Goal: Task Accomplishment & Management: Manage account settings

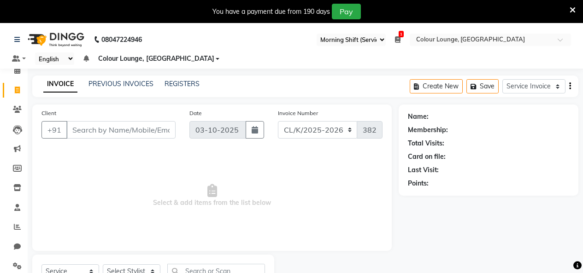
select select "75"
select select "8015"
select select "service"
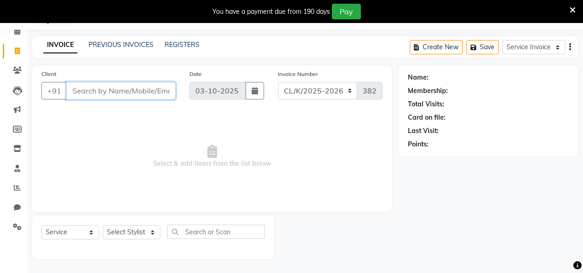
click at [138, 85] on input "Client" at bounding box center [120, 91] width 109 height 18
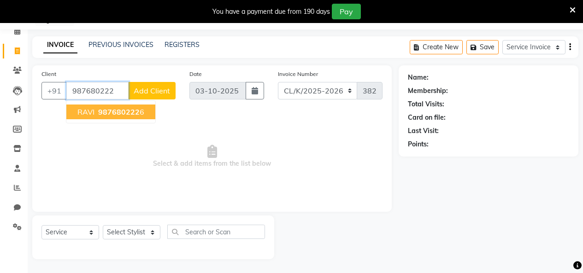
click at [89, 108] on span "RAVI" at bounding box center [85, 111] width 17 height 9
type input "9876802226"
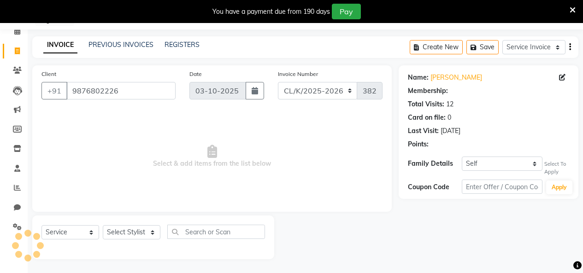
select select "1: Object"
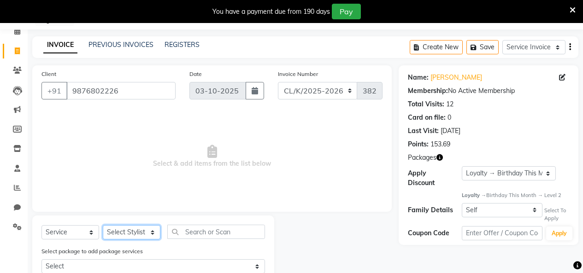
click at [144, 234] on select "Select Stylist Admin Admin AKHIL ANKUSH ANSH Baljinder Colour Lounge, Kabir Par…" at bounding box center [132, 232] width 58 height 14
select select "70114"
click at [103, 225] on select "Select Stylist Admin Admin AKHIL ANKUSH ANSH Baljinder Colour Lounge, Kabir Par…" at bounding box center [132, 232] width 58 height 14
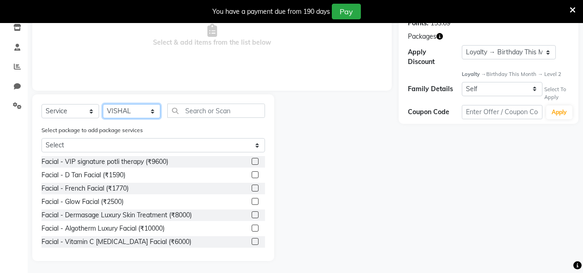
scroll to position [162, 0]
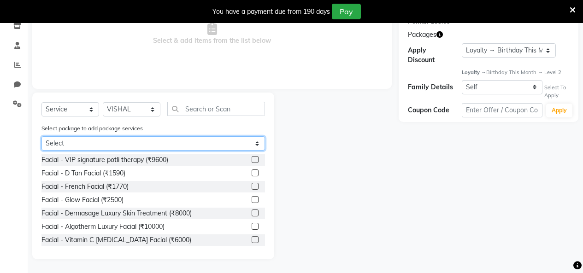
click at [204, 142] on select "Select 3500 12 HAIR CUT +12 SHAVE" at bounding box center [153, 143] width 224 height 14
select select "1: Object"
click at [41, 151] on select "Select 3500 12 HAIR CUT +12 SHAVE" at bounding box center [153, 143] width 224 height 14
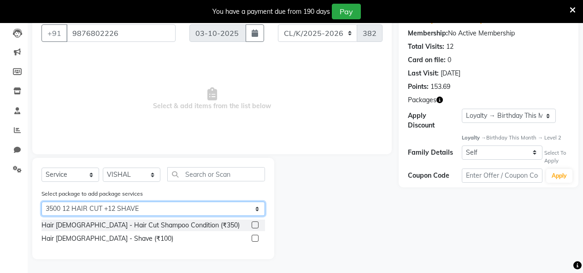
scroll to position [97, 0]
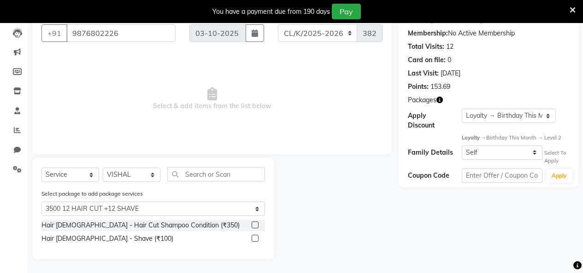
drag, startPoint x: 258, startPoint y: 224, endPoint x: 257, endPoint y: 233, distance: 9.2
click at [257, 225] on label at bounding box center [255, 225] width 7 height 7
click at [257, 225] on input "checkbox" at bounding box center [255, 226] width 6 height 6
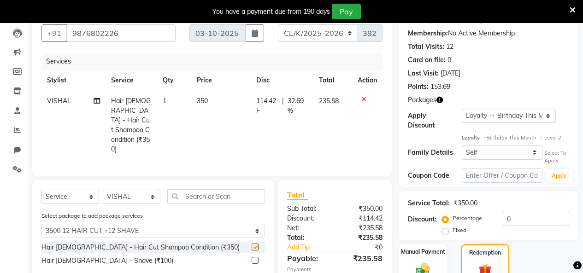
checkbox input "false"
drag, startPoint x: 255, startPoint y: 249, endPoint x: 272, endPoint y: 231, distance: 24.5
click at [255, 257] on label at bounding box center [255, 260] width 7 height 7
click at [255, 258] on input "checkbox" at bounding box center [255, 261] width 6 height 6
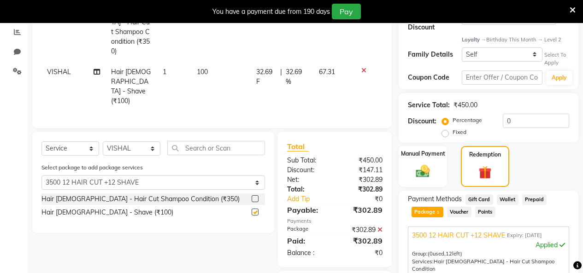
checkbox input "false"
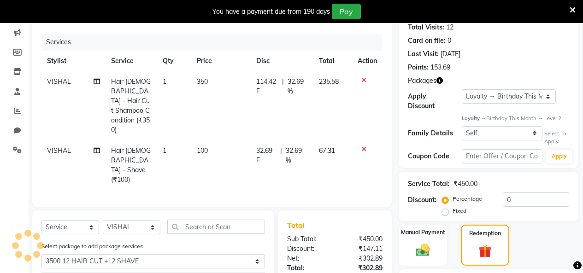
scroll to position [51, 0]
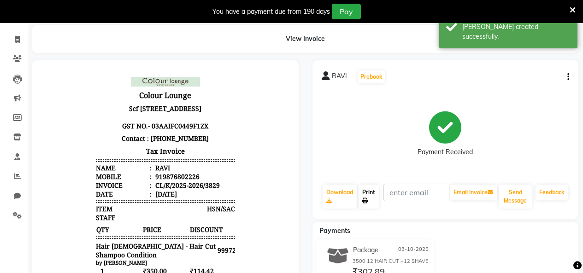
click at [371, 201] on link "Print" at bounding box center [369, 197] width 20 height 24
click at [364, 195] on link "Print" at bounding box center [369, 197] width 20 height 24
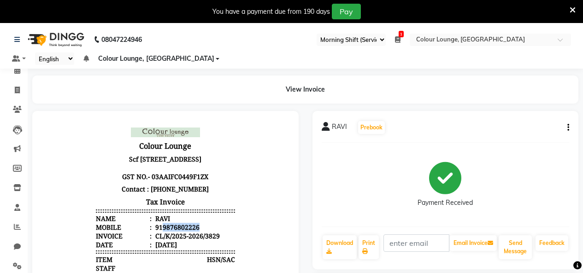
drag, startPoint x: 201, startPoint y: 235, endPoint x: 157, endPoint y: 238, distance: 44.8
click at [157, 232] on li "Mobile : 919876802226" at bounding box center [165, 227] width 139 height 9
copy div "9876802226"
click at [24, 91] on span at bounding box center [17, 90] width 16 height 11
select select "service"
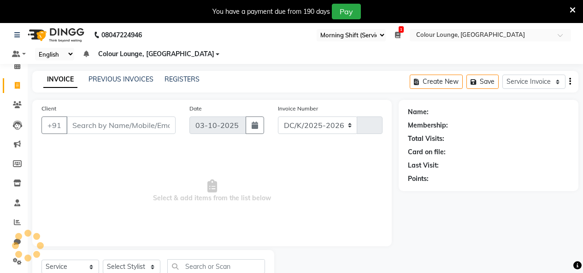
select select "8015"
type input "3830"
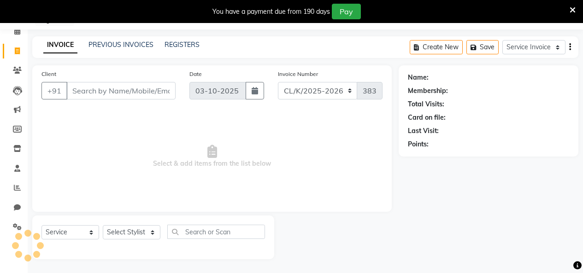
click at [159, 95] on input "Client" at bounding box center [120, 91] width 109 height 18
type input "9876802226"
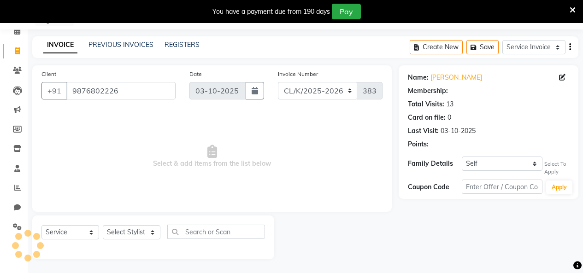
select select "1: Object"
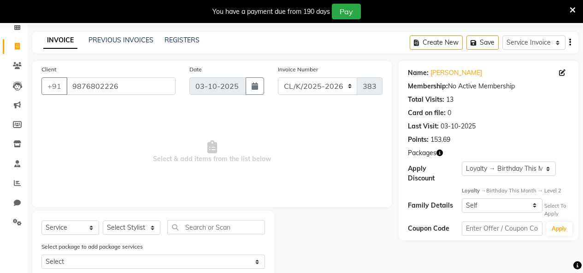
scroll to position [0, 0]
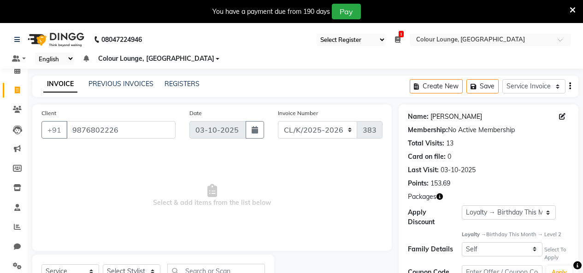
click at [435, 117] on link "Ravi" at bounding box center [457, 117] width 52 height 10
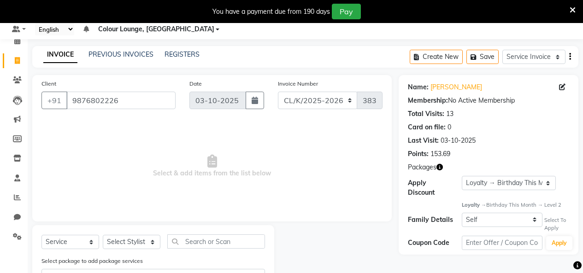
scroll to position [70, 0]
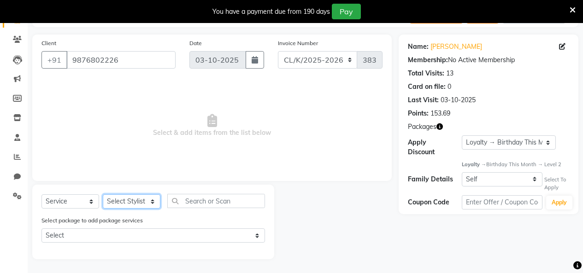
click at [136, 202] on select "Select Stylist Admin Admin [PERSON_NAME] [PERSON_NAME] [PERSON_NAME] Colour Lou…" at bounding box center [132, 202] width 58 height 14
click at [345, 155] on span "Select & add items from the list below" at bounding box center [211, 126] width 341 height 92
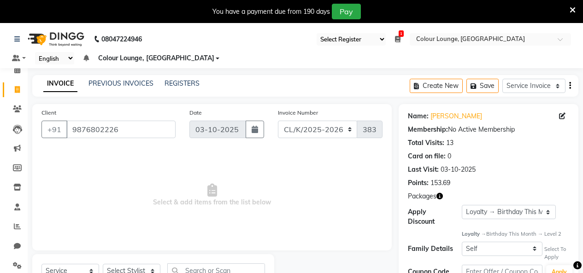
scroll to position [0, 0]
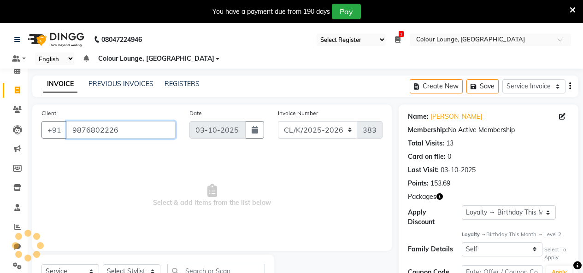
click at [148, 128] on input "9876802226" at bounding box center [120, 130] width 109 height 18
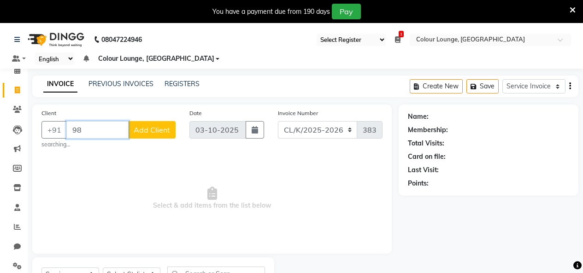
type input "9"
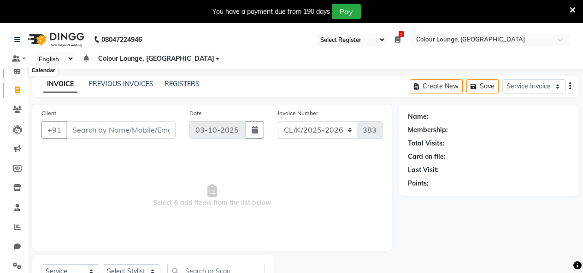
click at [14, 75] on span at bounding box center [17, 70] width 16 height 11
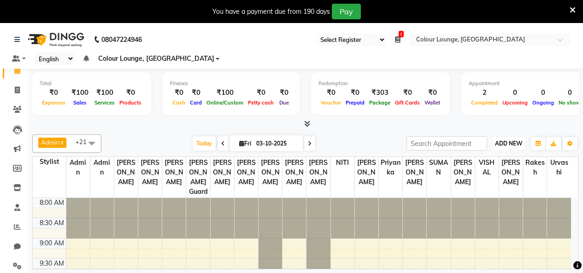
click at [512, 145] on span "ADD NEW" at bounding box center [508, 143] width 27 height 7
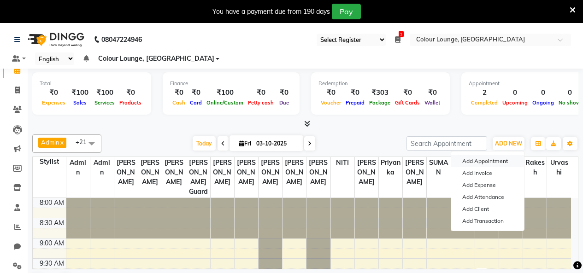
click at [496, 163] on button "Add Appointment" at bounding box center [487, 161] width 73 height 12
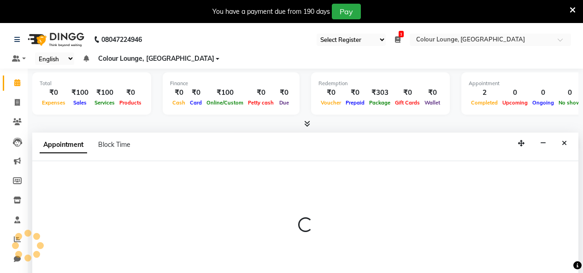
scroll to position [24, 0]
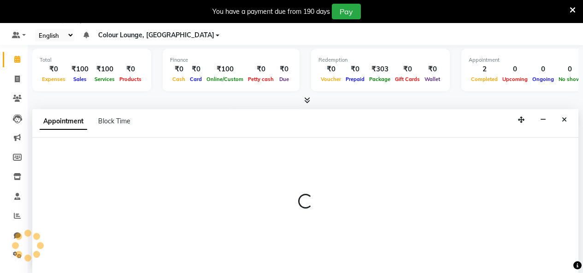
select select "tentative"
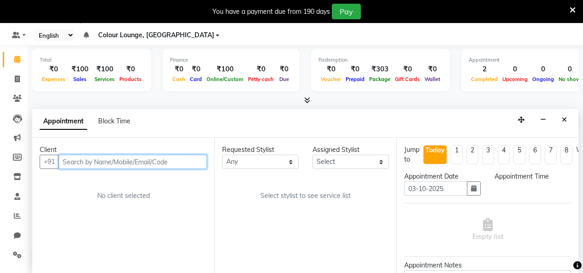
select select "540"
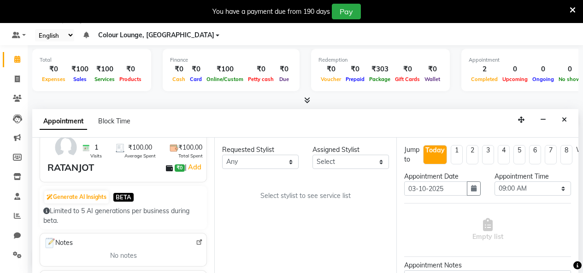
scroll to position [46, 0]
type input "9855438343"
click at [46, 201] on button "Generate AI Insights" at bounding box center [76, 197] width 65 height 13
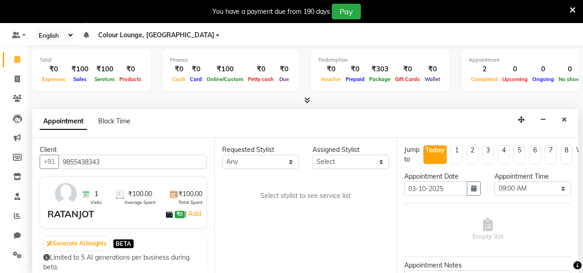
scroll to position [0, 0]
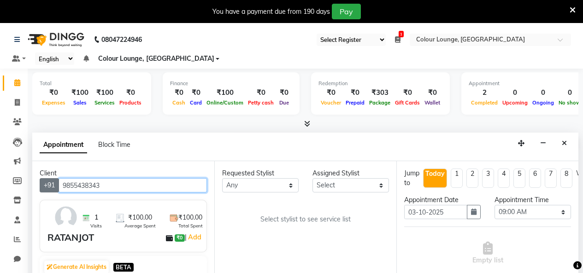
drag, startPoint x: 130, startPoint y: 186, endPoint x: 41, endPoint y: 180, distance: 89.2
click at [38, 180] on div "Client +91 9855438343 1 Visits ₹100.00 Average Spent ₹100.00 Total Spent RATANJ…" at bounding box center [123, 229] width 182 height 136
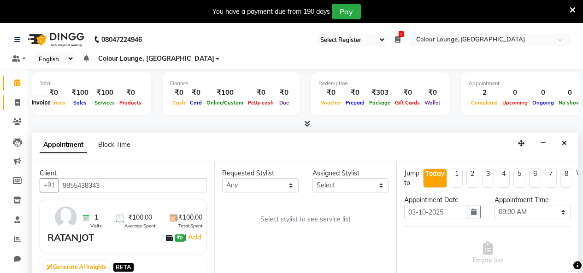
click at [21, 105] on span at bounding box center [17, 103] width 16 height 11
select select "service"
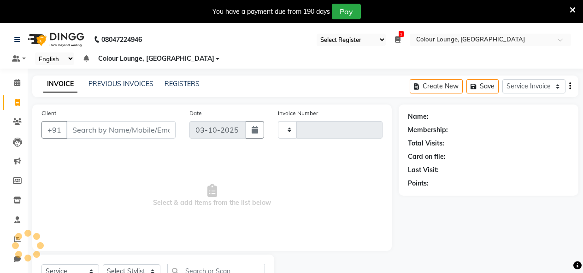
type input "3830"
select select "8015"
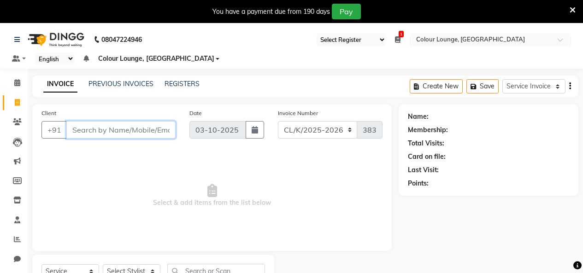
paste input "9855438343"
type input "9855438343"
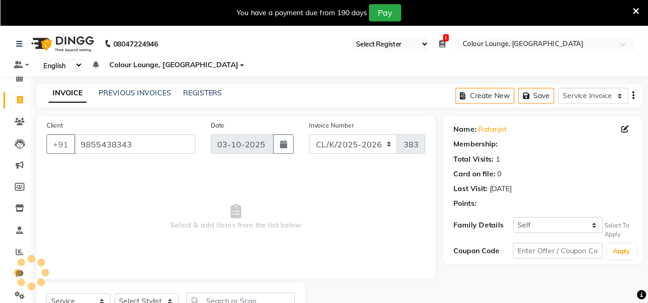
scroll to position [23, 0]
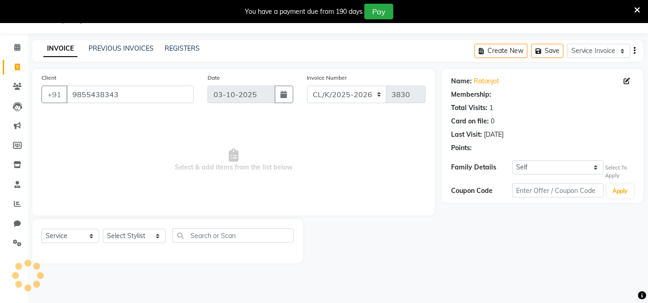
select select "1: Object"
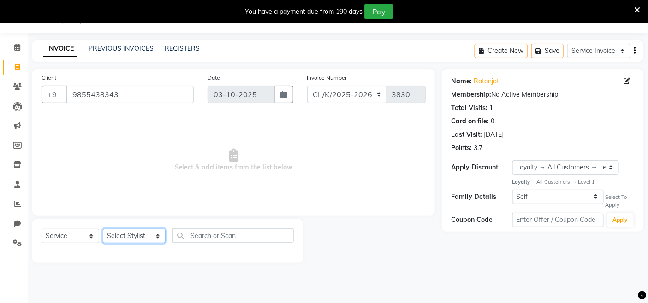
click at [151, 242] on select "Select Stylist Admin Admin AKHIL ANKUSH ANSH Baljinder Colour Lounge, Kabir Par…" at bounding box center [134, 236] width 63 height 14
click at [103, 230] on select "Select Stylist Admin Admin AKHIL ANKUSH ANSH Baljinder Colour Lounge, Kabir Par…" at bounding box center [134, 236] width 63 height 14
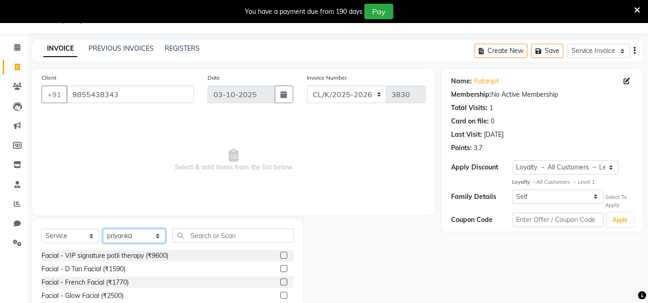
click at [136, 238] on select "Select Stylist Admin Admin AKHIL ANKUSH ANSH Baljinder Colour Lounge, Kabir Par…" at bounding box center [134, 236] width 63 height 14
select select "91024"
click at [103, 230] on select "Select Stylist Admin Admin AKHIL ANKUSH ANSH Baljinder Colour Lounge, Kabir Par…" at bounding box center [134, 236] width 63 height 14
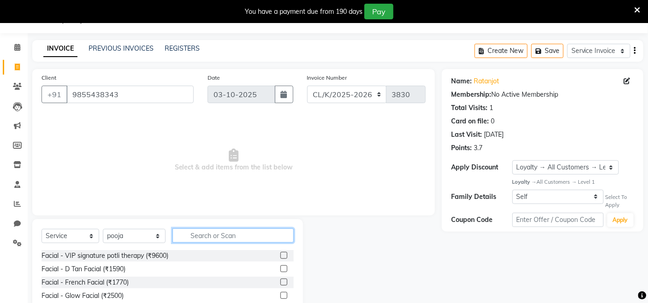
click at [203, 232] on input "text" at bounding box center [232, 236] width 121 height 14
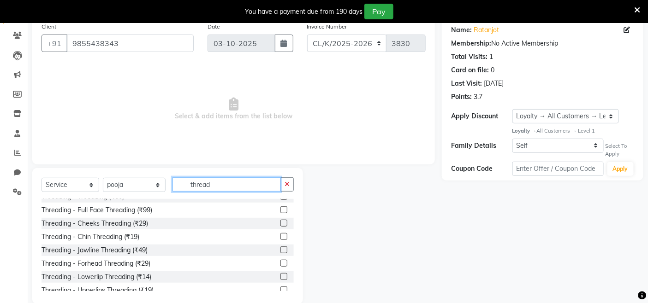
scroll to position [0, 0]
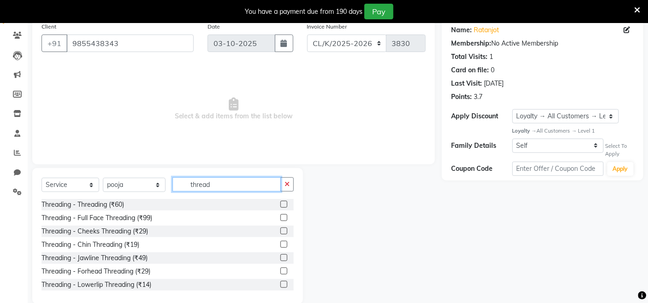
type input "thread"
click at [280, 206] on label at bounding box center [283, 204] width 7 height 7
click at [280, 206] on input "checkbox" at bounding box center [283, 205] width 6 height 6
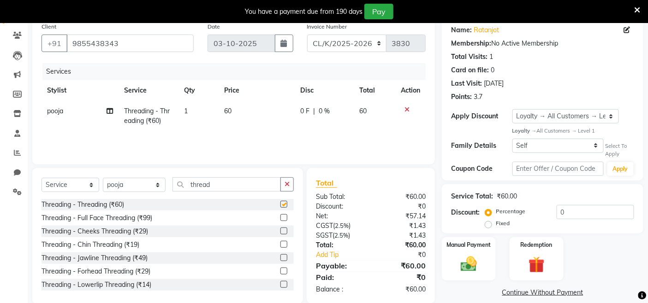
checkbox input "false"
click at [280, 219] on label at bounding box center [283, 217] width 7 height 7
click at [280, 219] on input "checkbox" at bounding box center [283, 218] width 6 height 6
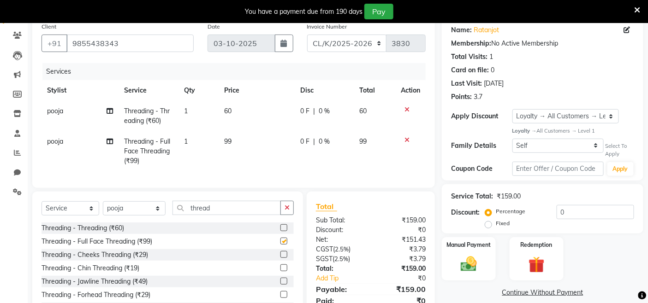
checkbox input "false"
drag, startPoint x: 402, startPoint y: 109, endPoint x: 373, endPoint y: 120, distance: 31.7
click at [401, 109] on div at bounding box center [410, 110] width 19 height 6
drag, startPoint x: 404, startPoint y: 110, endPoint x: 255, endPoint y: 139, distance: 152.3
click at [402, 111] on div at bounding box center [410, 110] width 19 height 6
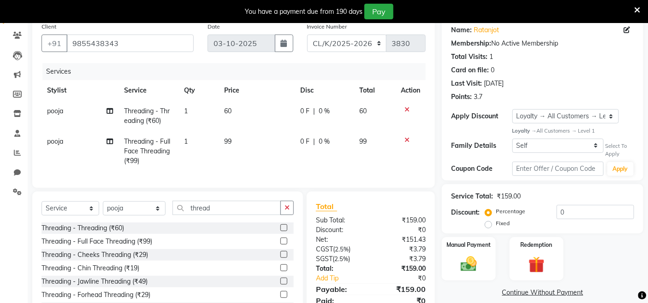
click at [408, 108] on icon at bounding box center [406, 110] width 5 height 6
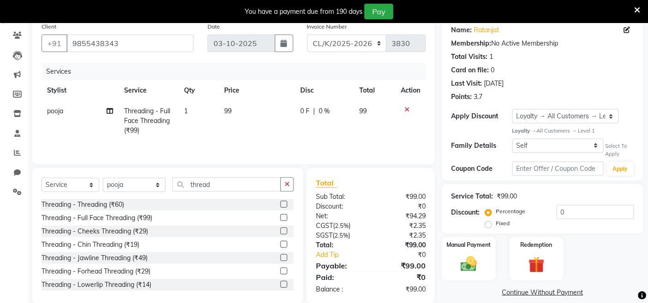
drag, startPoint x: 266, startPoint y: 117, endPoint x: 249, endPoint y: 121, distance: 17.1
click at [261, 125] on td "99" at bounding box center [257, 121] width 76 height 40
select select "91024"
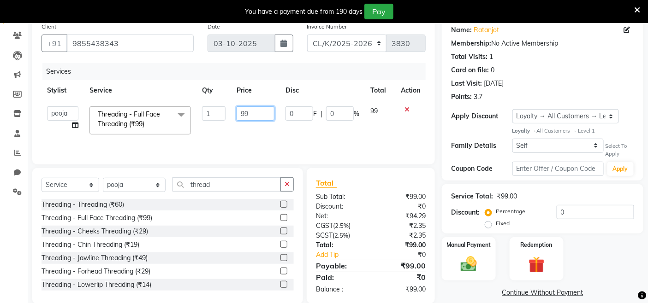
drag, startPoint x: 251, startPoint y: 113, endPoint x: 219, endPoint y: 120, distance: 32.2
click at [218, 120] on tr "Admin Admin AKHIL ANKUSH ANSH Baljinder Colour Lounge, Kabir Park Colour Lounge…" at bounding box center [233, 120] width 384 height 39
type input "0"
type input "100"
click at [250, 123] on td "100" at bounding box center [255, 120] width 49 height 39
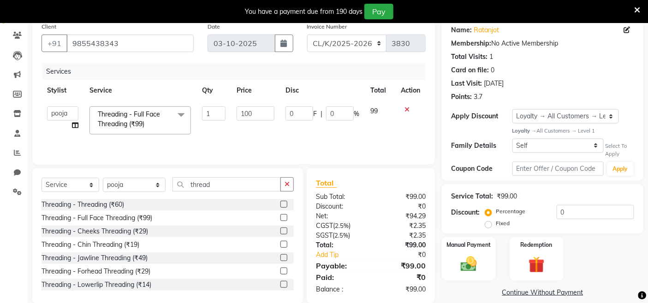
select select "91024"
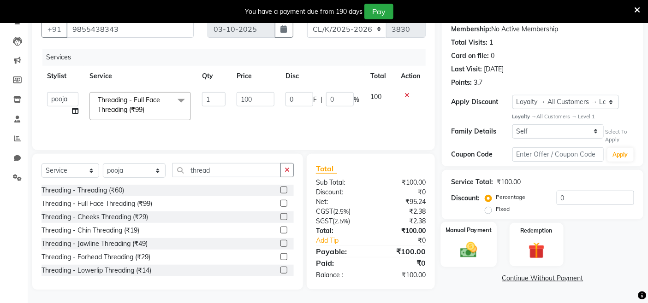
click at [495, 246] on div "Manual Payment" at bounding box center [469, 244] width 56 height 45
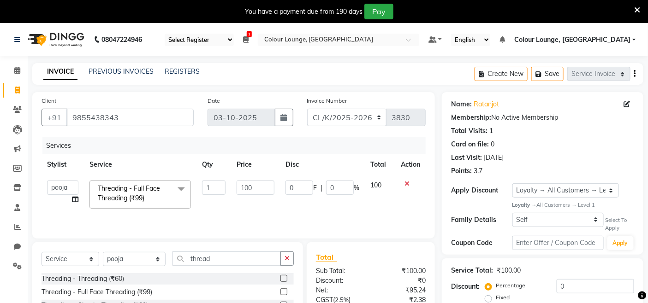
scroll to position [143, 0]
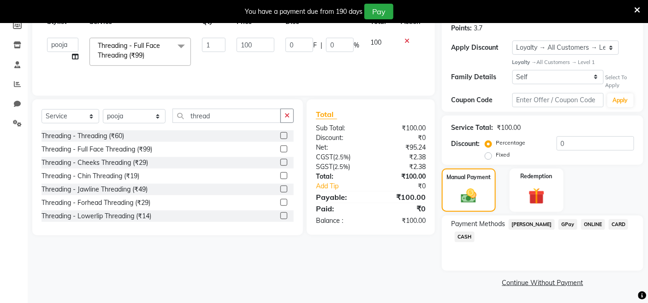
click at [472, 238] on span "CASH" at bounding box center [465, 237] width 20 height 11
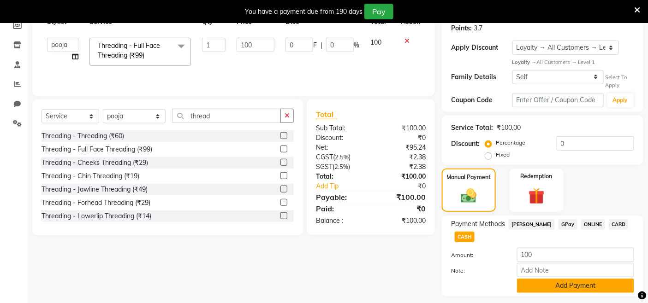
click at [543, 273] on button "Add Payment" at bounding box center [575, 286] width 117 height 14
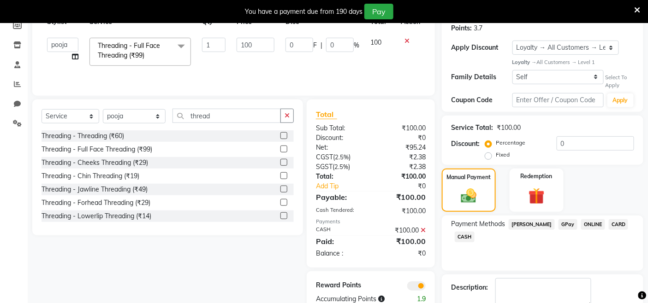
scroll to position [194, 0]
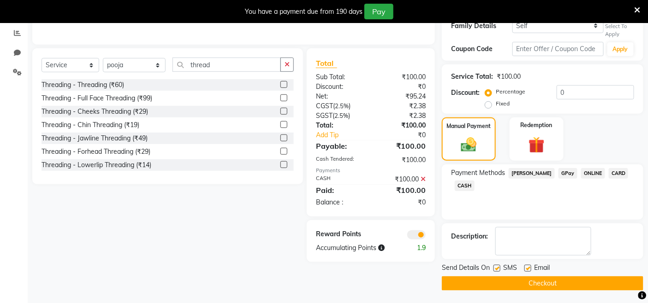
click at [521, 273] on button "Checkout" at bounding box center [542, 284] width 201 height 14
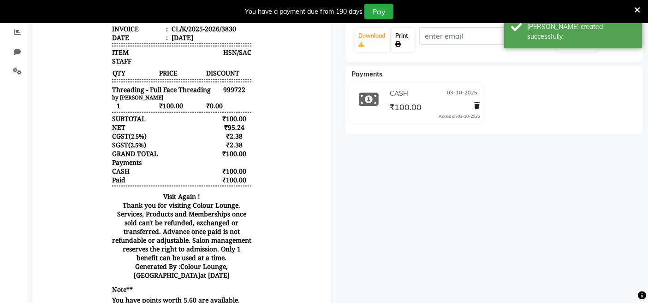
click at [403, 41] on link "Print" at bounding box center [402, 40] width 23 height 24
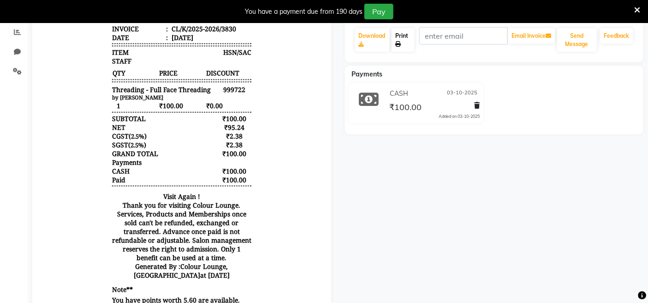
click at [406, 37] on link "Print" at bounding box center [402, 40] width 23 height 24
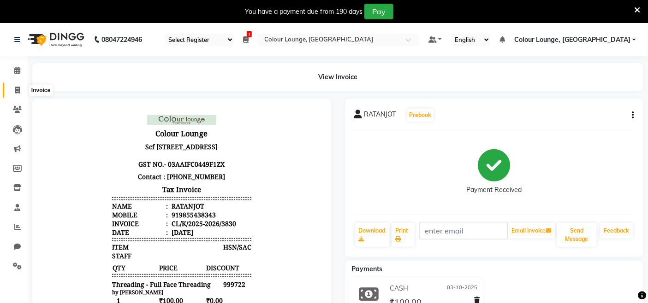
click at [19, 84] on link "Invoice" at bounding box center [14, 90] width 22 height 15
select select "service"
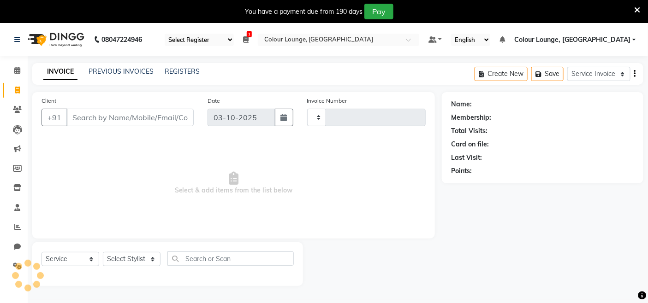
type input "3831"
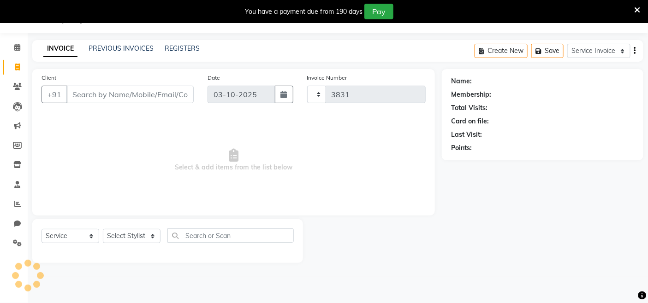
select select "8015"
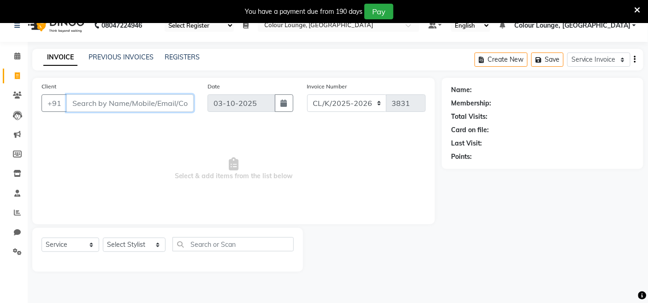
scroll to position [0, 0]
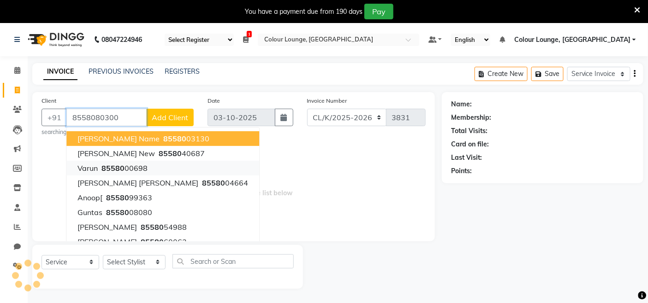
type input "8558080300"
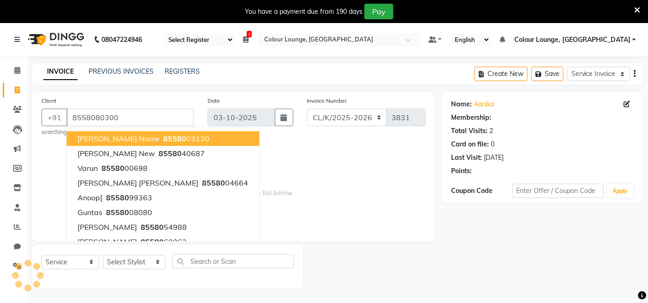
select select "1: Object"
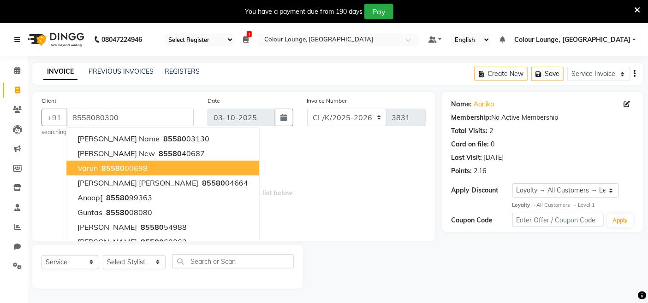
click at [327, 191] on span "Select & add items from the list below" at bounding box center [233, 186] width 384 height 92
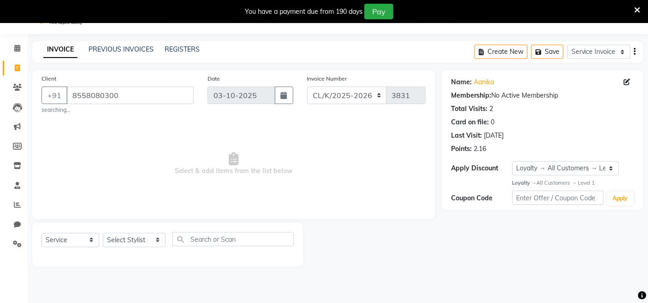
scroll to position [23, 0]
click at [93, 127] on span "Select & add items from the list below" at bounding box center [233, 163] width 384 height 92
click at [188, 83] on div "Client +91 8558080300 searching..." at bounding box center [118, 93] width 166 height 41
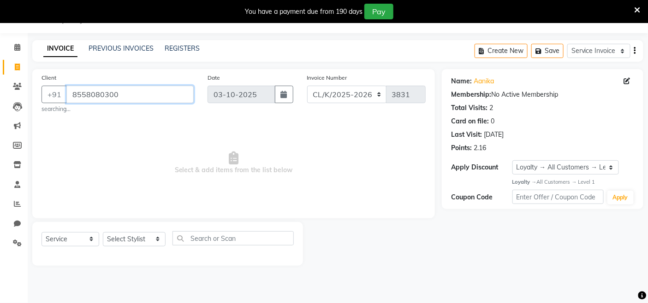
drag, startPoint x: 135, startPoint y: 89, endPoint x: 68, endPoint y: 89, distance: 66.9
click at [68, 89] on input "8558080300" at bounding box center [129, 95] width 127 height 18
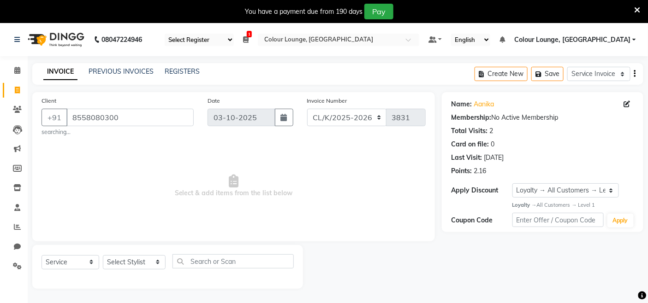
drag, startPoint x: 185, startPoint y: 127, endPoint x: 181, endPoint y: 120, distance: 8.3
click at [184, 127] on div "Client +91 8558080300 searching..." at bounding box center [118, 116] width 166 height 41
drag, startPoint x: 181, startPoint y: 120, endPoint x: 148, endPoint y: 244, distance: 128.8
click at [174, 127] on div "Client +91 8558080300 searching..." at bounding box center [118, 116] width 166 height 41
click at [126, 256] on select "Select Stylist Admin Admin AKHIL ANKUSH ANSH Baljinder Colour Lounge, Kabir Par…" at bounding box center [134, 262] width 63 height 14
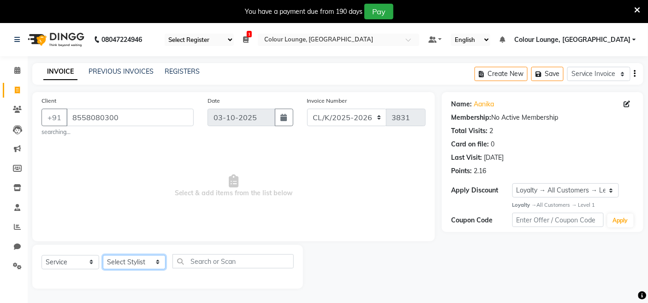
select select "91024"
click at [103, 255] on select "Select Stylist Admin Admin AKHIL ANKUSH ANSH Baljinder Colour Lounge, Kabir Par…" at bounding box center [134, 262] width 63 height 14
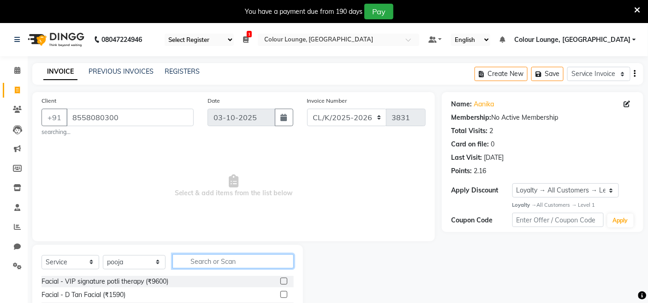
click at [184, 264] on input "text" at bounding box center [232, 262] width 121 height 14
type input "thread"
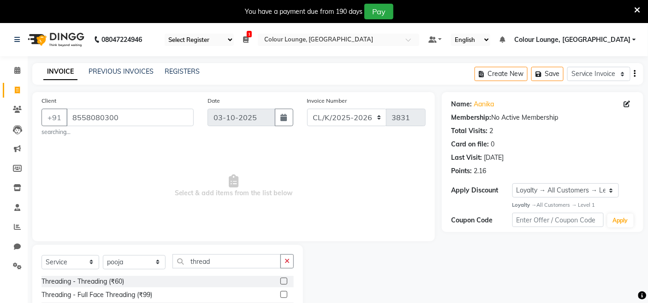
click at [280, 273] on label at bounding box center [283, 281] width 7 height 7
click at [280, 273] on input "checkbox" at bounding box center [283, 282] width 6 height 6
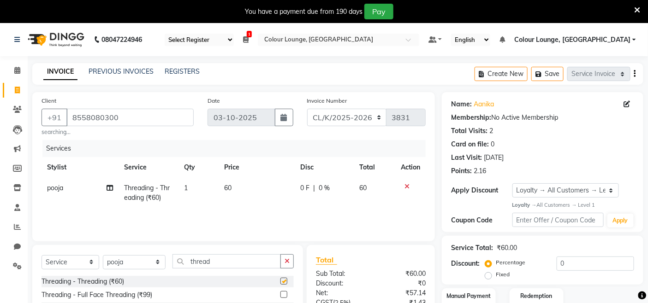
checkbox input "false"
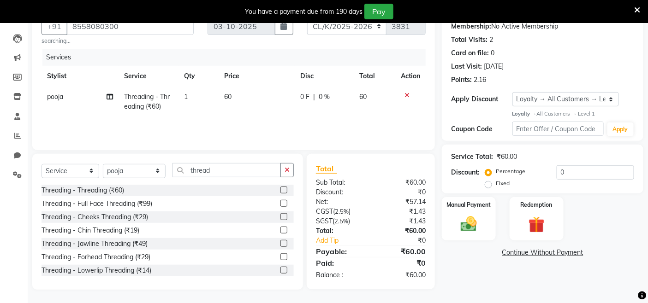
click at [460, 261] on div "Name: Aanika Membership: No Active Membership Total Visits: 2 Card on file: 0 L…" at bounding box center [546, 145] width 208 height 289
click at [144, 173] on select "Select Stylist Admin Admin AKHIL ANKUSH ANSH Baljinder Colour Lounge, Kabir Par…" at bounding box center [134, 171] width 63 height 14
select select "70120"
click at [103, 164] on select "Select Stylist Admin Admin AKHIL ANKUSH ANSH Baljinder Colour Lounge, Kabir Par…" at bounding box center [134, 171] width 63 height 14
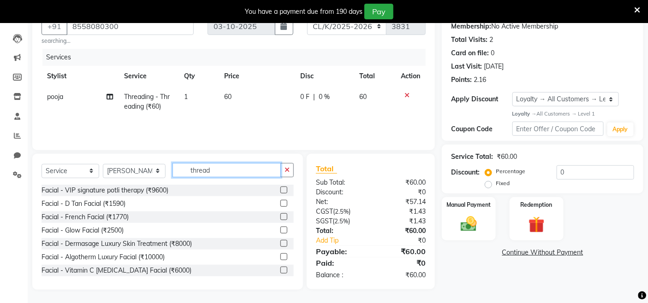
click at [250, 174] on input "thread" at bounding box center [226, 170] width 108 height 14
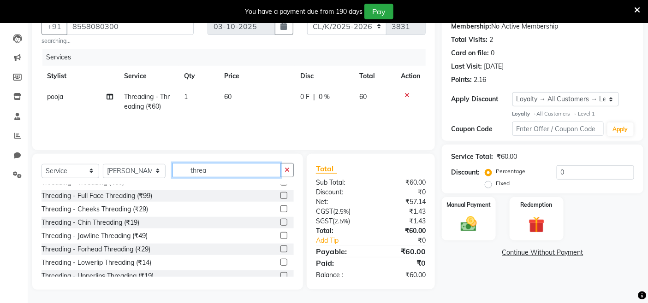
scroll to position [41, 0]
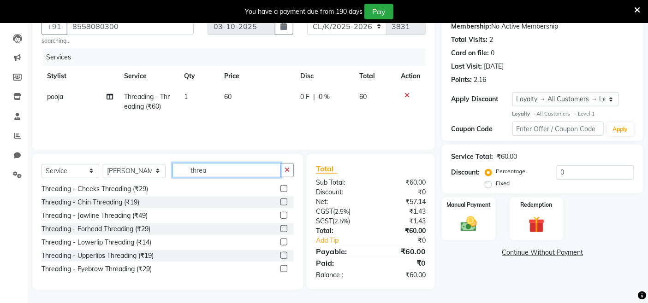
type input "threa"
click at [280, 267] on label at bounding box center [283, 269] width 7 height 7
click at [280, 267] on input "checkbox" at bounding box center [283, 270] width 6 height 6
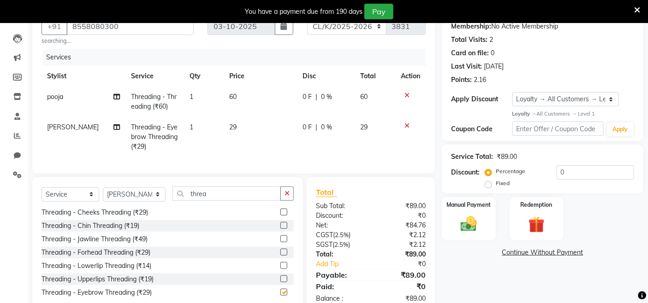
click at [265, 138] on td "29" at bounding box center [260, 137] width 73 height 40
checkbox input "false"
select select "70120"
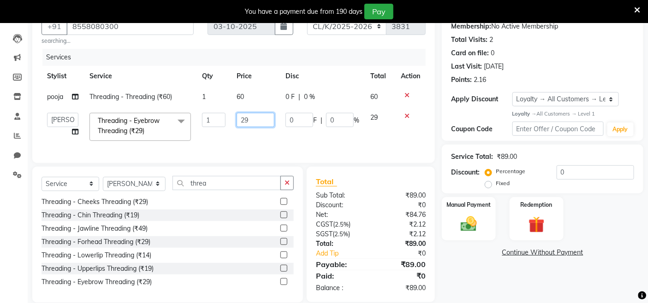
drag, startPoint x: 264, startPoint y: 118, endPoint x: 229, endPoint y: 118, distance: 35.0
click at [229, 118] on tr "Admin Admin AKHIL ANKUSH ANSH Baljinder Colour Lounge, Kabir Park Colour Lounge…" at bounding box center [233, 126] width 384 height 39
type input "40"
click at [251, 142] on td "40" at bounding box center [255, 126] width 49 height 39
select select "70120"
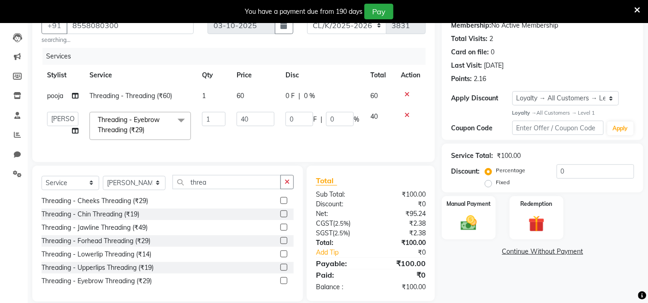
scroll to position [112, 0]
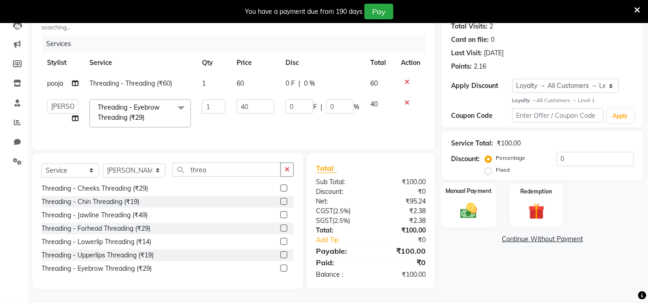
click at [468, 206] on img at bounding box center [469, 210] width 28 height 19
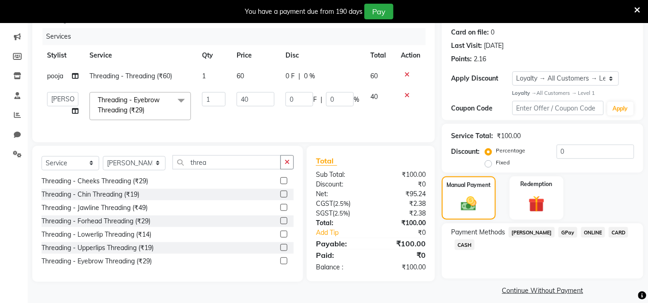
scroll to position [120, 0]
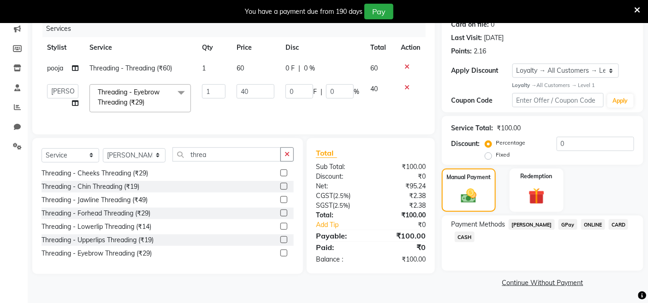
click at [558, 225] on span "GPay" at bounding box center [567, 224] width 19 height 11
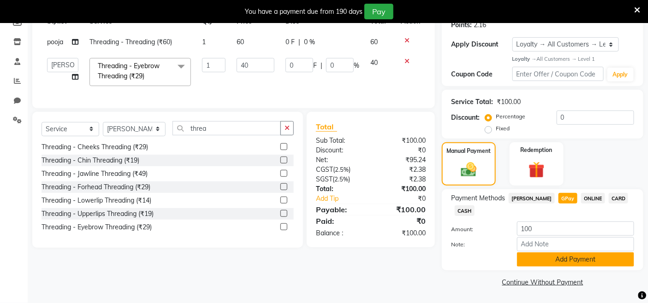
click at [552, 255] on button "Add Payment" at bounding box center [575, 260] width 117 height 14
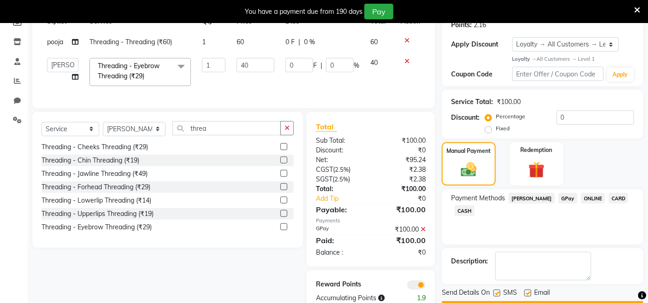
scroll to position [177, 0]
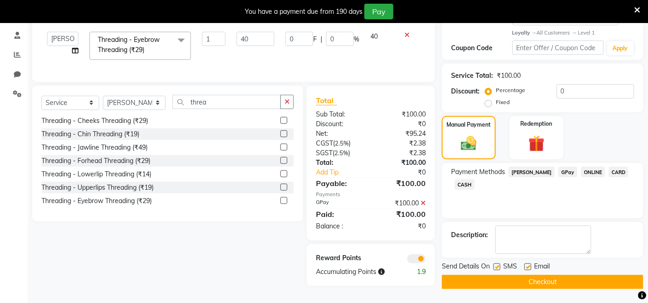
click at [540, 273] on button "Checkout" at bounding box center [542, 282] width 201 height 14
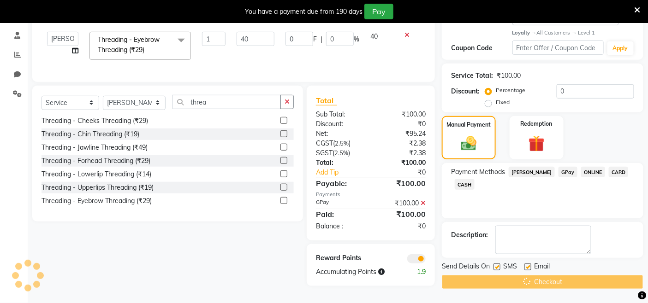
scroll to position [74, 0]
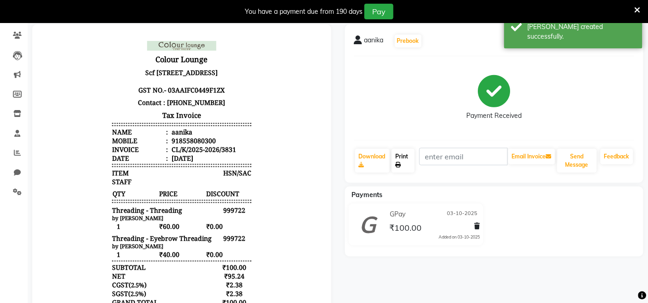
click at [410, 167] on link "Print" at bounding box center [402, 161] width 23 height 24
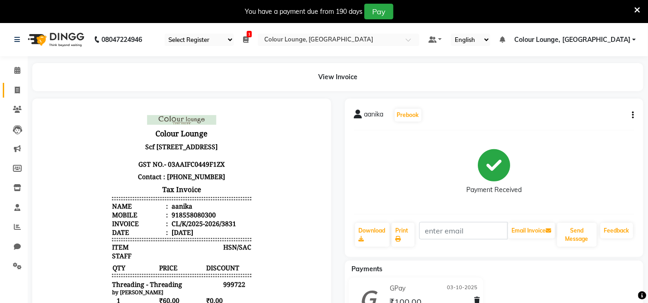
click at [12, 88] on span at bounding box center [17, 90] width 16 height 11
select select "service"
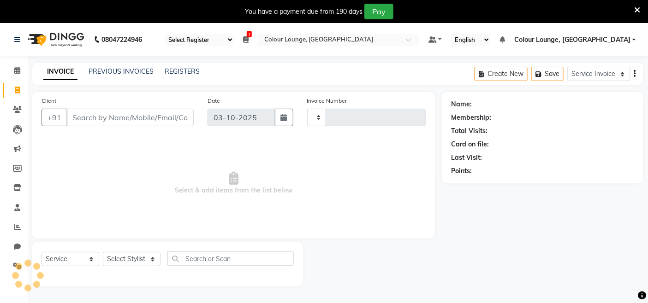
scroll to position [23, 0]
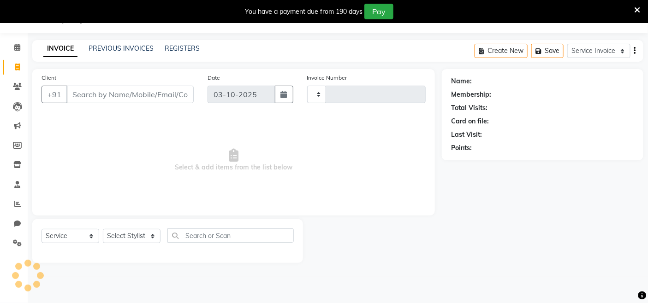
type input "3832"
select select "8015"
click at [130, 245] on div "Select Service Membership Package Voucher Prepaid Gift Card Select Stylist Admi…" at bounding box center [167, 240] width 252 height 22
click at [130, 243] on select "Select Stylist Admin Admin AKHIL ANKUSH ANSH Baljinder Colour Lounge, Kabir Par…" at bounding box center [134, 236] width 63 height 14
select select "70114"
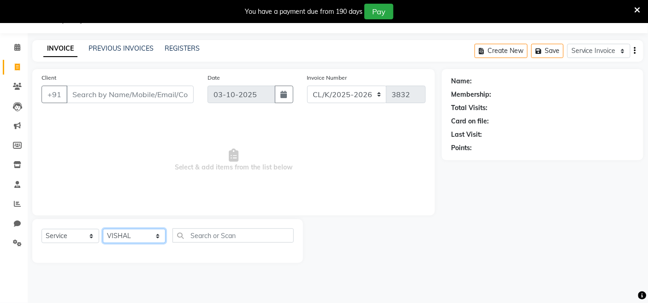
click at [103, 230] on select "Select Stylist Admin Admin AKHIL ANKUSH ANSH Baljinder Colour Lounge, Kabir Par…" at bounding box center [134, 236] width 63 height 14
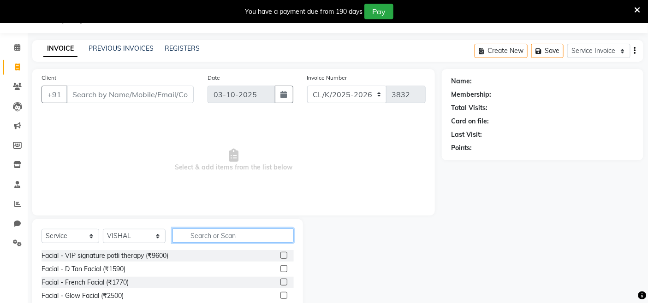
click at [185, 229] on input "text" at bounding box center [232, 236] width 121 height 14
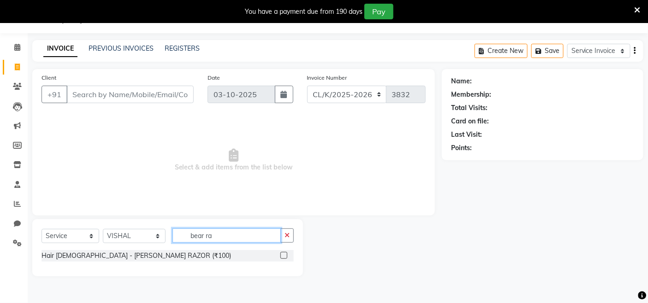
type input "bear ra"
click at [282, 252] on label at bounding box center [283, 255] width 7 height 7
click at [282, 253] on input "checkbox" at bounding box center [283, 256] width 6 height 6
checkbox input "true"
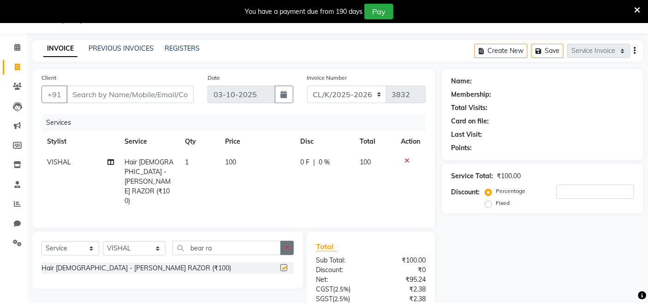
click at [289, 243] on button "button" at bounding box center [286, 248] width 13 height 14
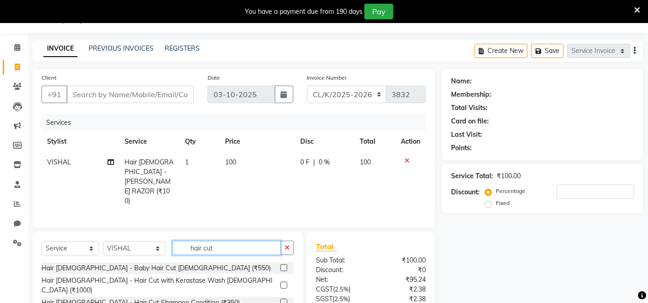
type input "hair cut"
click at [286, 273] on label at bounding box center [283, 302] width 7 height 7
click at [286, 273] on input "checkbox" at bounding box center [283, 303] width 6 height 6
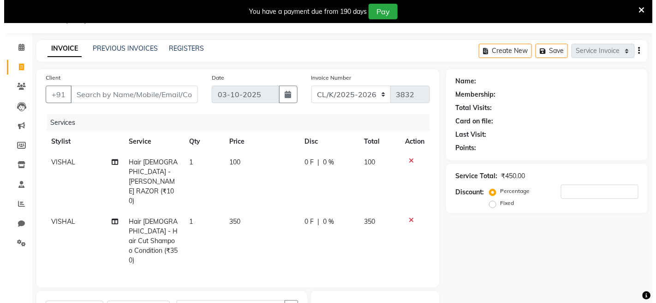
scroll to position [0, 0]
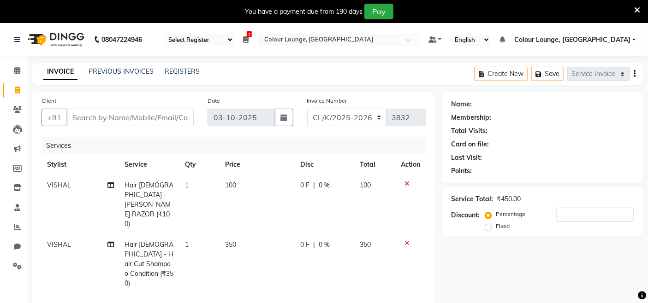
checkbox input "false"
click at [151, 112] on input "Client" at bounding box center [129, 118] width 127 height 18
type input "9"
type input "0"
type input "9780646334"
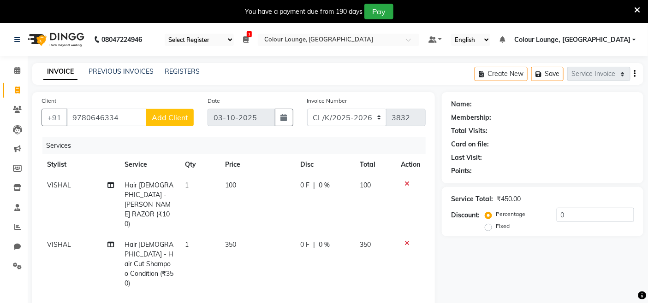
click at [176, 109] on button "Add Client" at bounding box center [169, 118] width 47 height 18
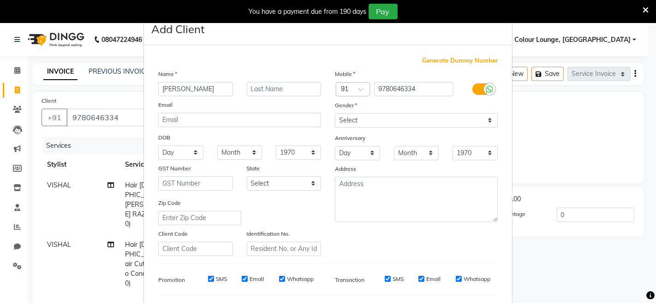
type input "[PERSON_NAME]"
click at [360, 114] on select "Select Male Female Other Prefer Not To Say" at bounding box center [416, 120] width 163 height 14
click at [335, 113] on select "Select Male Female Other Prefer Not To Say" at bounding box center [416, 120] width 163 height 14
click at [363, 109] on div "Gender" at bounding box center [416, 107] width 177 height 13
click at [362, 118] on select "Select Male Female Other Prefer Not To Say" at bounding box center [416, 120] width 163 height 14
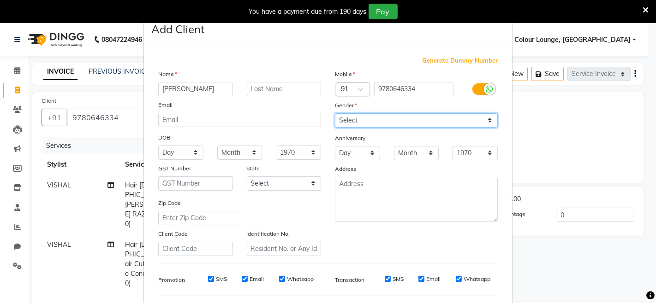
select select "male"
click at [335, 113] on select "Select Male Female Other Prefer Not To Say" at bounding box center [416, 120] width 163 height 14
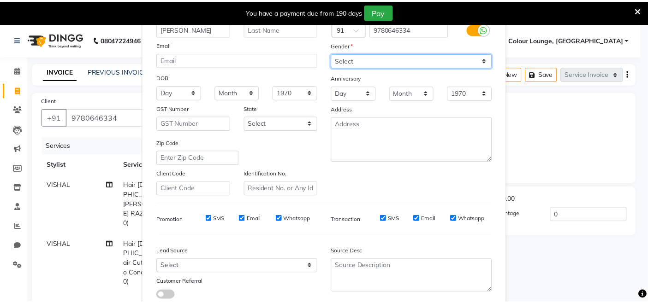
scroll to position [122, 0]
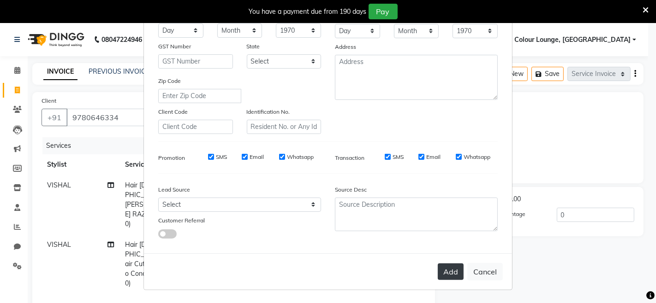
click at [442, 269] on button "Add" at bounding box center [451, 272] width 26 height 17
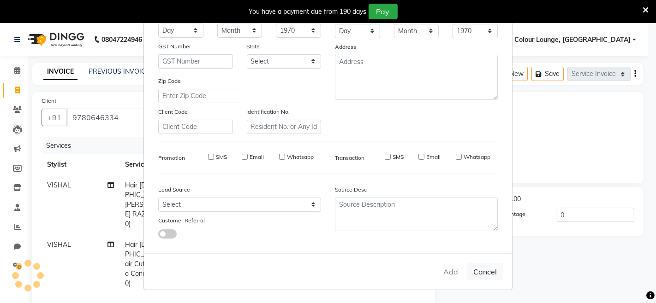
select select
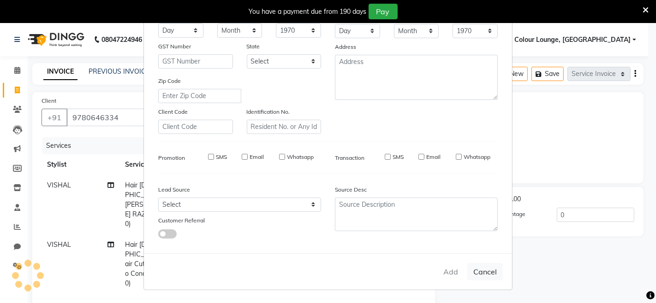
select select
checkbox input "false"
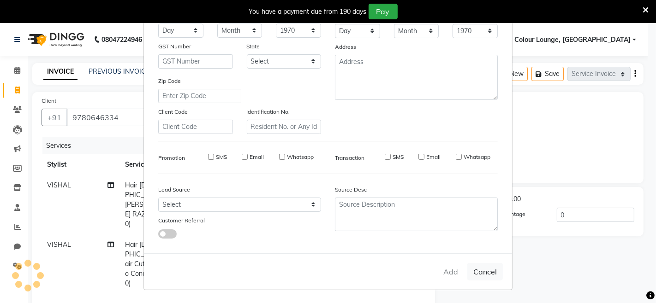
checkbox input "false"
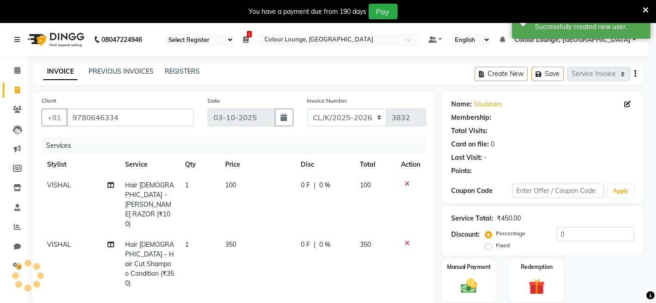
select select "1: Object"
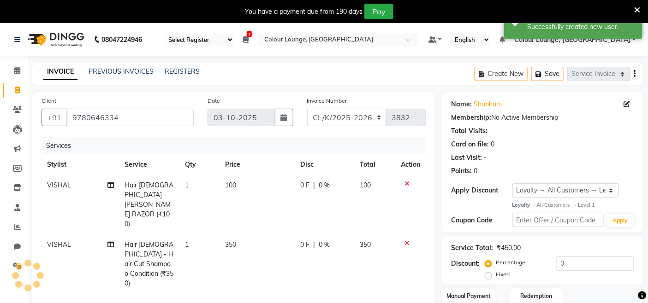
scroll to position [129, 0]
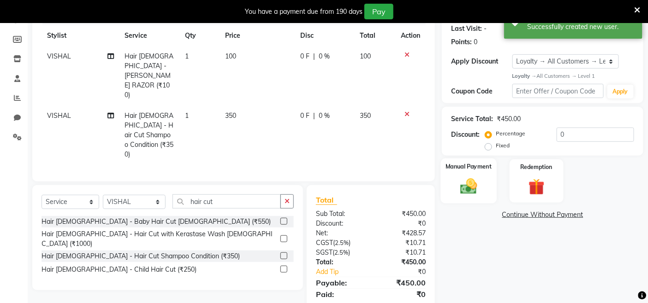
click at [476, 178] on img at bounding box center [469, 186] width 28 height 19
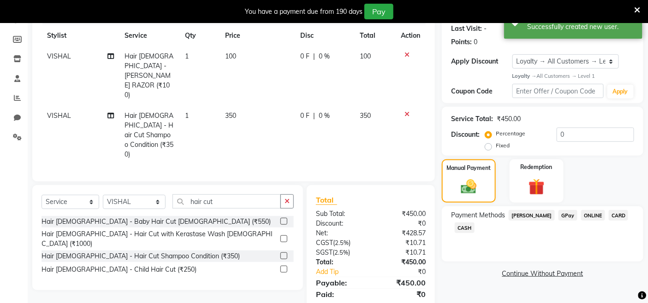
click at [558, 220] on span "GPay" at bounding box center [567, 215] width 19 height 11
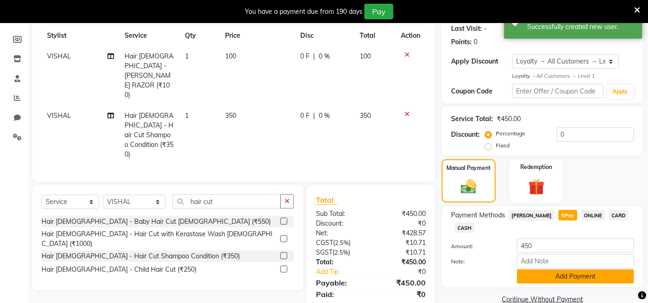
click at [565, 272] on button "Add Payment" at bounding box center [575, 277] width 117 height 14
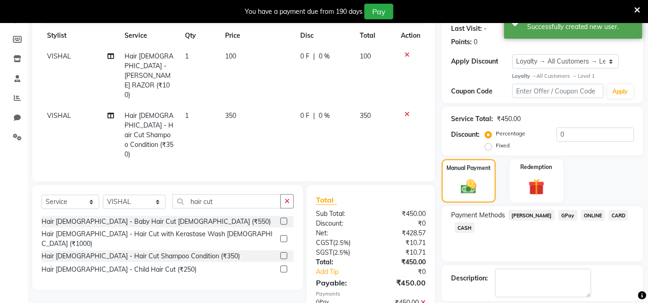
scroll to position [194, 0]
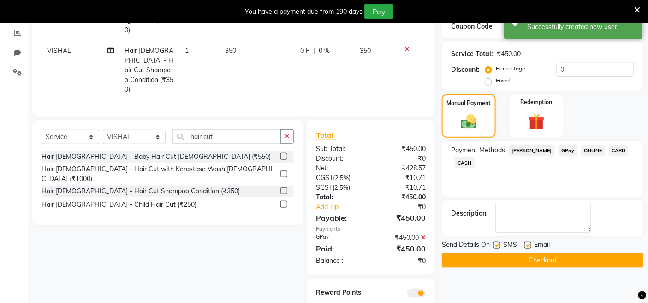
click at [558, 263] on button "Checkout" at bounding box center [542, 261] width 201 height 14
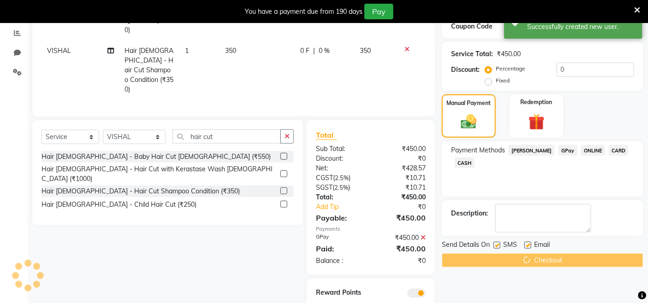
scroll to position [0, 0]
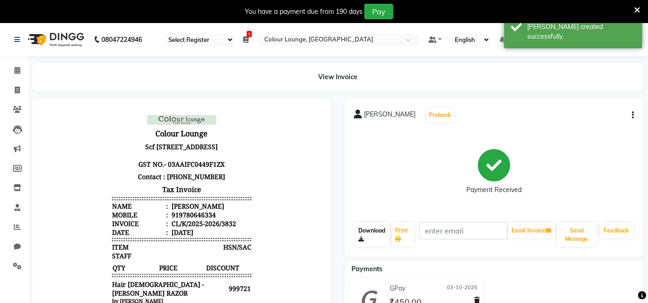
click at [390, 233] on link "Download" at bounding box center [372, 235] width 35 height 24
click at [396, 232] on link "Print" at bounding box center [402, 235] width 23 height 24
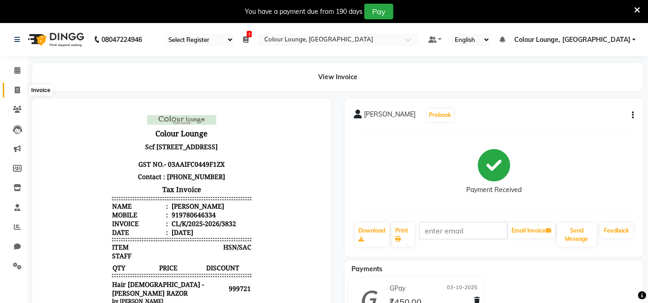
click at [9, 85] on span at bounding box center [17, 90] width 16 height 11
select select "service"
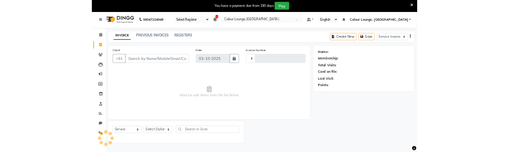
scroll to position [23, 0]
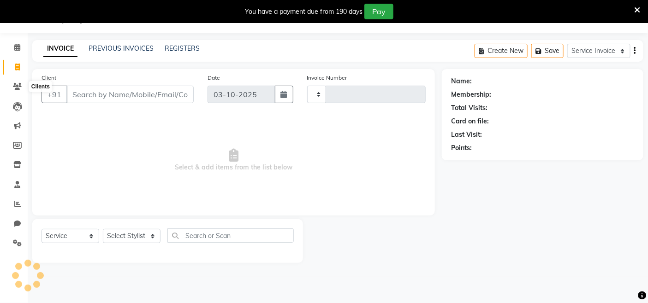
type input "3833"
select select "8015"
click at [14, 169] on span at bounding box center [17, 165] width 16 height 11
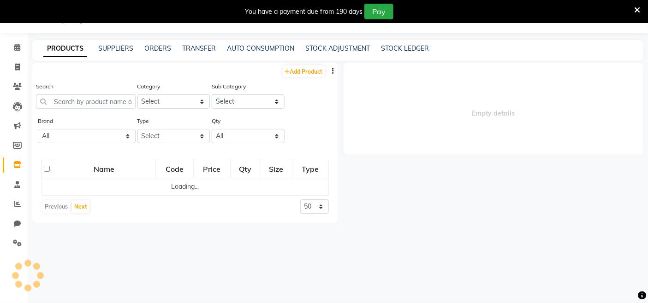
select select
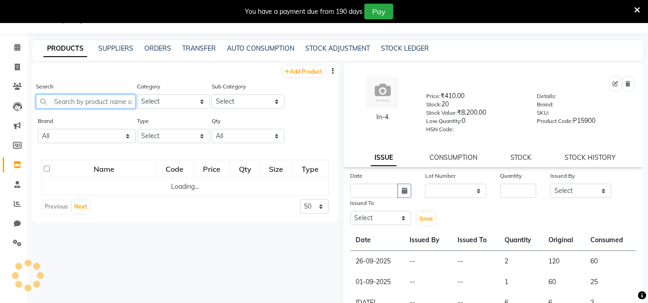
click at [103, 101] on input "text" at bounding box center [86, 102] width 100 height 14
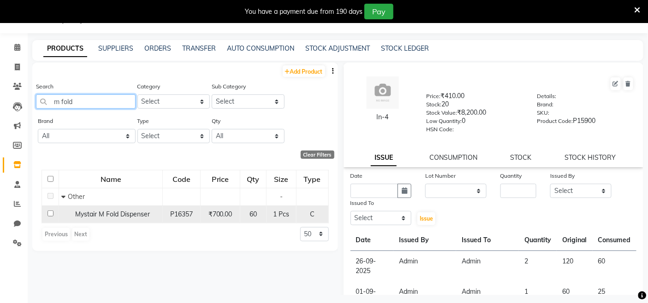
type input "m fold"
click at [98, 219] on td "Mystair M Fold Dispenser" at bounding box center [111, 215] width 104 height 18
click at [92, 214] on span "Mystair M Fold Dispenser" at bounding box center [112, 214] width 75 height 8
select select
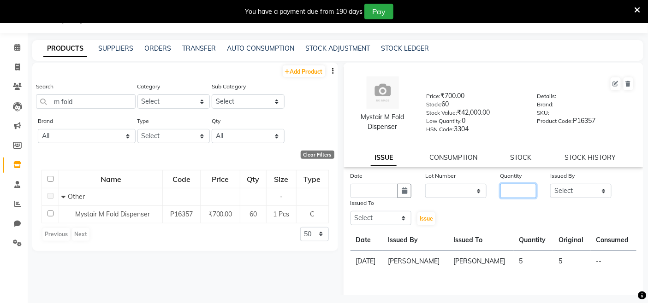
click at [506, 196] on input "number" at bounding box center [518, 191] width 36 height 14
click at [373, 68] on div "Mystair M Fold Dispenser Price: ₹700.00 Stock: 60 Stock Value: ₹42,000.00 Low Q…" at bounding box center [494, 104] width 314 height 75
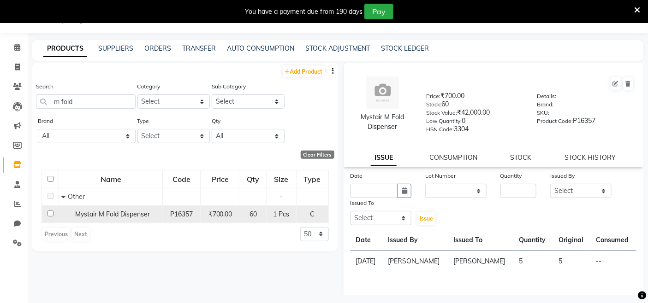
click at [266, 211] on td "60" at bounding box center [253, 215] width 26 height 18
click at [108, 213] on span "Mystair M Fold Dispenser" at bounding box center [112, 214] width 75 height 8
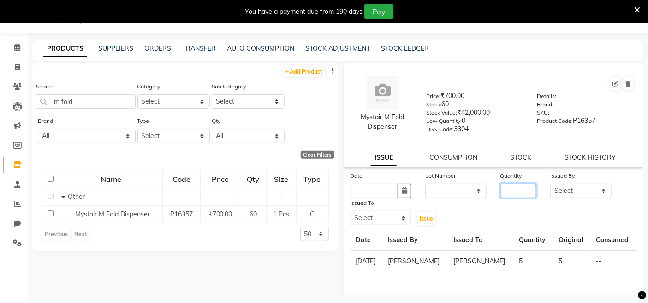
click at [505, 189] on input "number" at bounding box center [518, 191] width 36 height 14
type input "8"
type input "7"
click at [566, 193] on select "Select Admin Admin AKHIL ANKUSH ANSH Baljinder Colour Lounge, Kabir Park Colour…" at bounding box center [580, 191] width 61 height 14
select select "76897"
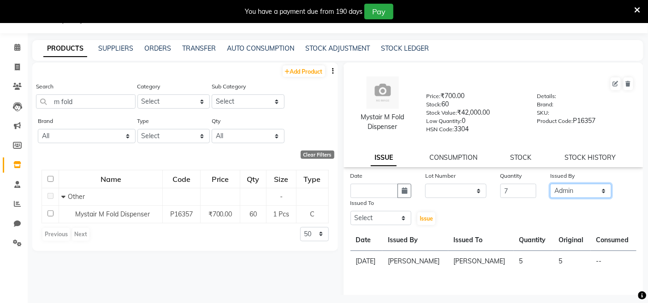
click at [550, 184] on select "Select Admin Admin AKHIL ANKUSH ANSH Baljinder Colour Lounge, Kabir Park Colour…" at bounding box center [580, 191] width 61 height 14
click at [356, 219] on select "Select Admin Admin AKHIL ANKUSH ANSH Baljinder Colour Lounge, Kabir Park Colour…" at bounding box center [380, 218] width 61 height 14
select select "70112"
click at [350, 212] on select "Select Admin Admin AKHIL ANKUSH ANSH Baljinder Colour Lounge, Kabir Park Colour…" at bounding box center [380, 218] width 61 height 14
click at [364, 186] on input "text" at bounding box center [374, 191] width 48 height 14
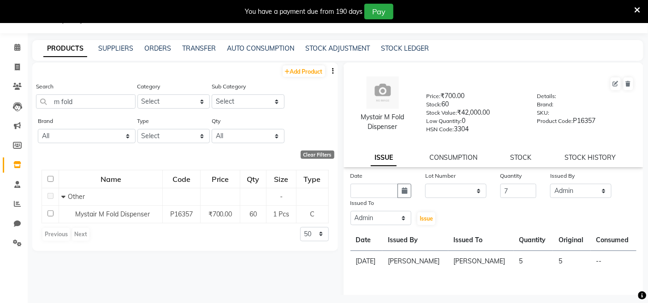
select select "10"
select select "2025"
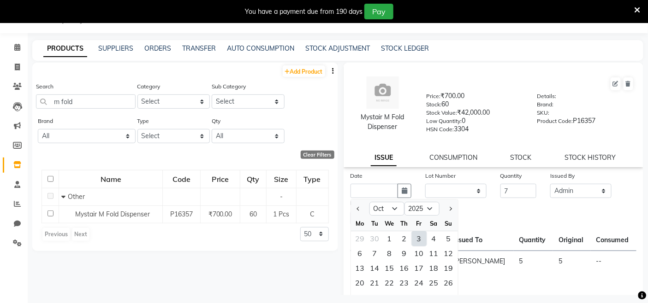
click at [393, 261] on div "15" at bounding box center [389, 268] width 15 height 15
type input "15-10-2025"
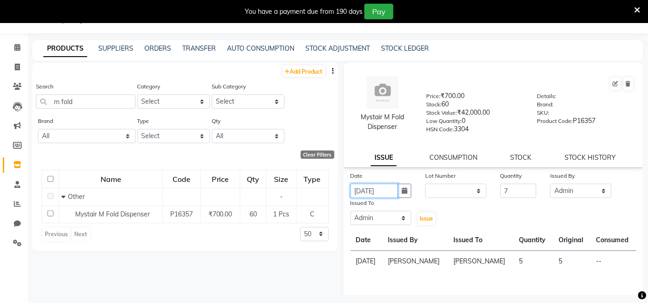
click at [366, 191] on input "15-10-2025" at bounding box center [374, 191] width 48 height 14
select select "10"
select select "2025"
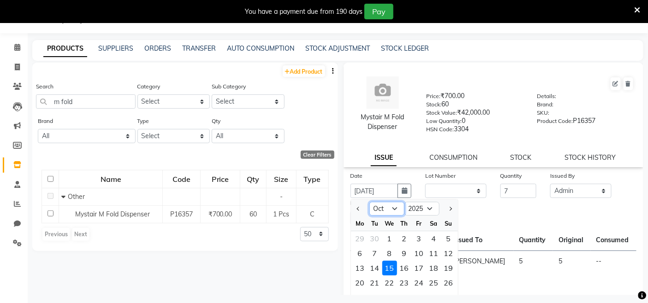
click at [397, 213] on select "Jan Feb Mar Apr May Jun Jul Aug Sep Oct Nov Dec" at bounding box center [386, 209] width 35 height 14
select select "9"
click at [369, 202] on select "Jan Feb Mar Apr May Jun Jul Aug Sep Oct Nov Dec" at bounding box center [386, 209] width 35 height 14
click at [434, 273] on div "27" at bounding box center [433, 283] width 15 height 15
type input "27-09-2025"
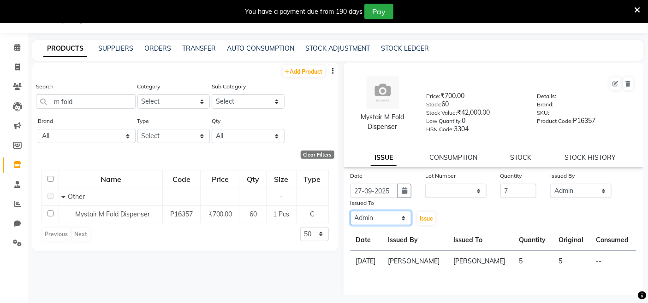
click at [407, 214] on select "Select Admin Admin AKHIL ANKUSH ANSH Baljinder Colour Lounge, Kabir Park Colour…" at bounding box center [380, 218] width 61 height 14
click at [425, 218] on span "Issue" at bounding box center [426, 218] width 13 height 7
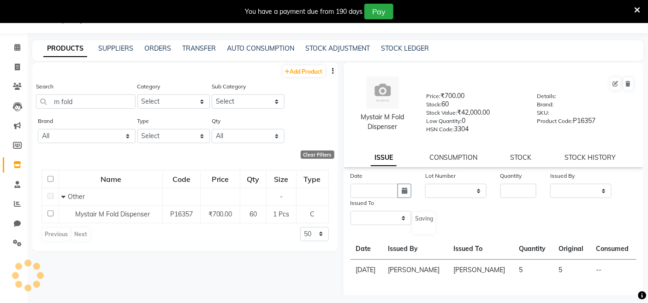
select select
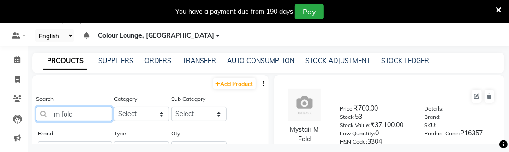
drag, startPoint x: 89, startPoint y: 114, endPoint x: 36, endPoint y: 114, distance: 53.9
click at [36, 114] on input "m fold" at bounding box center [74, 114] width 76 height 14
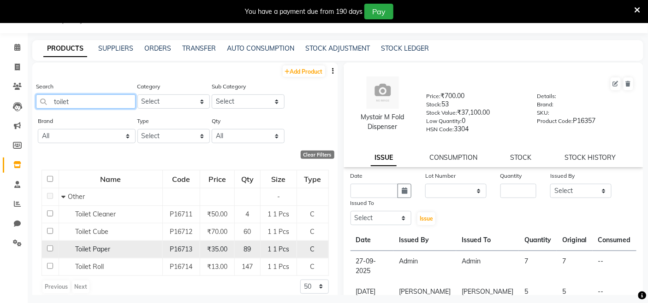
type input "toilet"
click at [134, 249] on div "Toilet Paper" at bounding box center [110, 250] width 99 height 10
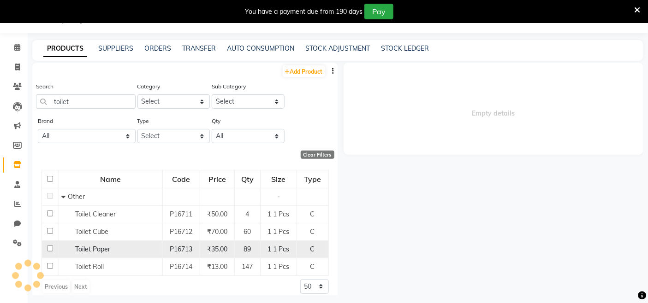
select select
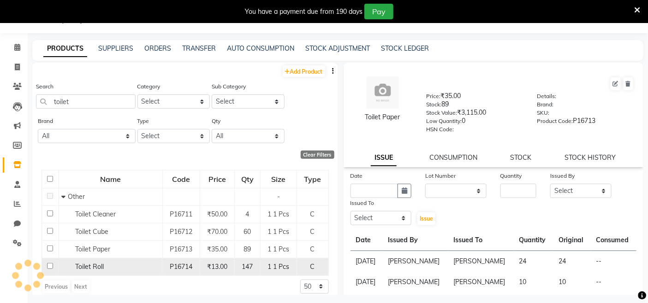
click at [127, 261] on td "Toilet Roll" at bounding box center [111, 267] width 104 height 18
click at [140, 265] on div "Toilet Roll" at bounding box center [110, 267] width 99 height 10
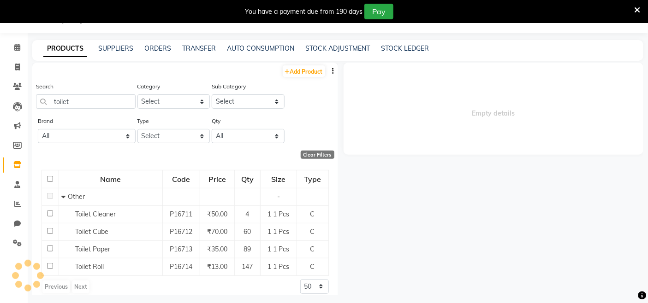
select select
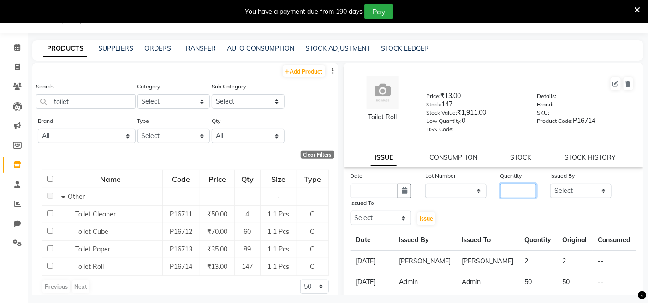
click at [501, 190] on input "number" at bounding box center [518, 191] width 36 height 14
type input "17"
click at [570, 192] on select "Select Admin Admin AKHIL ANKUSH ANSH Baljinder Colour Lounge, Kabir Park Colour…" at bounding box center [580, 191] width 61 height 14
select select "70112"
click at [550, 184] on select "Select Admin Admin AKHIL ANKUSH ANSH Baljinder Colour Lounge, Kabir Park Colour…" at bounding box center [580, 191] width 61 height 14
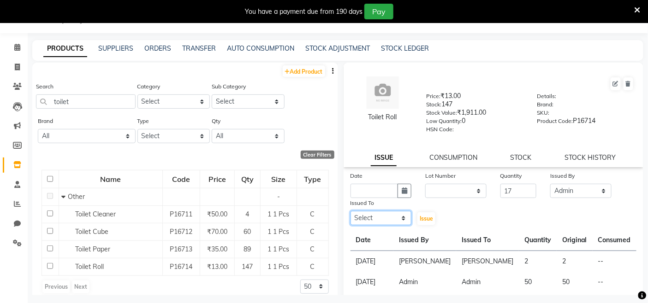
click at [383, 216] on select "Select Admin Admin AKHIL ANKUSH ANSH Baljinder Colour Lounge, Kabir Park Colour…" at bounding box center [380, 218] width 61 height 14
select select "70112"
click at [350, 212] on select "Select Admin Admin AKHIL ANKUSH ANSH Baljinder Colour Lounge, Kabir Park Colour…" at bounding box center [380, 218] width 61 height 14
click at [374, 179] on div "Date" at bounding box center [380, 177] width 61 height 13
click at [370, 190] on input "text" at bounding box center [374, 191] width 48 height 14
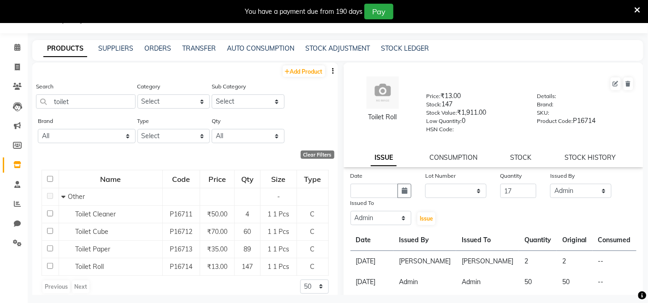
select select "10"
select select "2025"
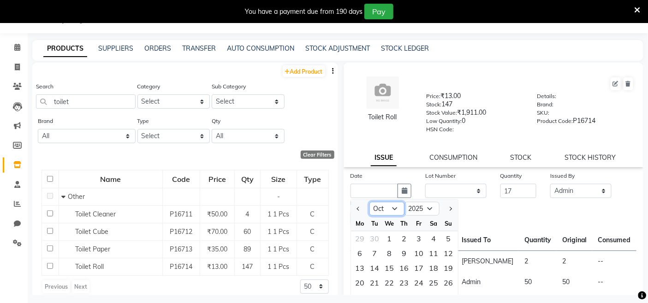
click at [390, 210] on select "Jan Feb Mar Apr May Jun Jul Aug Sep Oct Nov Dec" at bounding box center [386, 209] width 35 height 14
select select "9"
click at [369, 202] on select "Jan Feb Mar Apr May Jun Jul Aug Sep Oct Nov Dec" at bounding box center [386, 209] width 35 height 14
click at [415, 273] on div "26" at bounding box center [419, 283] width 15 height 15
type input "26-09-2025"
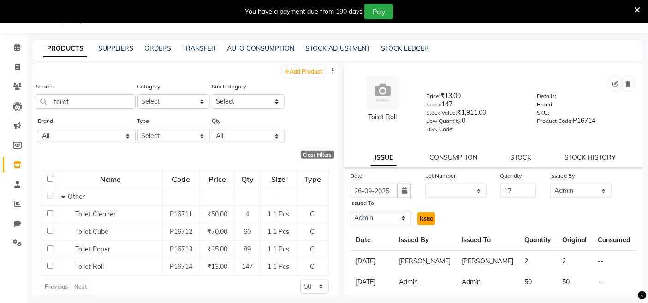
click at [425, 214] on button "Issue" at bounding box center [426, 219] width 18 height 13
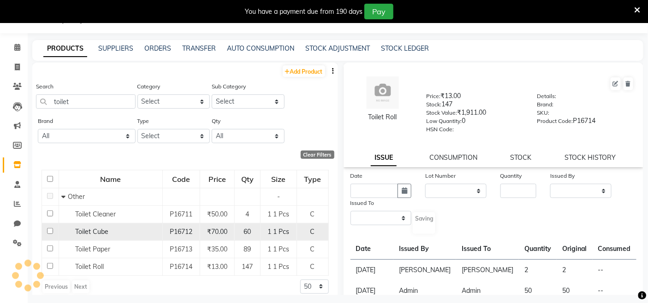
select select
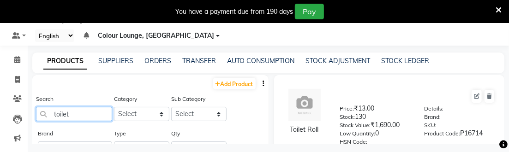
drag, startPoint x: 57, startPoint y: 116, endPoint x: 36, endPoint y: 116, distance: 21.7
click at [36, 116] on app-root "08047224946 Select Register Evening Shift (Service) Morning Shift (Service) 1 D…" at bounding box center [254, 79] width 509 height 158
paste input "Phynayal"
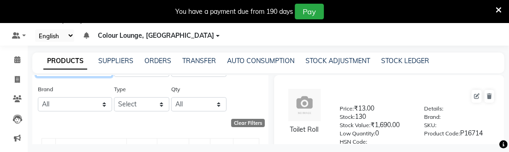
scroll to position [102, 0]
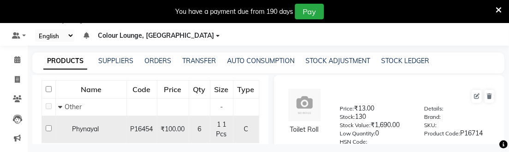
type input "Phynayal"
click at [105, 130] on div "Phynayal" at bounding box center [91, 129] width 66 height 10
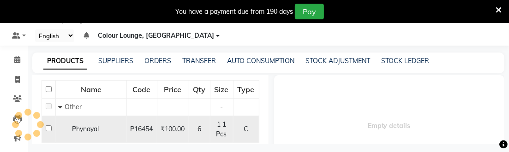
select select
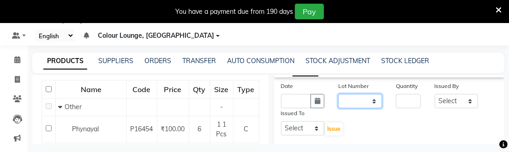
click at [351, 106] on select "None" at bounding box center [360, 101] width 44 height 14
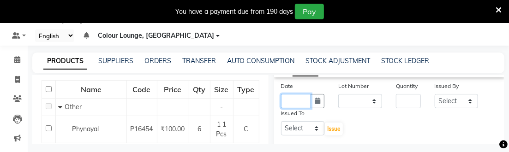
click at [297, 104] on input "text" at bounding box center [296, 101] width 30 height 14
select select "10"
select select "2025"
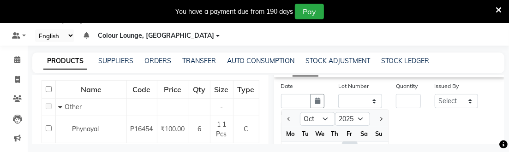
scroll to position [115, 0]
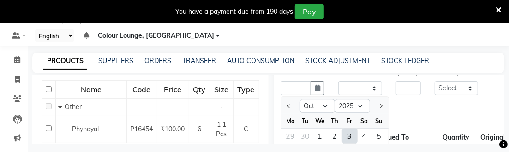
click at [308, 123] on div "Tu" at bounding box center [305, 120] width 15 height 15
drag, startPoint x: 316, startPoint y: 100, endPoint x: 319, endPoint y: 105, distance: 5.8
click at [317, 99] on ngb-datepicker-navigation "Jan Feb Mar Apr May Jun Jul Aug Sep Oct Nov Dec 2015 2016 2017 2018 2019 2020 2…" at bounding box center [334, 106] width 107 height 15
select select "9"
click at [300, 100] on select "Jan Feb Mar Apr May Jun Jul Aug Sep Oct Nov Dec" at bounding box center [317, 107] width 35 height 14
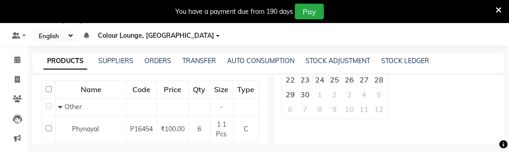
scroll to position [218, 0]
click at [293, 89] on div "29" at bounding box center [290, 92] width 15 height 15
type input "29-09-2025"
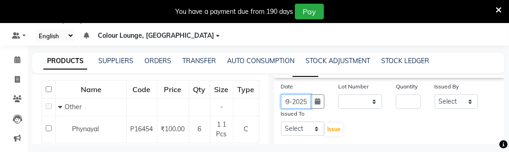
scroll to position [102, 0]
click at [403, 105] on input "number" at bounding box center [408, 101] width 24 height 14
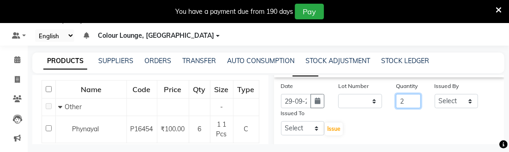
type input "2"
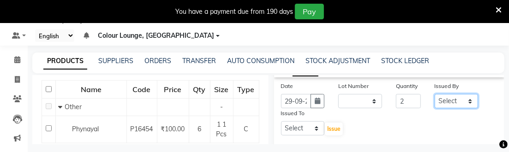
click at [441, 103] on select "Select Admin Admin AKHIL ANKUSH ANSH Baljinder Colour Lounge, Kabir Park Colour…" at bounding box center [456, 101] width 44 height 14
select select "76897"
click at [434, 94] on select "Select Admin Admin AKHIL ANKUSH ANSH Baljinder Colour Lounge, Kabir Park Colour…" at bounding box center [456, 101] width 44 height 14
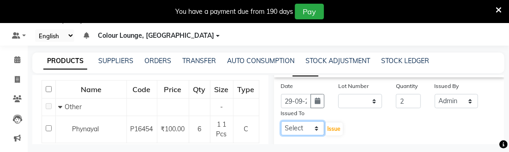
click at [303, 126] on select "Select Admin Admin AKHIL ANKUSH ANSH Baljinder Colour Lounge, Kabir Park Colour…" at bounding box center [303, 128] width 44 height 14
select select "70112"
click at [281, 122] on select "Select Admin Admin AKHIL ANKUSH ANSH Baljinder Colour Lounge, Kabir Park Colour…" at bounding box center [303, 128] width 44 height 14
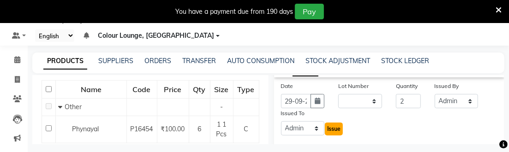
click at [332, 129] on span "Issue" at bounding box center [333, 128] width 13 height 7
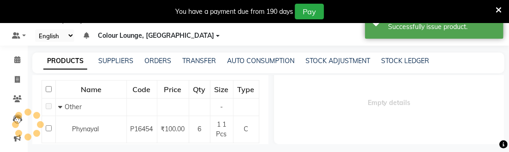
scroll to position [102, 0]
select select
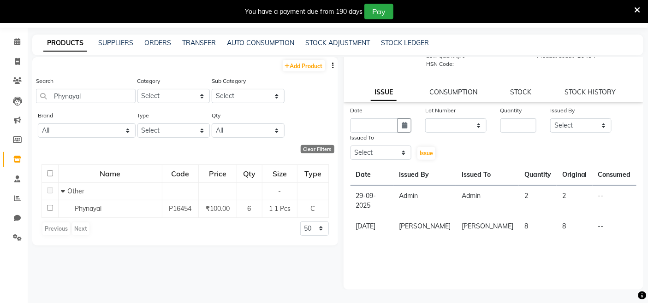
scroll to position [60, 0]
click at [21, 59] on span at bounding box center [17, 62] width 16 height 11
select select "service"
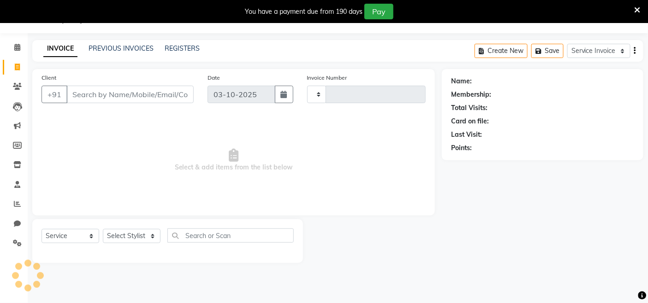
type input "3833"
select select "8015"
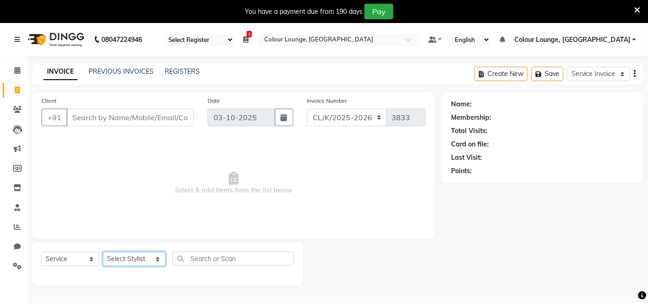
drag, startPoint x: 119, startPoint y: 259, endPoint x: 114, endPoint y: 264, distance: 6.5
click at [120, 259] on select "Select Stylist Admin Admin AKHIL ANKUSH ANSH Baljinder Colour Lounge, Kabir Par…" at bounding box center [134, 259] width 63 height 14
select select "89289"
click at [103, 253] on select "Select Stylist Admin Admin AKHIL ANKUSH ANSH Baljinder Colour Lounge, Kabir Par…" at bounding box center [134, 259] width 63 height 14
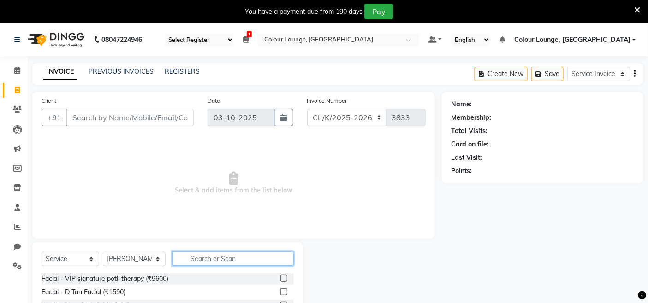
click at [185, 259] on input "text" at bounding box center [232, 259] width 121 height 14
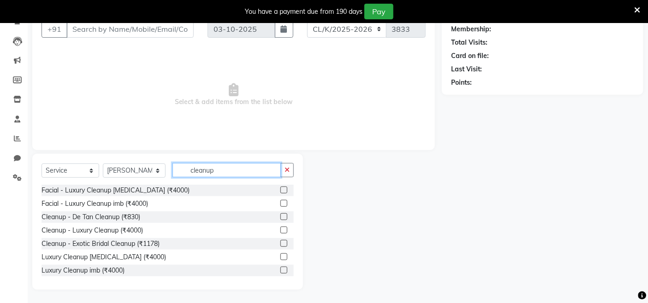
scroll to position [1, 0]
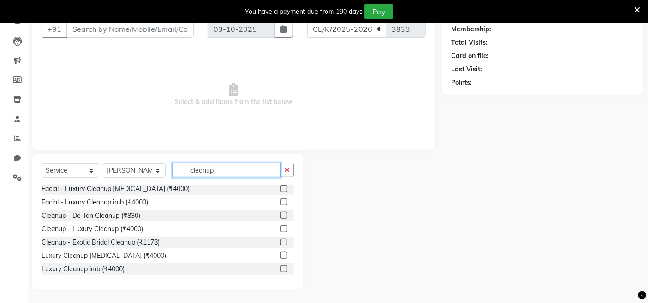
type input "cleanup"
drag, startPoint x: 214, startPoint y: 261, endPoint x: 203, endPoint y: 259, distance: 11.8
drag, startPoint x: 203, startPoint y: 259, endPoint x: 163, endPoint y: 218, distance: 57.1
click at [162, 218] on div "Cleanup - De Tan Cleanup (₹830)" at bounding box center [167, 216] width 252 height 12
click at [280, 213] on label at bounding box center [283, 215] width 7 height 7
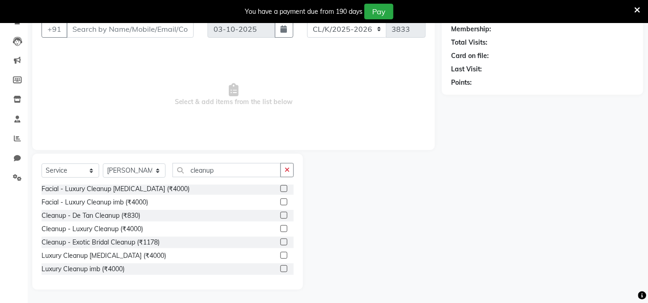
click at [280, 213] on input "checkbox" at bounding box center [283, 216] width 6 height 6
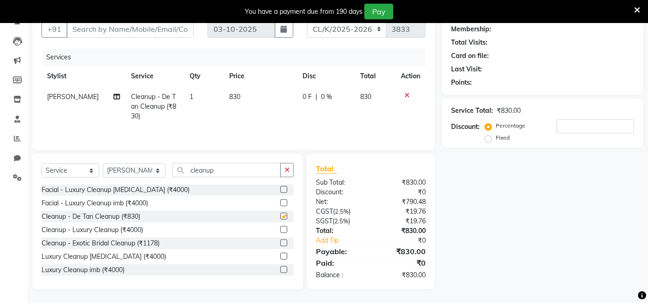
scroll to position [0, 0]
checkbox input "false"
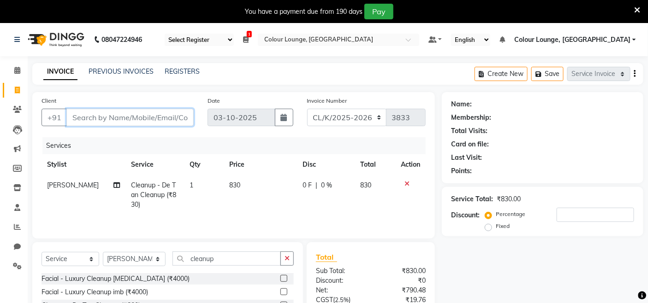
click at [169, 122] on input "Client" at bounding box center [129, 118] width 127 height 18
type input "7"
type input "0"
type input "7652981160"
click at [182, 114] on span "Add Client" at bounding box center [170, 117] width 36 height 9
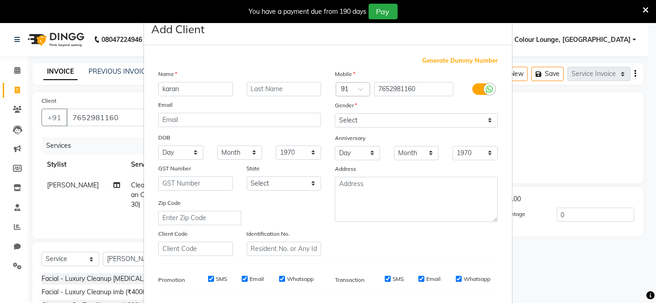
type input "karan"
click at [353, 124] on select "Select Male Female Other Prefer Not To Say" at bounding box center [416, 120] width 163 height 14
select select "male"
click at [335, 113] on select "Select Male Female Other Prefer Not To Say" at bounding box center [416, 120] width 163 height 14
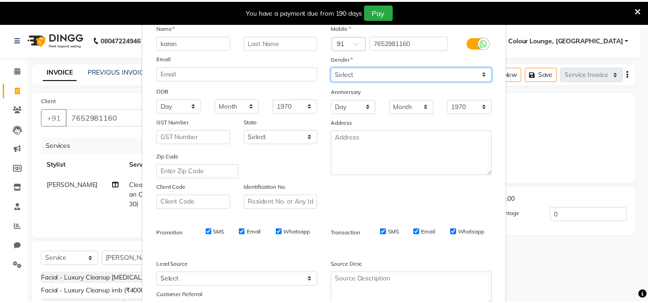
scroll to position [122, 0]
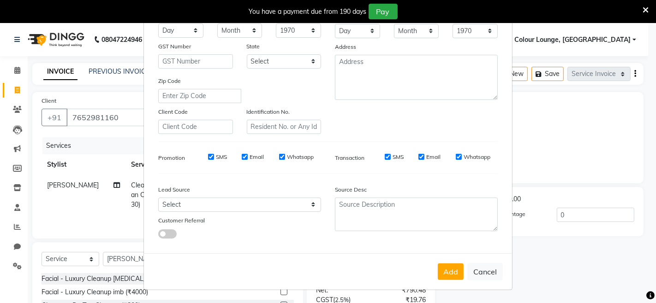
click at [459, 273] on div "Add Cancel" at bounding box center [328, 272] width 368 height 36
click at [452, 273] on button "Add" at bounding box center [451, 272] width 26 height 17
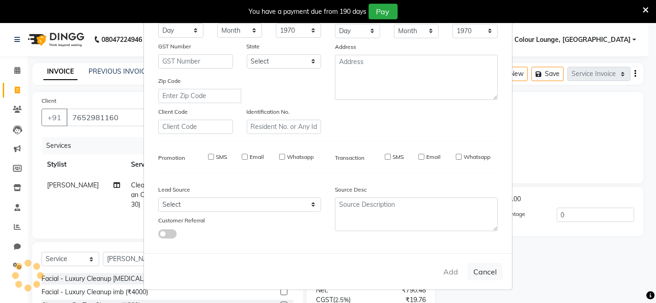
select select
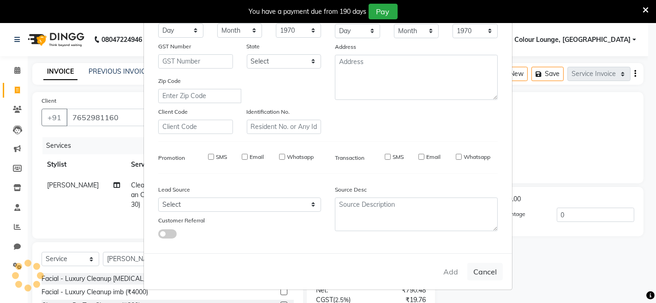
select select
checkbox input "false"
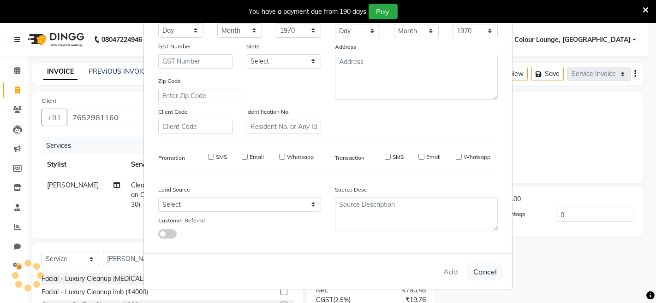
checkbox input "false"
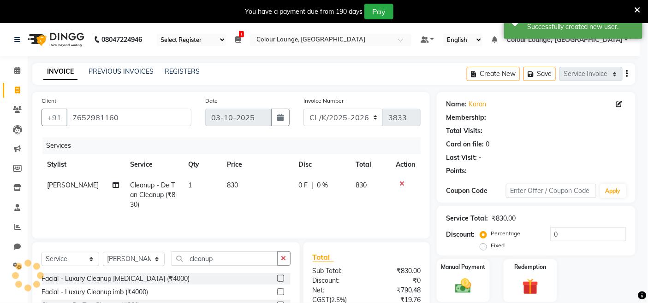
select select "1: Object"
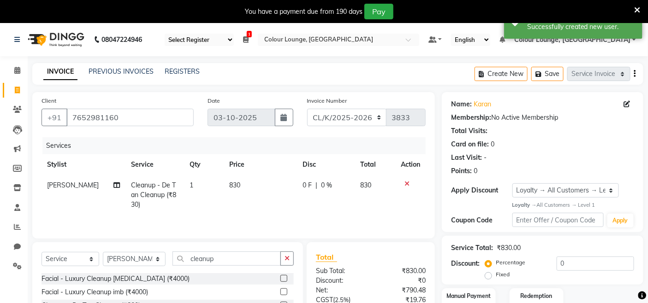
scroll to position [89, 0]
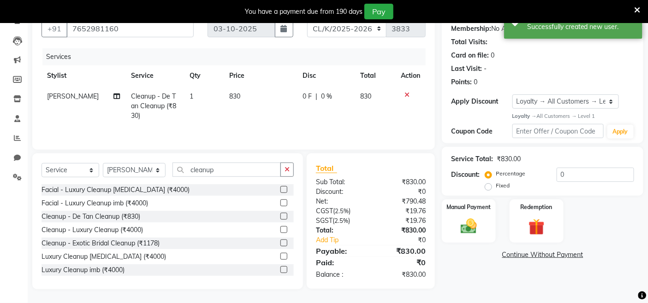
click at [295, 169] on div "Select Service Membership Package Voucher Prepaid Gift Card Select Stylist Admi…" at bounding box center [167, 222] width 271 height 136
click at [289, 169] on icon "button" at bounding box center [286, 169] width 5 height 6
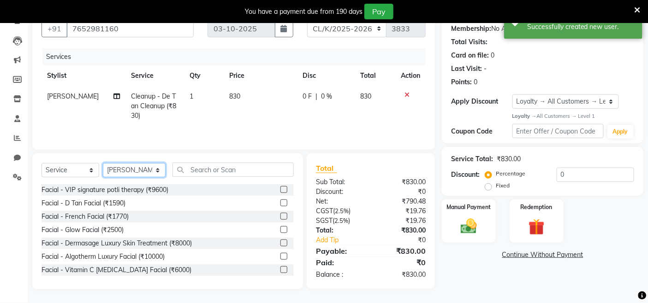
click at [123, 174] on select "Select Stylist Admin Admin AKHIL ANKUSH ANSH Baljinder Colour Lounge, Kabir Par…" at bounding box center [134, 170] width 63 height 14
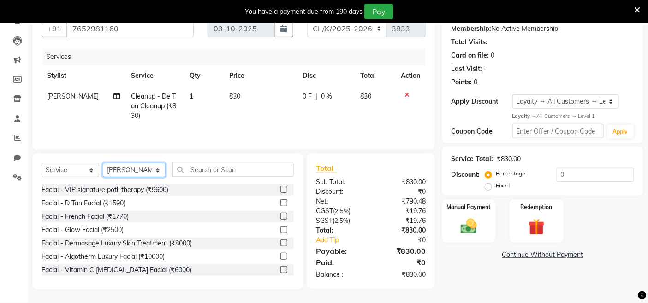
select select "70119"
click at [103, 164] on select "Select Stylist Admin Admin AKHIL ANKUSH ANSH Baljinder Colour Lounge, Kabir Par…" at bounding box center [134, 170] width 63 height 14
click at [187, 162] on div "Select Service Membership Package Voucher Prepaid Gift Card Select Stylist Admi…" at bounding box center [167, 222] width 271 height 136
click at [200, 181] on div "Select Service Membership Package Voucher Prepaid Gift Card Select Stylist Admi…" at bounding box center [167, 174] width 252 height 22
click at [205, 176] on input "text" at bounding box center [232, 170] width 121 height 14
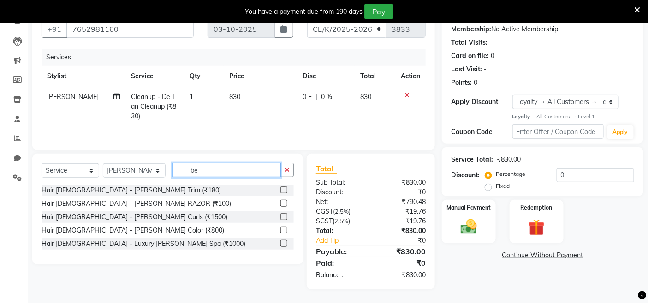
scroll to position [89, 0]
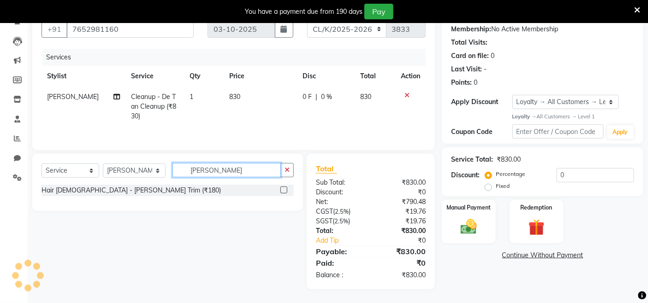
type input "beard tr"
click at [284, 189] on label at bounding box center [283, 190] width 7 height 7
click at [284, 189] on input "checkbox" at bounding box center [283, 191] width 6 height 6
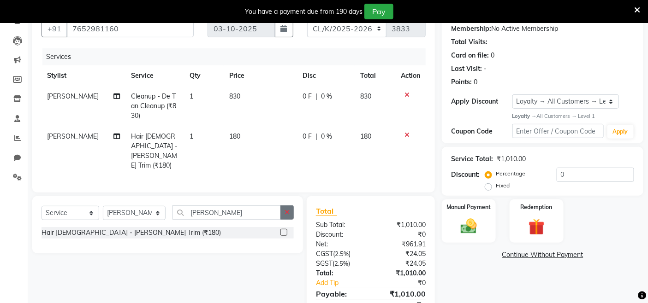
checkbox input "false"
click at [286, 206] on button "button" at bounding box center [286, 213] width 13 height 14
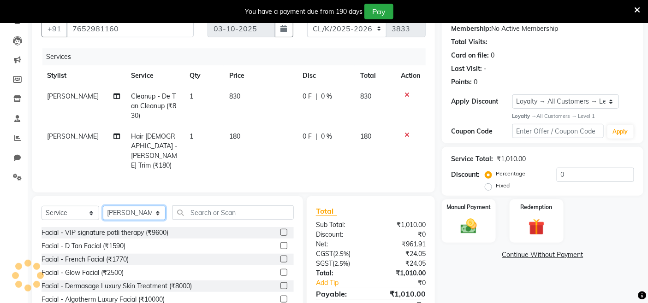
click at [132, 206] on select "Select Stylist Admin Admin AKHIL ANKUSH ANSH Baljinder Colour Lounge, Kabir Par…" at bounding box center [134, 213] width 63 height 14
select select "70120"
click at [103, 206] on select "Select Stylist Admin Admin AKHIL ANKUSH ANSH Baljinder Colour Lounge, Kabir Par…" at bounding box center [134, 213] width 63 height 14
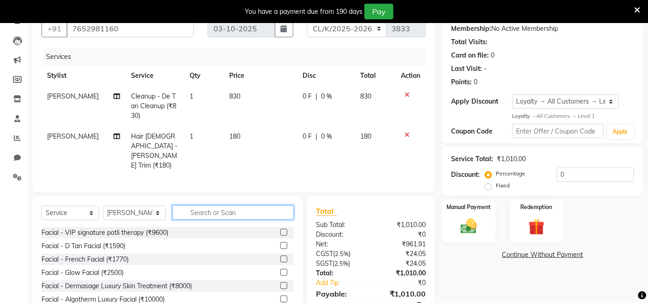
click at [288, 206] on input "text" at bounding box center [232, 213] width 121 height 14
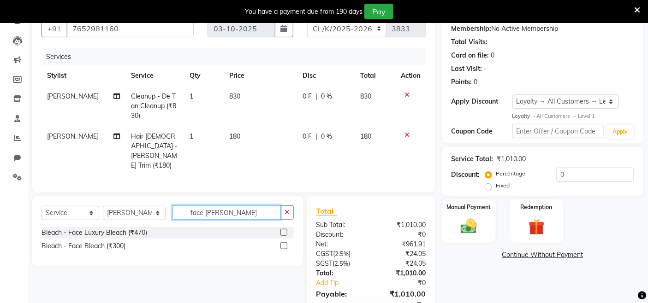
type input "face blea"
click at [287, 243] on label at bounding box center [283, 246] width 7 height 7
click at [286, 243] on input "checkbox" at bounding box center [283, 246] width 6 height 6
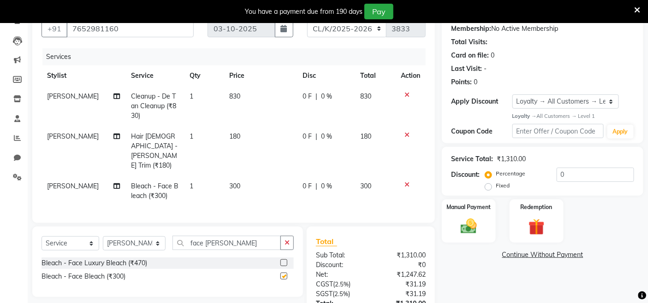
checkbox input "false"
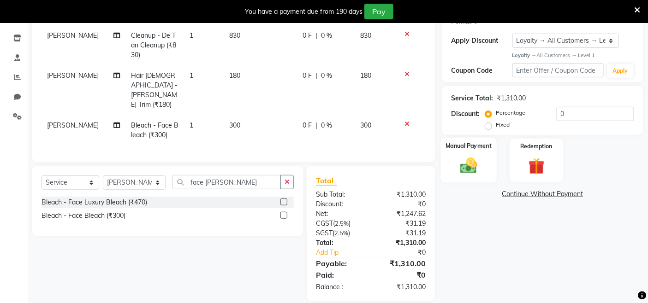
click at [457, 149] on label "Manual Payment" at bounding box center [469, 146] width 46 height 9
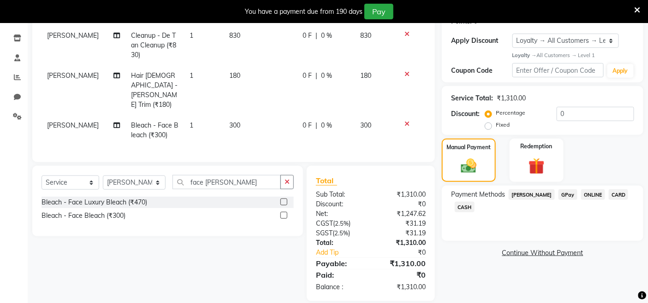
click at [583, 192] on span "CARD" at bounding box center [619, 195] width 20 height 11
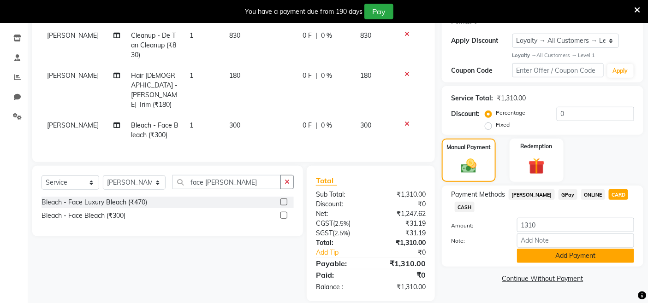
click at [580, 259] on button "Add Payment" at bounding box center [575, 256] width 117 height 14
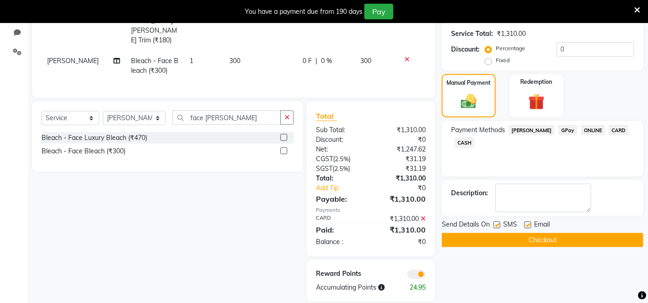
click at [582, 244] on button "Checkout" at bounding box center [542, 240] width 201 height 14
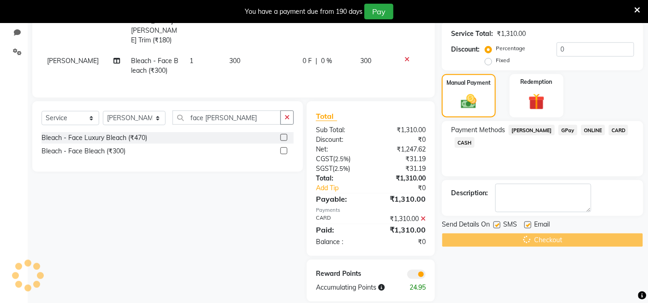
scroll to position [10, 0]
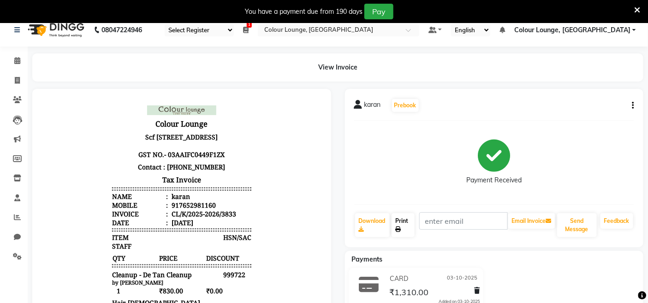
click at [409, 218] on link "Print" at bounding box center [402, 225] width 23 height 24
click at [16, 76] on span at bounding box center [17, 81] width 16 height 11
select select "service"
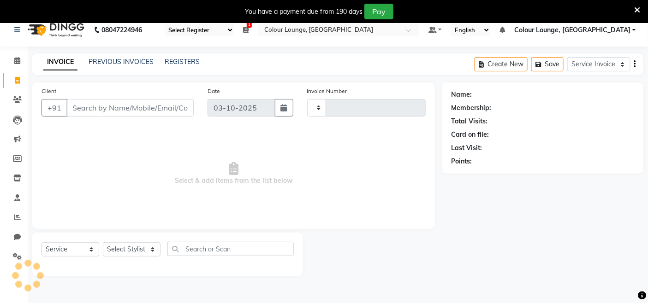
scroll to position [23, 0]
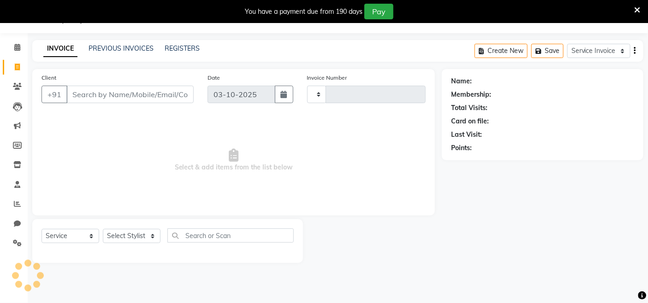
type input "3834"
select select "8015"
click at [116, 47] on link "PREVIOUS INVOICES" at bounding box center [121, 48] width 65 height 8
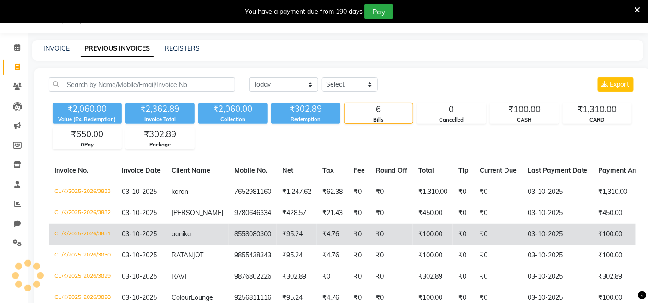
click at [191, 234] on span "aanika" at bounding box center [181, 234] width 19 height 8
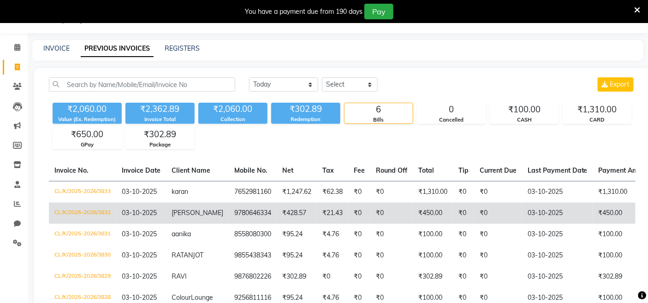
click at [174, 210] on span "[PERSON_NAME]" at bounding box center [198, 213] width 52 height 8
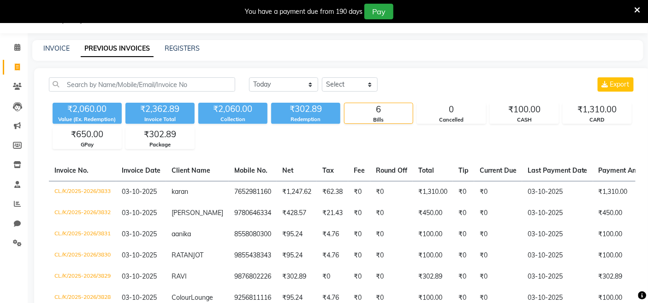
click at [4, 61] on link "Invoice" at bounding box center [14, 67] width 22 height 15
click at [12, 65] on span at bounding box center [17, 67] width 16 height 11
select select "service"
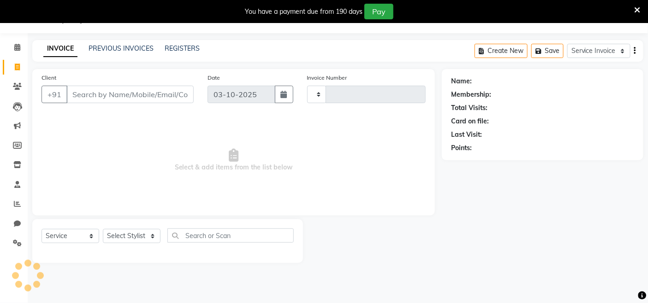
type input "3834"
select select "8015"
click at [18, 168] on icon at bounding box center [17, 164] width 8 height 7
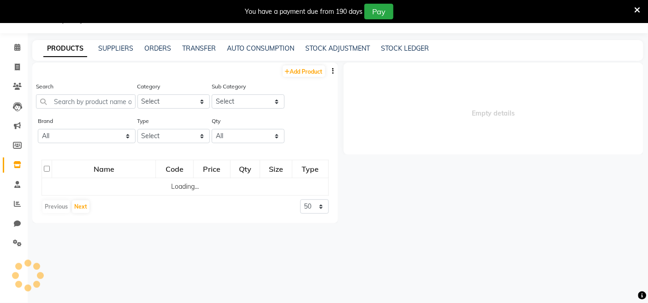
select select
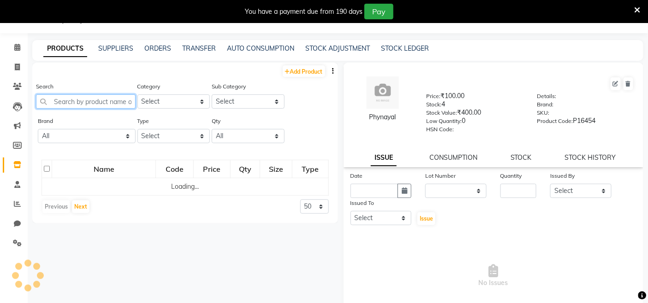
click at [116, 106] on input "text" at bounding box center [86, 102] width 100 height 14
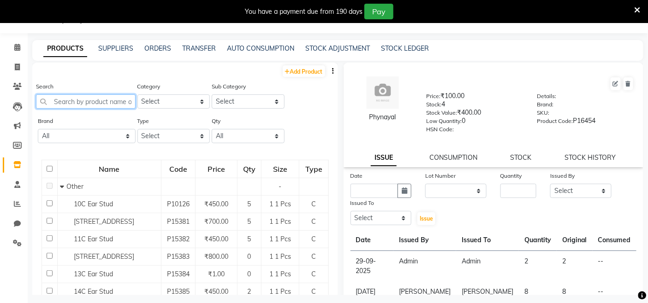
paste input "Nail Cutter"
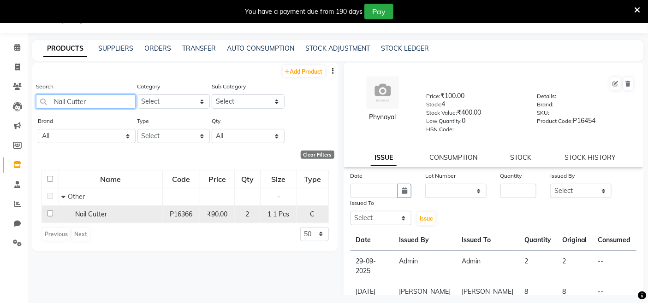
type input "Nail Cutter"
click at [114, 219] on td "Nail Cutter" at bounding box center [111, 215] width 104 height 18
click at [82, 214] on span "Nail Cutter" at bounding box center [91, 214] width 32 height 8
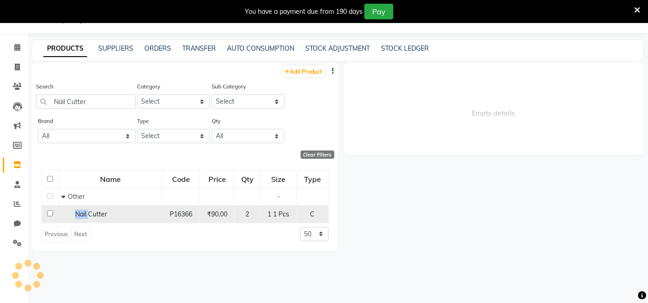
click at [82, 214] on span "Nail Cutter" at bounding box center [91, 214] width 32 height 8
select select
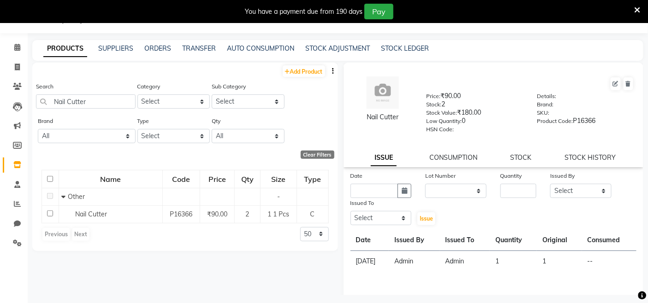
click at [522, 182] on div "Quantity" at bounding box center [518, 177] width 36 height 13
click at [519, 198] on div "Quantity" at bounding box center [518, 184] width 50 height 27
click at [521, 197] on input "number" at bounding box center [518, 191] width 36 height 14
type input "2"
click at [550, 195] on select "Select Admin Admin AKHIL ANKUSH ANSH Baljinder Colour Lounge, Kabir Park Colour…" at bounding box center [580, 191] width 61 height 14
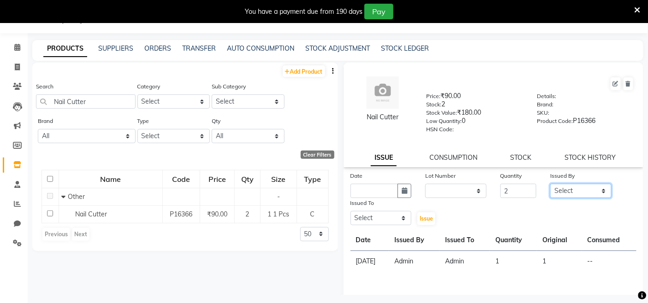
select select "70112"
click at [550, 184] on select "Select Admin Admin AKHIL ANKUSH ANSH Baljinder Colour Lounge, Kabir Park Colour…" at bounding box center [580, 191] width 61 height 14
click at [389, 215] on select "Select Admin Admin AKHIL ANKUSH ANSH Baljinder Colour Lounge, Kabir Park Colour…" at bounding box center [380, 218] width 61 height 14
select select "70112"
click at [350, 212] on select "Select Admin Admin AKHIL ANKUSH ANSH Baljinder Colour Lounge, Kabir Park Colour…" at bounding box center [380, 218] width 61 height 14
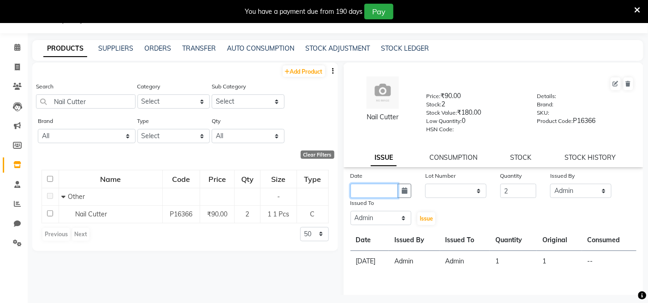
click at [380, 186] on input "text" at bounding box center [374, 191] width 48 height 14
select select "10"
select select "2025"
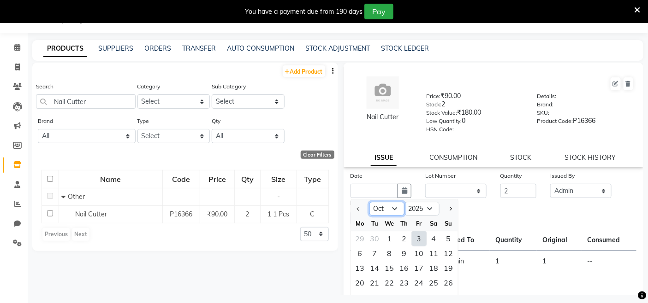
click at [395, 209] on select "Jan Feb Mar Apr May Jun Jul Aug Sep Oct Nov Dec" at bounding box center [386, 209] width 35 height 14
select select "9"
click at [369, 202] on select "Jan Feb Mar Apr May Jun Jul Aug Sep Oct Nov Dec" at bounding box center [386, 209] width 35 height 14
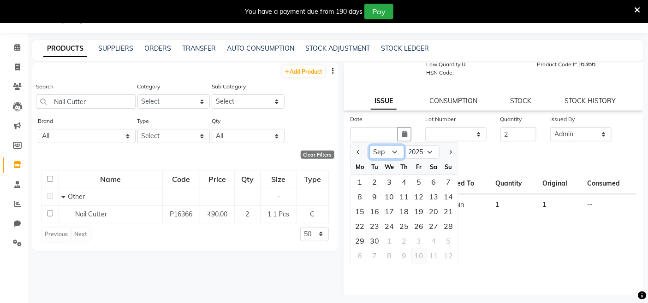
scroll to position [60, 0]
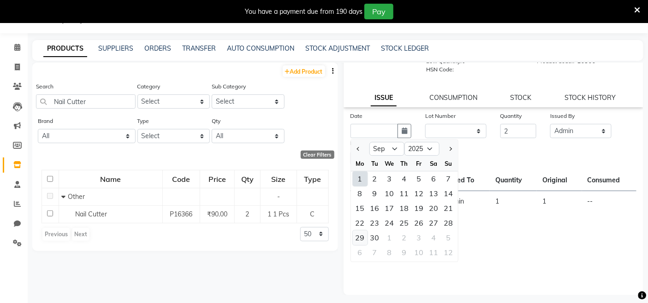
click at [364, 234] on div "29" at bounding box center [360, 238] width 15 height 15
type input "29-09-2025"
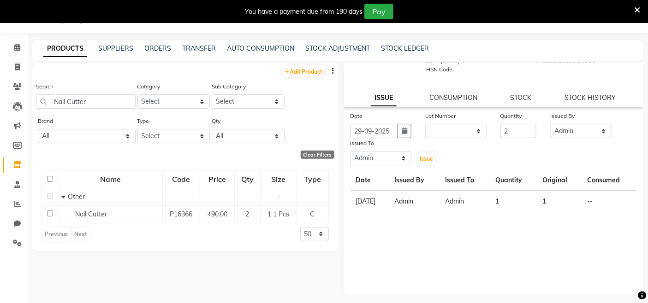
click at [412, 164] on div "Issued To Select Admin Admin AKHIL ANKUSH ANSH Baljinder Colour Lounge, Kabir P…" at bounding box center [381, 152] width 75 height 28
click at [421, 160] on span "Issue" at bounding box center [426, 158] width 13 height 7
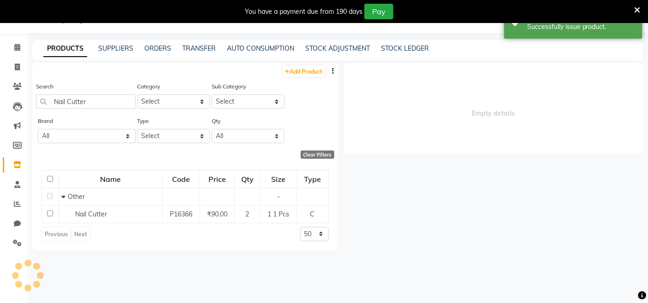
scroll to position [0, 0]
select select
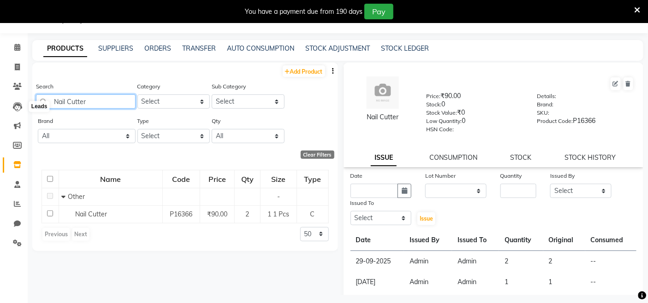
drag, startPoint x: 126, startPoint y: 107, endPoint x: 0, endPoint y: 107, distance: 125.9
click at [0, 107] on app-home "08047224946 Select Register Evening Shift (Service) Morning Shift (Service) 1 D…" at bounding box center [324, 154] width 648 height 309
paste input "Cutical Scissor"
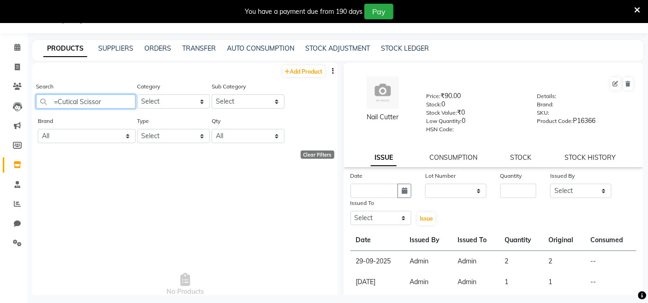
click at [59, 106] on input "=Cutical Scissor" at bounding box center [86, 102] width 100 height 14
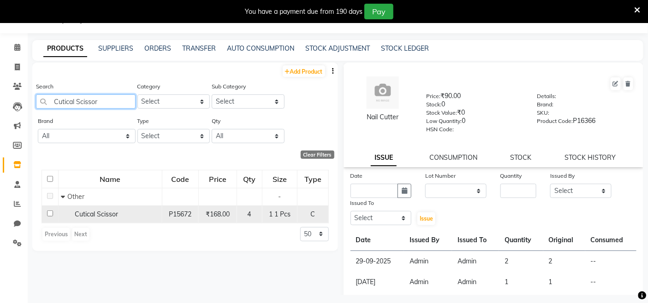
type input "Cutical Scissor"
click at [94, 215] on span "Cutical Scissor" at bounding box center [96, 214] width 43 height 8
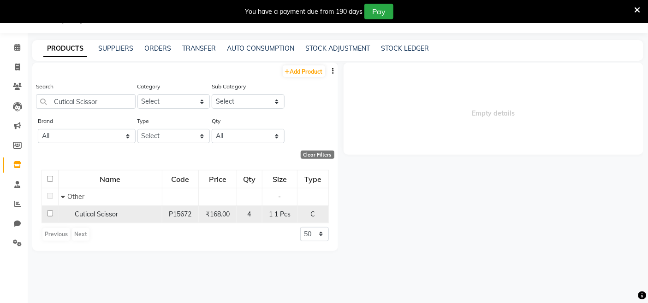
select select
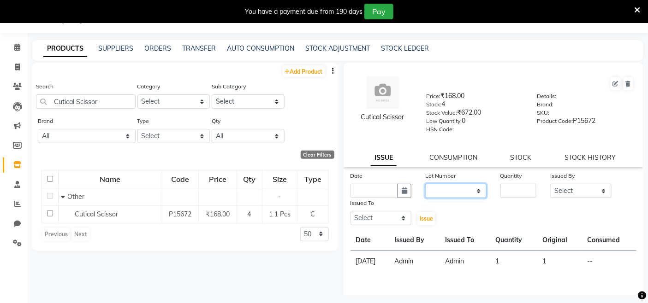
drag, startPoint x: 449, startPoint y: 192, endPoint x: 459, endPoint y: 192, distance: 10.6
click at [449, 192] on select "None" at bounding box center [455, 191] width 61 height 14
click at [515, 192] on input "number" at bounding box center [518, 191] width 36 height 14
type input "4"
click at [574, 188] on select "Select Admin Admin AKHIL ANKUSH ANSH Baljinder Colour Lounge, Kabir Park Colour…" at bounding box center [580, 191] width 61 height 14
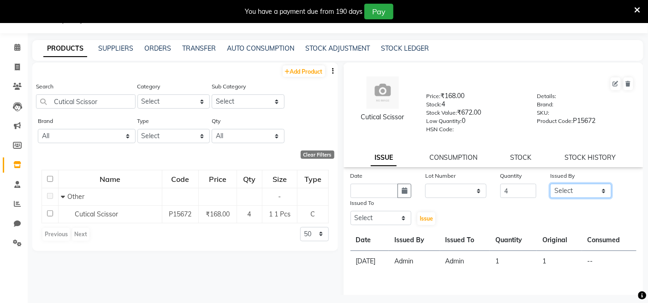
select select "70112"
click at [550, 184] on select "Select Admin Admin AKHIL ANKUSH ANSH Baljinder Colour Lounge, Kabir Park Colour…" at bounding box center [580, 191] width 61 height 14
click at [395, 220] on select "Select Admin Admin AKHIL ANKUSH ANSH Baljinder Colour Lounge, Kabir Park Colour…" at bounding box center [380, 218] width 61 height 14
select select "70112"
click at [350, 212] on select "Select Admin Admin AKHIL ANKUSH ANSH Baljinder Colour Lounge, Kabir Park Colour…" at bounding box center [380, 218] width 61 height 14
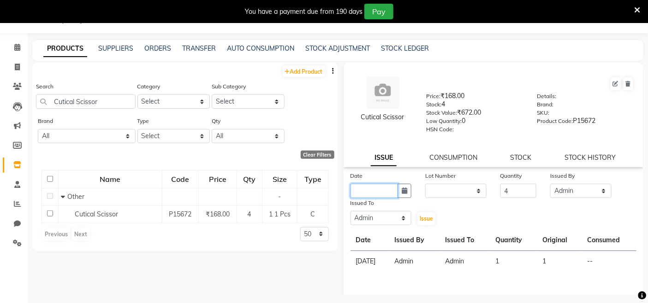
click at [377, 192] on input "text" at bounding box center [374, 191] width 48 height 14
select select "10"
select select "2025"
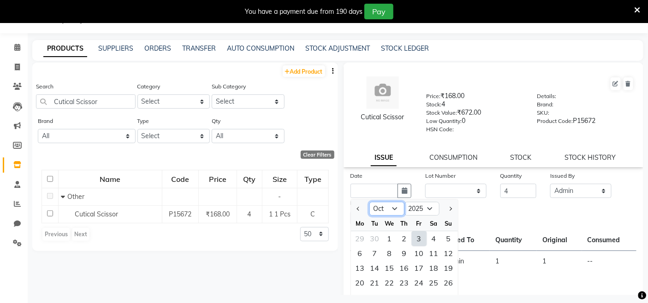
click at [394, 210] on select "Jan Feb Mar Apr May Jun Jul Aug Sep Oct Nov Dec" at bounding box center [386, 209] width 35 height 14
select select "9"
click at [369, 202] on select "Jan Feb Mar Apr May Jun Jul Aug Sep Oct Nov Dec" at bounding box center [386, 209] width 35 height 14
click at [434, 273] on div "27" at bounding box center [433, 283] width 15 height 15
type input "27-09-2025"
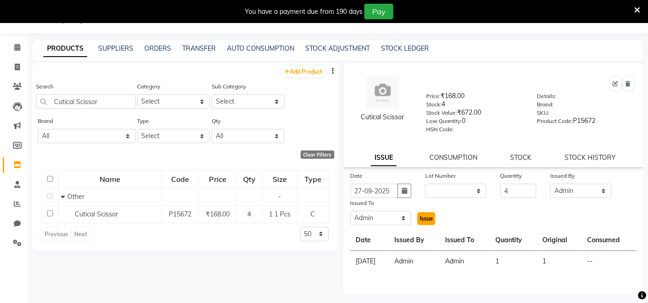
click at [417, 213] on button "Issue" at bounding box center [426, 219] width 18 height 13
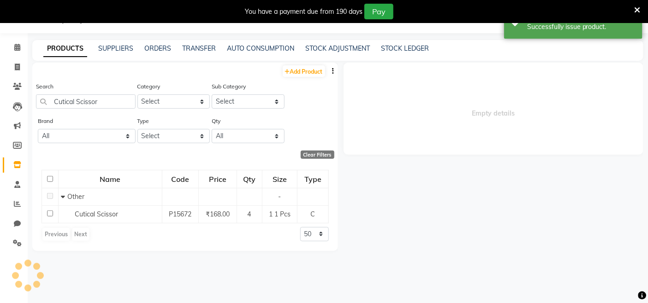
select select
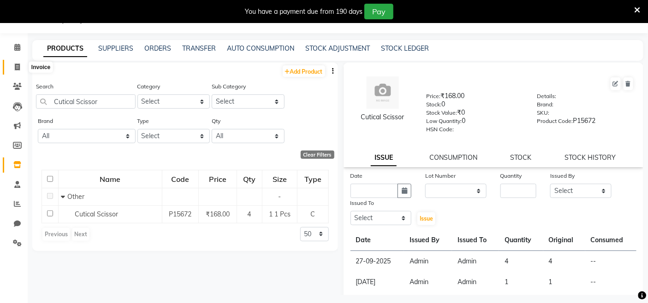
click at [24, 68] on span at bounding box center [17, 67] width 16 height 11
select select "service"
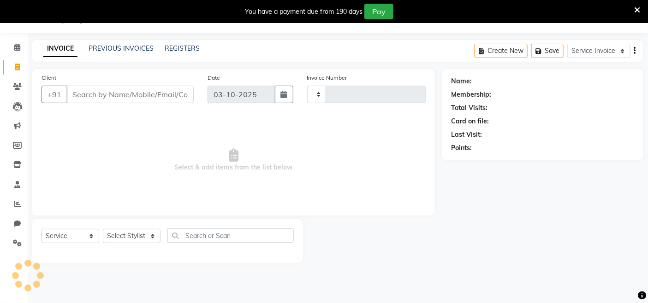
type input "3834"
select select "8015"
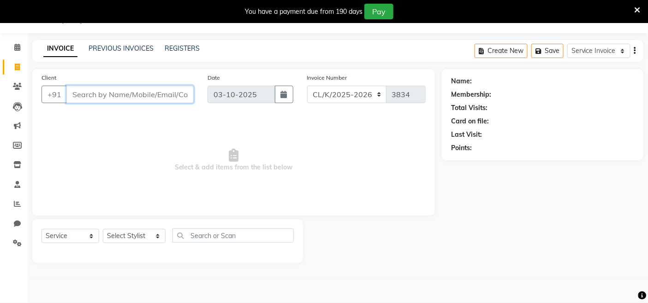
paste input "9780731301"
type input "9780731301"
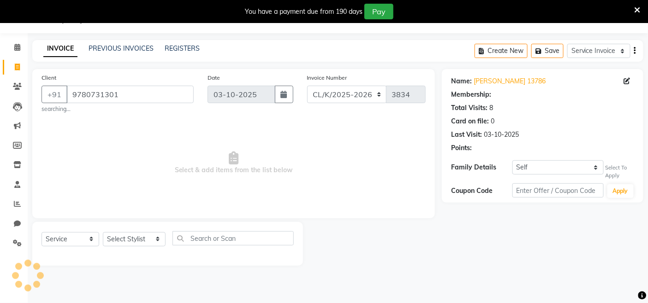
select select "1: Object"
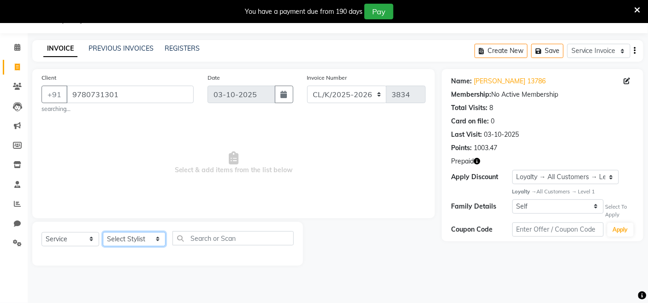
click at [144, 240] on select "Select Stylist Admin Admin AKHIL ANKUSH ANSH Baljinder Colour Lounge, Kabir Par…" at bounding box center [134, 239] width 63 height 14
drag, startPoint x: 289, startPoint y: 176, endPoint x: 237, endPoint y: 192, distance: 54.7
click at [288, 177] on span "Select & add items from the list below" at bounding box center [233, 163] width 384 height 92
click at [118, 242] on select "Select Stylist Admin Admin AKHIL ANKUSH ANSH Baljinder Colour Lounge, Kabir Par…" at bounding box center [134, 239] width 63 height 14
select select "76896"
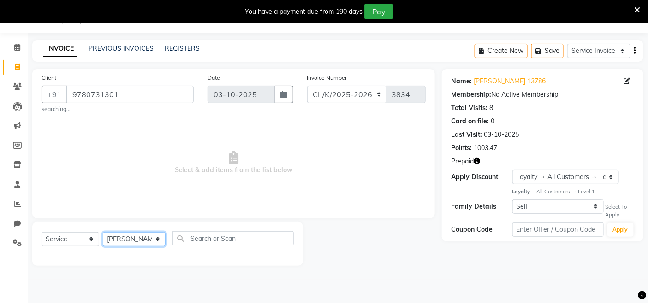
click at [103, 232] on select "Select Stylist Admin Admin AKHIL ANKUSH ANSH Baljinder Colour Lounge, Kabir Par…" at bounding box center [134, 239] width 63 height 14
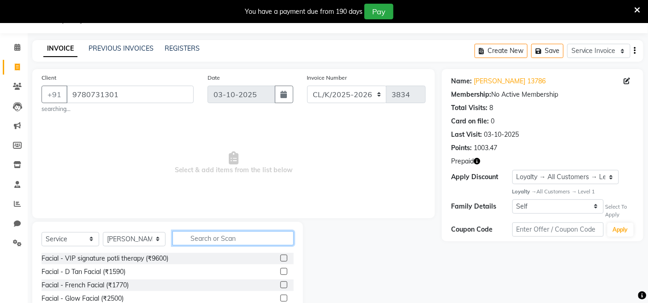
click at [201, 236] on input "text" at bounding box center [232, 238] width 121 height 14
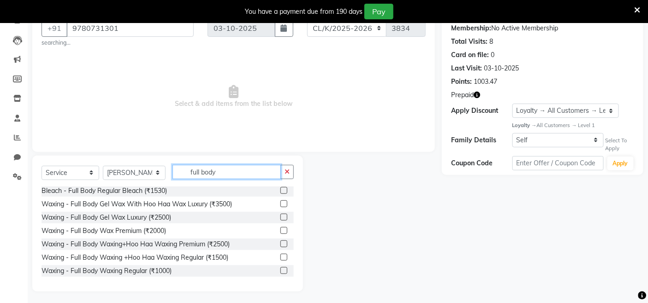
scroll to position [91, 0]
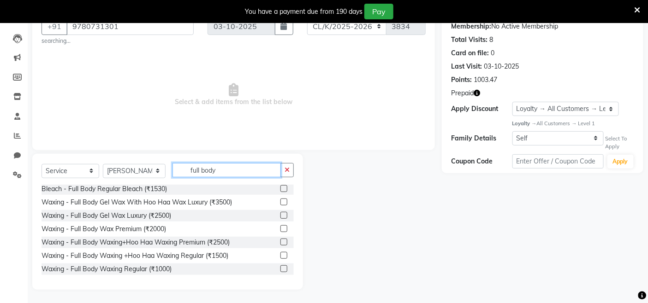
type input "full body"
click at [280, 217] on label at bounding box center [283, 215] width 7 height 7
click at [280, 217] on input "checkbox" at bounding box center [283, 216] width 6 height 6
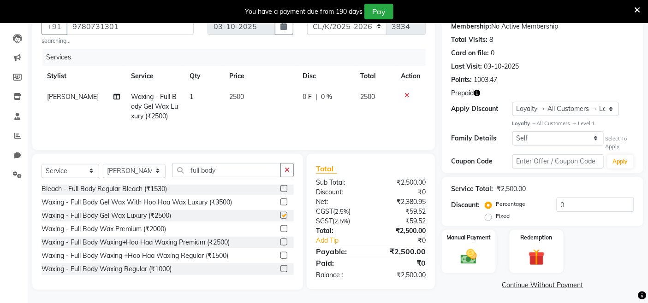
click at [286, 180] on div "Select Service Membership Package Voucher Prepaid Gift Card Select Stylist Admi…" at bounding box center [167, 174] width 252 height 22
checkbox input "false"
click at [288, 173] on icon "button" at bounding box center [286, 170] width 5 height 6
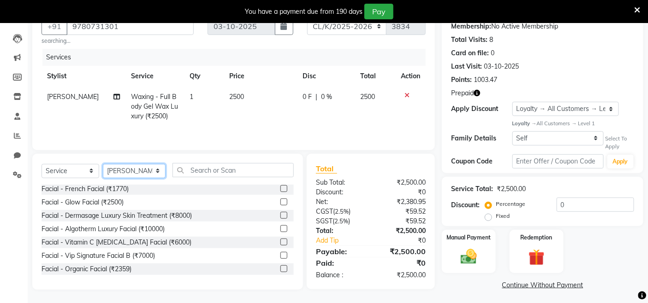
click at [143, 178] on select "Select Stylist Admin Admin AKHIL ANKUSH ANSH Baljinder Colour Lounge, Kabir Par…" at bounding box center [134, 171] width 63 height 14
click at [236, 154] on div "Select Service Membership Package Voucher Prepaid Gift Card Select Stylist Admi…" at bounding box center [167, 222] width 271 height 136
drag, startPoint x: 237, startPoint y: 171, endPoint x: 231, endPoint y: 171, distance: 5.1
click at [236, 171] on input "text" at bounding box center [232, 170] width 121 height 14
click at [144, 170] on select "Select Stylist Admin Admin AKHIL ANKUSH ANSH Baljinder Colour Lounge, Kabir Par…" at bounding box center [134, 171] width 63 height 14
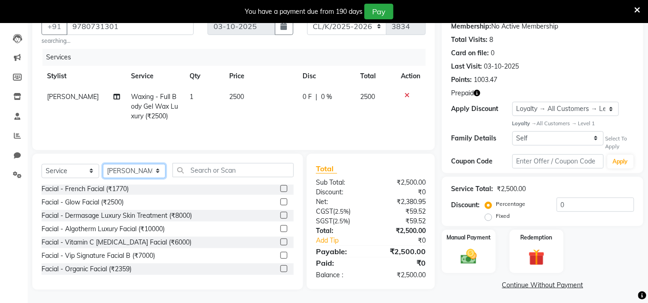
select select "70123"
click at [103, 165] on select "Select Stylist Admin Admin AKHIL ANKUSH ANSH Baljinder Colour Lounge, Kabir Par…" at bounding box center [134, 171] width 63 height 14
click at [191, 168] on input "text" at bounding box center [232, 170] width 121 height 14
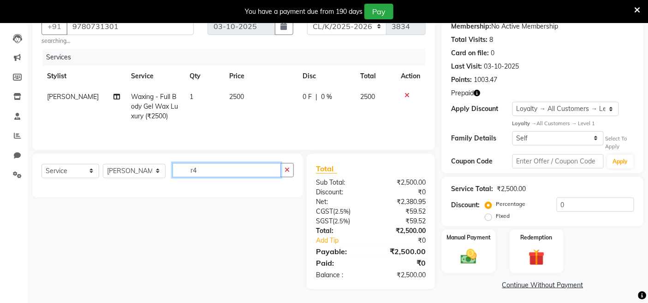
scroll to position [0, 0]
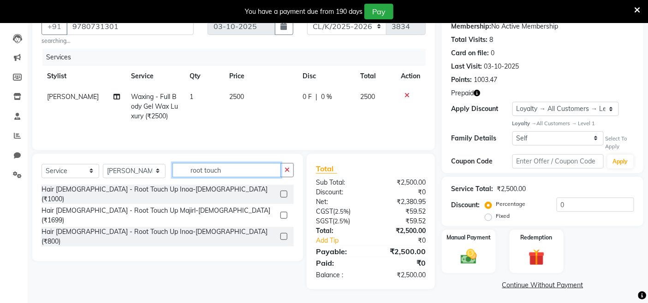
type input "root touch"
click at [283, 212] on label at bounding box center [283, 215] width 7 height 7
click at [283, 213] on input "checkbox" at bounding box center [283, 216] width 6 height 6
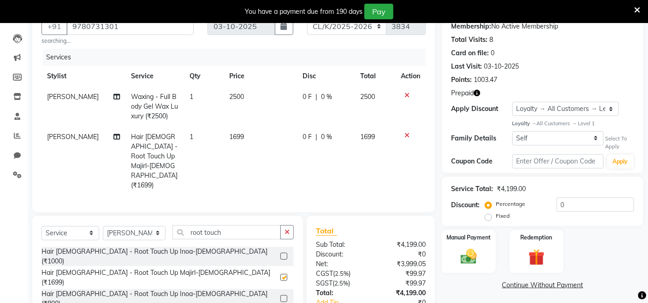
click at [263, 116] on td "2500" at bounding box center [260, 107] width 73 height 40
checkbox input "false"
select select "76896"
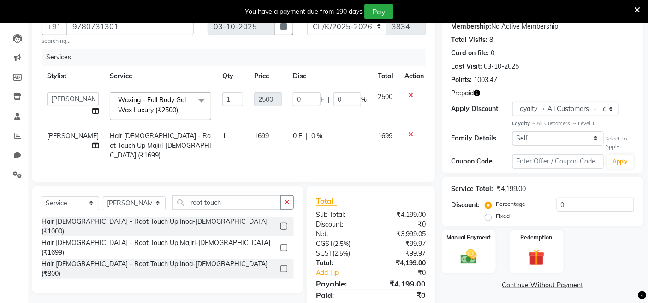
drag, startPoint x: 266, startPoint y: 147, endPoint x: 282, endPoint y: 135, distance: 20.1
click at [267, 147] on td "1699" at bounding box center [268, 146] width 39 height 40
select select "70123"
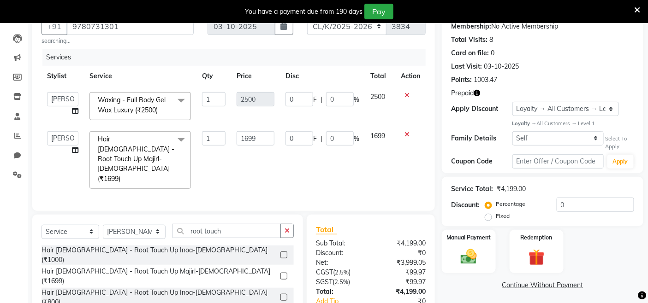
click at [282, 135] on td "0 F | 0 %" at bounding box center [322, 160] width 85 height 69
drag, startPoint x: 269, startPoint y: 136, endPoint x: 182, endPoint y: 126, distance: 87.3
click at [180, 128] on tr "Admin Admin AKHIL ANKUSH ANSH Baljinder Colour Lounge, Kabir Park Colour Lounge…" at bounding box center [233, 160] width 384 height 69
type input "1470"
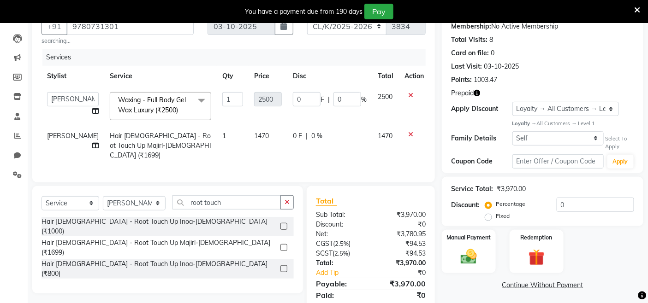
click at [312, 198] on div "Client +91 9780731301 searching... Date 03-10-2025 Invoice Number DC/K/2025-202…" at bounding box center [233, 161] width 416 height 321
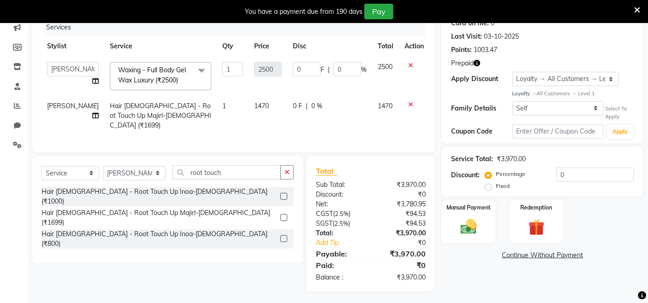
click at [439, 205] on div "Manual Payment Redemption" at bounding box center [542, 221] width 215 height 43
click at [484, 225] on div "Manual Payment" at bounding box center [469, 221] width 56 height 45
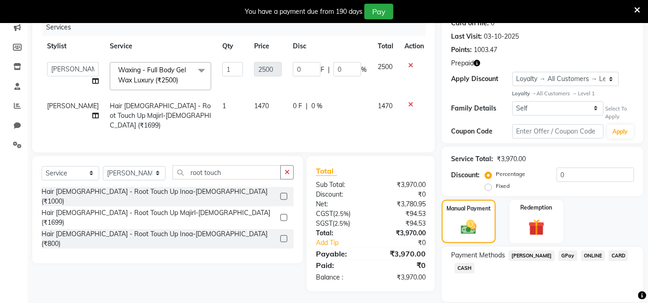
click at [569, 232] on div "Manual Payment Redemption" at bounding box center [542, 221] width 215 height 43
click at [539, 227] on img at bounding box center [536, 228] width 28 height 21
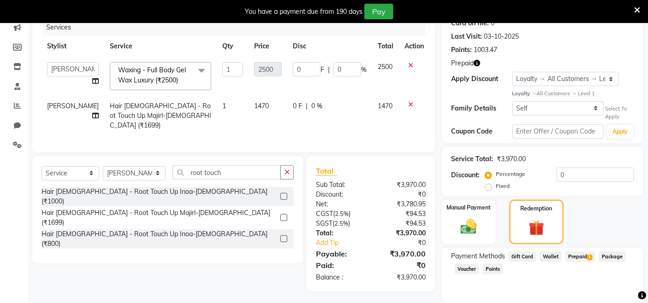
scroll to position [153, 0]
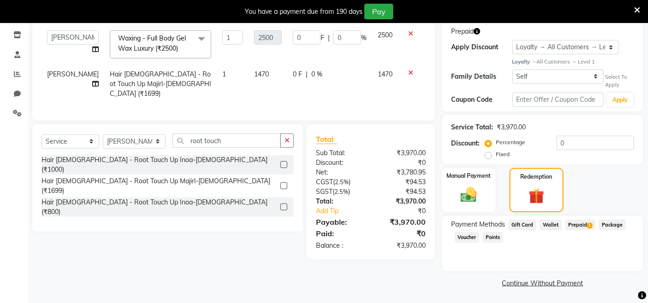
click at [574, 227] on span "Prepaid 1" at bounding box center [580, 225] width 30 height 11
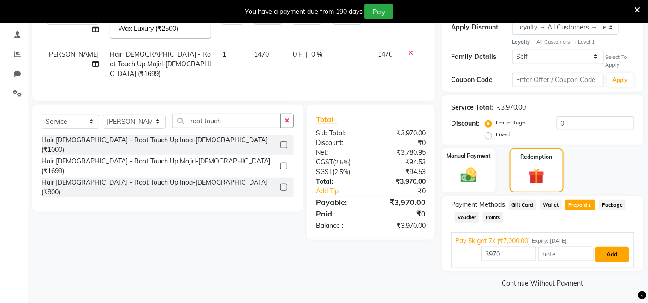
click at [583, 251] on button "Add" at bounding box center [612, 255] width 34 height 16
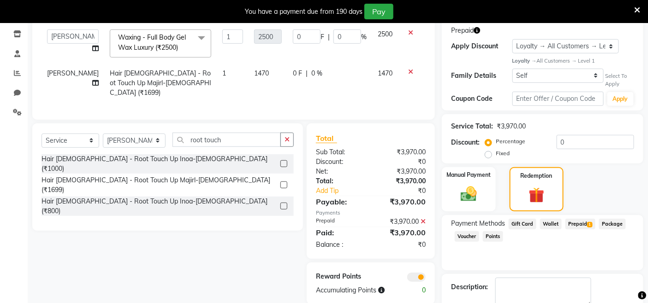
scroll to position [205, 0]
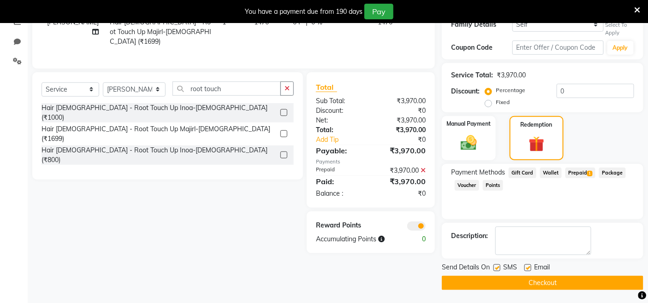
click at [564, 273] on button "Checkout" at bounding box center [542, 283] width 201 height 14
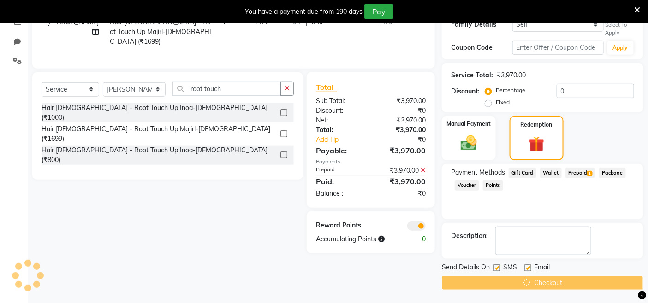
scroll to position [52, 0]
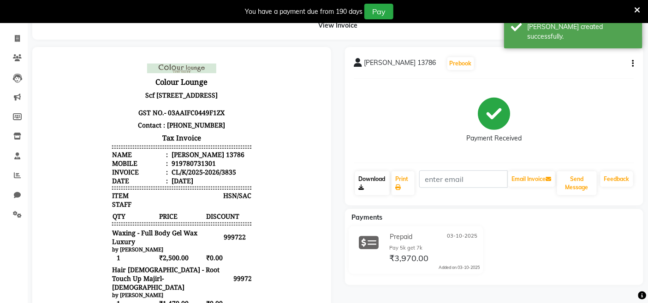
click at [386, 177] on link "Download" at bounding box center [372, 184] width 35 height 24
click at [399, 178] on link "Print" at bounding box center [402, 184] width 23 height 24
click at [400, 176] on link "Print" at bounding box center [402, 184] width 23 height 24
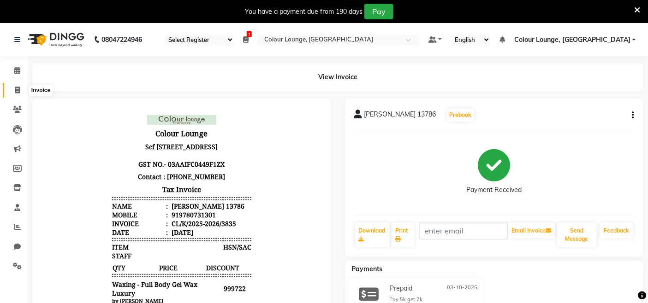
click at [23, 87] on span at bounding box center [17, 90] width 16 height 11
select select "service"
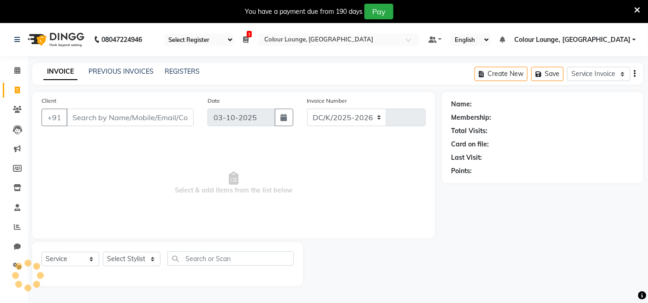
select select "8015"
type input "3836"
click at [89, 112] on input "Client" at bounding box center [129, 118] width 127 height 18
click at [136, 260] on select "Select Stylist Admin Admin AKHIL ANKUSH ANSH Baljinder Colour Lounge, Kabir Par…" at bounding box center [134, 259] width 63 height 14
select select "91024"
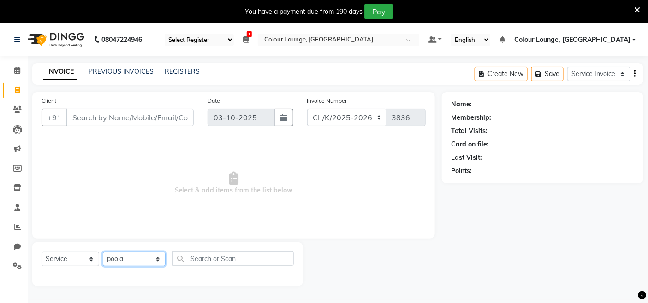
click at [103, 253] on select "Select Stylist Admin Admin AKHIL ANKUSH ANSH Baljinder Colour Lounge, Kabir Par…" at bounding box center [134, 259] width 63 height 14
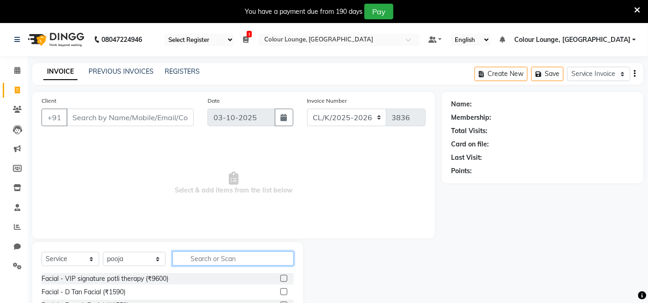
click at [260, 261] on input "text" at bounding box center [232, 259] width 121 height 14
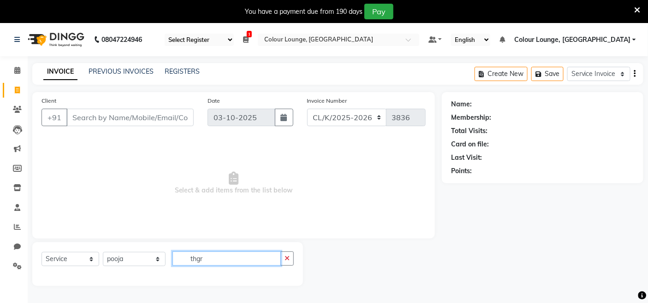
type input "thgr"
click at [142, 121] on input "Client" at bounding box center [129, 118] width 127 height 18
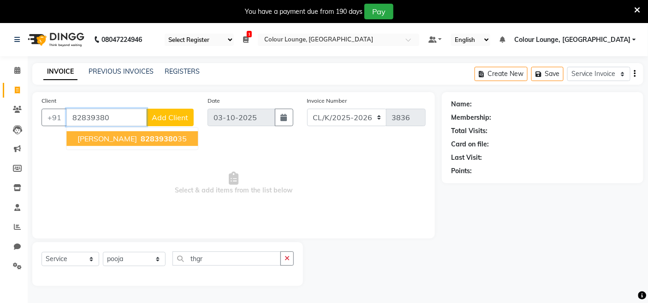
click at [141, 134] on span "82839380" at bounding box center [159, 138] width 37 height 9
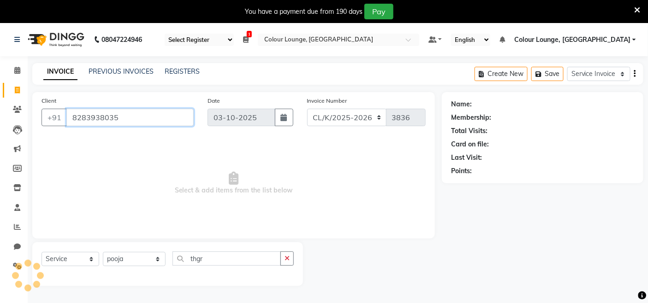
type input "8283938035"
select select "1: Object"
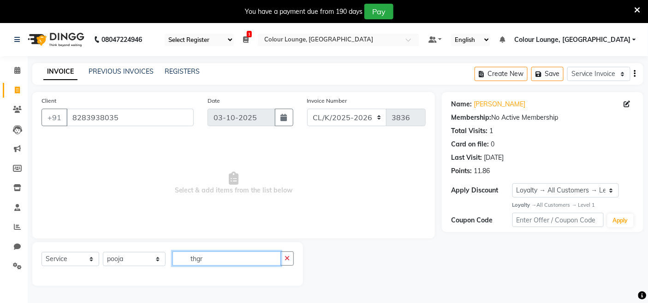
click at [201, 259] on input "thgr" at bounding box center [226, 259] width 108 height 14
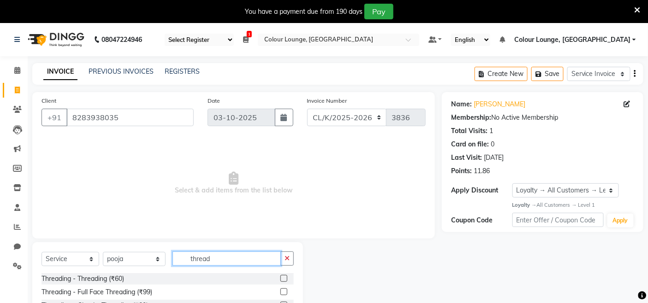
type input "thread"
click at [271, 273] on div "Threading - Threading (₹60)" at bounding box center [167, 279] width 252 height 12
click at [280, 273] on label at bounding box center [283, 278] width 7 height 7
click at [280, 273] on input "checkbox" at bounding box center [283, 279] width 6 height 6
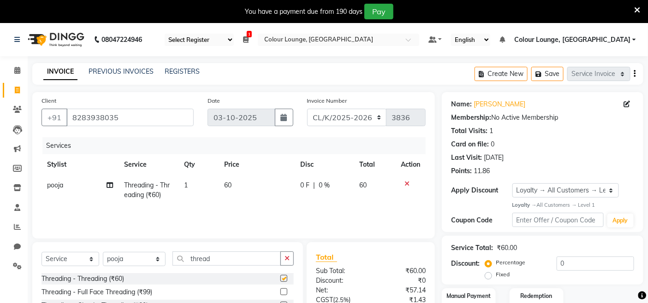
checkbox input "false"
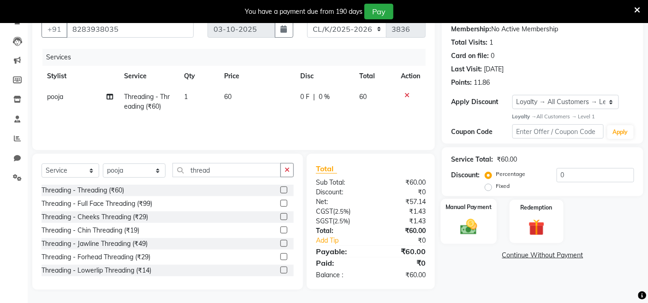
click at [482, 227] on img at bounding box center [469, 227] width 28 height 19
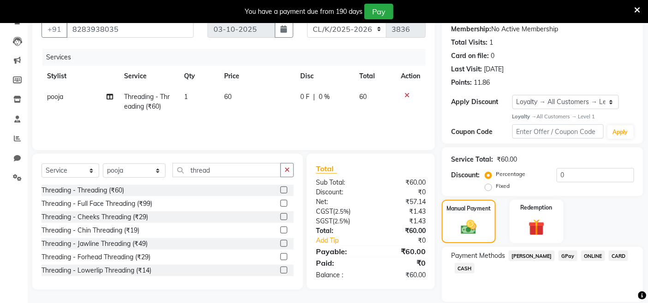
drag, startPoint x: 554, startPoint y: 254, endPoint x: 557, endPoint y: 262, distance: 8.5
click at [558, 254] on span "GPay" at bounding box center [567, 256] width 19 height 11
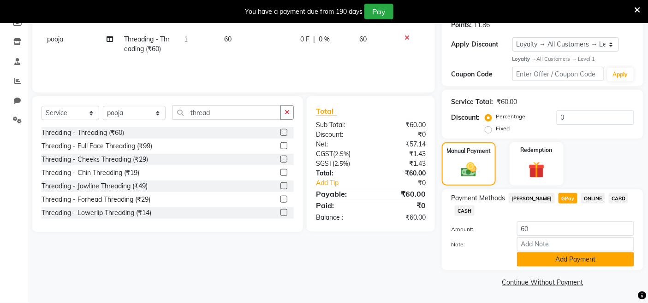
click at [557, 265] on button "Add Payment" at bounding box center [575, 260] width 117 height 14
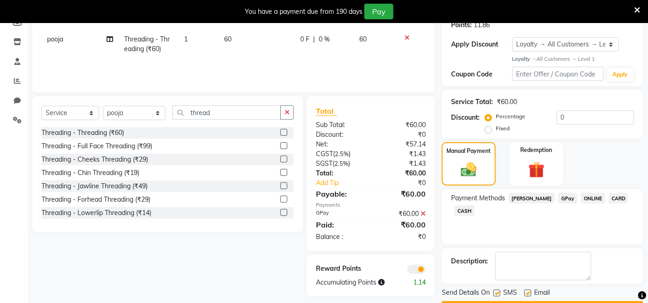
scroll to position [172, 0]
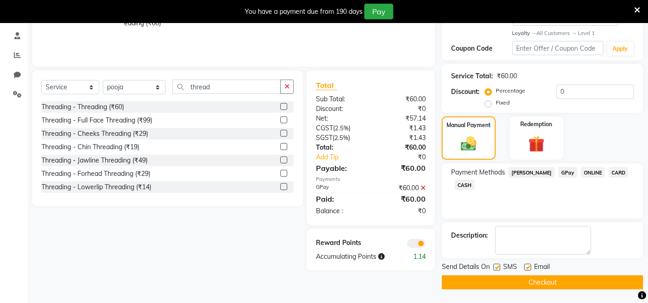
click at [553, 273] on button "Checkout" at bounding box center [542, 283] width 201 height 14
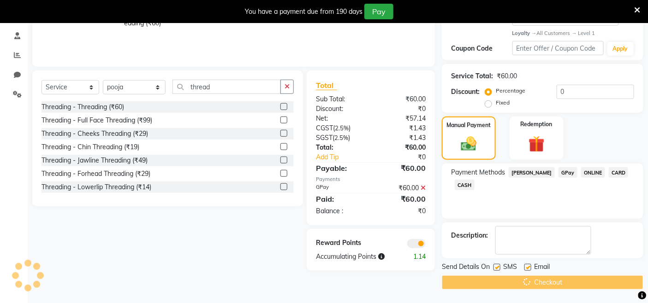
scroll to position [0, 0]
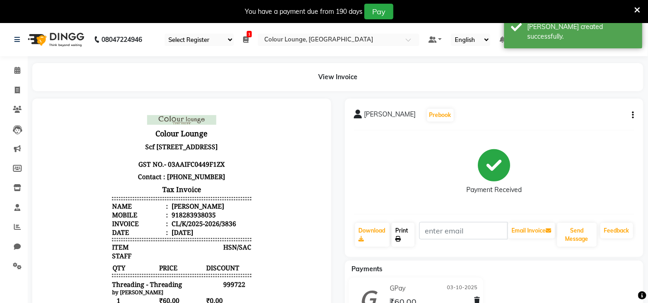
click at [407, 232] on link "Print" at bounding box center [402, 235] width 23 height 24
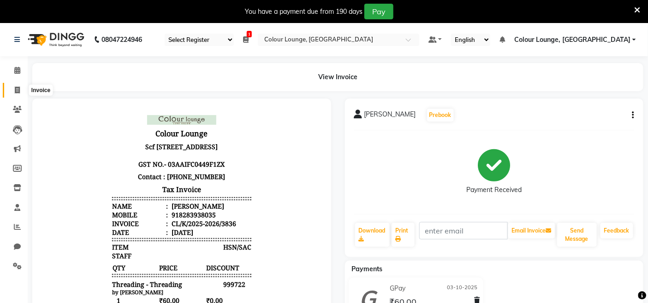
click at [21, 88] on span at bounding box center [17, 90] width 16 height 11
select select "service"
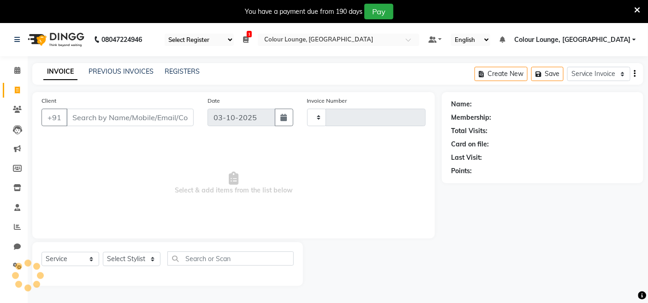
scroll to position [23, 0]
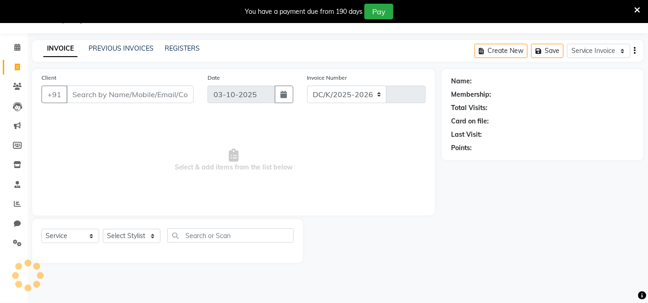
select select "8015"
type input "3837"
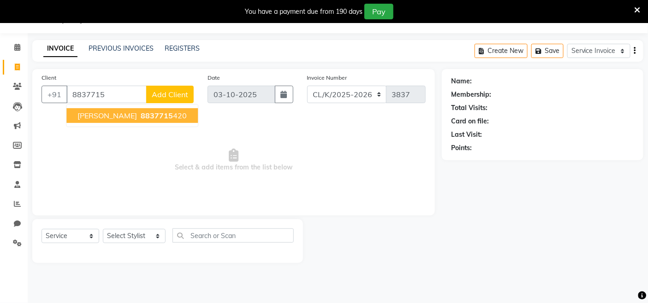
click at [150, 112] on ngb-highlight "8837715 420" at bounding box center [163, 115] width 48 height 9
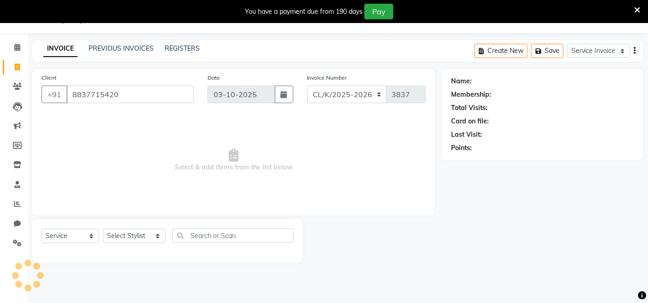
type input "8837715420"
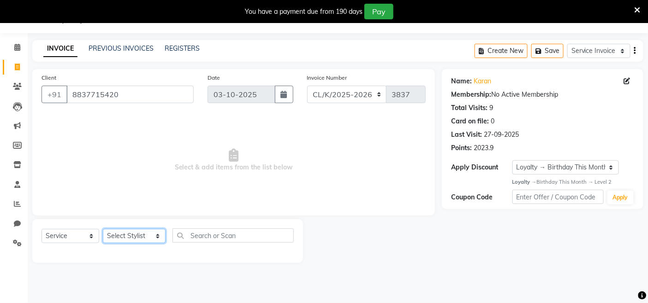
click at [142, 241] on select "Select Stylist Admin Admin AKHIL ANKUSH ANSH Baljinder Colour Lounge, Kabir Par…" at bounding box center [134, 236] width 63 height 14
click at [103, 230] on select "Select Stylist Admin Admin AKHIL ANKUSH ANSH Baljinder Colour Lounge, Kabir Par…" at bounding box center [134, 236] width 63 height 14
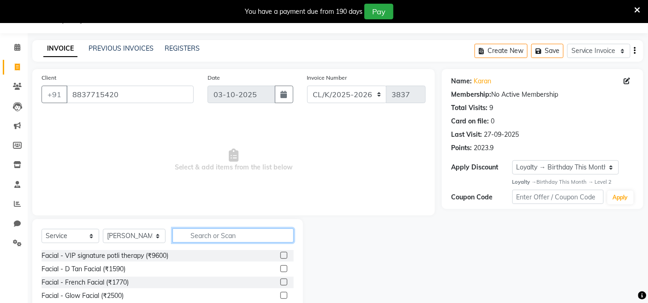
drag, startPoint x: 248, startPoint y: 237, endPoint x: 238, endPoint y: 237, distance: 9.2
click at [243, 237] on input "text" at bounding box center [232, 236] width 121 height 14
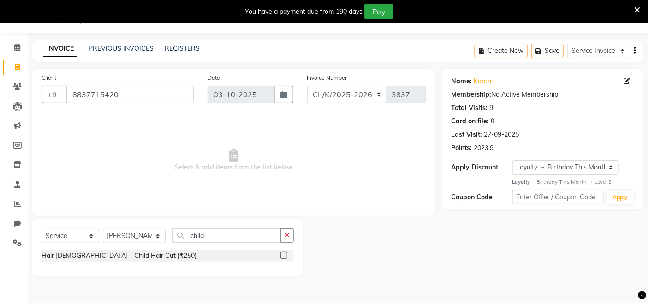
click at [281, 256] on label at bounding box center [283, 255] width 7 height 7
click at [281, 256] on input "checkbox" at bounding box center [283, 256] width 6 height 6
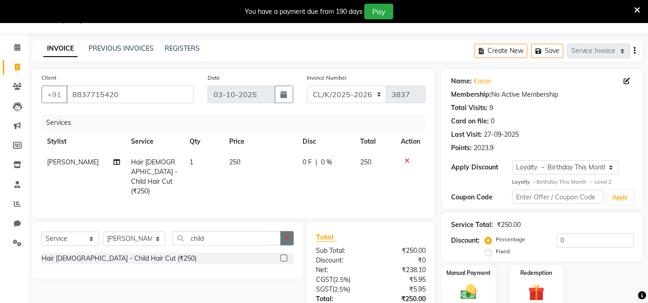
click at [281, 236] on button "button" at bounding box center [286, 238] width 13 height 14
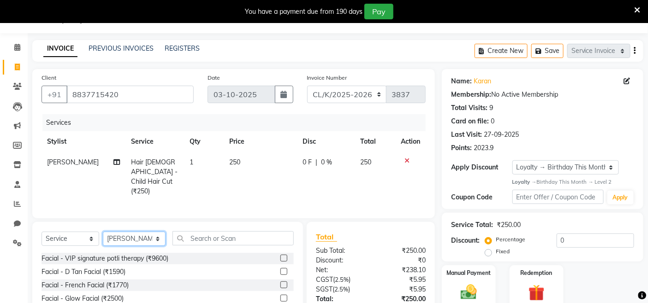
click at [134, 232] on select "Select Stylist Admin Admin AKHIL ANKUSH ANSH Baljinder Colour Lounge, Kabir Par…" at bounding box center [134, 239] width 63 height 14
click at [324, 177] on td "0 F | 0 %" at bounding box center [326, 177] width 58 height 50
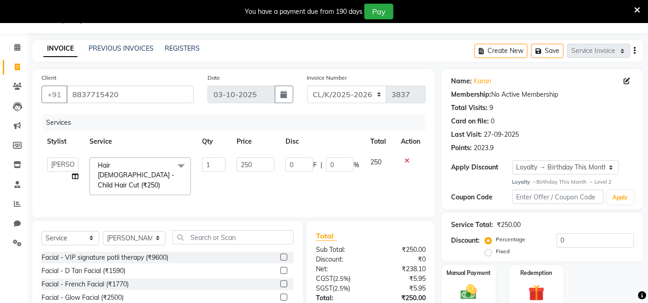
drag, startPoint x: 222, startPoint y: 247, endPoint x: 223, endPoint y: 241, distance: 6.1
click at [222, 246] on div "Select Service Membership Package Voucher Prepaid Gift Card Select Stylist Admi…" at bounding box center [167, 242] width 252 height 22
click at [223, 238] on input "text" at bounding box center [232, 238] width 121 height 14
click at [118, 243] on select "Select Stylist Admin Admin AKHIL ANKUSH ANSH Baljinder Colour Lounge, Kabir Par…" at bounding box center [134, 238] width 63 height 14
click at [237, 231] on input "text" at bounding box center [232, 238] width 121 height 14
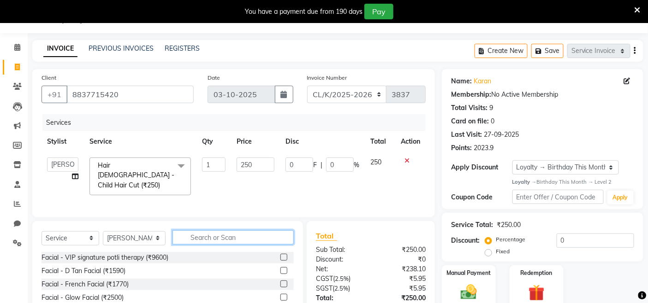
click at [237, 232] on input "text" at bounding box center [232, 238] width 121 height 14
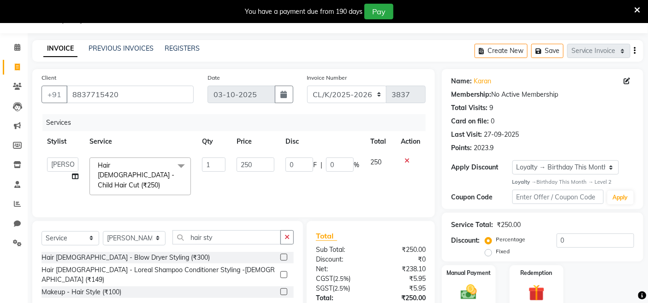
click at [279, 270] on div "Hair Male - Loreal Shampoo Conditioner Styling -Male (₹149)" at bounding box center [167, 275] width 252 height 19
click at [280, 272] on label at bounding box center [283, 275] width 7 height 7
click at [280, 272] on input "checkbox" at bounding box center [283, 275] width 6 height 6
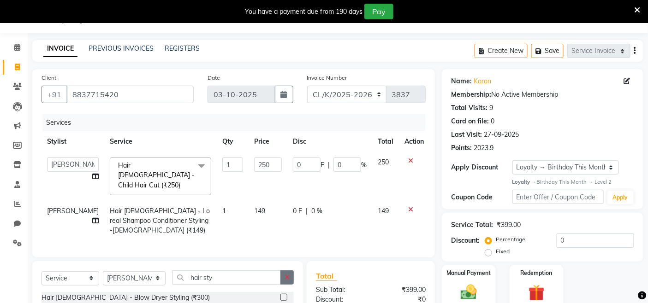
click at [292, 271] on button "button" at bounding box center [286, 278] width 13 height 14
click at [346, 226] on div "Services Stylist Service Qty Price Disc Total Action Admin Admin AKHIL ANKUSH A…" at bounding box center [233, 181] width 384 height 134
click at [348, 219] on td "0 F | 0 %" at bounding box center [329, 221] width 85 height 40
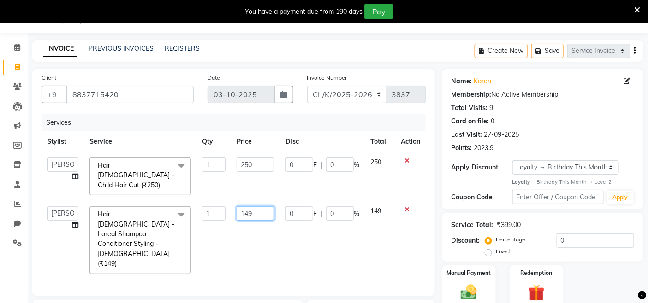
drag, startPoint x: 271, startPoint y: 203, endPoint x: 195, endPoint y: 203, distance: 76.5
click at [195, 203] on tr "Admin Admin AKHIL ANKUSH ANSH Baljinder Colour Lounge, Kabir Park Colour Lounge…" at bounding box center [233, 240] width 384 height 78
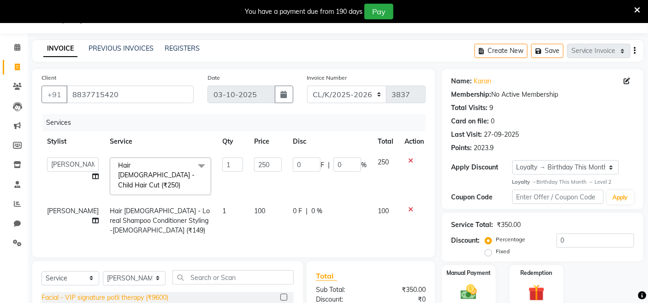
click at [132, 273] on div "Facial - VIP signature potli therapy (₹9600)" at bounding box center [104, 298] width 127 height 10
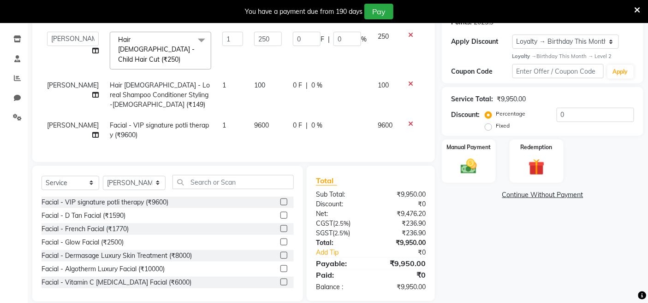
click at [408, 121] on icon at bounding box center [410, 124] width 5 height 6
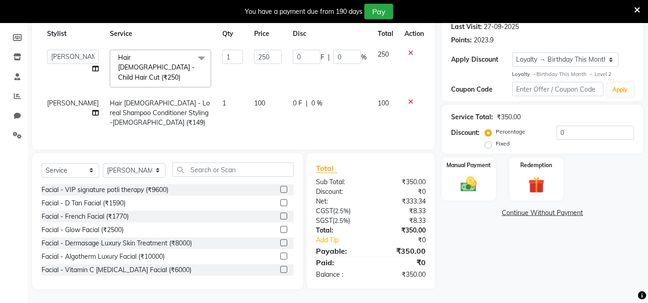
scroll to position [118, 0]
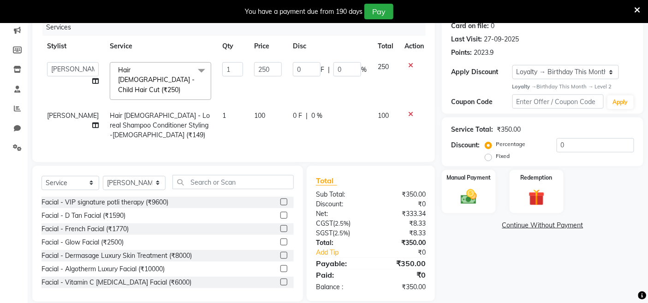
click at [138, 179] on div "Select Service Membership Package Voucher Prepaid Gift Card Select Stylist Admi…" at bounding box center [167, 186] width 252 height 22
click at [209, 175] on input "text" at bounding box center [232, 182] width 121 height 14
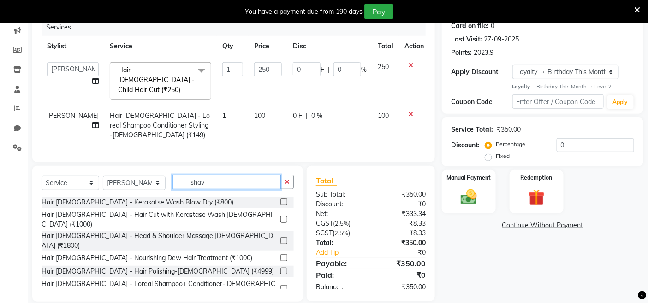
scroll to position [118, 0]
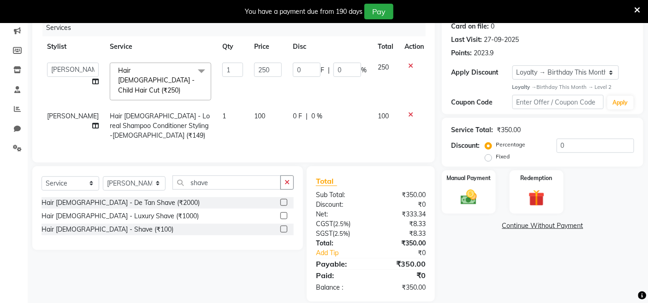
click at [284, 226] on label at bounding box center [283, 229] width 7 height 7
click at [284, 227] on input "checkbox" at bounding box center [283, 230] width 6 height 6
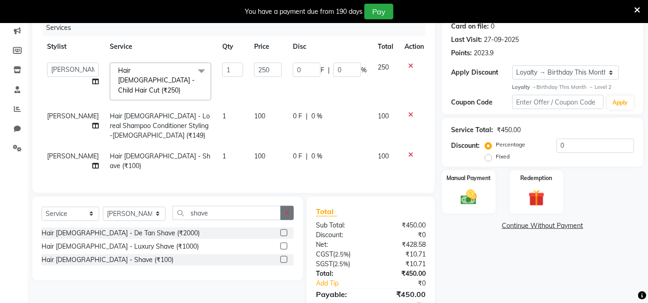
click at [286, 210] on icon "button" at bounding box center [286, 213] width 5 height 6
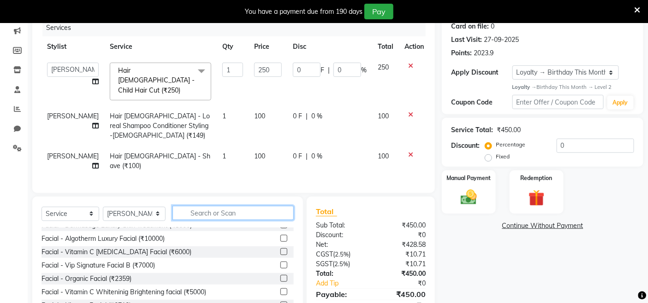
scroll to position [154, 0]
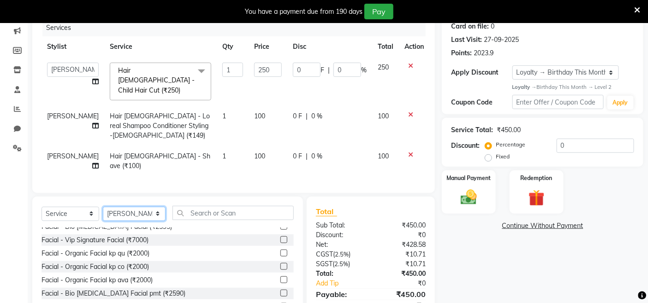
click at [122, 207] on select "Select Stylist Admin Admin AKHIL ANKUSH ANSH Baljinder Colour Lounge, Kabir Par…" at bounding box center [134, 214] width 63 height 14
click at [103, 207] on select "Select Stylist Admin Admin AKHIL ANKUSH ANSH Baljinder Colour Lounge, Kabir Par…" at bounding box center [134, 214] width 63 height 14
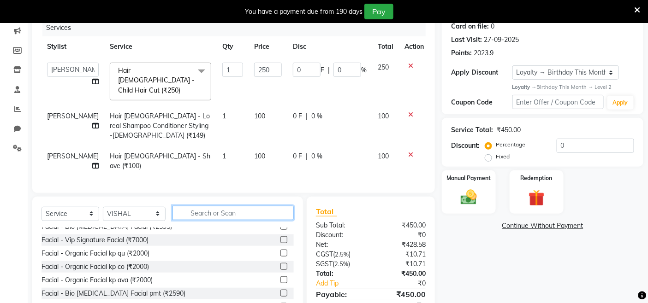
click at [213, 206] on input "text" at bounding box center [232, 213] width 121 height 14
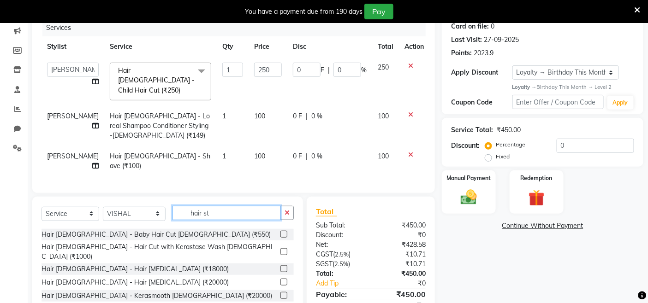
scroll to position [0, 0]
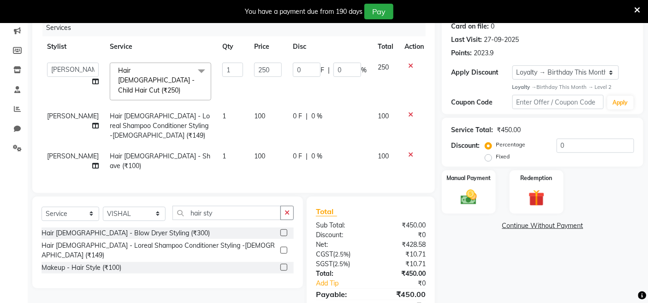
click at [285, 264] on label at bounding box center [283, 267] width 7 height 7
click at [285, 265] on input "checkbox" at bounding box center [283, 268] width 6 height 6
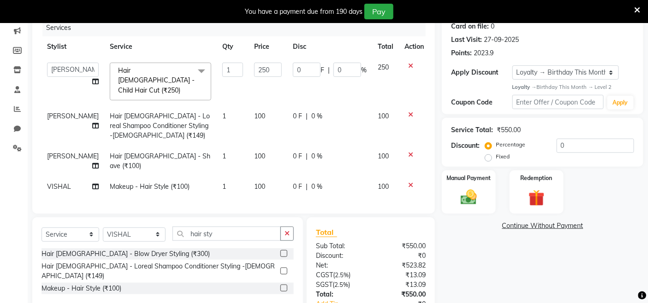
scroll to position [160, 0]
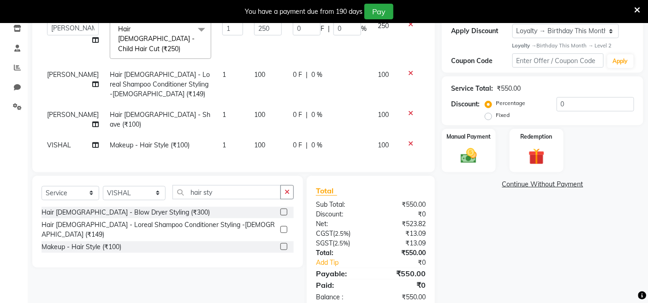
click at [494, 221] on div "Name: Karan Membership: No Active Membership Total Visits: 9 Card on file: 0 La…" at bounding box center [546, 122] width 208 height 379
click at [459, 154] on img at bounding box center [469, 156] width 28 height 19
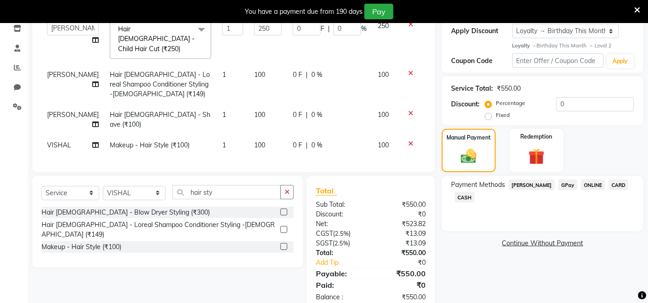
drag, startPoint x: 469, startPoint y: 198, endPoint x: 490, endPoint y: 201, distance: 21.0
click at [469, 199] on span "CASH" at bounding box center [465, 197] width 20 height 11
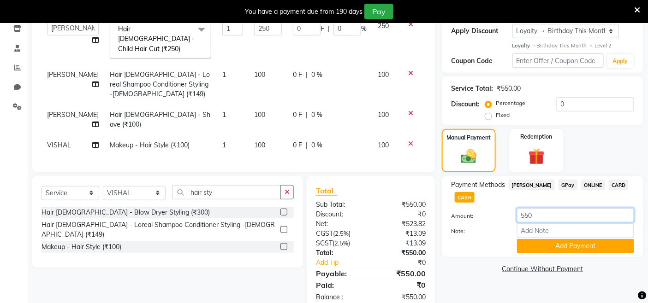
drag, startPoint x: 560, startPoint y: 213, endPoint x: 513, endPoint y: 202, distance: 48.4
click at [508, 212] on div "Amount: 550" at bounding box center [542, 216] width 197 height 16
click at [553, 252] on button "Add Payment" at bounding box center [575, 246] width 117 height 14
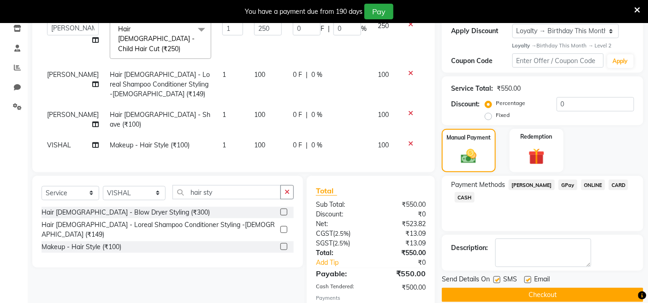
scroll to position [248, 0]
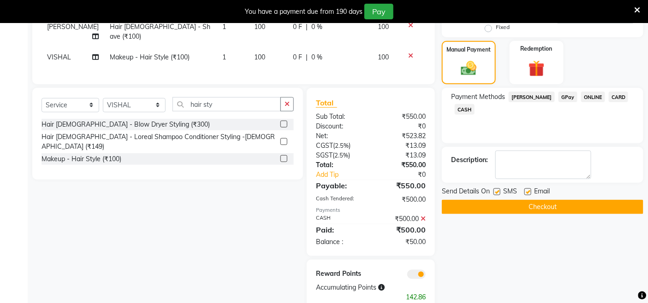
click at [583, 203] on button "Checkout" at bounding box center [542, 207] width 201 height 14
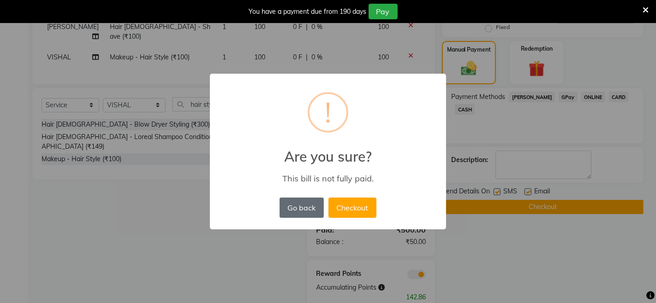
click at [289, 212] on button "Go back" at bounding box center [301, 208] width 44 height 20
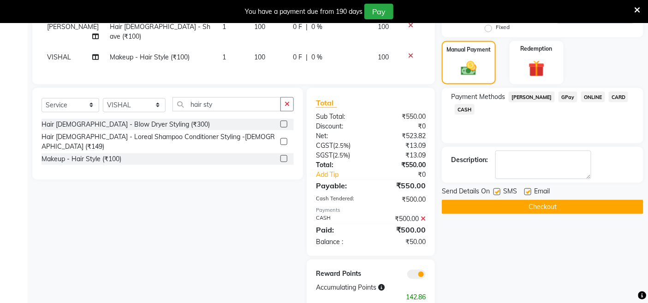
click at [558, 97] on span "GPay" at bounding box center [567, 97] width 19 height 11
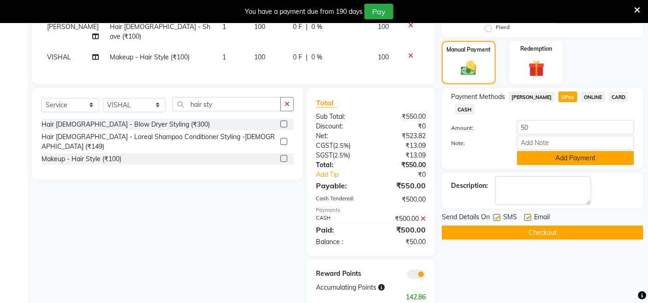
click at [550, 159] on button "Add Payment" at bounding box center [575, 158] width 117 height 14
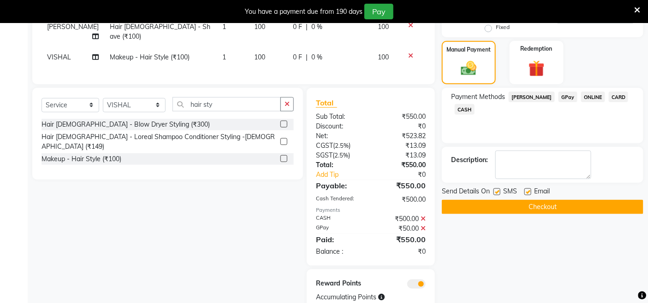
click at [560, 213] on button "Checkout" at bounding box center [542, 207] width 201 height 14
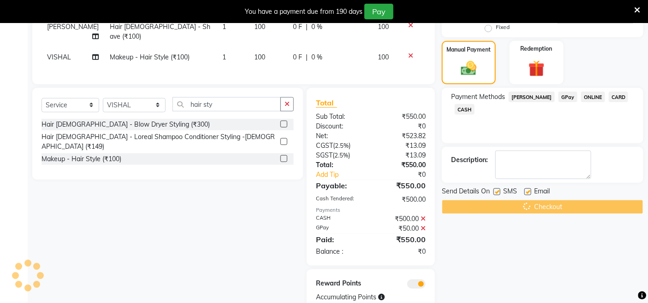
scroll to position [43, 0]
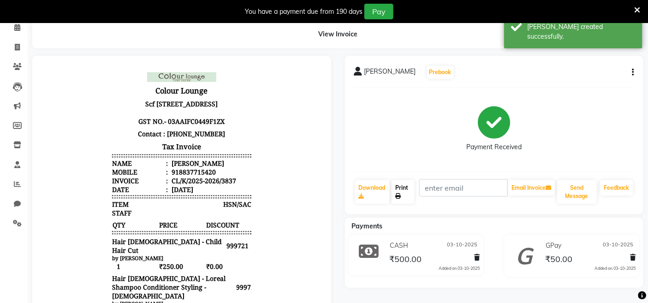
drag, startPoint x: 401, startPoint y: 187, endPoint x: 408, endPoint y: 184, distance: 7.8
click at [403, 186] on link "Print" at bounding box center [402, 192] width 23 height 24
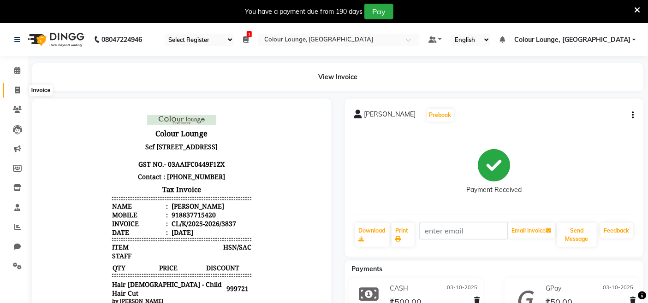
click at [12, 90] on span at bounding box center [17, 90] width 16 height 11
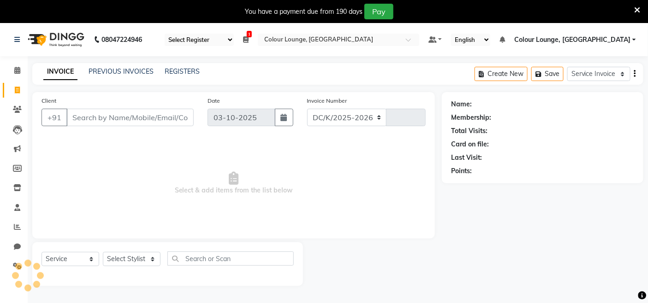
scroll to position [23, 0]
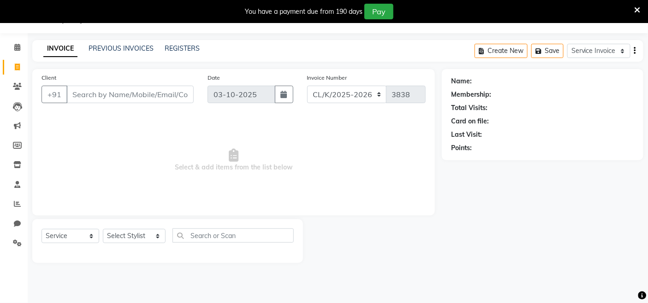
click at [28, 175] on div "Client +91 Date 03-10-2025 Invoice Number DC/K/2025-2026 CL/K/2025-2026 3838 Se…" at bounding box center [233, 166] width 416 height 194
click at [109, 235] on select "Select Stylist Admin Admin AKHIL ANKUSH ANSH Baljinder Colour Lounge, Kabir Par…" at bounding box center [134, 236] width 63 height 14
click at [103, 230] on select "Select Stylist Admin Admin AKHIL ANKUSH ANSH Baljinder Colour Lounge, Kabir Par…" at bounding box center [134, 236] width 63 height 14
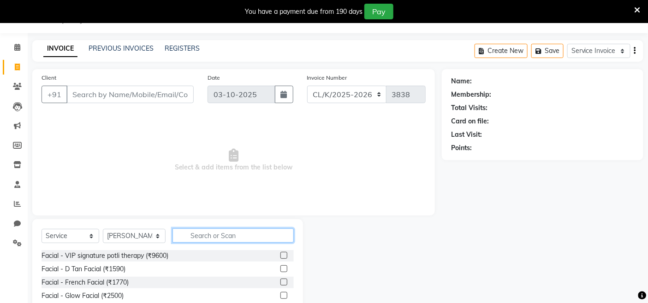
click at [202, 236] on input "text" at bounding box center [232, 236] width 121 height 14
click at [256, 238] on input "text" at bounding box center [232, 236] width 121 height 14
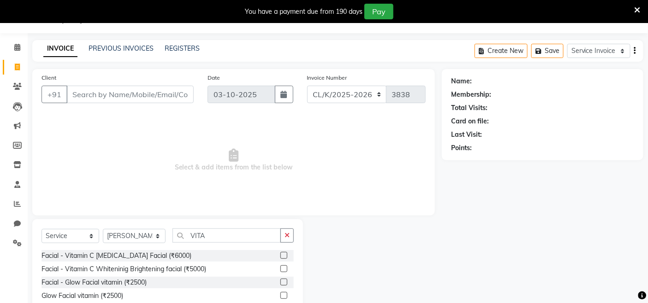
click at [284, 269] on label at bounding box center [283, 269] width 7 height 7
click at [284, 269] on input "checkbox" at bounding box center [283, 270] width 6 height 6
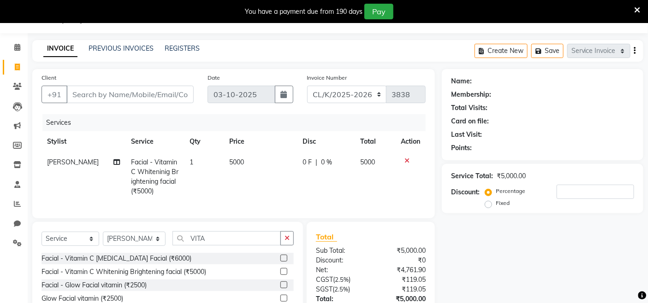
drag, startPoint x: 302, startPoint y: 157, endPoint x: 310, endPoint y: 155, distance: 9.0
click at [306, 157] on td "0 F | 0 %" at bounding box center [326, 177] width 58 height 50
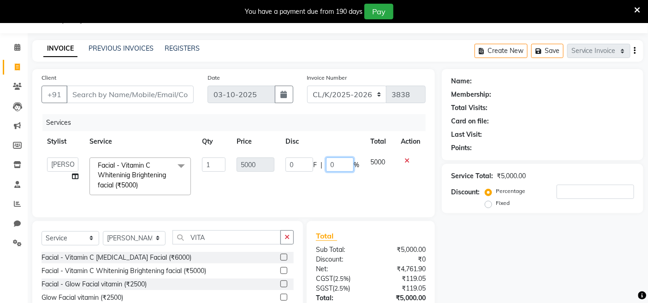
click at [349, 160] on input "0" at bounding box center [340, 165] width 28 height 14
click at [325, 174] on td "0 F | 50 %" at bounding box center [322, 176] width 85 height 49
click at [245, 245] on input "VITA" at bounding box center [226, 238] width 108 height 14
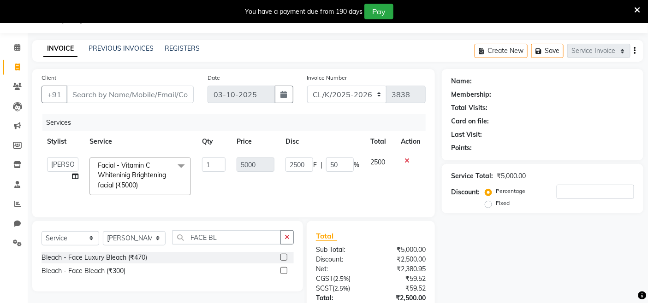
click at [285, 261] on label at bounding box center [283, 257] width 7 height 7
click at [285, 261] on input "checkbox" at bounding box center [283, 258] width 6 height 6
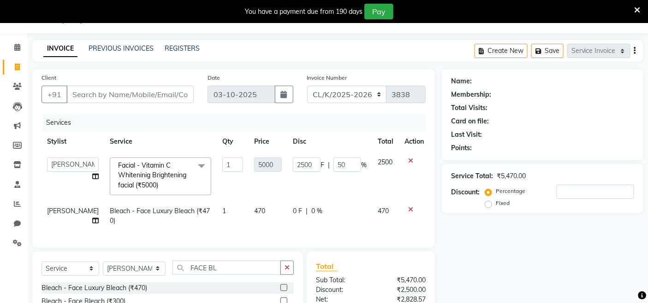
click at [256, 197] on td "5000" at bounding box center [268, 176] width 39 height 49
click at [249, 218] on td "470" at bounding box center [268, 216] width 39 height 30
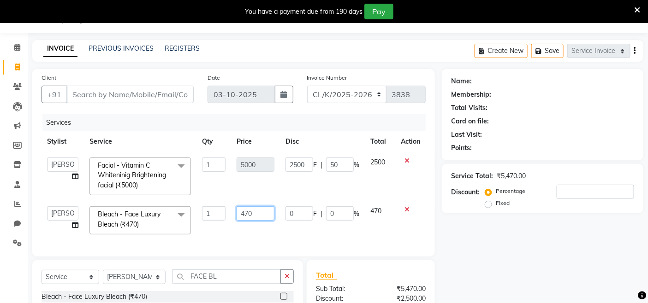
click at [259, 214] on input "470" at bounding box center [256, 214] width 38 height 14
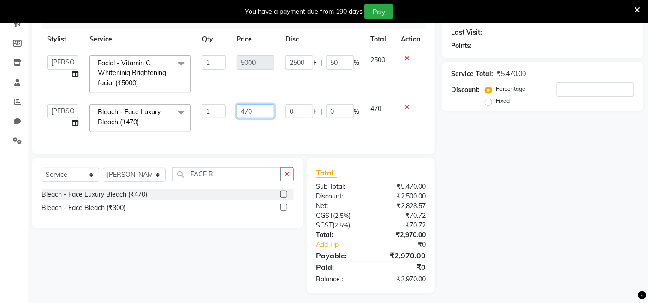
scroll to position [137, 0]
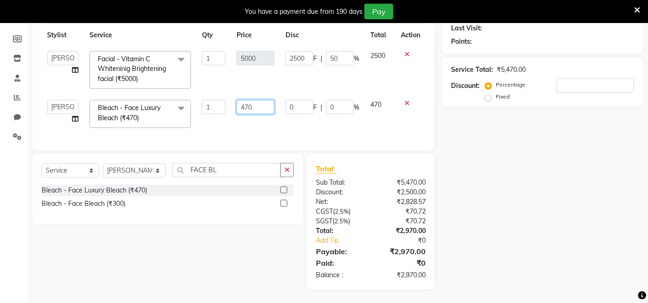
click at [267, 102] on input "470" at bounding box center [256, 107] width 38 height 14
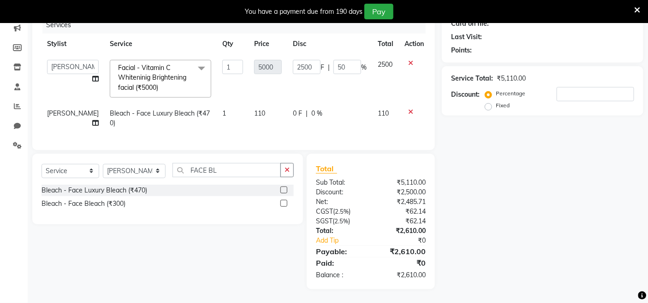
click at [273, 117] on td "110" at bounding box center [268, 118] width 39 height 30
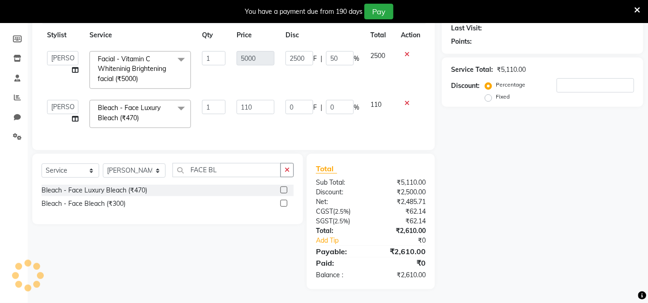
scroll to position [0, 0]
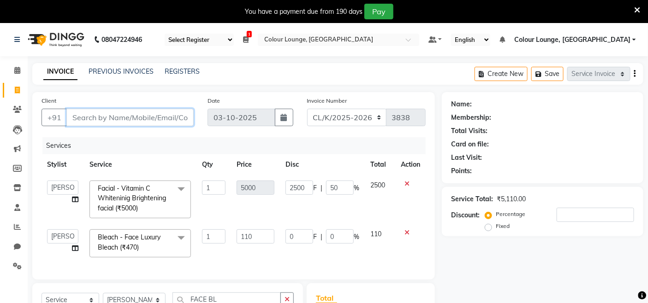
click at [181, 120] on input "Client" at bounding box center [129, 118] width 127 height 18
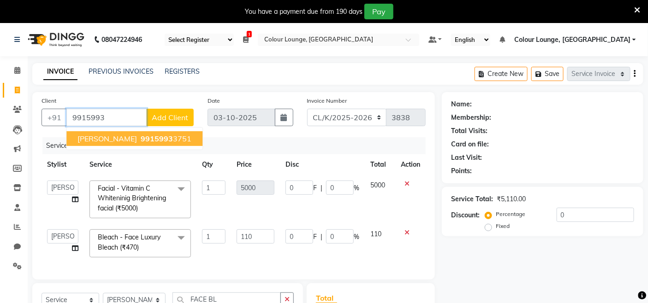
click at [146, 136] on ngb-highlight "9915993 3751" at bounding box center [165, 138] width 53 height 9
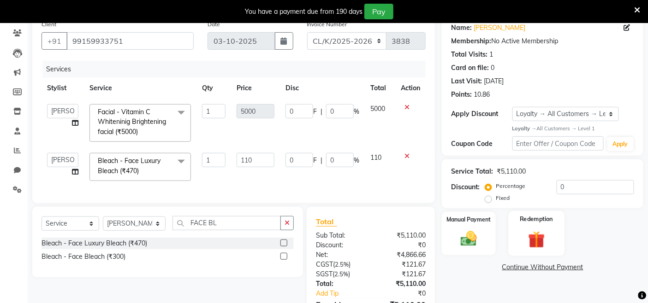
scroll to position [137, 0]
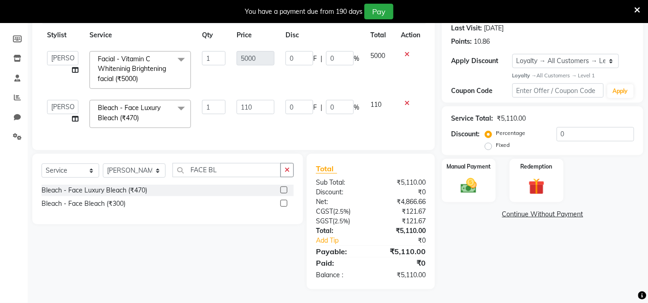
drag, startPoint x: 324, startPoint y: 59, endPoint x: 337, endPoint y: 57, distance: 13.0
click at [324, 59] on td "0 F | 0 %" at bounding box center [322, 70] width 85 height 49
click at [342, 56] on input "0" at bounding box center [340, 58] width 28 height 14
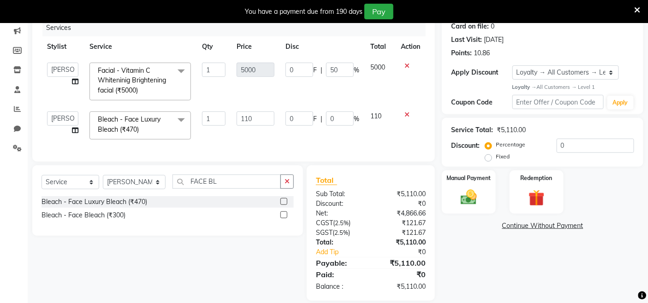
click at [337, 82] on td "0 F | 50 %" at bounding box center [322, 81] width 85 height 49
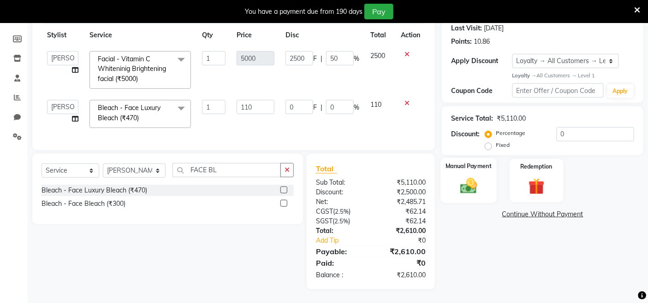
click at [463, 177] on img at bounding box center [469, 186] width 28 height 19
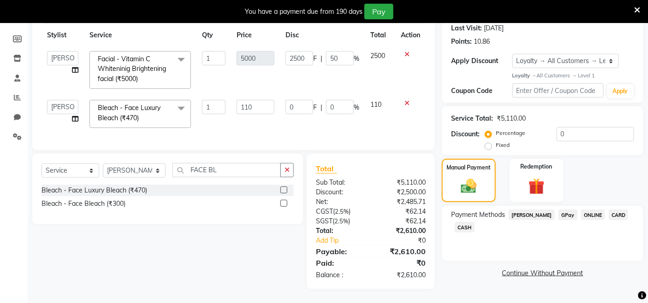
click at [561, 210] on span "GPay" at bounding box center [567, 215] width 19 height 11
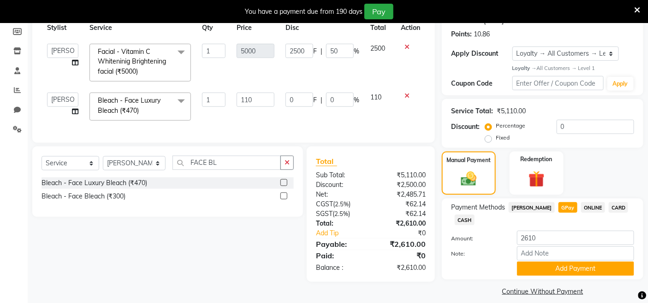
scroll to position [146, 0]
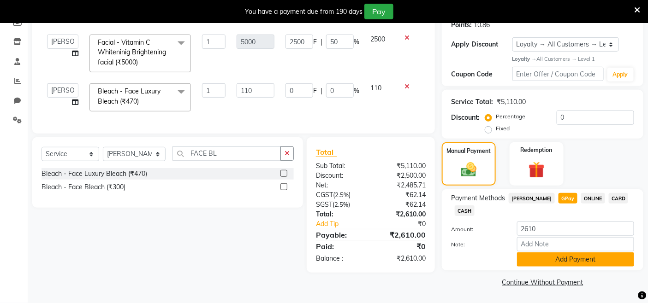
click at [582, 266] on button "Add Payment" at bounding box center [575, 260] width 117 height 14
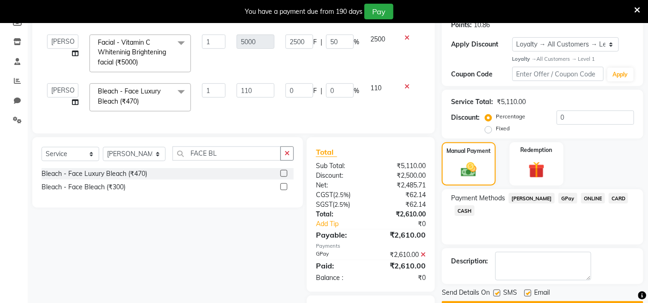
scroll to position [202, 0]
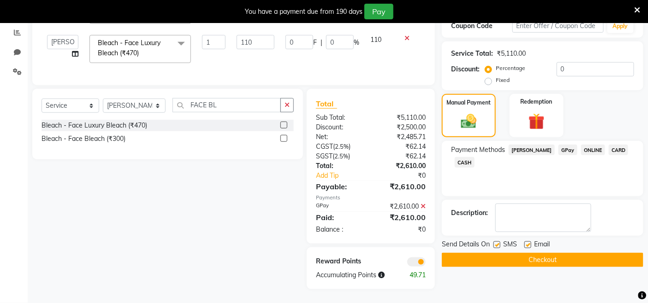
drag, startPoint x: 608, startPoint y: 252, endPoint x: 598, endPoint y: 249, distance: 10.1
click at [583, 254] on button "Checkout" at bounding box center [542, 260] width 201 height 14
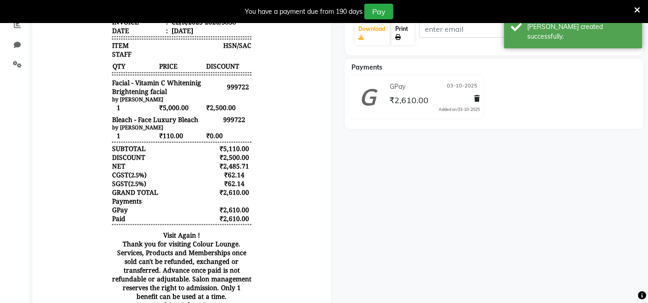
click at [413, 36] on link "Print" at bounding box center [402, 33] width 23 height 24
click at [401, 33] on link "Print" at bounding box center [402, 33] width 23 height 24
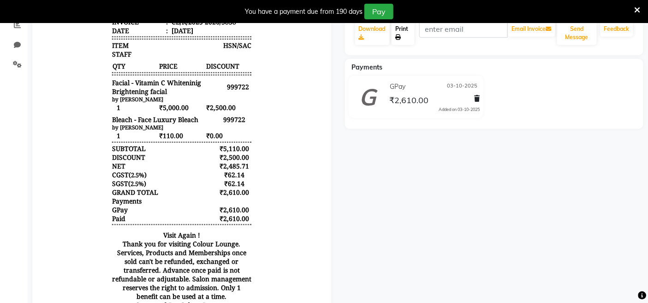
click at [411, 35] on link "Print" at bounding box center [402, 33] width 23 height 24
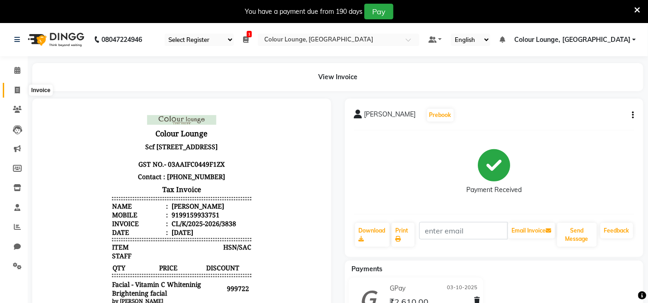
click at [15, 90] on icon at bounding box center [17, 90] width 5 height 7
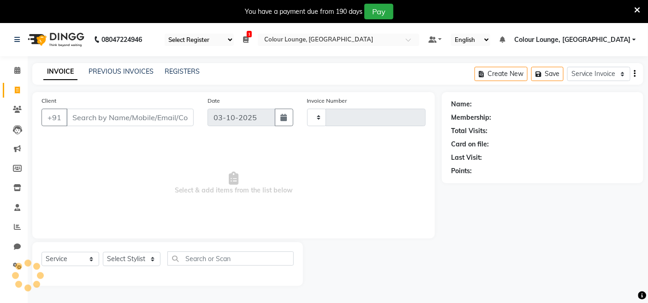
scroll to position [23, 0]
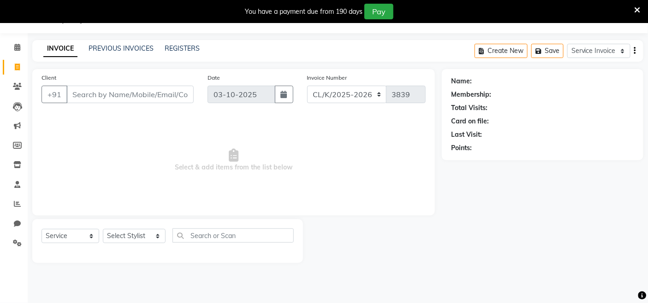
click at [118, 243] on div "Select Service Membership Package Voucher Prepaid Gift Card Select Stylist Admi…" at bounding box center [167, 240] width 252 height 22
click at [120, 241] on select "Select Stylist Admin Admin AKHIL ANKUSH ANSH Baljinder Colour Lounge, Kabir Par…" at bounding box center [134, 236] width 63 height 14
click at [103, 230] on select "Select Stylist Admin Admin AKHIL ANKUSH ANSH Baljinder Colour Lounge, Kabir Par…" at bounding box center [134, 236] width 63 height 14
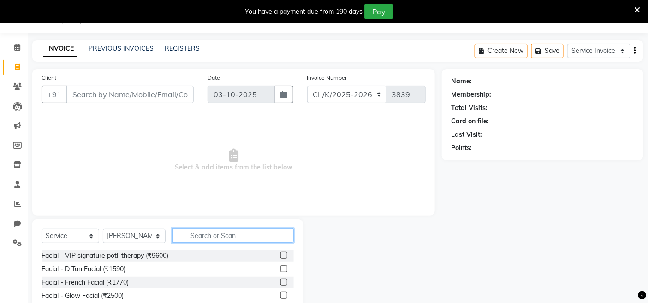
drag, startPoint x: 233, startPoint y: 229, endPoint x: 223, endPoint y: 233, distance: 10.5
click at [226, 231] on input "text" at bounding box center [232, 236] width 121 height 14
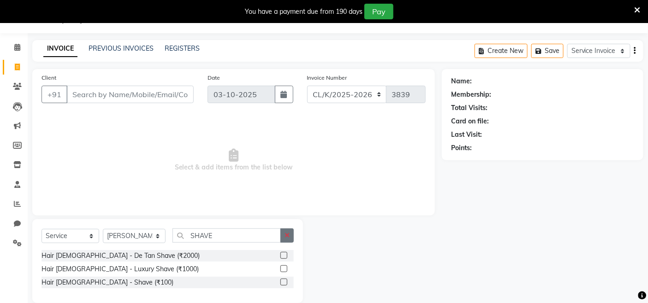
click at [285, 231] on button "button" at bounding box center [286, 236] width 13 height 14
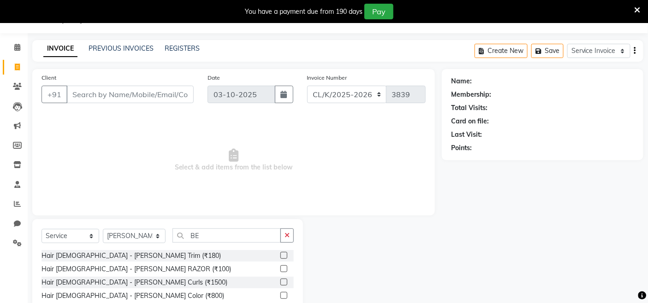
click at [285, 256] on label at bounding box center [283, 255] width 7 height 7
click at [285, 256] on input "checkbox" at bounding box center [283, 256] width 6 height 6
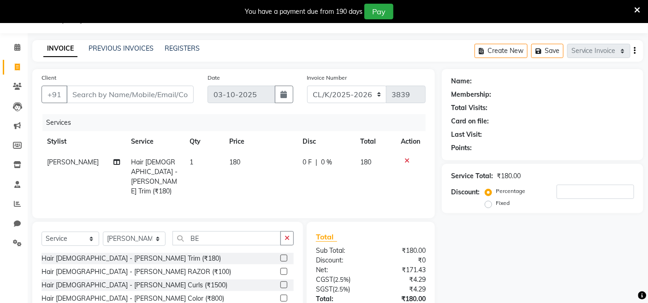
click at [255, 166] on td "180" at bounding box center [260, 177] width 73 height 50
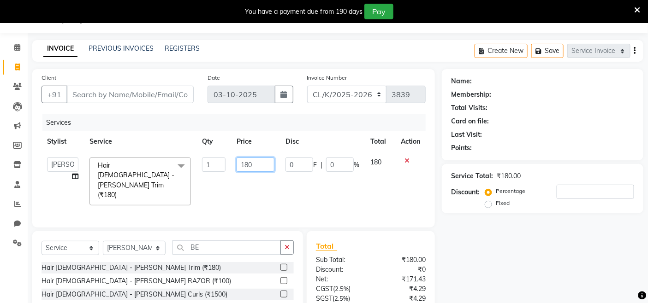
click at [257, 163] on input "180" at bounding box center [256, 165] width 38 height 14
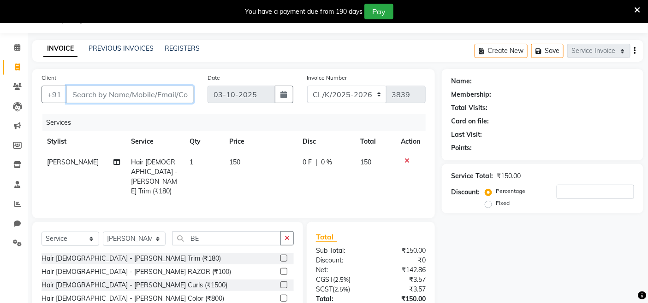
click at [123, 100] on input "Client" at bounding box center [129, 95] width 127 height 18
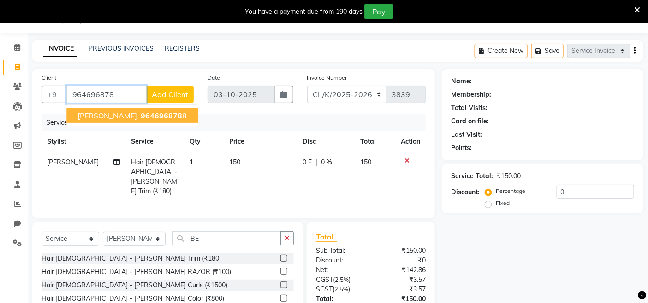
click at [101, 109] on button "Raghu Sharma 964696878 8" at bounding box center [131, 115] width 131 height 15
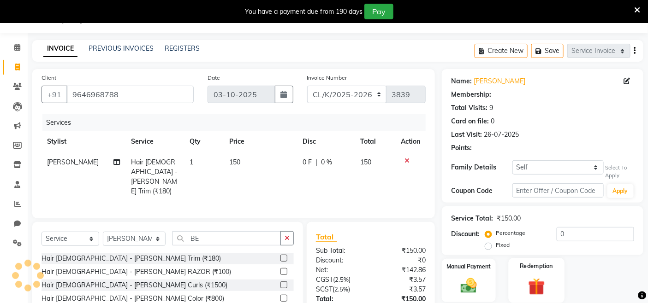
scroll to position [88, 0]
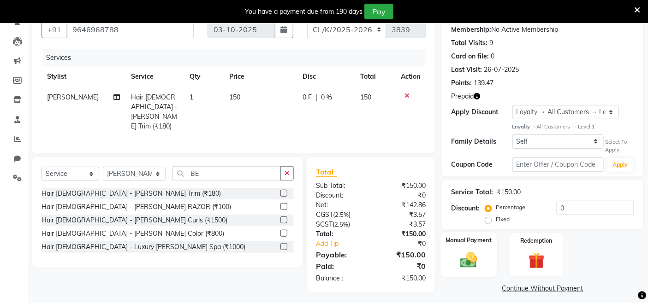
click at [472, 250] on div "Manual Payment" at bounding box center [469, 254] width 56 height 45
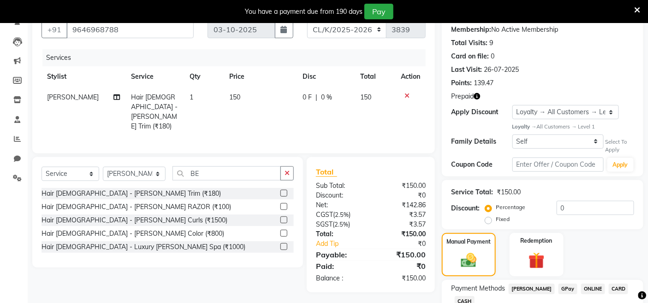
scroll to position [153, 0]
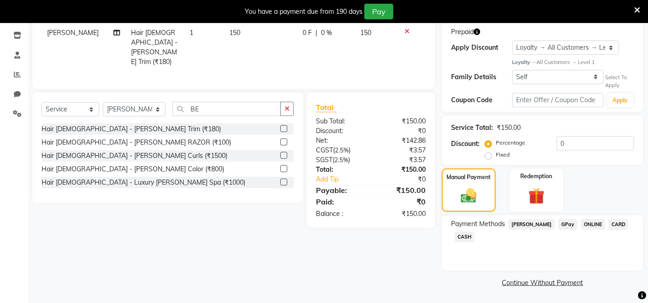
click at [558, 223] on span "GPay" at bounding box center [567, 224] width 19 height 11
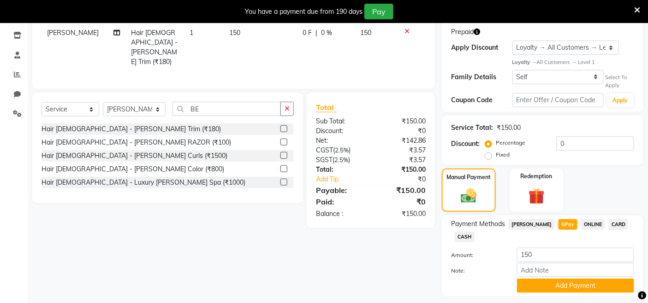
scroll to position [179, 0]
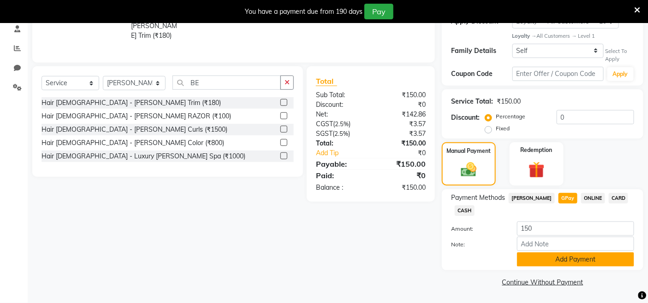
click at [563, 257] on button "Add Payment" at bounding box center [575, 260] width 117 height 14
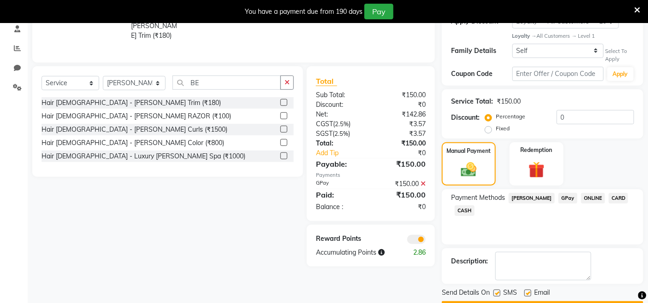
scroll to position [205, 0]
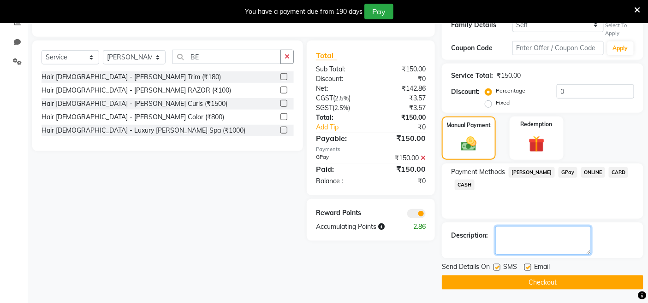
click at [552, 236] on textarea at bounding box center [543, 240] width 96 height 29
click at [533, 273] on button "Checkout" at bounding box center [542, 283] width 201 height 14
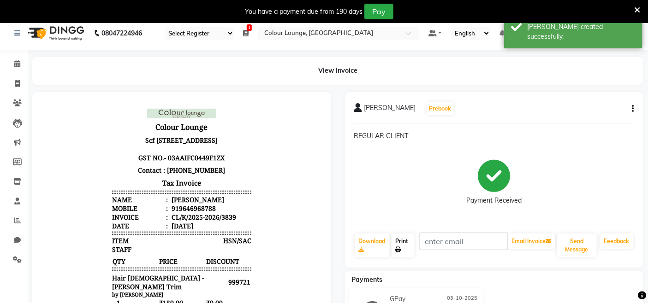
click at [399, 249] on icon at bounding box center [398, 250] width 6 height 6
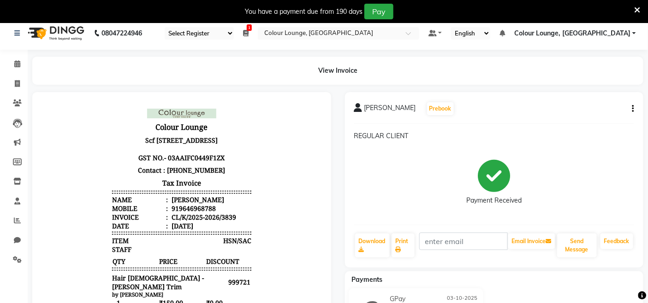
click at [25, 86] on li "Invoice" at bounding box center [14, 84] width 28 height 20
click at [23, 86] on span at bounding box center [17, 84] width 16 height 11
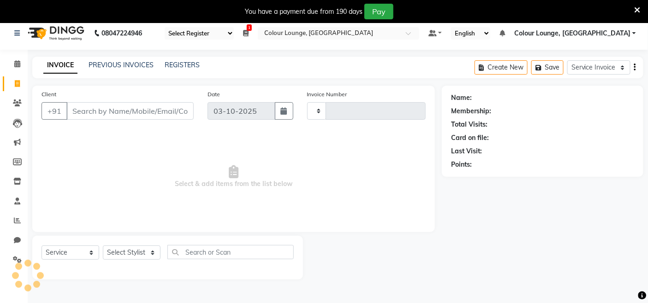
scroll to position [23, 0]
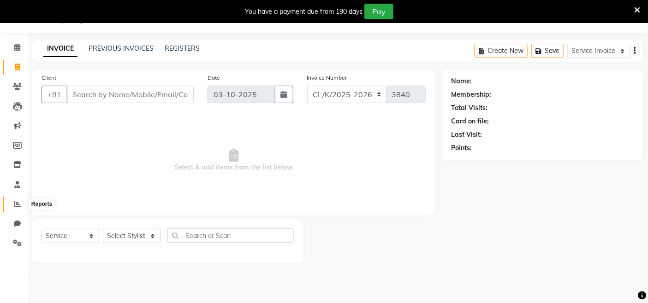
click at [11, 201] on span at bounding box center [17, 204] width 16 height 11
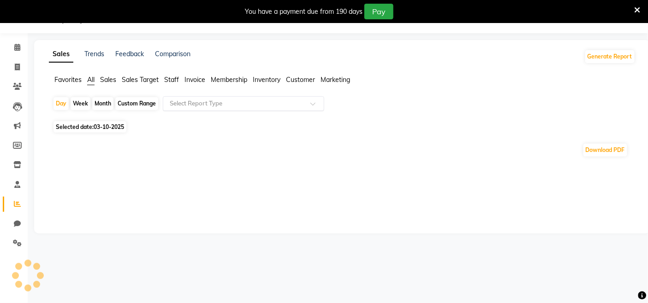
click at [252, 111] on ng-select "Select Report Type" at bounding box center [243, 103] width 161 height 15
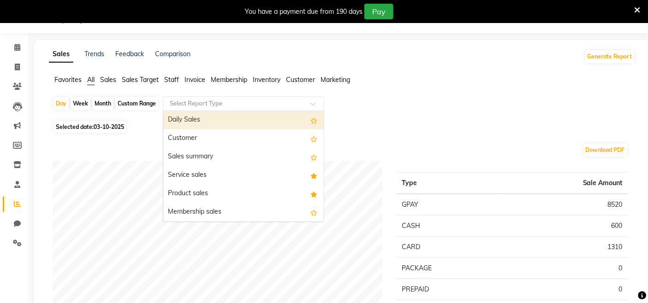
click at [229, 100] on input "text" at bounding box center [234, 103] width 133 height 9
click at [66, 82] on span "Favorites" at bounding box center [67, 80] width 27 height 8
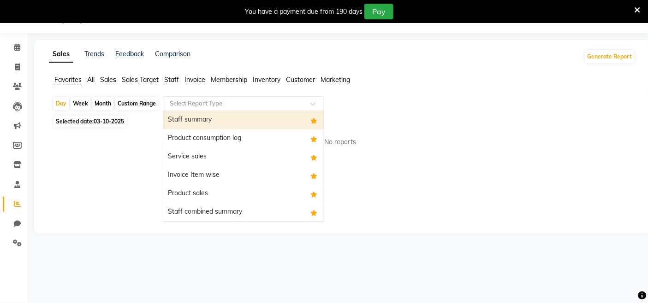
click at [199, 106] on input "text" at bounding box center [234, 103] width 133 height 9
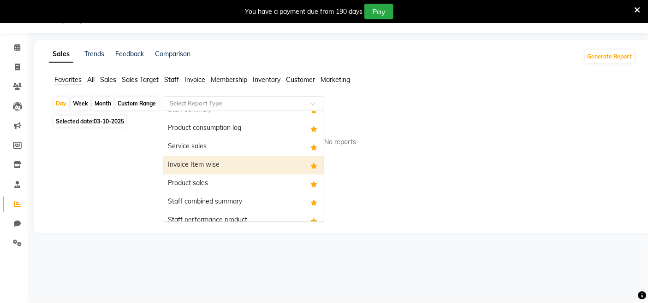
scroll to position [18, 0]
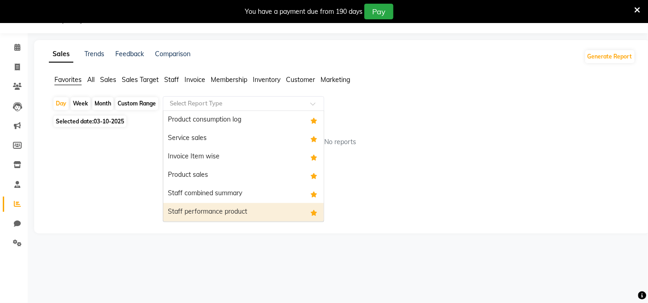
click at [197, 206] on div "Staff performance product" at bounding box center [243, 212] width 160 height 18
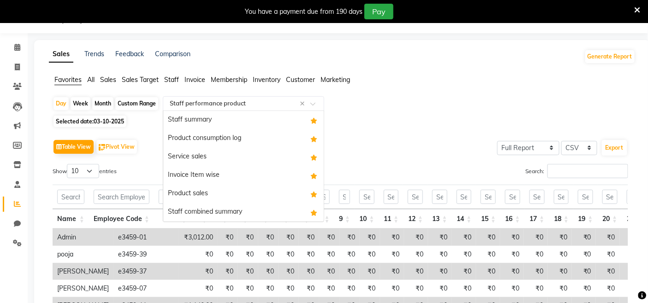
click at [228, 110] on div "Select Report Type × Staff performance product ×" at bounding box center [243, 103] width 161 height 15
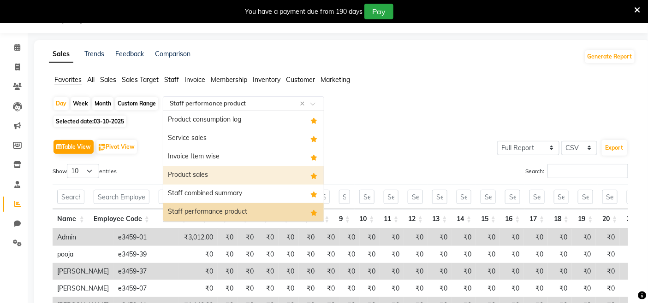
scroll to position [0, 0]
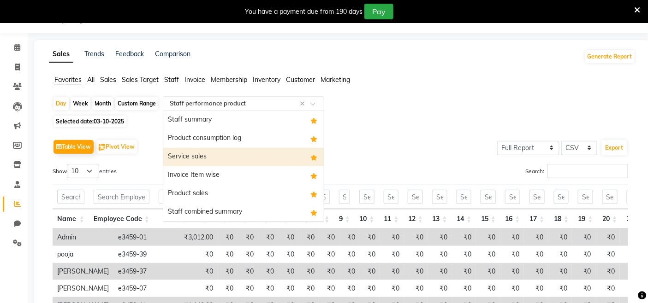
click at [178, 157] on div "Service sales" at bounding box center [243, 157] width 160 height 18
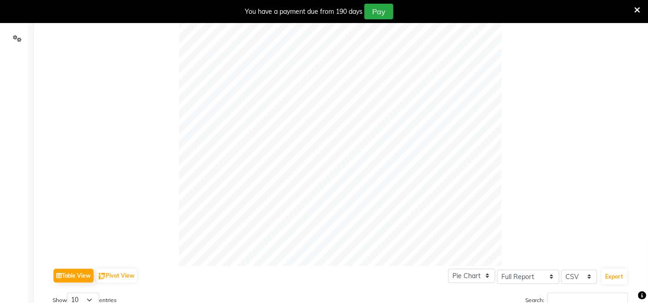
scroll to position [381, 0]
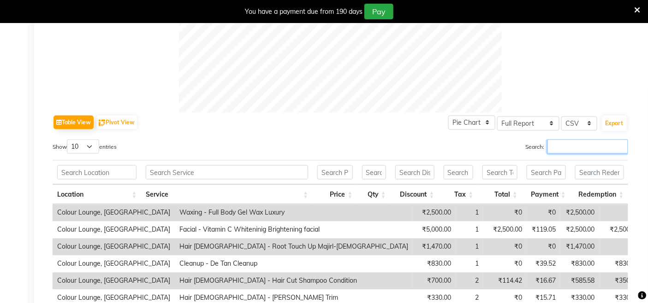
click at [573, 146] on input "Search:" at bounding box center [587, 147] width 81 height 14
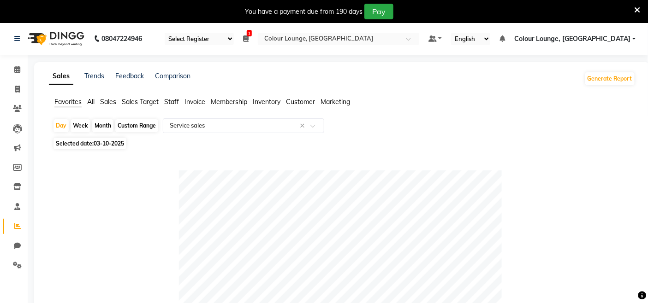
scroll to position [0, 0]
click at [132, 127] on div "Custom Range" at bounding box center [136, 126] width 43 height 13
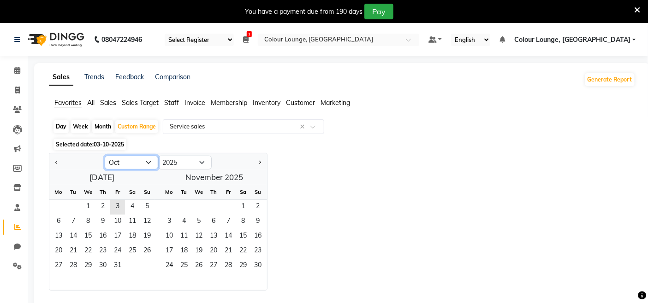
click at [131, 169] on select "Jan Feb Mar Apr May Jun Jul Aug Sep Oct Nov Dec" at bounding box center [131, 163] width 53 height 14
click at [105, 156] on select "Jan Feb Mar Apr May Jun Jul Aug Sep Oct Nov Dec" at bounding box center [131, 163] width 53 height 14
click at [60, 197] on div "Mo" at bounding box center [58, 192] width 15 height 15
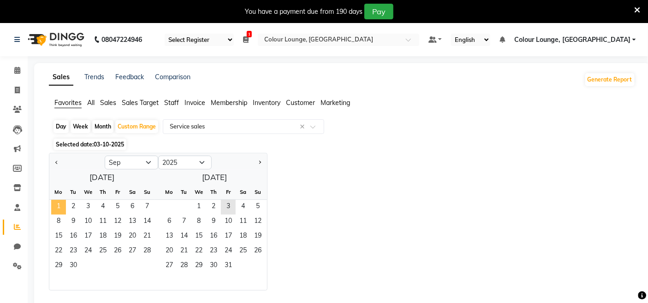
click at [61, 205] on span "1" at bounding box center [58, 207] width 15 height 15
click at [77, 263] on span "30" at bounding box center [73, 266] width 15 height 15
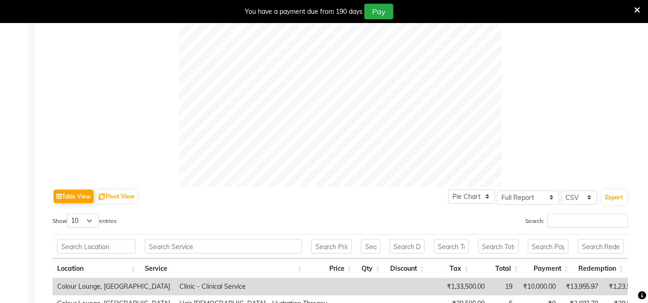
scroll to position [314, 0]
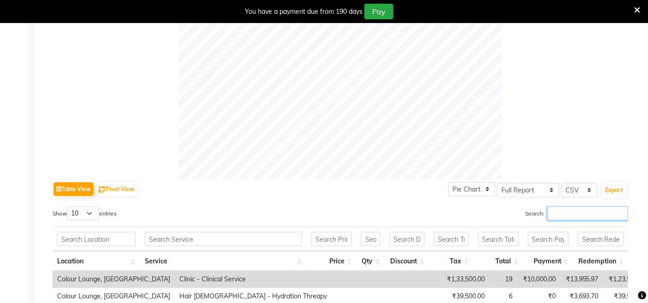
click at [564, 212] on input "Search:" at bounding box center [587, 214] width 81 height 14
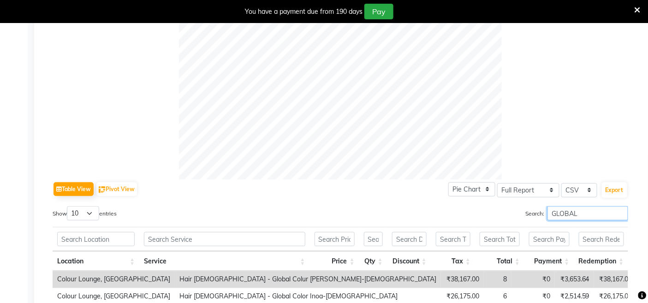
scroll to position [411, 0]
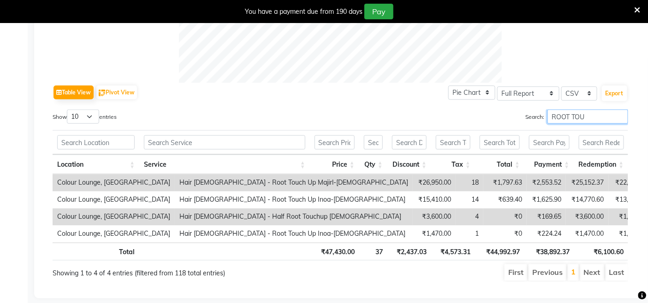
drag, startPoint x: 592, startPoint y: 114, endPoint x: 507, endPoint y: 117, distance: 85.3
click at [531, 114] on label "Search: ROOT TOU" at bounding box center [576, 117] width 103 height 14
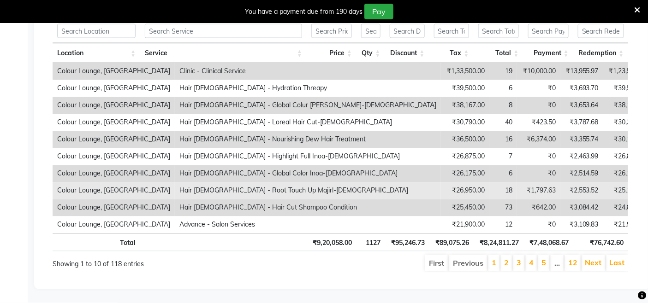
scroll to position [428, 0]
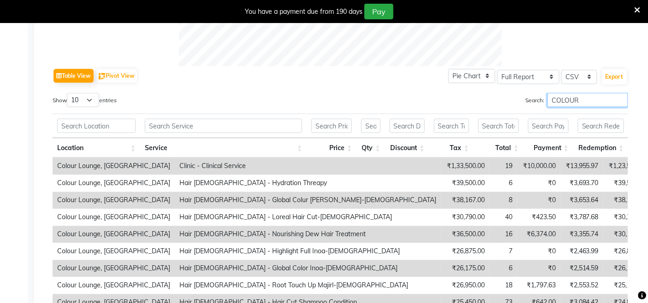
drag, startPoint x: 591, startPoint y: 98, endPoint x: 527, endPoint y: 97, distance: 64.1
click at [527, 97] on label "Search: COLOUR" at bounding box center [576, 100] width 103 height 14
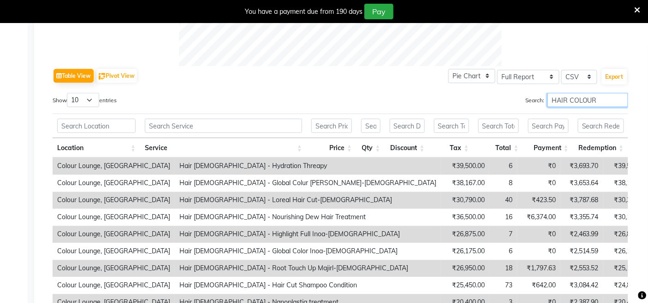
drag, startPoint x: 603, startPoint y: 101, endPoint x: 489, endPoint y: 97, distance: 113.5
click at [489, 97] on div "Search: HAIR COLOUR" at bounding box center [487, 102] width 281 height 18
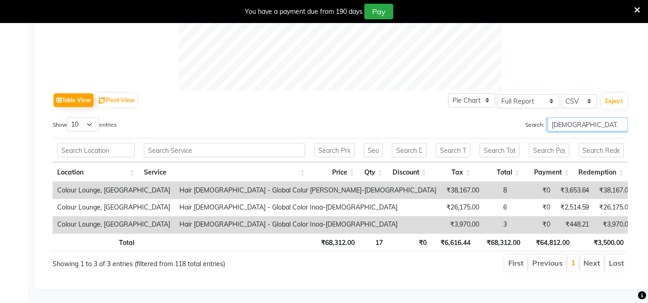
scroll to position [411, 0]
drag, startPoint x: 580, startPoint y: 117, endPoint x: 549, endPoint y: 115, distance: 30.9
click at [549, 118] on input "MALE GLO" at bounding box center [587, 125] width 81 height 14
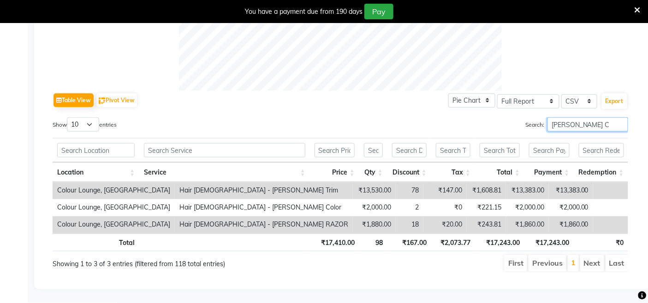
drag, startPoint x: 613, startPoint y: 112, endPoint x: 552, endPoint y: 123, distance: 62.3
click at [552, 123] on input "BEARD C" at bounding box center [587, 125] width 81 height 14
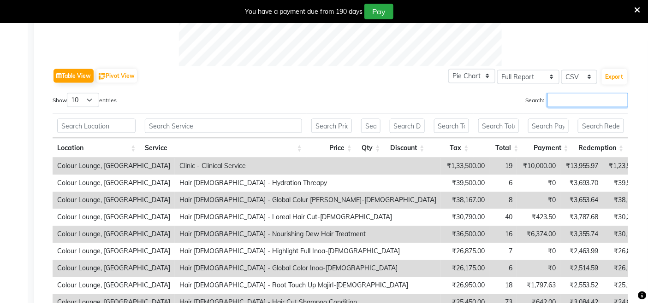
scroll to position [377, 0]
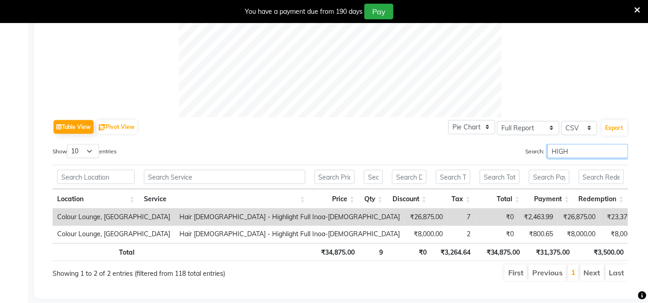
drag, startPoint x: 583, startPoint y: 150, endPoint x: 482, endPoint y: 152, distance: 101.5
click at [482, 152] on div "Search: HIGH" at bounding box center [487, 153] width 281 height 18
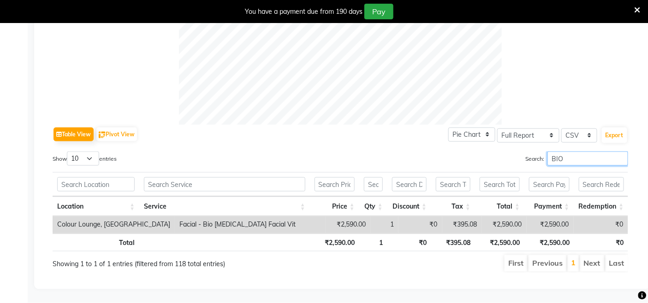
drag, startPoint x: 593, startPoint y: 153, endPoint x: 495, endPoint y: 155, distance: 97.8
click at [495, 155] on div "Search: BIO" at bounding box center [487, 161] width 281 height 18
drag, startPoint x: 565, startPoint y: 153, endPoint x: 554, endPoint y: 153, distance: 11.1
click at [556, 153] on input "HYDR" at bounding box center [587, 159] width 81 height 14
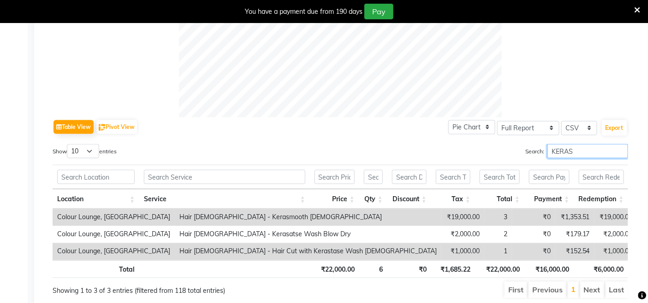
drag, startPoint x: 565, startPoint y: 149, endPoint x: 514, endPoint y: 141, distance: 51.8
click at [525, 142] on div "Table View Pivot View Pie Chart Bar Chart Select Full Report Filtered Report Se…" at bounding box center [340, 209] width 575 height 182
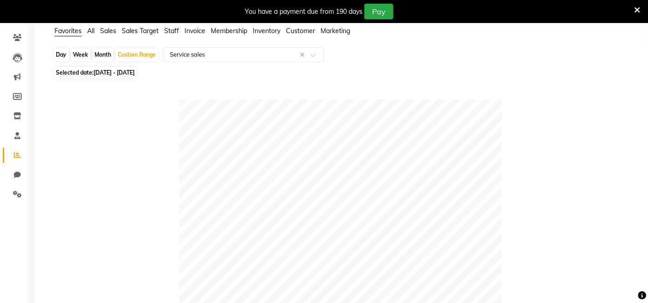
scroll to position [70, 0]
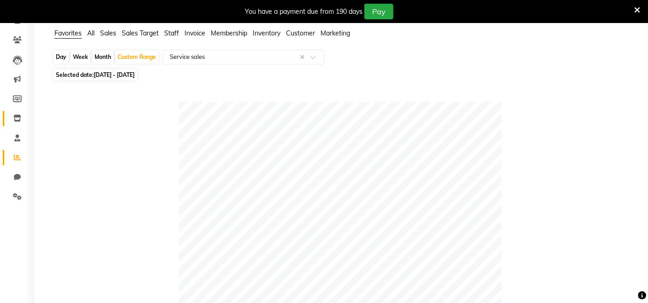
click at [14, 124] on link "Inventory" at bounding box center [14, 118] width 22 height 15
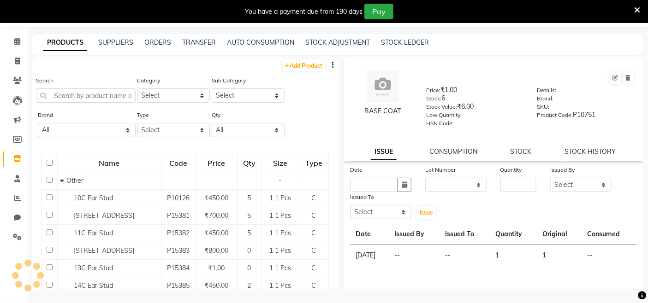
scroll to position [29, 0]
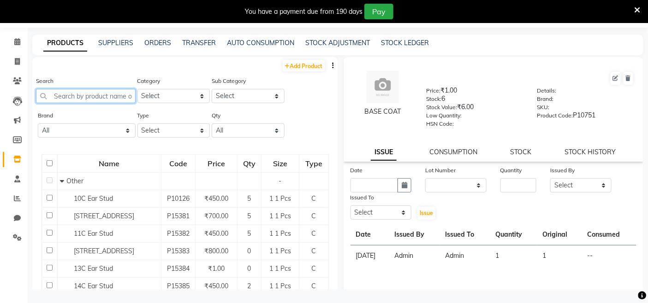
click at [121, 89] on input "text" at bounding box center [86, 96] width 100 height 14
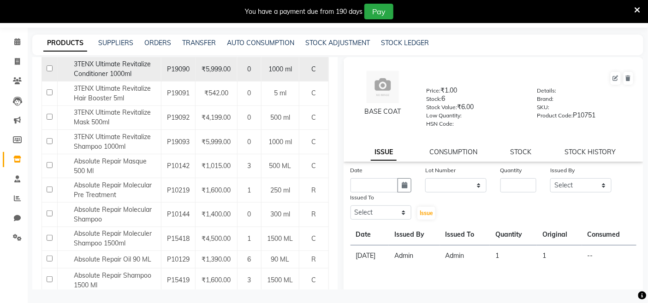
scroll to position [0, 0]
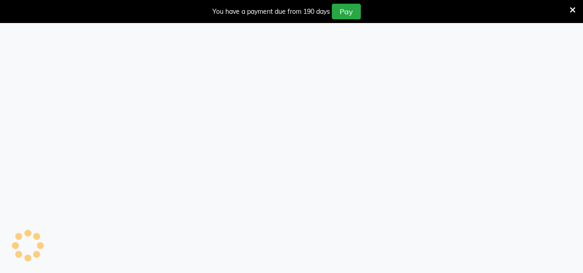
select select "75"
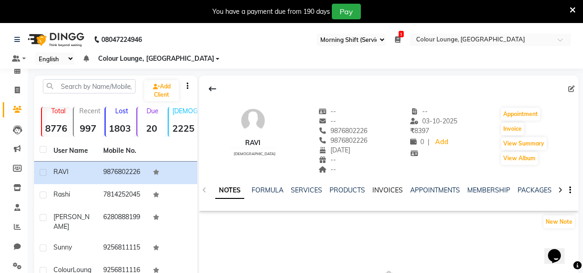
scroll to position [46, 0]
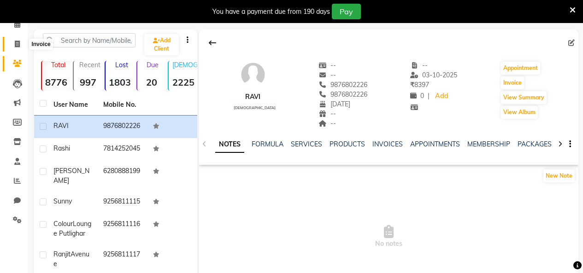
click at [14, 43] on span at bounding box center [17, 44] width 16 height 11
select select "service"
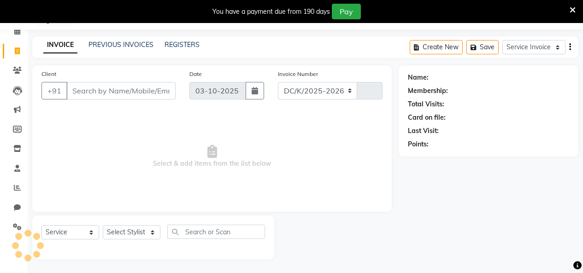
scroll to position [39, 0]
select select "8015"
type input "3830"
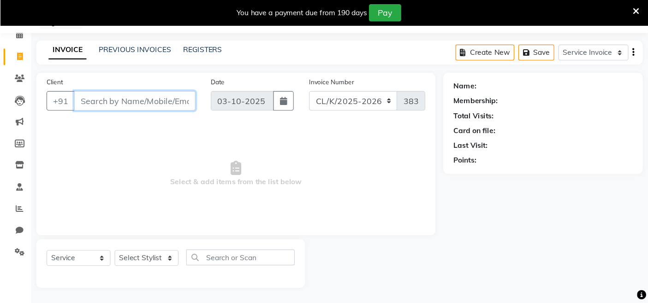
scroll to position [23, 0]
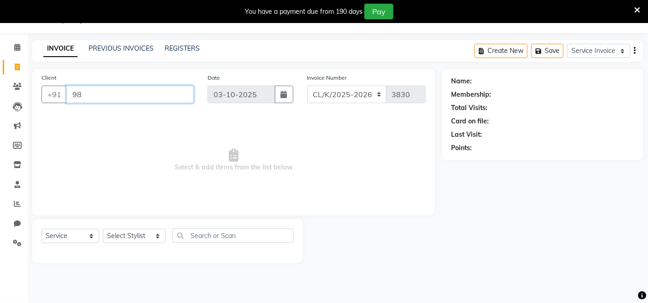
type input "9"
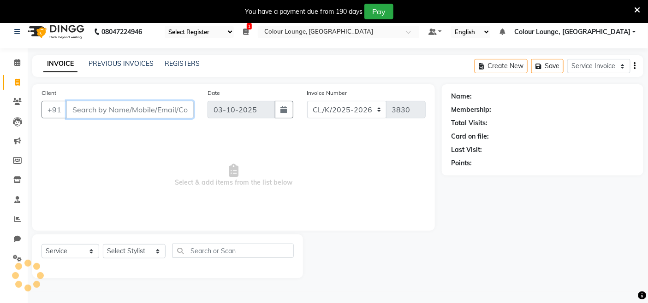
scroll to position [0, 0]
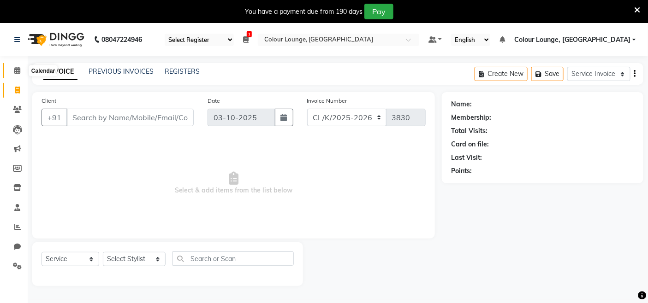
click at [18, 71] on icon at bounding box center [17, 70] width 6 height 7
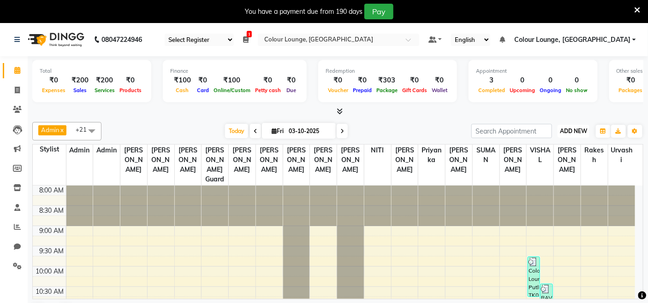
click at [579, 128] on span "ADD NEW" at bounding box center [573, 131] width 27 height 7
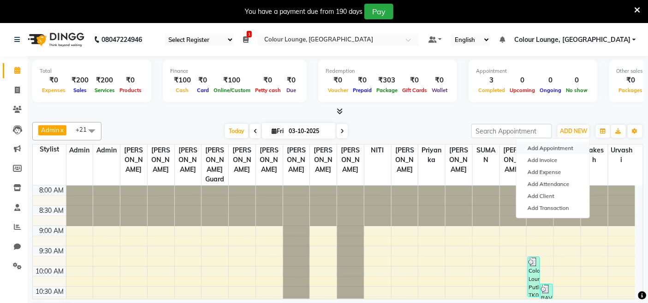
click at [556, 151] on button "Add Appointment" at bounding box center [552, 148] width 73 height 12
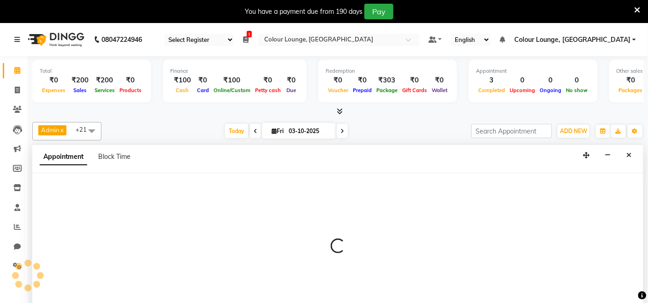
scroll to position [23, 0]
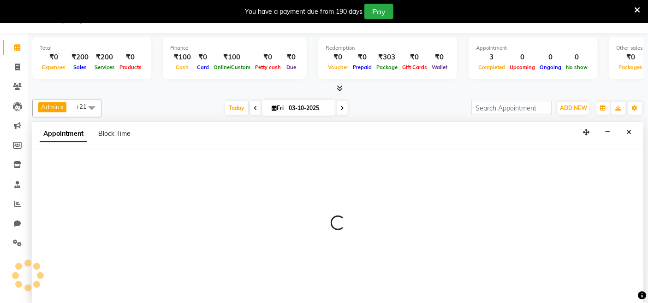
select select "tentative"
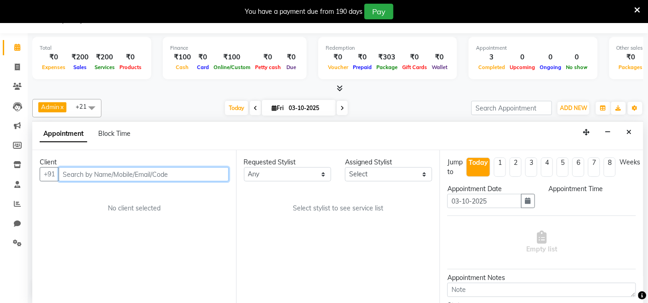
select select "540"
click at [147, 167] on input "text" at bounding box center [144, 174] width 170 height 14
paste input "8558080300"
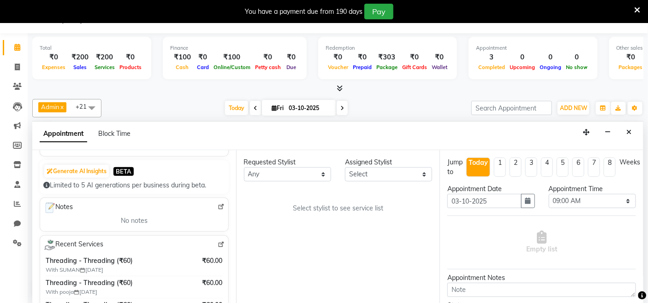
scroll to position [51, 0]
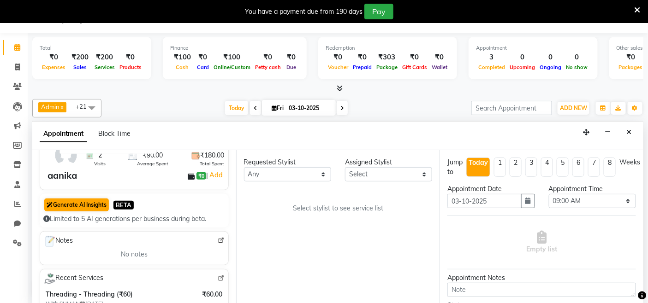
type input "8558080300"
click at [89, 207] on button "Generate AI Insights" at bounding box center [76, 205] width 65 height 13
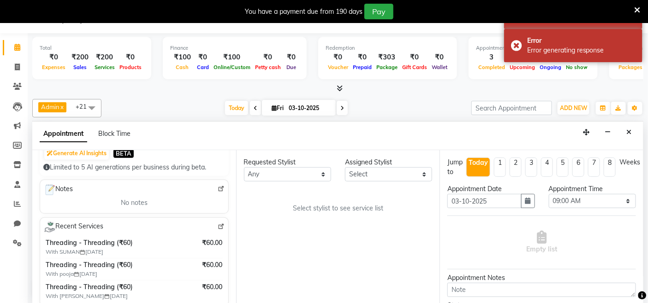
scroll to position [102, 0]
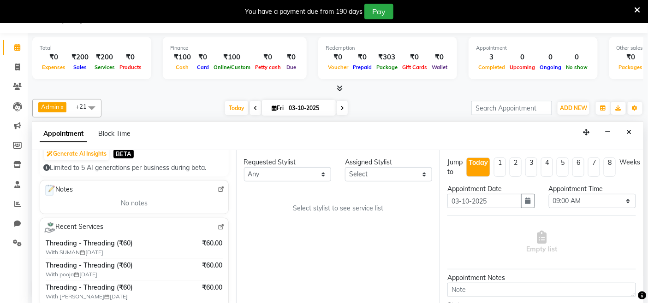
click at [154, 207] on div "No notes" at bounding box center [134, 204] width 177 height 10
click at [135, 204] on span "No notes" at bounding box center [134, 204] width 27 height 10
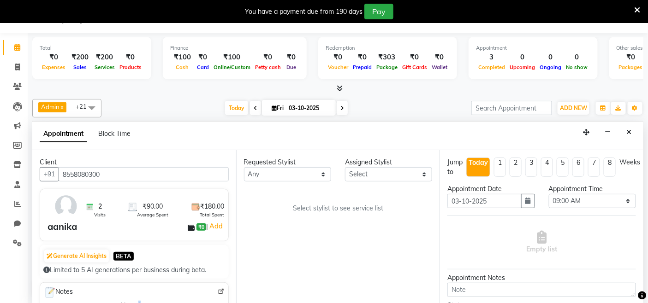
scroll to position [0, 0]
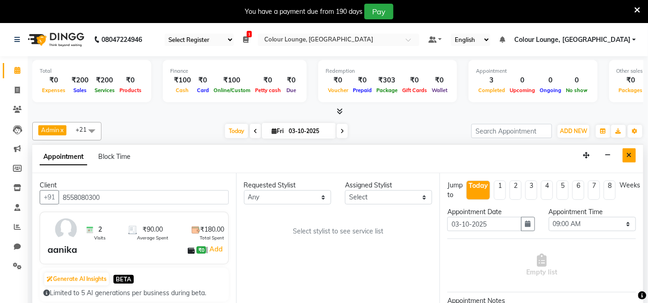
click at [590, 157] on icon "Close" at bounding box center [629, 155] width 5 height 6
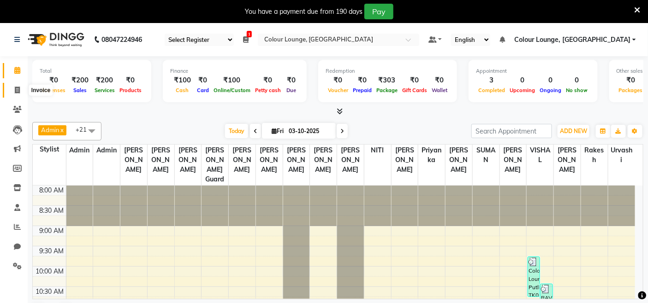
click at [22, 88] on span at bounding box center [17, 90] width 16 height 11
select select "service"
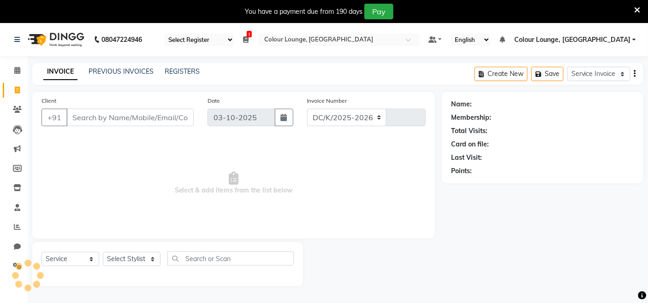
select select "8015"
type input "3831"
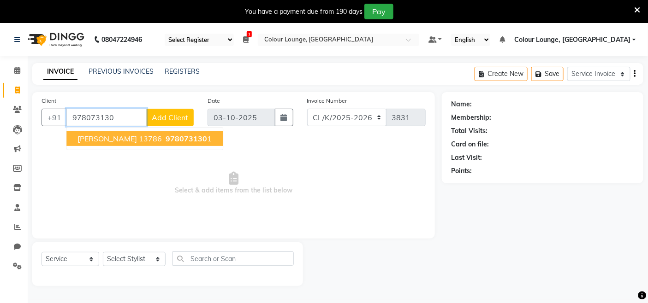
click at [166, 142] on span "978073130" at bounding box center [186, 138] width 41 height 9
type input "9780731301"
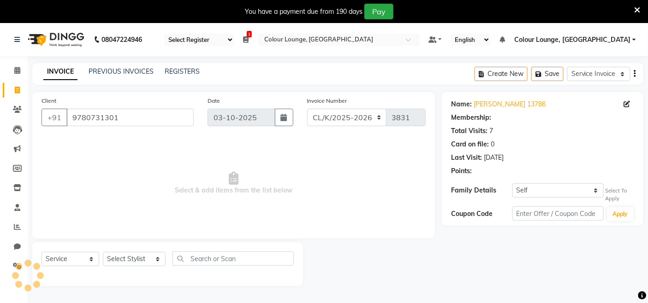
select select "1: Object"
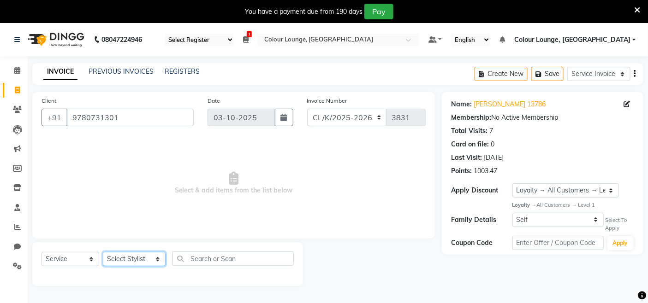
click at [117, 266] on select "Select Stylist Admin Admin AKHIL ANKUSH ANSH Baljinder Colour Lounge, Kabir Par…" at bounding box center [134, 259] width 63 height 14
click at [57, 267] on select "Select Service Membership Package Voucher Prepaid Gift Card" at bounding box center [70, 259] width 58 height 14
select select "P"
click at [41, 253] on select "Select Service Membership Package Voucher Prepaid Gift Card" at bounding box center [70, 259] width 58 height 14
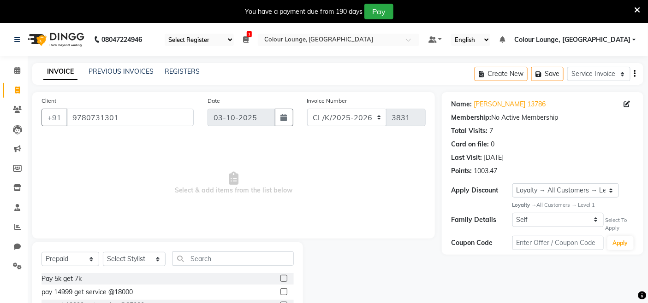
click at [280, 273] on label at bounding box center [283, 278] width 7 height 7
click at [280, 273] on input "checkbox" at bounding box center [283, 279] width 6 height 6
checkbox input "false"
click at [112, 264] on select "Select Stylist Admin Admin AKHIL ANKUSH ANSH Baljinder Colour Lounge, Kabir Par…" at bounding box center [134, 259] width 63 height 14
select select "70112"
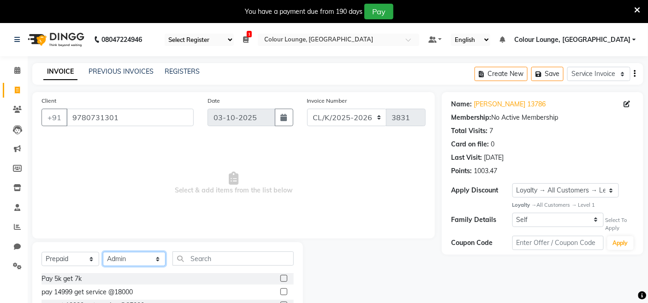
click at [103, 253] on select "Select Stylist Admin Admin AKHIL ANKUSH ANSH Baljinder Colour Lounge, Kabir Par…" at bounding box center [134, 259] width 63 height 14
click at [280, 273] on label at bounding box center [283, 278] width 7 height 7
click at [280, 273] on input "checkbox" at bounding box center [283, 279] width 6 height 6
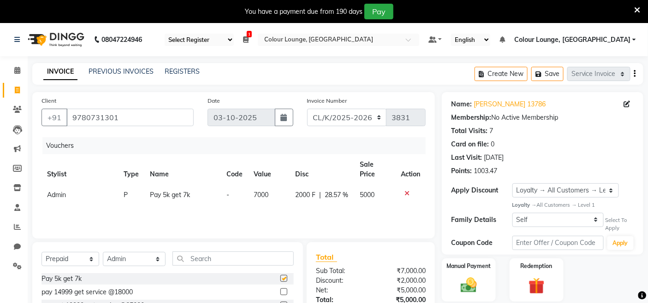
checkbox input "false"
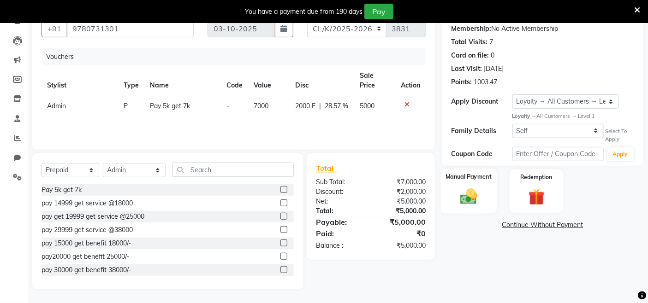
click at [491, 201] on div "Manual Payment" at bounding box center [469, 191] width 56 height 45
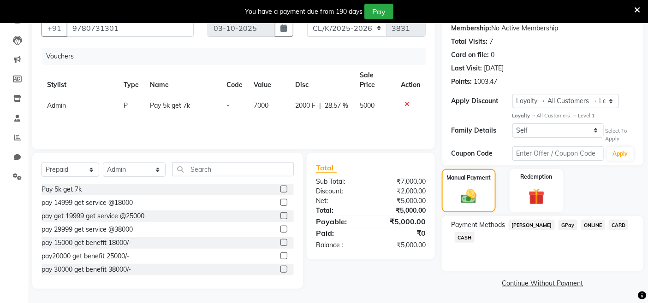
scroll to position [90, 0]
click at [470, 235] on span "CASH" at bounding box center [465, 237] width 20 height 11
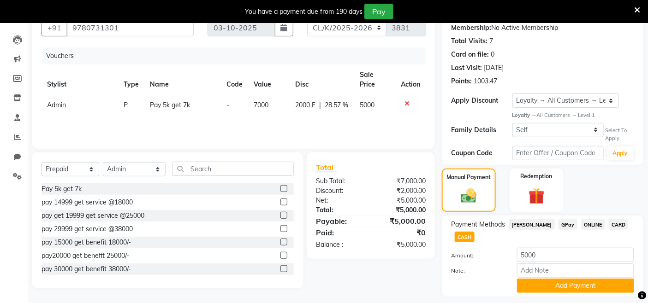
scroll to position [0, 0]
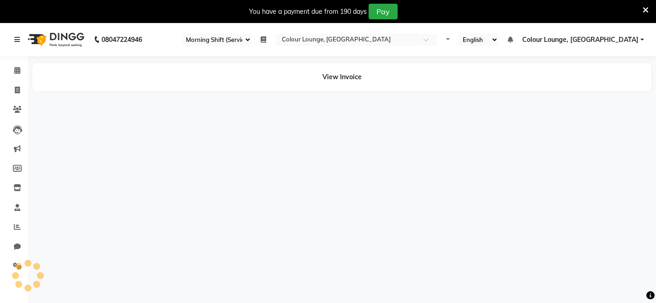
select select "75"
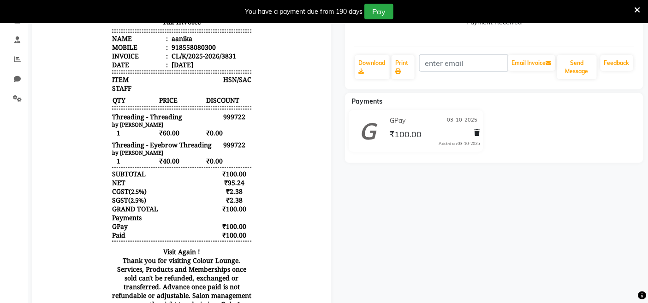
scroll to position [102, 0]
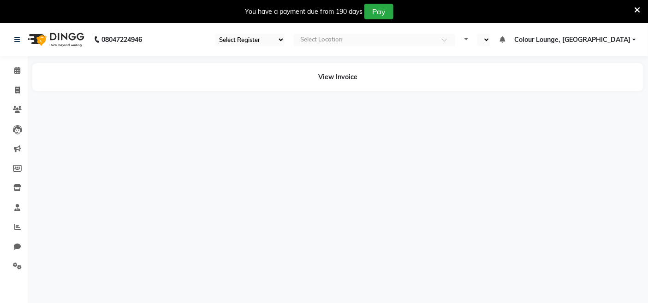
select select "75"
select select "en"
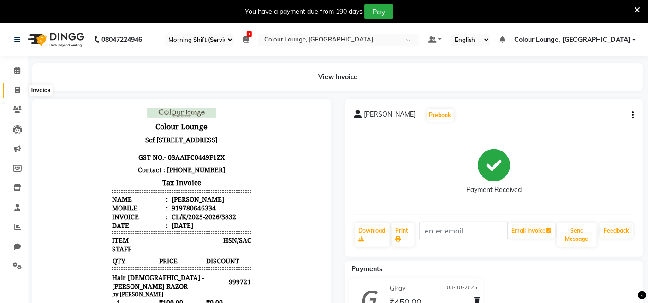
click at [17, 92] on icon at bounding box center [17, 90] width 5 height 7
select select "service"
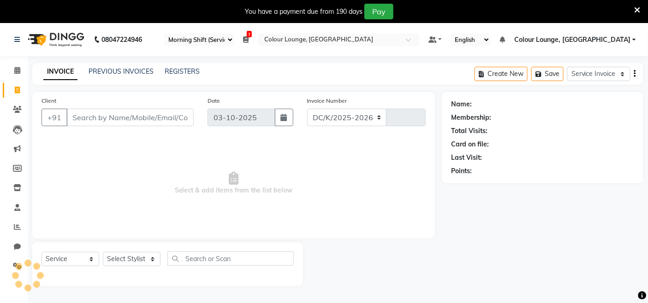
select select "8015"
type input "3834"
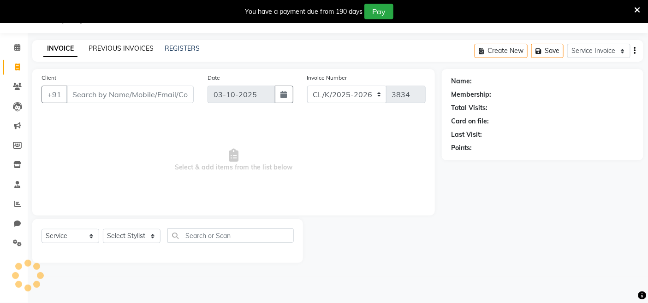
click at [128, 47] on link "PREVIOUS INVOICES" at bounding box center [121, 48] width 65 height 8
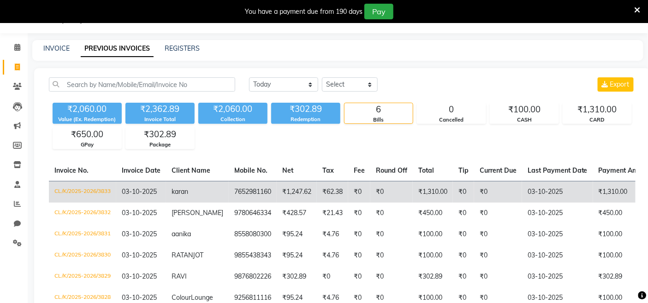
click at [230, 198] on td "7652981160" at bounding box center [253, 192] width 48 height 22
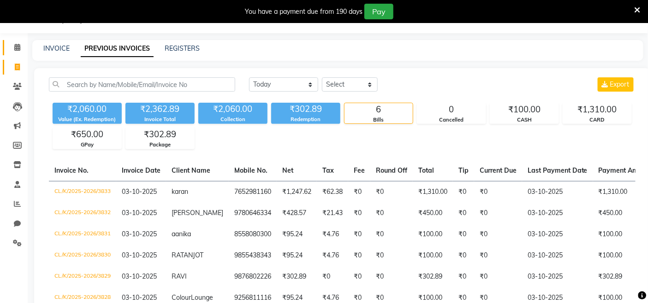
click at [24, 53] on link "Calendar" at bounding box center [14, 47] width 22 height 15
click at [17, 64] on icon at bounding box center [17, 67] width 5 height 7
select select "service"
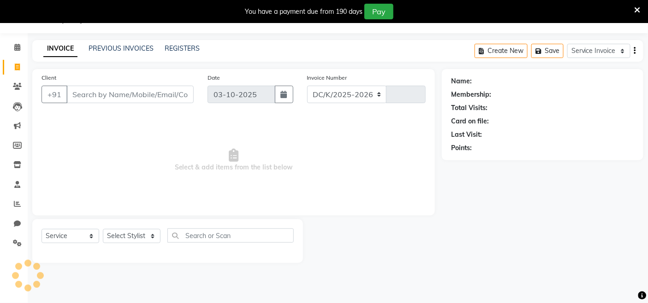
select select "8015"
type input "3834"
click at [19, 172] on link "Inventory" at bounding box center [14, 165] width 22 height 15
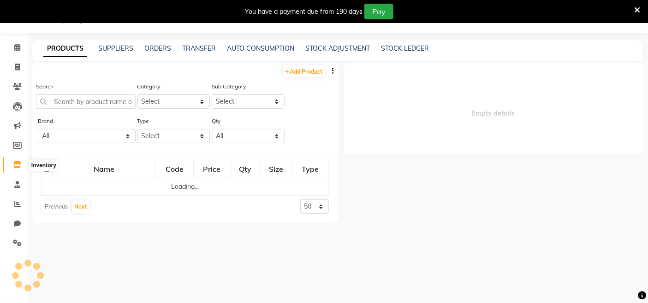
click at [20, 167] on icon at bounding box center [17, 164] width 8 height 7
select select
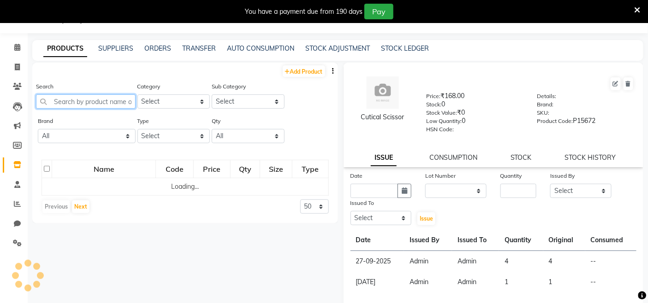
click at [85, 101] on input "text" at bounding box center [86, 102] width 100 height 14
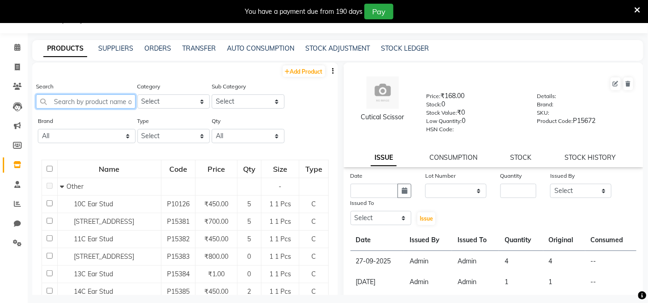
paste input "BASE COAT"
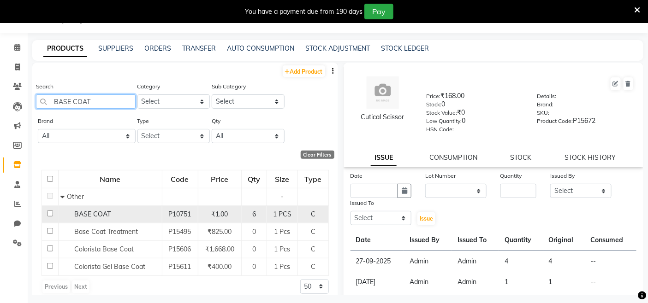
type input "BASE COAT"
click at [144, 217] on div "BASE COAT" at bounding box center [109, 215] width 99 height 10
select select
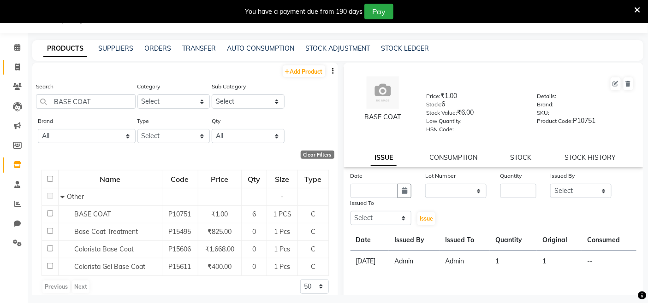
click at [5, 71] on link "Invoice" at bounding box center [14, 67] width 22 height 15
select select "service"
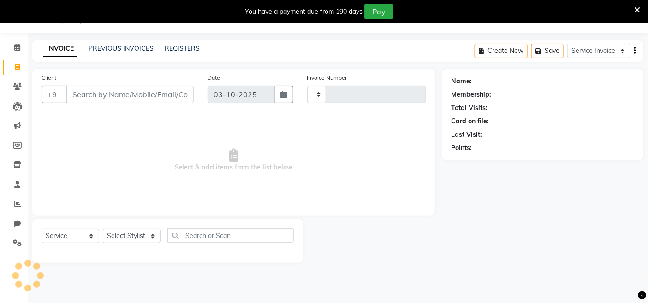
type input "3834"
select select "8015"
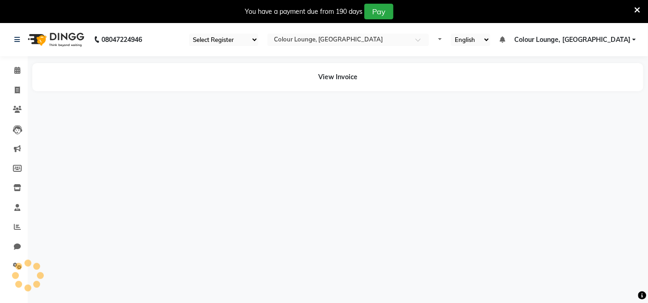
select select "75"
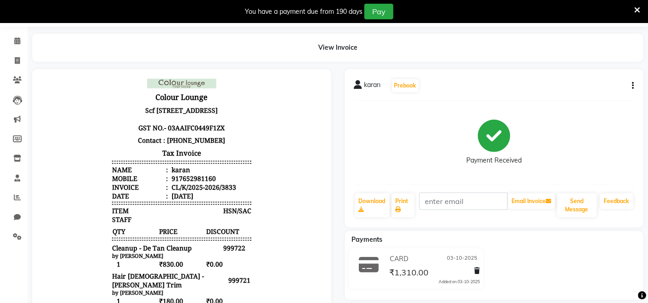
scroll to position [51, 0]
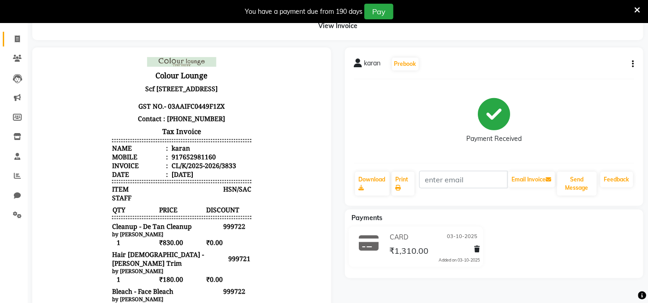
click at [16, 45] on link "Invoice" at bounding box center [14, 39] width 22 height 15
select select "service"
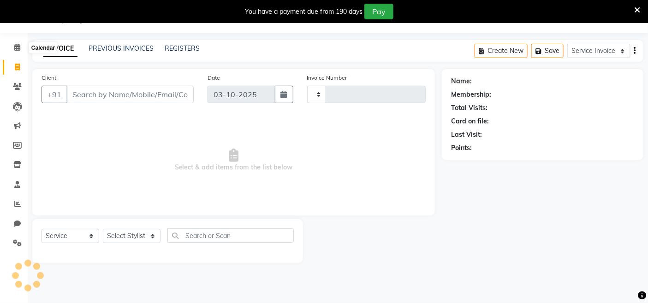
scroll to position [23, 0]
type input "3834"
select select "8015"
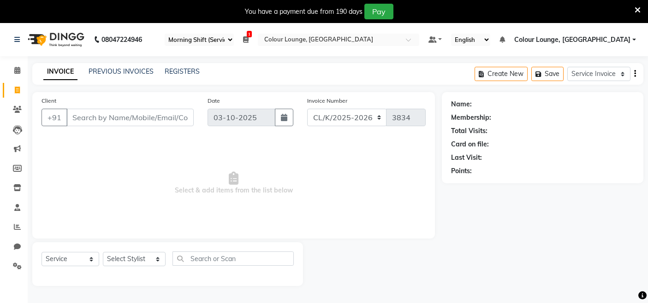
select select "75"
select select "8015"
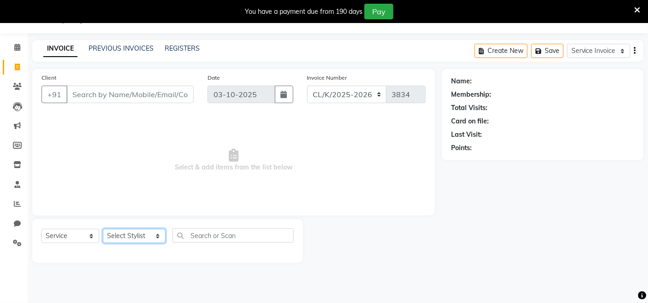
drag, startPoint x: 136, startPoint y: 231, endPoint x: 89, endPoint y: 233, distance: 46.2
click at [135, 231] on select "Select Stylist Admin Admin [PERSON_NAME] [PERSON_NAME] [PERSON_NAME] Colour Lou…" at bounding box center [134, 236] width 63 height 14
click at [64, 233] on select "Select Service Membership Package Voucher Prepaid Gift Card" at bounding box center [70, 236] width 58 height 14
select select "P"
click at [41, 230] on select "Select Service Membership Package Voucher Prepaid Gift Card" at bounding box center [70, 236] width 58 height 14
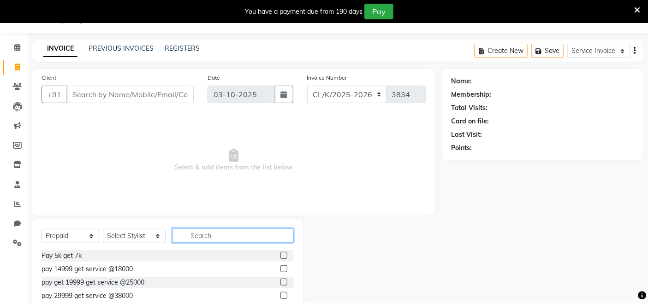
click at [188, 232] on input "text" at bounding box center [232, 236] width 121 height 14
click at [280, 255] on label at bounding box center [283, 255] width 7 height 7
click at [280, 255] on input "checkbox" at bounding box center [283, 256] width 6 height 6
checkbox input "false"
click at [144, 84] on div "Client +91" at bounding box center [118, 92] width 166 height 38
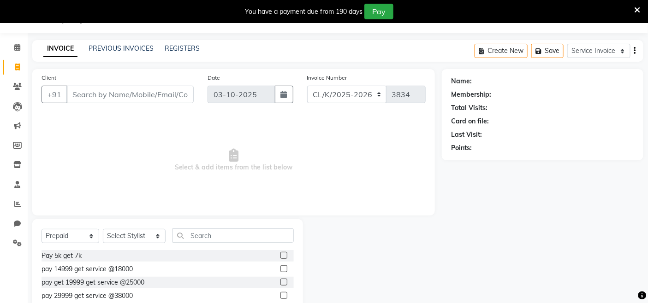
click at [144, 105] on div "Client +91" at bounding box center [118, 92] width 166 height 38
click at [159, 99] on input "Client" at bounding box center [129, 95] width 127 height 18
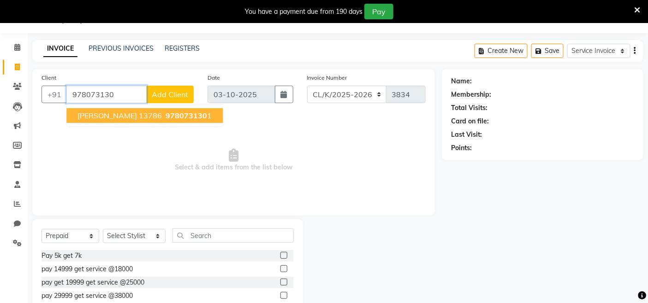
click at [166, 111] on span "978073130" at bounding box center [186, 115] width 41 height 9
type input "9780731301"
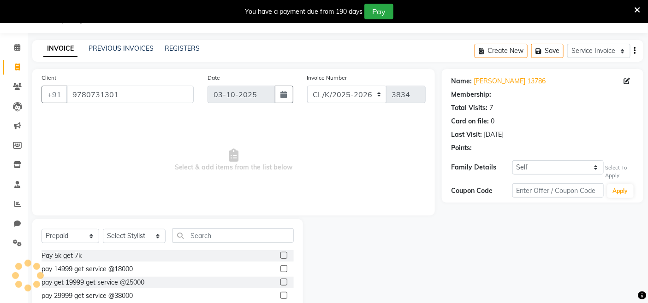
select select "1: Object"
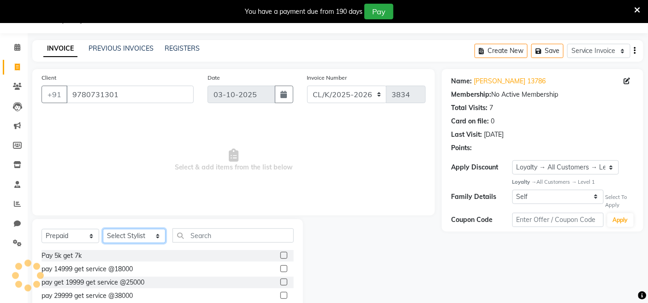
drag, startPoint x: 135, startPoint y: 237, endPoint x: 130, endPoint y: 237, distance: 5.1
click at [135, 237] on select "Select Stylist Admin Admin AKHIL ANKUSH ANSH Baljinder Colour Lounge, Kabir Par…" at bounding box center [134, 236] width 63 height 14
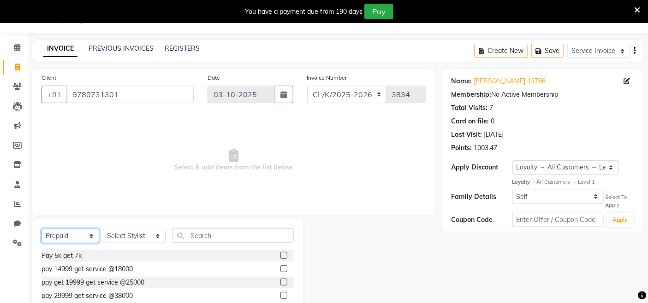
click at [65, 237] on select "Select Service Membership Package Voucher Prepaid Gift Card" at bounding box center [70, 236] width 58 height 14
click at [113, 238] on select "Select Stylist Admin Admin AKHIL ANKUSH ANSH Baljinder Colour Lounge, Kabir Par…" at bounding box center [134, 236] width 63 height 14
select select "76897"
click at [103, 230] on select "Select Stylist Admin Admin AKHIL ANKUSH ANSH Baljinder Colour Lounge, Kabir Par…" at bounding box center [134, 236] width 63 height 14
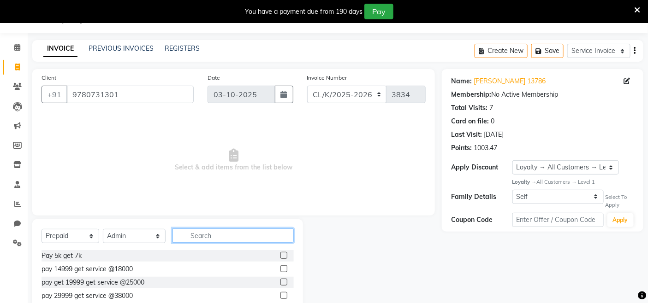
click at [226, 231] on input "text" at bounding box center [232, 236] width 121 height 14
click at [280, 254] on label at bounding box center [283, 255] width 7 height 7
click at [280, 254] on input "checkbox" at bounding box center [283, 256] width 6 height 6
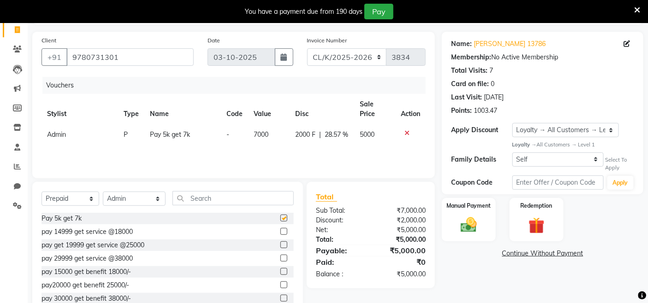
scroll to position [89, 0]
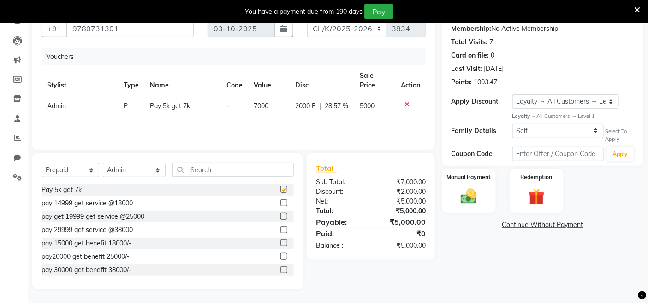
checkbox input "false"
click at [487, 215] on div "Name: Shivani 13786 Membership: No Active Membership Total Visits: 7 Card on fi…" at bounding box center [546, 146] width 208 height 286
drag, startPoint x: 486, startPoint y: 208, endPoint x: 490, endPoint y: 213, distance: 7.2
click at [484, 208] on div "Manual Payment" at bounding box center [469, 191] width 54 height 43
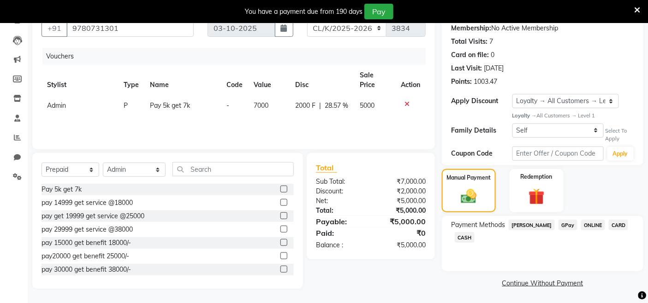
click at [559, 226] on span "GPay" at bounding box center [567, 225] width 19 height 11
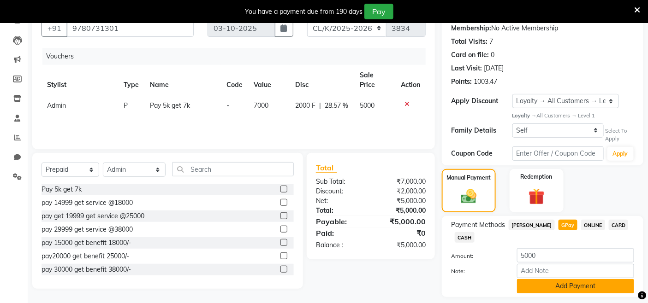
click at [557, 285] on button "Add Payment" at bounding box center [575, 286] width 117 height 14
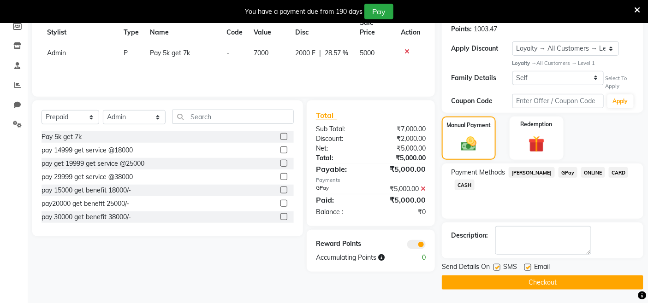
click at [558, 278] on button "Checkout" at bounding box center [542, 283] width 201 height 14
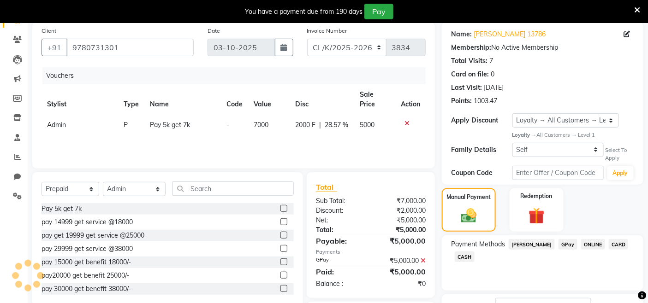
scroll to position [0, 0]
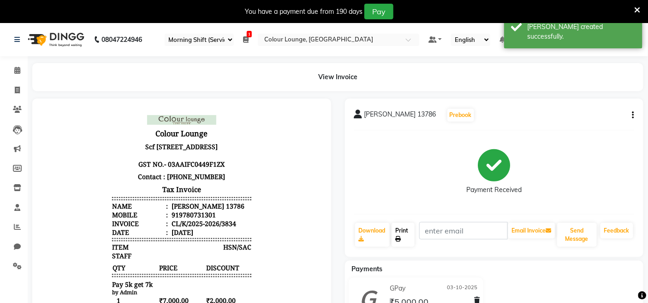
click at [412, 232] on link "Print" at bounding box center [402, 235] width 23 height 24
drag, startPoint x: 213, startPoint y: 222, endPoint x: 171, endPoint y: 224, distance: 42.5
click at [171, 219] on li "Mobile : 919780731301" at bounding box center [181, 214] width 139 height 9
copy div "9780731301"
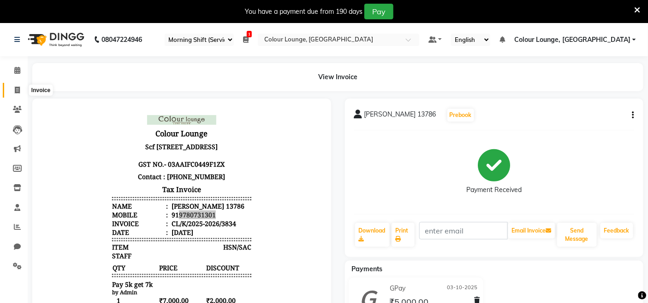
click at [14, 94] on span at bounding box center [17, 90] width 16 height 11
select select "service"
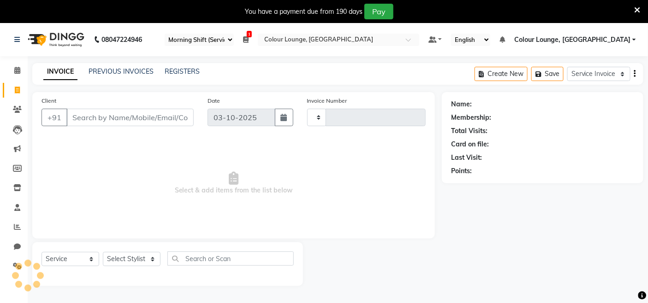
type input "3836"
select select "8015"
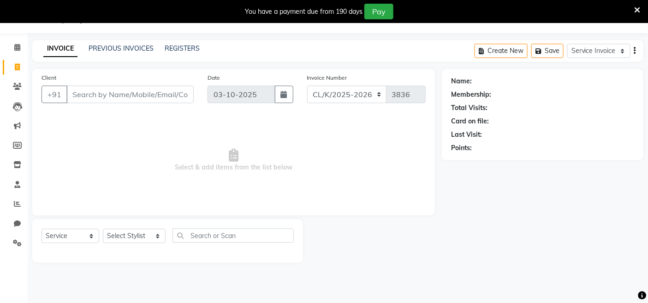
click at [116, 42] on div "INVOICE PREVIOUS INVOICES REGISTERS Create New Save Service Invoice Product Inv…" at bounding box center [337, 51] width 611 height 22
click at [114, 44] on link "PREVIOUS INVOICES" at bounding box center [121, 48] width 65 height 8
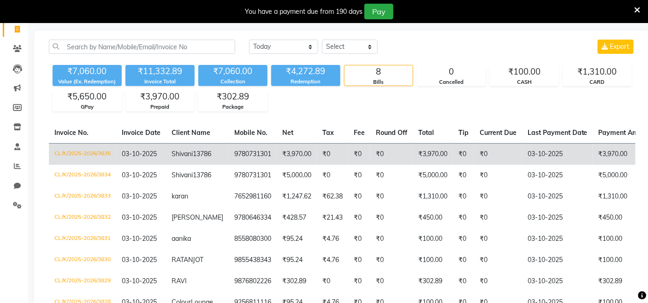
scroll to position [125, 0]
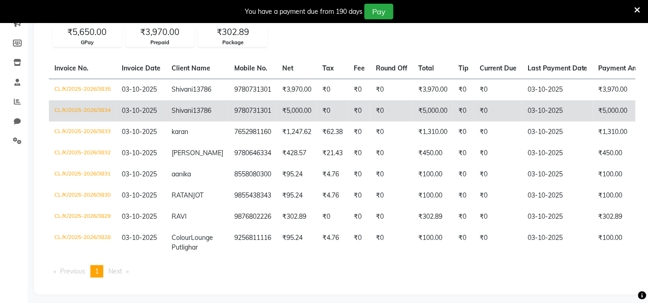
click at [338, 122] on td "₹0" at bounding box center [332, 111] width 31 height 21
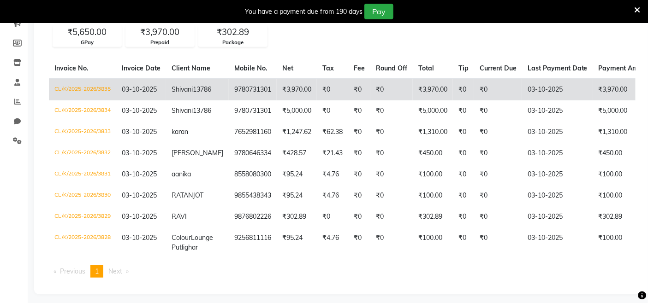
click at [208, 98] on td "Shivani 13786" at bounding box center [197, 90] width 63 height 22
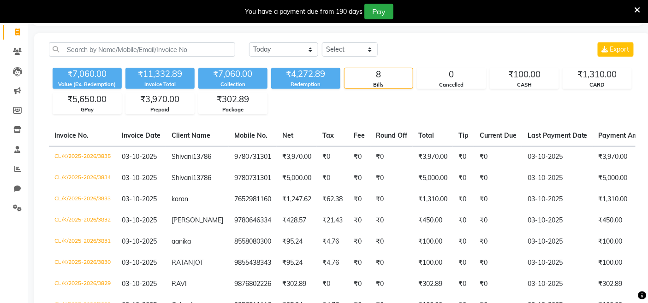
scroll to position [0, 0]
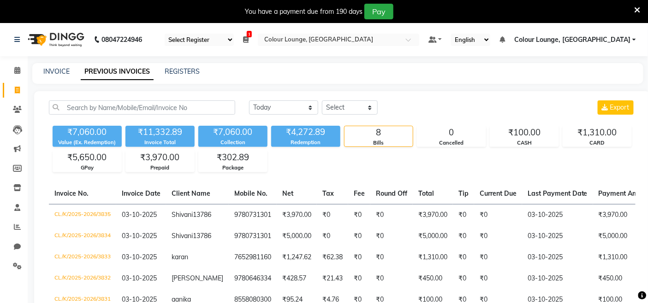
click at [20, 96] on link "Invoice" at bounding box center [14, 90] width 22 height 15
select select "service"
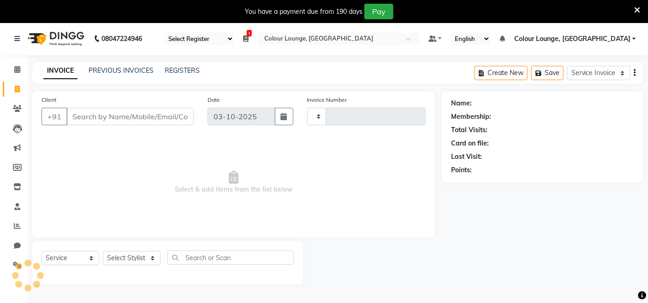
type input "3836"
select select "8015"
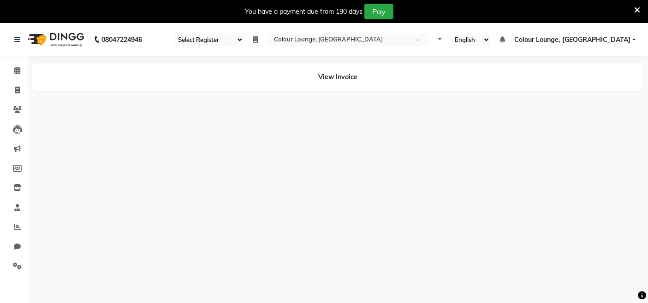
select select "75"
select select "en"
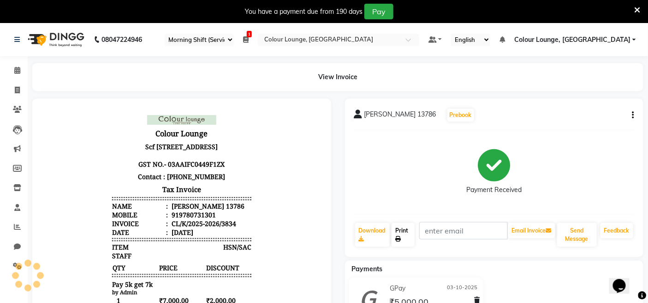
click at [399, 235] on link "Print" at bounding box center [402, 235] width 23 height 24
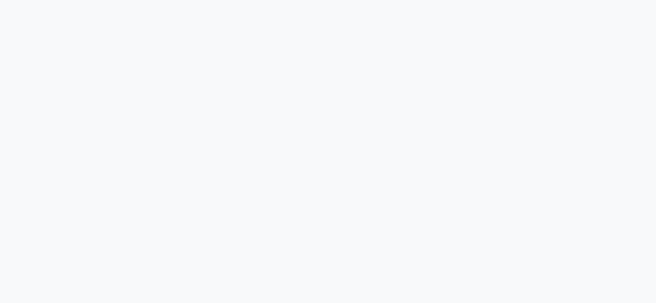
select select "75"
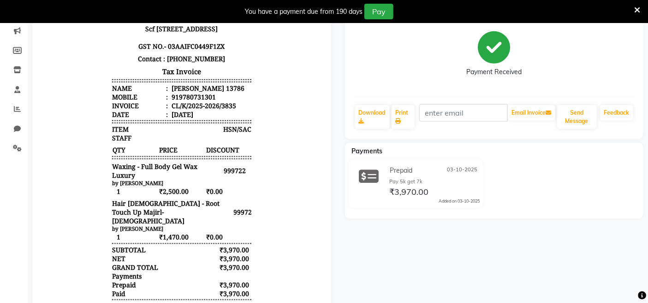
scroll to position [33, 0]
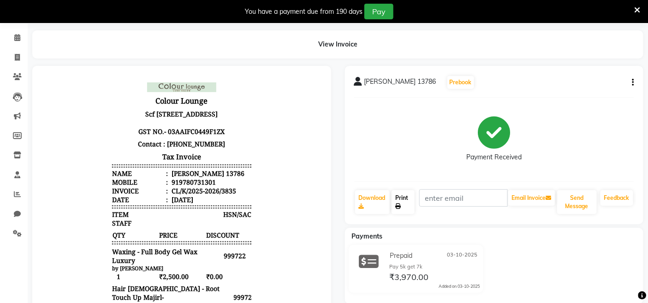
click at [405, 201] on link "Print" at bounding box center [402, 202] width 23 height 24
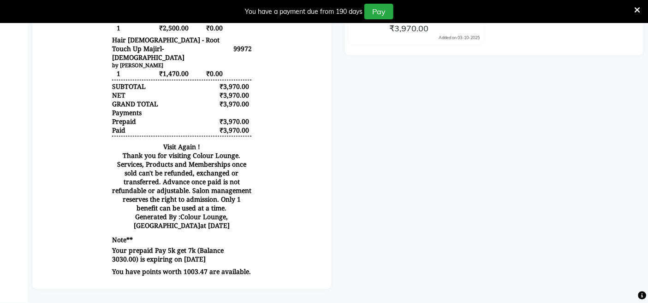
scroll to position [135, 0]
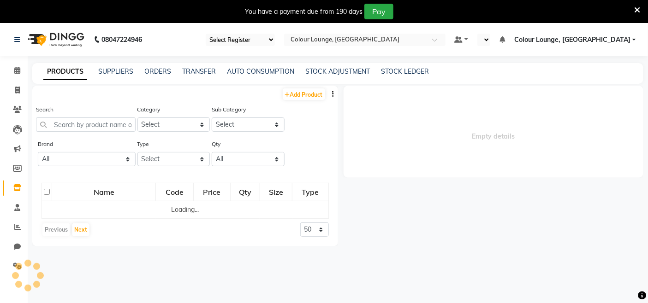
select select "75"
select select "en"
select select
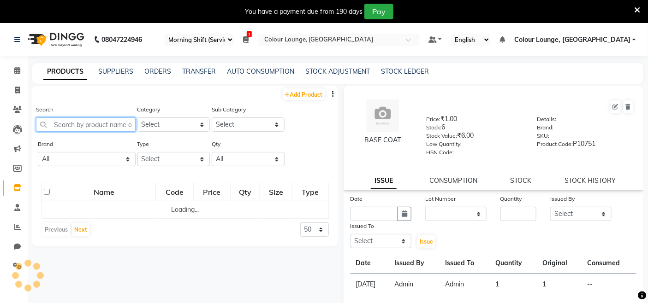
click at [66, 126] on input "text" at bounding box center [86, 125] width 100 height 14
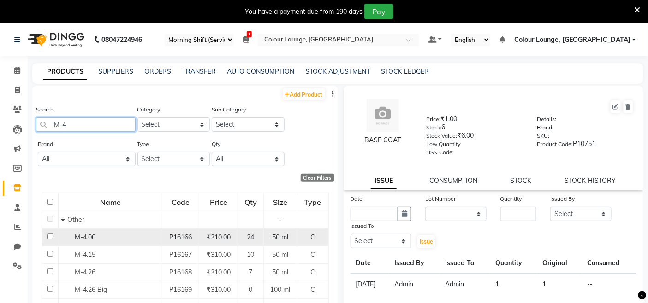
type input "M-4"
click at [80, 243] on td "M-4.00" at bounding box center [111, 238] width 104 height 18
click at [86, 238] on span "M-4.00" at bounding box center [85, 237] width 21 height 8
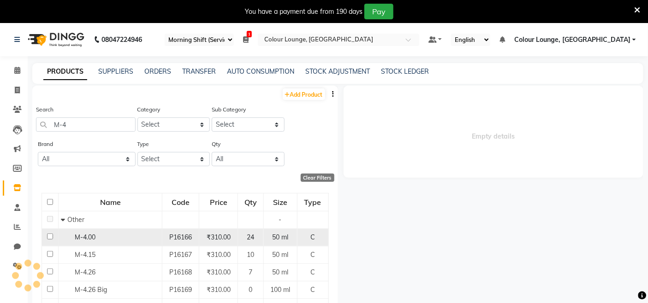
select select
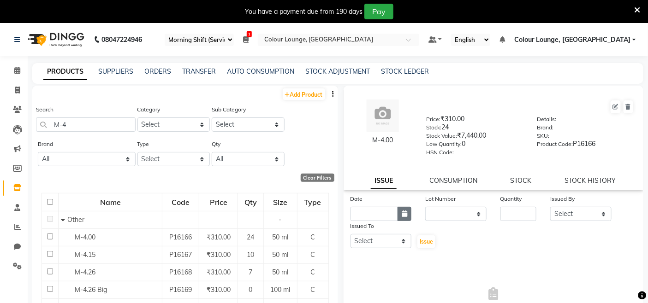
click at [397, 216] on button "button" at bounding box center [404, 214] width 14 height 14
select select "10"
select select "2025"
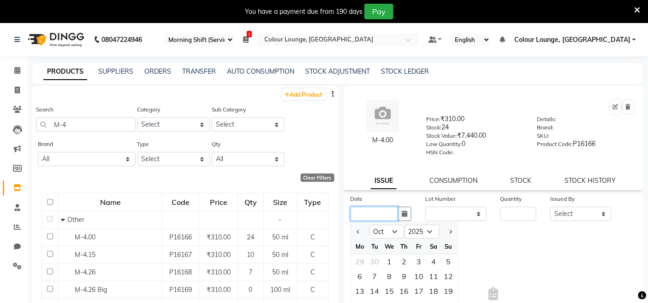
click at [385, 217] on input "text" at bounding box center [374, 214] width 48 height 14
click at [389, 235] on select "Jan Feb Mar Apr May Jun [DATE] Aug Sep Oct Nov Dec" at bounding box center [386, 232] width 35 height 14
select select "9"
click at [369, 225] on select "Jan Feb Mar Apr May Jun [DATE] Aug Sep Oct Nov Dec" at bounding box center [386, 232] width 35 height 14
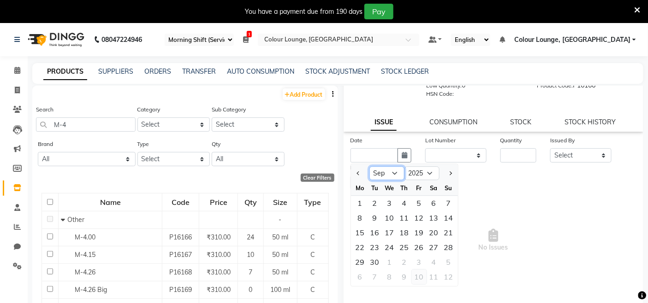
scroll to position [60, 0]
click at [414, 248] on div "26" at bounding box center [419, 246] width 15 height 15
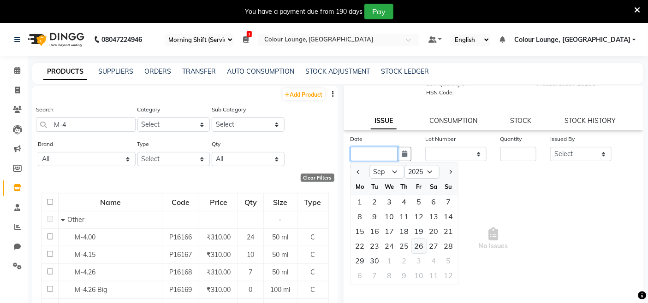
type input "26-09-2025"
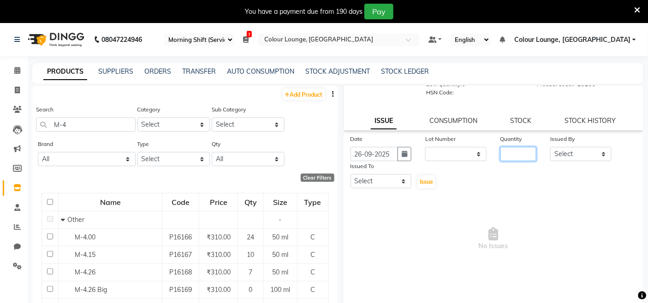
click at [514, 149] on input "number" at bounding box center [518, 154] width 36 height 14
type input "6"
click at [573, 146] on div "Issued By" at bounding box center [580, 140] width 61 height 13
click at [567, 148] on select "Select Admin Admin [PERSON_NAME] [PERSON_NAME] [PERSON_NAME] Colour Lounge, [GE…" at bounding box center [580, 154] width 61 height 14
select select "76897"
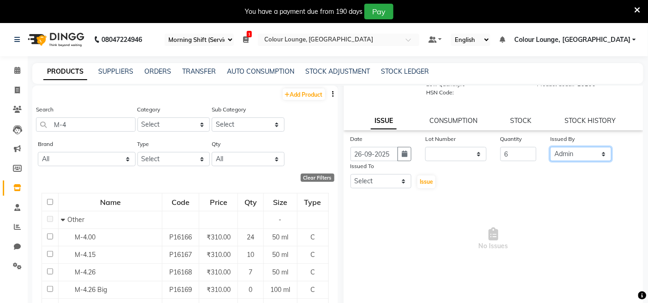
click at [550, 148] on select "Select Admin Admin [PERSON_NAME] [PERSON_NAME] [PERSON_NAME] Colour Lounge, [GE…" at bounding box center [580, 154] width 61 height 14
click at [382, 185] on select "Select Admin Admin [PERSON_NAME] [PERSON_NAME] [PERSON_NAME] Colour Lounge, [GE…" at bounding box center [380, 181] width 61 height 14
select select "76897"
click at [350, 175] on select "Select Admin Admin [PERSON_NAME] [PERSON_NAME] [PERSON_NAME] Colour Lounge, [GE…" at bounding box center [380, 181] width 61 height 14
click at [425, 185] on span "Issue" at bounding box center [426, 181] width 13 height 7
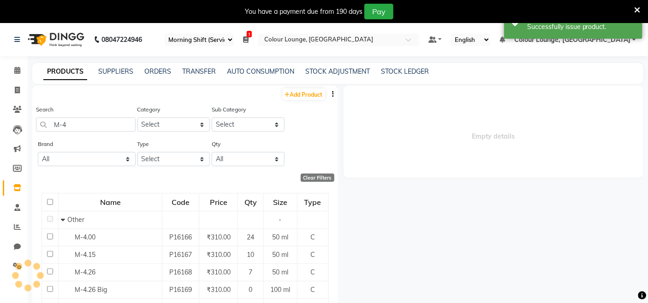
scroll to position [0, 0]
select select
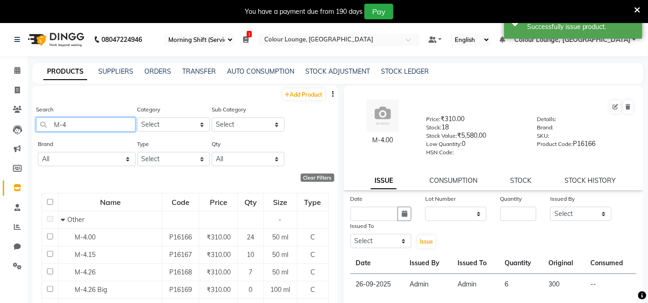
drag, startPoint x: 116, startPoint y: 127, endPoint x: 55, endPoint y: 126, distance: 60.4
click at [55, 126] on input "M-4" at bounding box center [86, 125] width 100 height 14
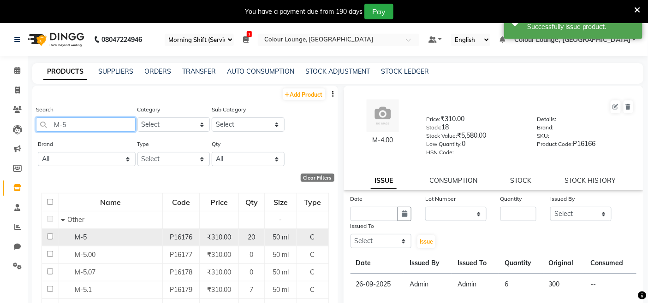
type input "M-5"
click at [153, 237] on div "M-5" at bounding box center [110, 238] width 99 height 10
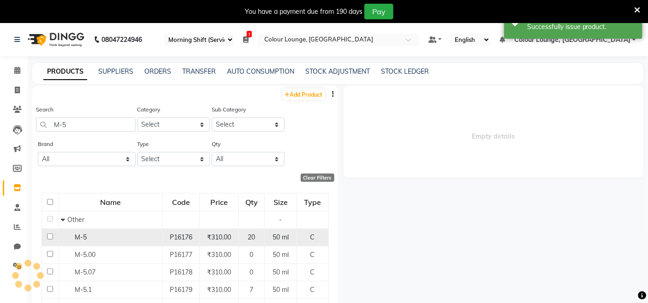
select select
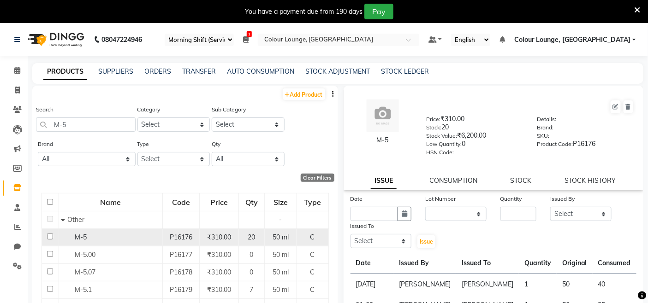
click at [203, 241] on div "₹310.00" at bounding box center [218, 238] width 31 height 10
click at [76, 246] on td "M-5" at bounding box center [111, 238] width 104 height 18
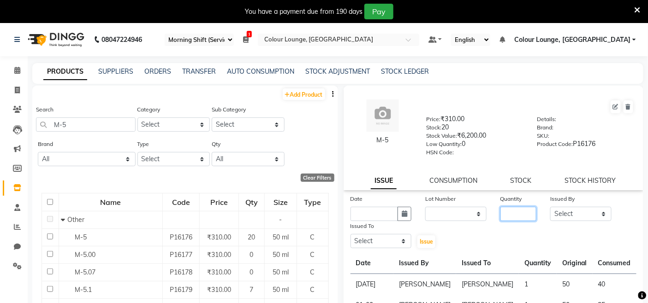
click at [526, 220] on input "number" at bounding box center [518, 214] width 36 height 14
click at [384, 217] on input "text" at bounding box center [374, 214] width 48 height 14
select select "10"
select select "2025"
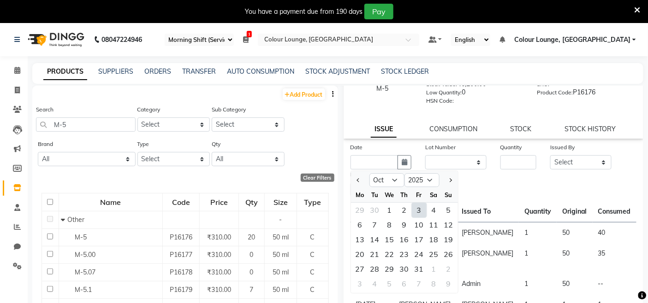
scroll to position [51, 0]
click at [394, 182] on select "Jan Feb Mar Apr May Jun [DATE] Aug Sep Oct Nov Dec" at bounding box center [386, 181] width 35 height 14
select select "9"
click at [369, 174] on select "Jan Feb Mar Apr May Jun [DATE] Aug Sep Oct Nov Dec" at bounding box center [386, 181] width 35 height 14
click at [437, 254] on div "27" at bounding box center [433, 255] width 15 height 15
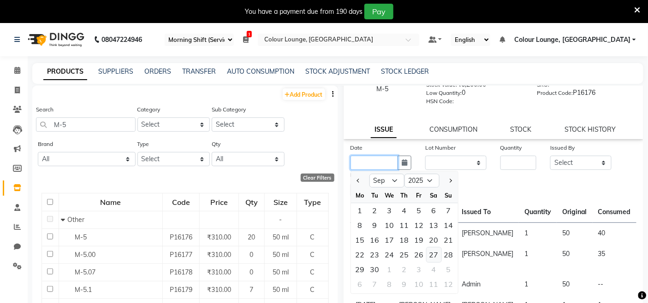
type input "27-09-2025"
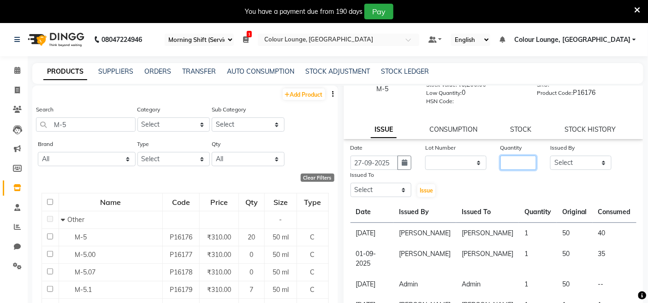
click at [509, 160] on input "number" at bounding box center [518, 163] width 36 height 14
type input "12"
click at [556, 163] on select "Select Admin Admin [PERSON_NAME] [PERSON_NAME] [PERSON_NAME] Colour Lounge, [GE…" at bounding box center [580, 163] width 61 height 14
select select "70112"
click at [550, 156] on select "Select Admin Admin [PERSON_NAME] [PERSON_NAME] [PERSON_NAME] Colour Lounge, [GE…" at bounding box center [580, 163] width 61 height 14
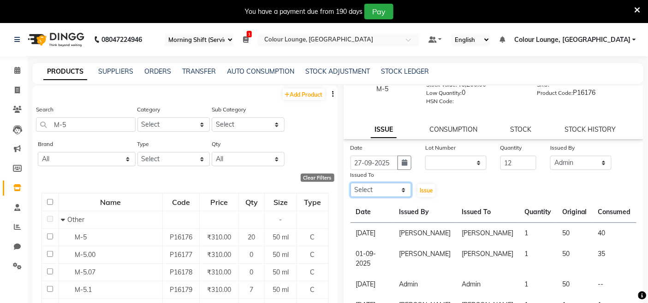
click at [391, 196] on select "Select Admin Admin [PERSON_NAME] [PERSON_NAME] [PERSON_NAME] Colour Lounge, [GE…" at bounding box center [380, 190] width 61 height 14
select select "70112"
click at [350, 184] on select "Select Admin Admin AKHIL ANKUSH ANSH Baljinder Colour Lounge, Kabir Park Colour…" at bounding box center [380, 190] width 61 height 14
click at [423, 197] on button "Issue" at bounding box center [426, 190] width 18 height 13
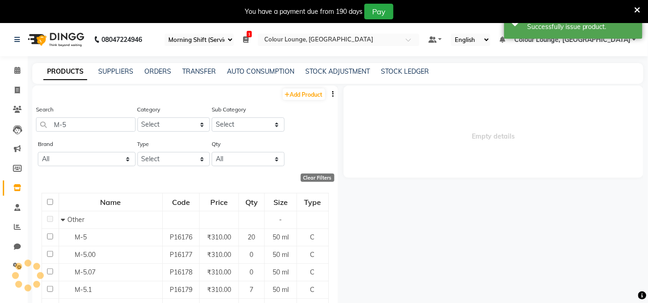
scroll to position [0, 0]
select select
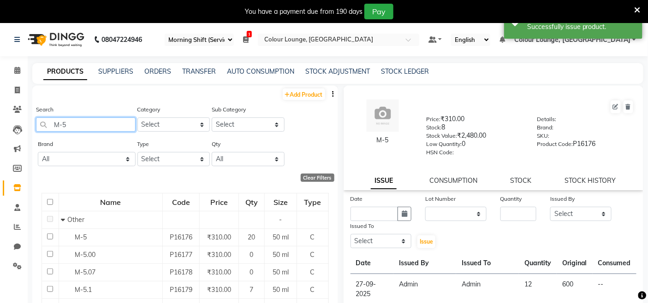
click at [115, 120] on input "M-5" at bounding box center [86, 125] width 100 height 14
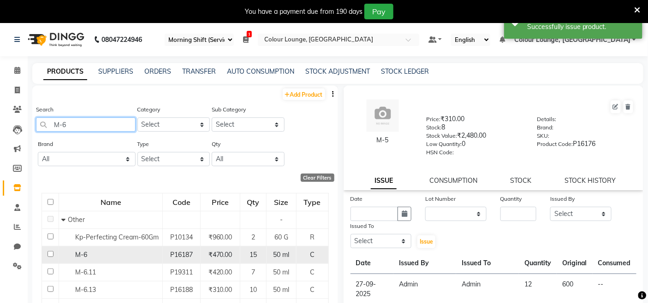
type input "M-6"
click at [111, 254] on div "M-6" at bounding box center [110, 255] width 99 height 10
select select
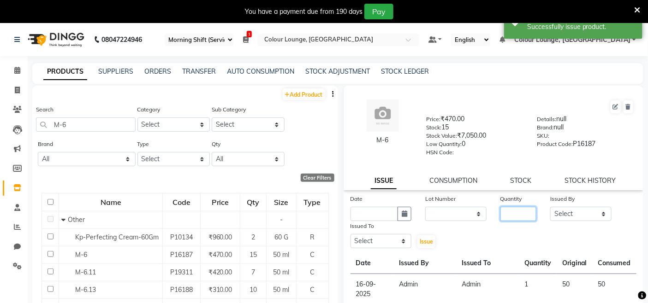
click at [510, 209] on input "number" at bounding box center [518, 214] width 36 height 14
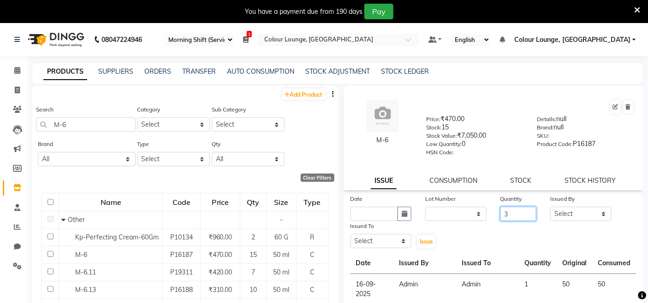
type input "3"
click at [560, 218] on select "Select Admin Admin AKHIL ANKUSH ANSH Baljinder Colour Lounge, Kabir Park Colour…" at bounding box center [580, 214] width 61 height 14
select select "70112"
click at [550, 207] on select "Select Admin Admin AKHIL ANKUSH ANSH Baljinder Colour Lounge, Kabir Park Colour…" at bounding box center [580, 214] width 61 height 14
drag, startPoint x: 382, startPoint y: 234, endPoint x: 381, endPoint y: 241, distance: 7.4
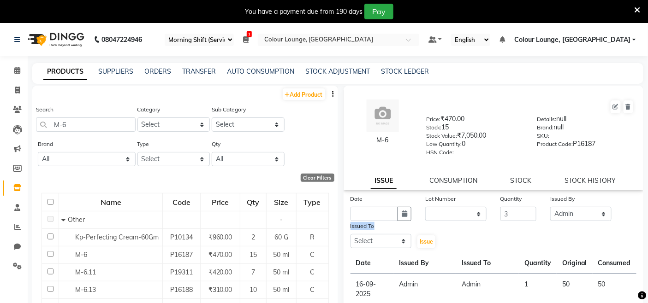
click at [382, 237] on div "Issued To Select Admin Admin AKHIL ANKUSH ANSH Baljinder Colour Lounge, Kabir P…" at bounding box center [381, 235] width 75 height 28
click at [381, 241] on select "Select Admin Admin AKHIL ANKUSH ANSH Baljinder Colour Lounge, Kabir Park Colour…" at bounding box center [380, 241] width 61 height 14
select select "70112"
click at [350, 235] on select "Select Admin Admin AKHIL ANKUSH ANSH Baljinder Colour Lounge, Kabir Park Colour…" at bounding box center [380, 241] width 61 height 14
click at [370, 208] on input "text" at bounding box center [374, 214] width 48 height 14
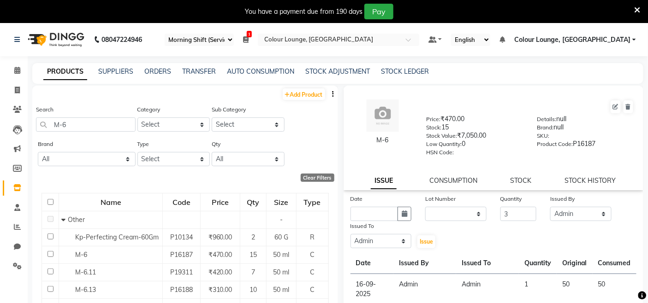
select select "10"
select select "2025"
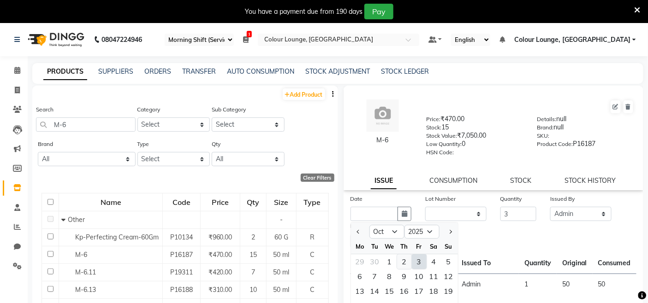
click at [402, 257] on div "2" at bounding box center [404, 262] width 15 height 15
type input "02-10-2025"
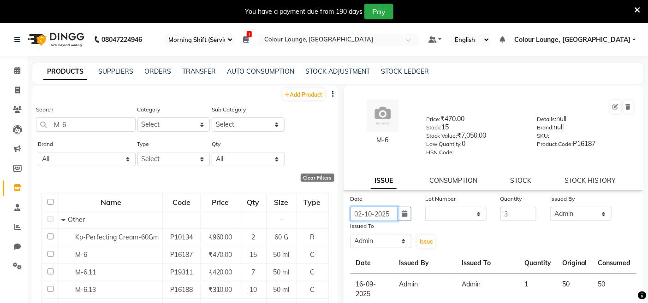
scroll to position [60, 0]
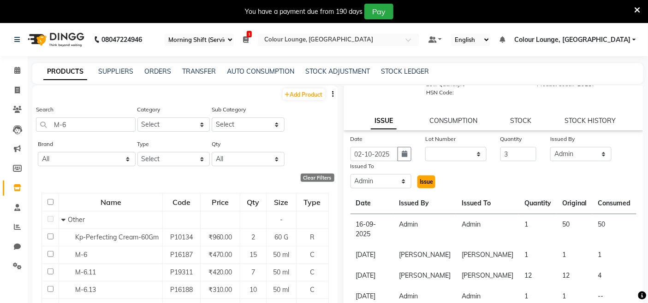
click at [426, 183] on span "Issue" at bounding box center [426, 181] width 13 height 7
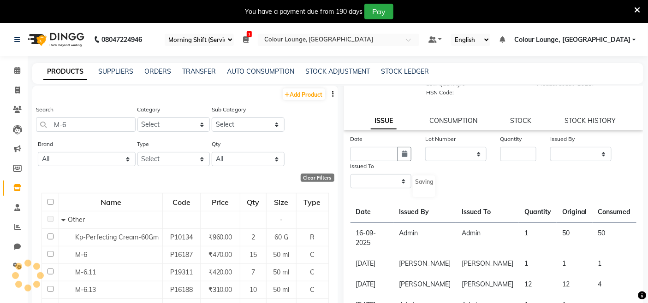
select select
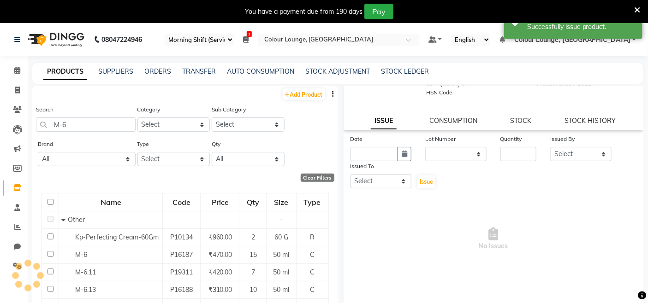
scroll to position [0, 0]
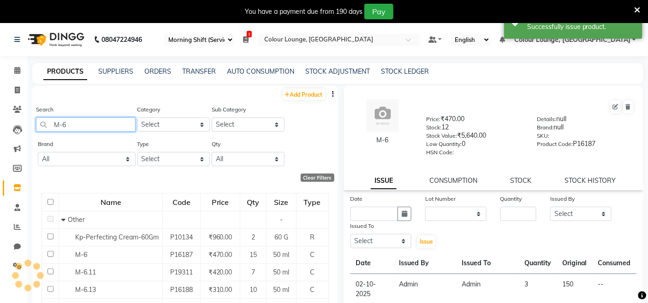
drag, startPoint x: 94, startPoint y: 119, endPoint x: 0, endPoint y: 118, distance: 94.1
click at [0, 118] on app-home "08047224946 Select Register Evening Shift (Service) Morning Shift (Service) 1 D…" at bounding box center [324, 177] width 648 height 309
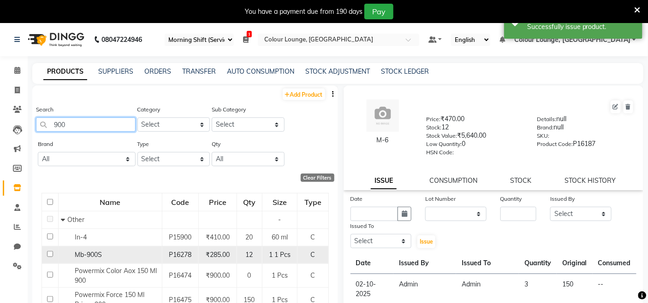
type input "900"
click at [85, 250] on td "Mb-900S" at bounding box center [110, 255] width 104 height 18
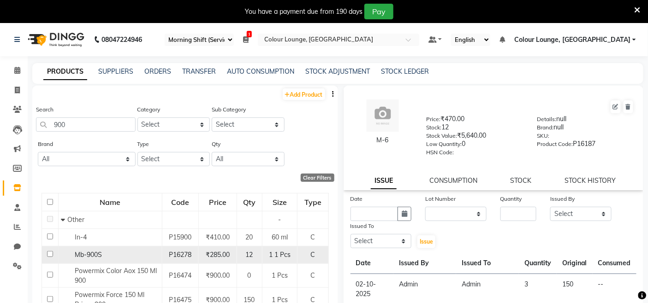
click at [93, 261] on td "Mb-900S" at bounding box center [110, 255] width 104 height 18
click at [68, 257] on div "Mb-900S" at bounding box center [110, 255] width 99 height 10
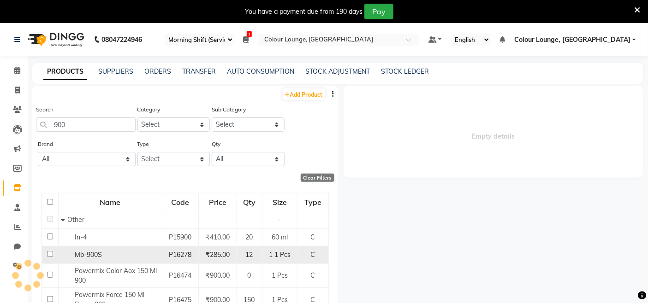
select select
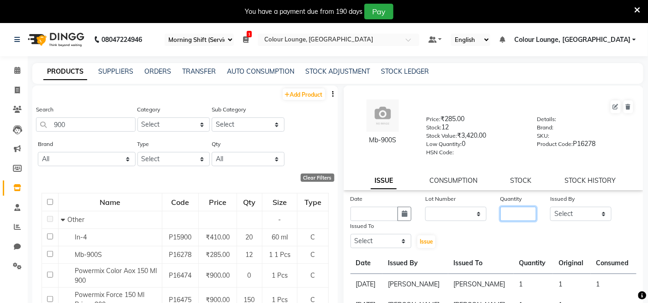
click at [509, 216] on input "number" at bounding box center [518, 214] width 36 height 14
type input "1"
click at [555, 213] on select "Select Admin Admin AKHIL ANKUSH ANSH Baljinder Colour Lounge, Kabir Park Colour…" at bounding box center [580, 214] width 61 height 14
select select "70112"
click at [550, 207] on select "Select Admin Admin AKHIL ANKUSH ANSH Baljinder Colour Lounge, Kabir Park Colour…" at bounding box center [580, 214] width 61 height 14
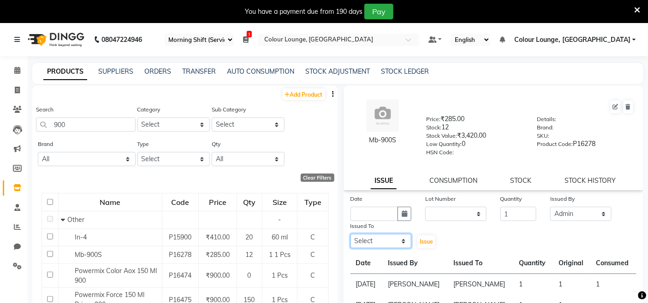
drag, startPoint x: 380, startPoint y: 247, endPoint x: 380, endPoint y: 238, distance: 8.8
click at [380, 247] on select "Select Admin Admin AKHIL ANKUSH ANSH Baljinder Colour Lounge, Kabir Park Colour…" at bounding box center [380, 241] width 61 height 14
select select "70112"
click at [350, 235] on select "Select Admin Admin AKHIL ANKUSH ANSH Baljinder Colour Lounge, Kabir Park Colour…" at bounding box center [380, 241] width 61 height 14
click at [367, 217] on input "text" at bounding box center [374, 214] width 48 height 14
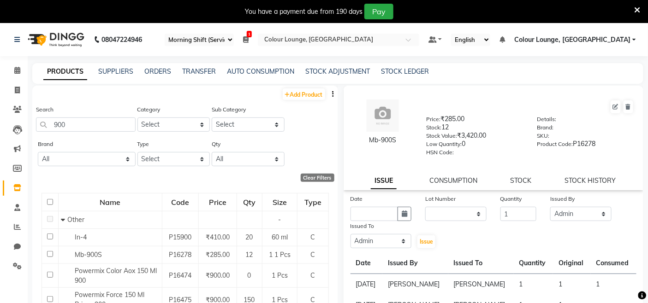
select select "10"
select select "2025"
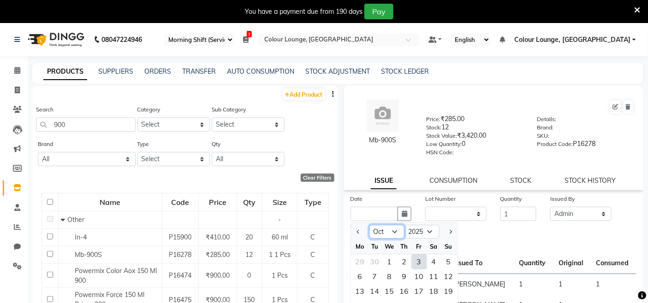
click at [395, 237] on select "Jan Feb Mar Apr May Jun Jul Aug Sep Oct Nov Dec" at bounding box center [386, 232] width 35 height 14
click at [369, 225] on select "Jan Feb Mar Apr May Jun Jul Aug Sep Oct Nov Dec" at bounding box center [386, 232] width 35 height 14
click at [376, 232] on select "Jan Feb Mar Apr May Jun Jul Aug Sep Oct Nov Dec" at bounding box center [386, 232] width 35 height 14
select select "9"
click at [369, 225] on select "Jan Feb Mar Apr May Jun Jul Aug Sep Oct Nov Dec" at bounding box center [386, 232] width 35 height 14
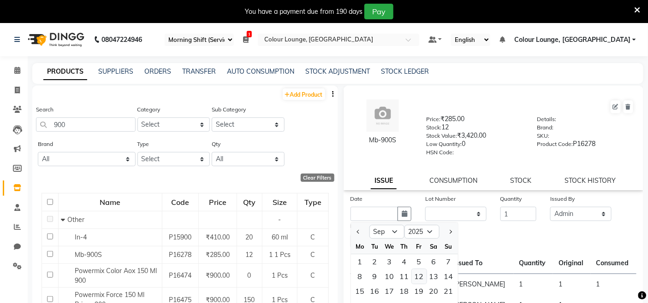
click at [420, 271] on div "12" at bounding box center [419, 276] width 15 height 15
type input "12-09-2025"
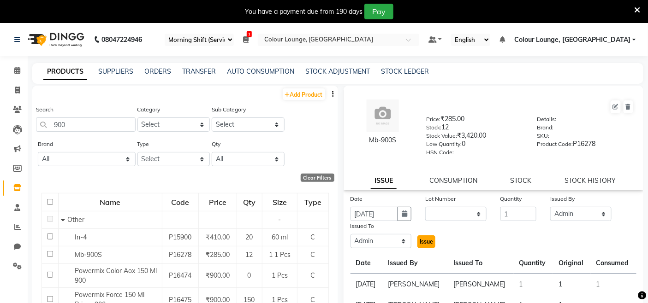
click at [420, 246] on button "Issue" at bounding box center [426, 242] width 18 height 13
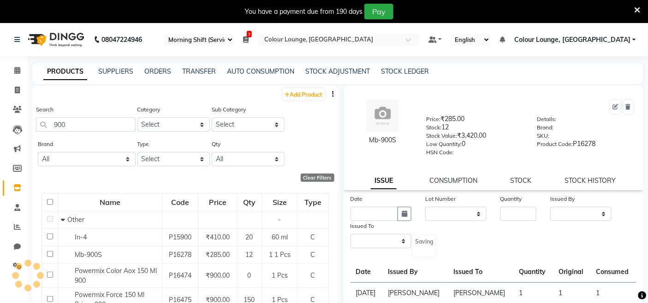
select select
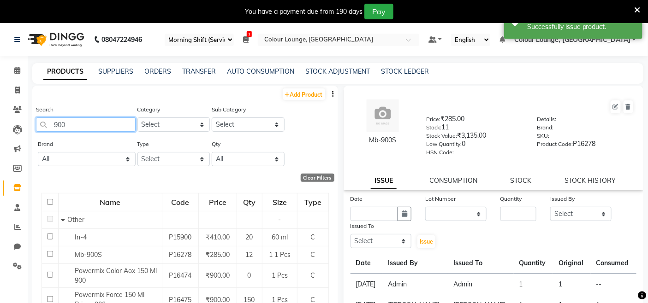
drag, startPoint x: 108, startPoint y: 128, endPoint x: 28, endPoint y: 130, distance: 80.2
click at [28, 130] on main "PRODUCTS SUPPLIERS ORDERS TRANSFER AUTO CONSUMPTION STOCK ADJUSTMENT STOCK LEDG…" at bounding box center [338, 197] width 620 height 269
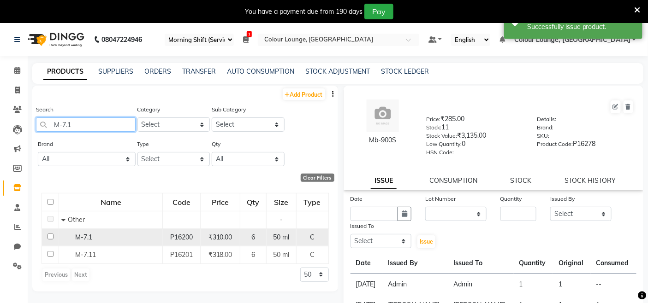
type input "M-7.1"
click at [79, 234] on span "M-7.1" at bounding box center [83, 237] width 17 height 8
select select
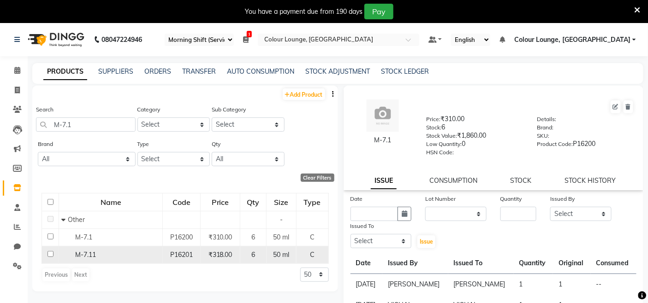
click at [112, 256] on div "M-7.11" at bounding box center [110, 255] width 99 height 10
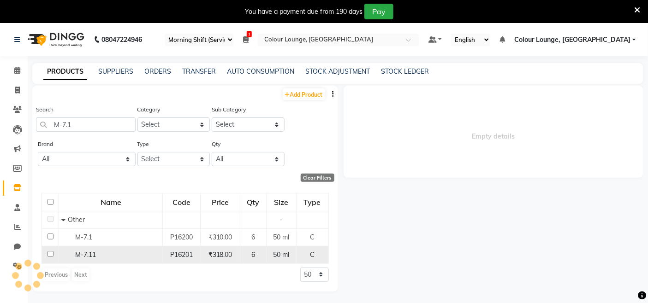
select select
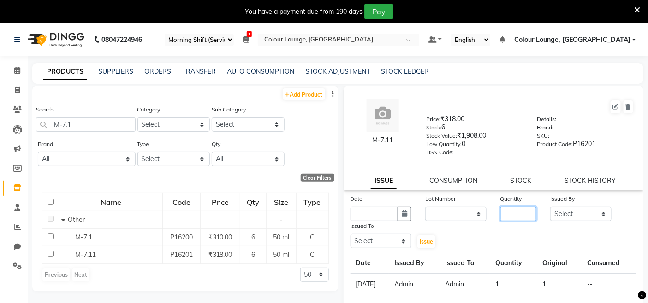
click at [515, 213] on input "number" at bounding box center [518, 214] width 36 height 14
type input "3"
click at [553, 215] on select "Select Admin Admin AKHIL ANKUSH ANSH Baljinder Colour Lounge, Kabir Park Colour…" at bounding box center [580, 214] width 61 height 14
select select "70122"
click at [550, 207] on select "Select Admin Admin AKHIL ANKUSH ANSH Baljinder Colour Lounge, Kabir Park Colour…" at bounding box center [580, 214] width 61 height 14
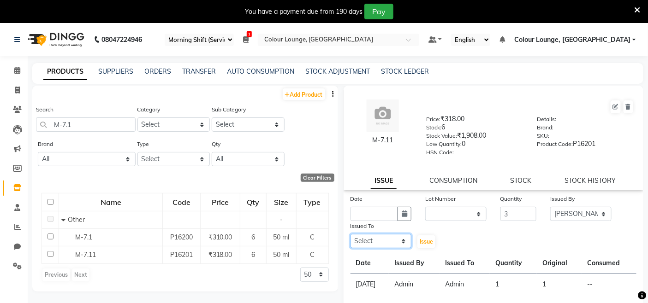
drag, startPoint x: 386, startPoint y: 241, endPoint x: 386, endPoint y: 234, distance: 6.9
click at [386, 241] on select "Select Admin Admin AKHIL ANKUSH ANSH Baljinder Colour Lounge, Kabir Park Colour…" at bounding box center [380, 241] width 61 height 14
select select "70112"
click at [350, 235] on select "Select Admin Admin AKHIL ANKUSH ANSH Baljinder Colour Lounge, Kabir Park Colour…" at bounding box center [380, 241] width 61 height 14
click at [381, 207] on div "Date" at bounding box center [380, 200] width 61 height 13
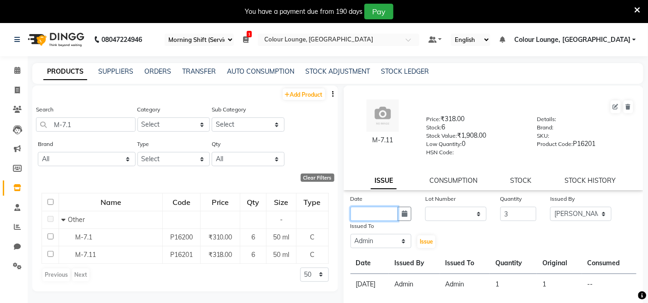
click at [384, 218] on input "text" at bounding box center [374, 214] width 48 height 14
select select "10"
select select "2025"
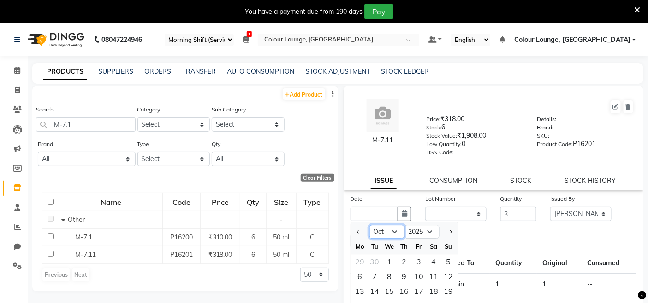
click at [389, 238] on select "Jan Feb Mar Apr May Jun Jul Aug Sep Oct Nov Dec" at bounding box center [386, 232] width 35 height 14
select select "9"
click at [369, 225] on select "Jan Feb Mar Apr May Jun Jul Aug Sep Oct Nov Dec" at bounding box center [386, 232] width 35 height 14
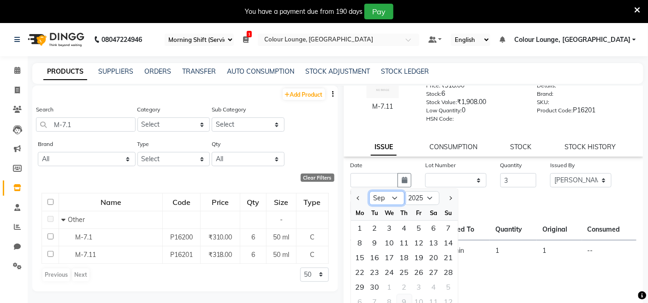
scroll to position [60, 0]
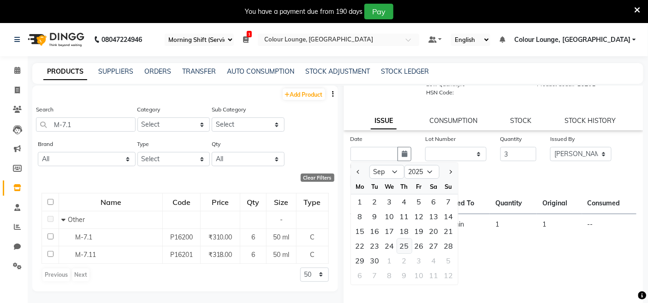
click at [409, 247] on div "25" at bounding box center [404, 246] width 15 height 15
type input "25-09-2025"
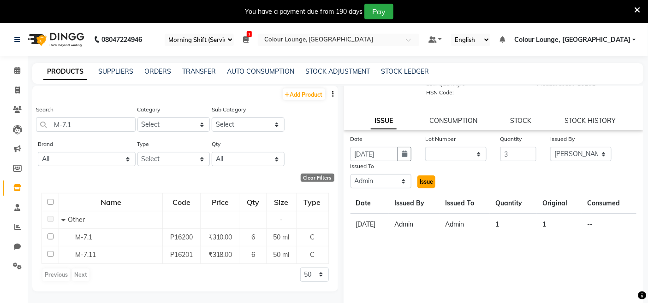
click at [427, 178] on span "Issue" at bounding box center [426, 181] width 13 height 7
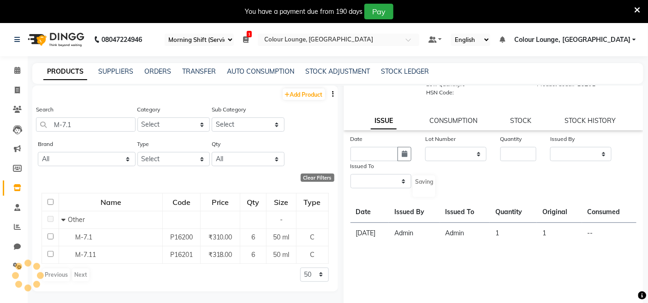
scroll to position [0, 0]
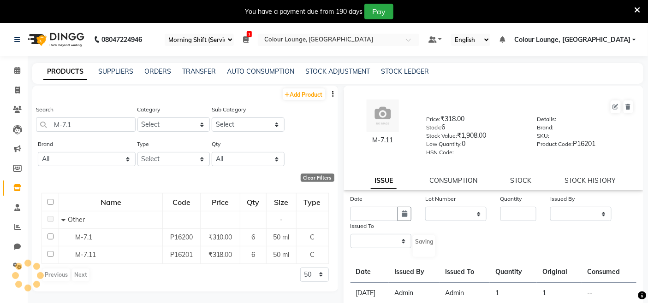
select select
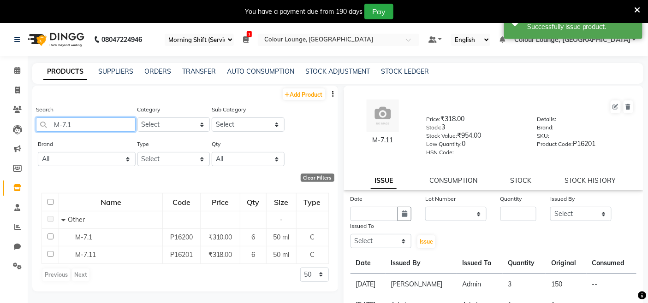
drag, startPoint x: 103, startPoint y: 123, endPoint x: 57, endPoint y: 125, distance: 45.7
click at [58, 125] on input "M-7.1" at bounding box center [86, 125] width 100 height 14
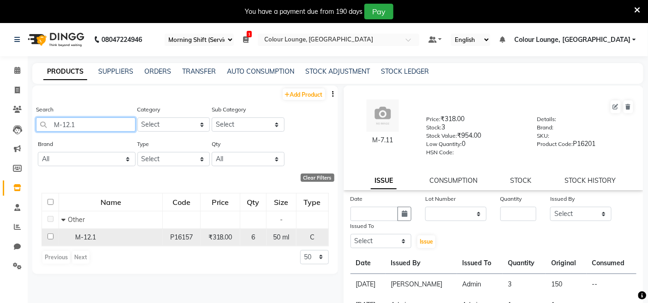
type input "M-12.1"
click at [105, 246] on td "M-12.1" at bounding box center [111, 238] width 104 height 18
click at [90, 240] on span "M-12.1" at bounding box center [85, 237] width 21 height 8
select select
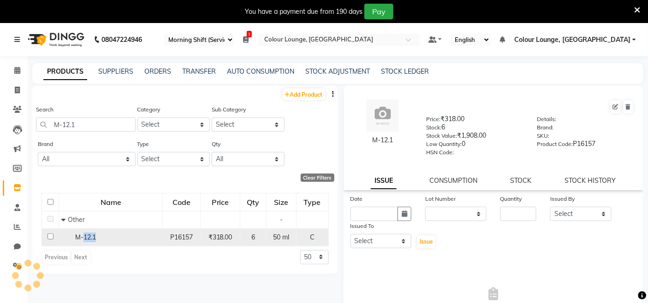
click at [90, 240] on span "M-12.1" at bounding box center [85, 237] width 21 height 8
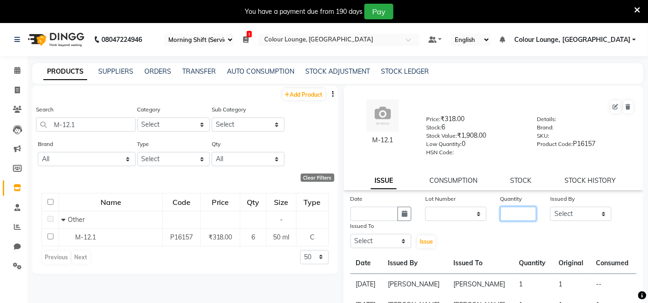
click at [504, 216] on input "number" at bounding box center [518, 214] width 36 height 14
click at [610, 109] on button at bounding box center [615, 107] width 10 height 13
select select "true"
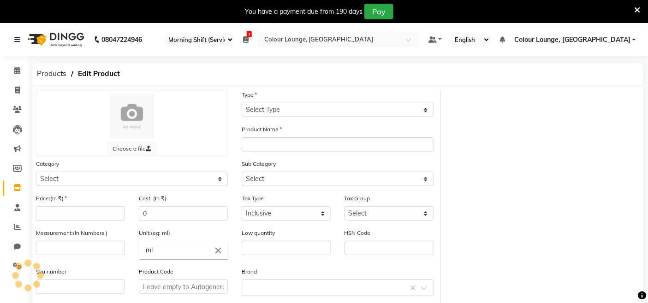
select select "C"
type input "M-12.1"
select select
type input "318"
type input "50"
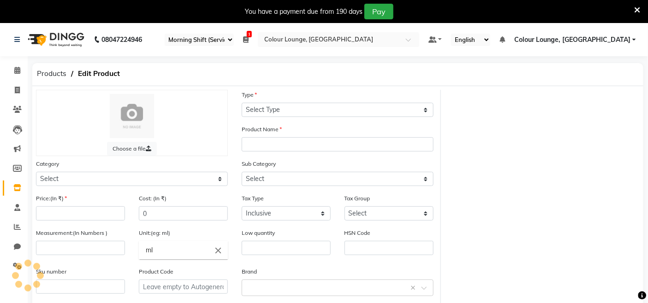
type input "0"
type input "P16157"
select select "1390101000"
select select "1390101002"
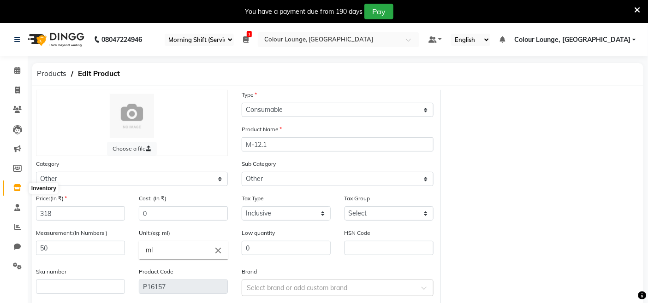
click at [22, 190] on span at bounding box center [17, 188] width 16 height 11
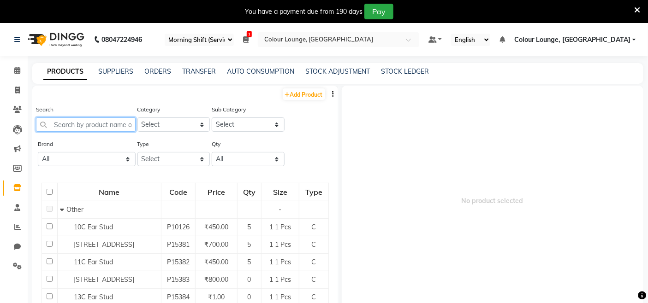
click at [127, 130] on input "text" at bounding box center [86, 125] width 100 height 14
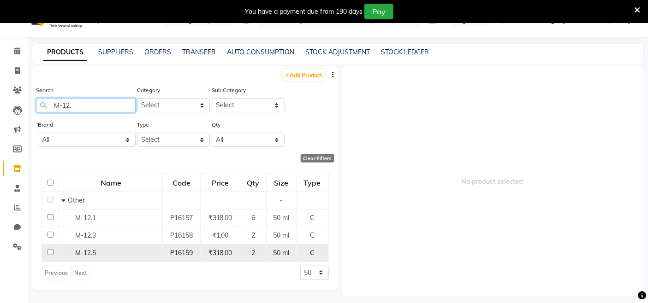
scroll to position [29, 0]
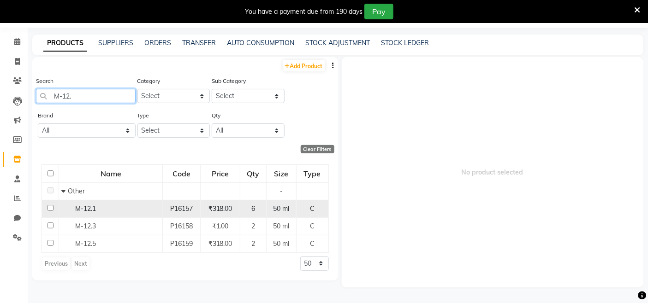
type input "M-12."
click at [64, 211] on div "M-12.1" at bounding box center [110, 209] width 99 height 10
select select
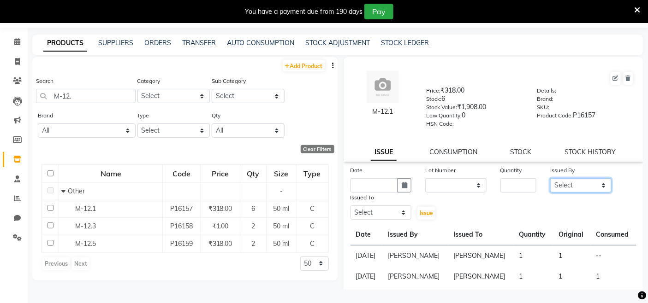
click at [585, 190] on select "Select Admin Admin AKHIL ANKUSH ANSH Baljinder Colour Lounge, Kabir Park Colour…" at bounding box center [580, 185] width 61 height 14
click at [512, 153] on link "STOCK" at bounding box center [520, 152] width 21 height 8
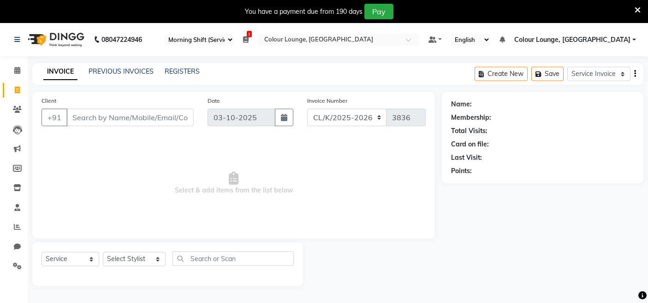
select select "75"
select select "8015"
select select "service"
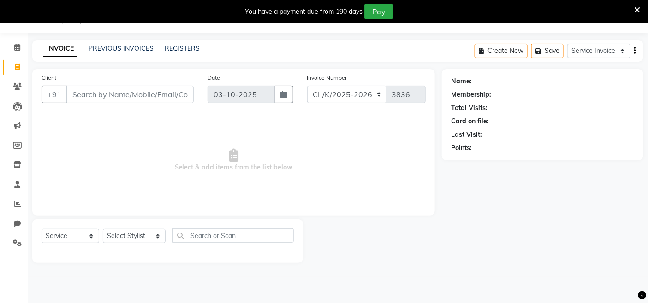
scroll to position [23, 0]
click at [16, 169] on span at bounding box center [17, 165] width 16 height 11
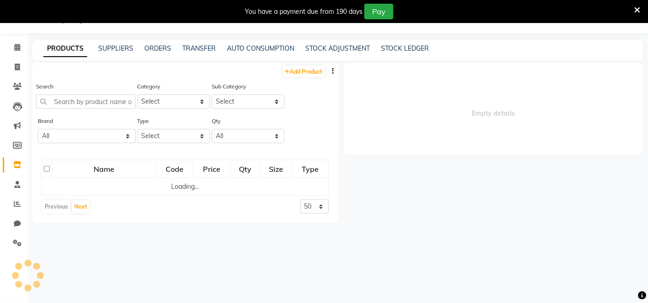
select select
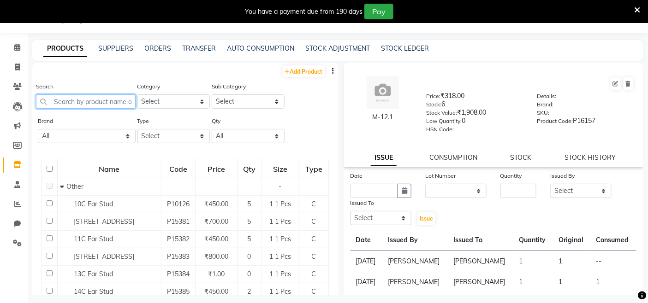
click at [109, 96] on input "text" at bounding box center [86, 102] width 100 height 14
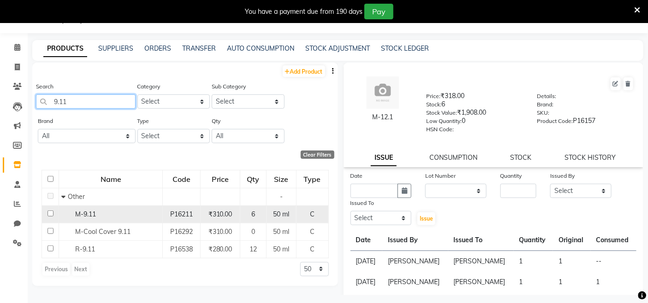
type input "9.11"
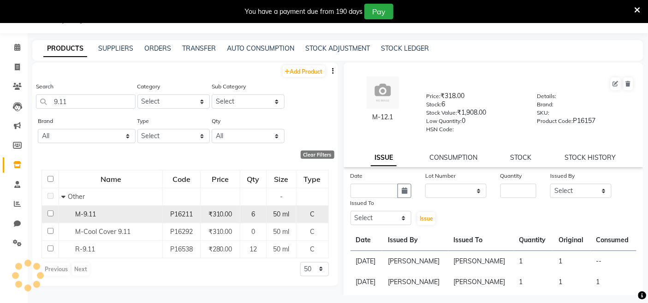
click at [83, 216] on span "M-9.11" at bounding box center [85, 214] width 21 height 8
select select
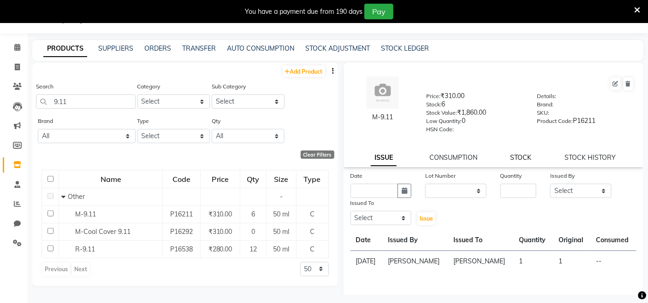
click at [510, 154] on link "STOCK" at bounding box center [520, 158] width 21 height 8
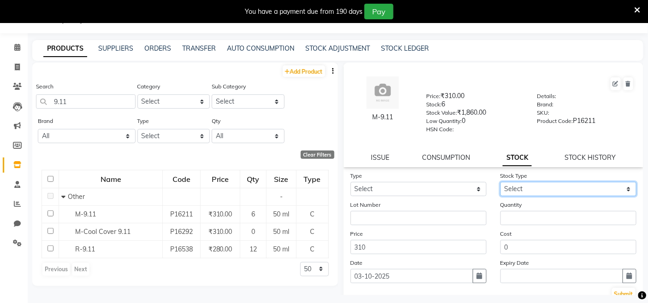
click at [568, 194] on select "Select" at bounding box center [568, 189] width 136 height 14
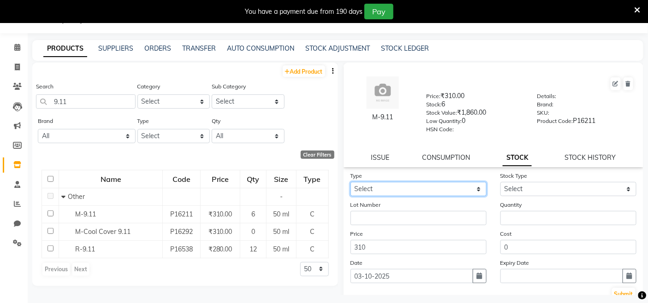
drag, startPoint x: 450, startPoint y: 187, endPoint x: 447, endPoint y: 194, distance: 7.6
click at [450, 187] on select "Select In Out" at bounding box center [418, 189] width 136 height 14
select select "in"
click at [350, 183] on select "Select In Out" at bounding box center [418, 189] width 136 height 14
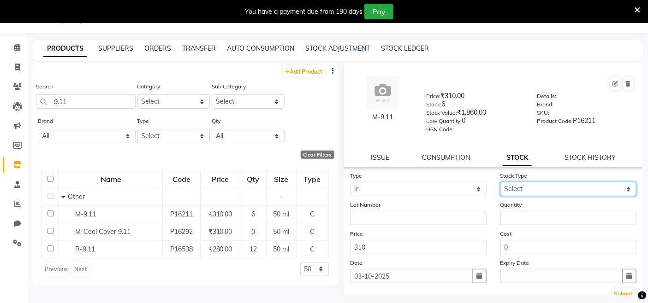
click at [527, 186] on select "Select New Stock Adjustment Return Other" at bounding box center [568, 189] width 136 height 14
select select "adjustment"
click at [500, 183] on select "Select New Stock Adjustment Return Other" at bounding box center [568, 189] width 136 height 14
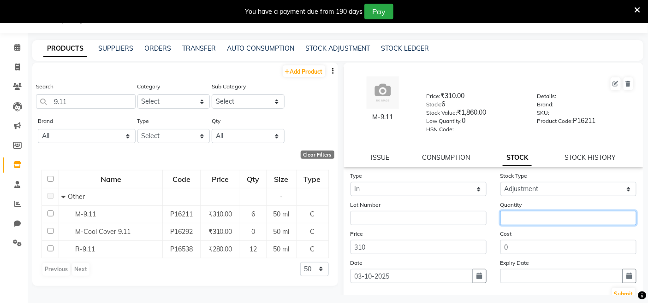
click at [524, 224] on input "number" at bounding box center [568, 218] width 136 height 14
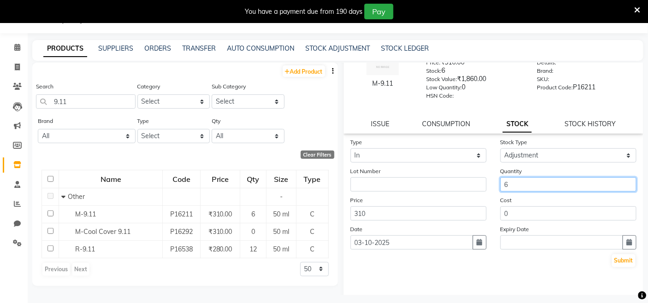
scroll to position [51, 0]
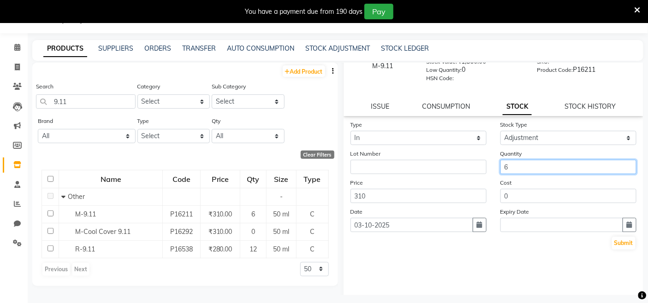
type input "6"
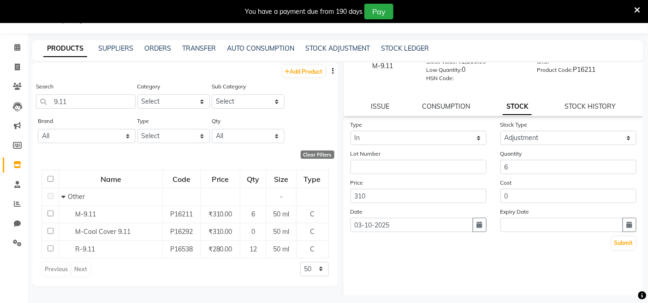
click at [615, 253] on div "Type Select In Out Stock Type Select New Stock Adjustment Return Other Lot Numb…" at bounding box center [494, 212] width 300 height 184
click at [468, 224] on input "03-10-2025" at bounding box center [411, 225] width 123 height 14
select select "10"
select select "2025"
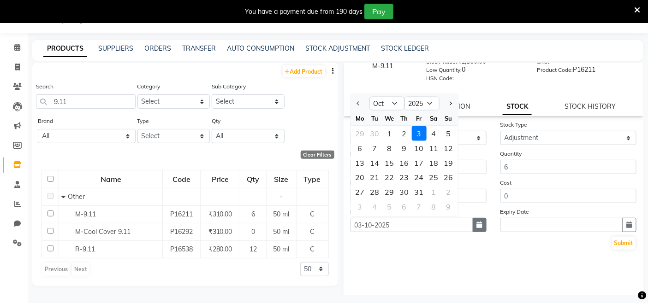
click at [477, 225] on icon "button" at bounding box center [480, 225] width 6 height 6
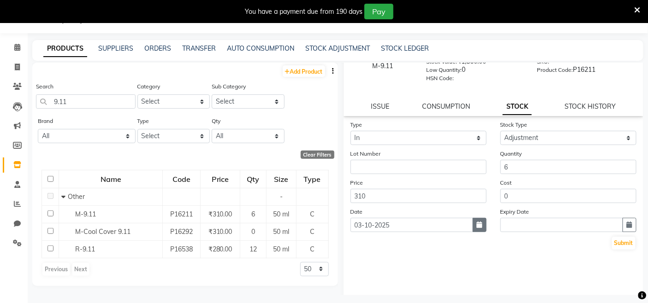
click at [477, 225] on icon "button" at bounding box center [480, 225] width 6 height 6
select select "10"
select select "2025"
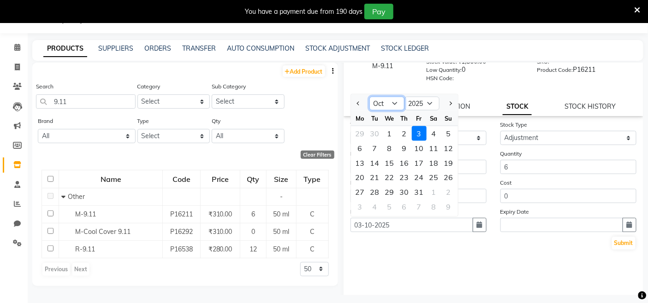
drag, startPoint x: 403, startPoint y: 105, endPoint x: 396, endPoint y: 107, distance: 7.1
click at [402, 105] on select "Jan Feb Mar Apr May Jun Jul Aug Sep Oct Nov Dec" at bounding box center [386, 104] width 35 height 14
click at [395, 107] on select "Jan Feb Mar Apr May Jun Jul Aug Sep Oct Nov Dec" at bounding box center [386, 104] width 35 height 14
select select "9"
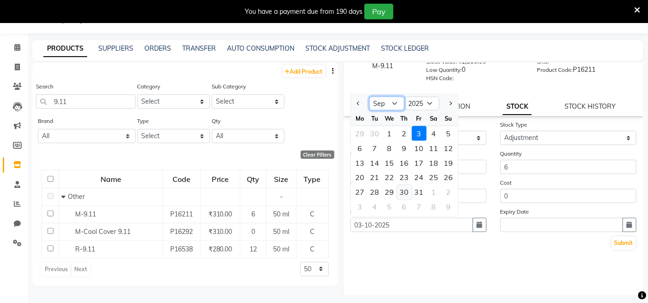
click at [369, 97] on select "Jan Feb Mar Apr May Jun Jul Aug Sep Oct Nov Dec" at bounding box center [386, 104] width 35 height 14
click at [407, 176] on div "25" at bounding box center [404, 178] width 15 height 15
type input "25-09-2025"
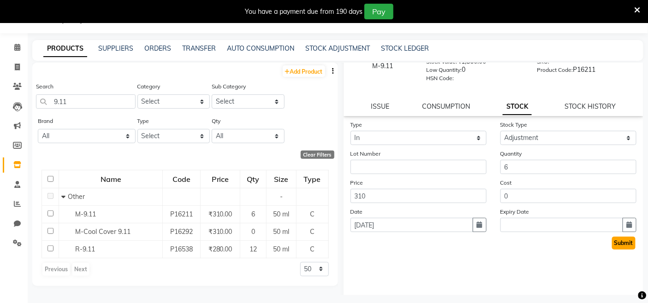
click at [612, 239] on button "Submit" at bounding box center [624, 243] width 24 height 13
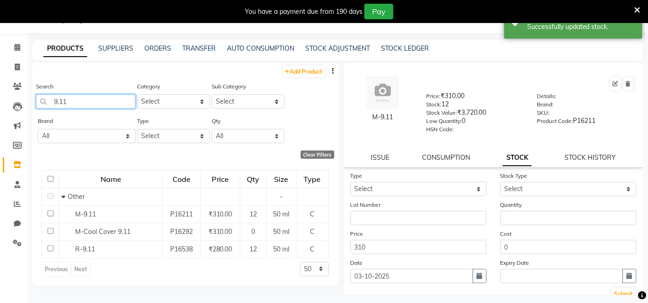
drag, startPoint x: 113, startPoint y: 101, endPoint x: 3, endPoint y: 97, distance: 110.3
click at [4, 98] on app-home "08047224946 Select Register Evening Shift (Service) Morning Shift (Service) 1 D…" at bounding box center [324, 154] width 648 height 309
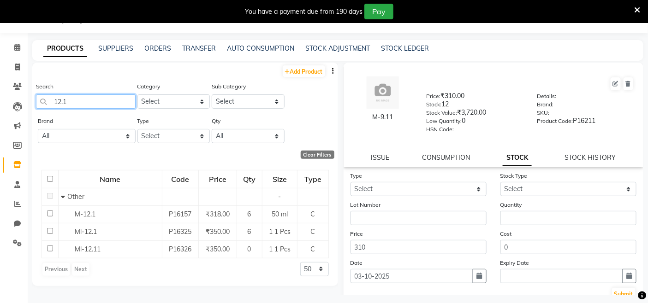
type input "12.1"
drag, startPoint x: 106, startPoint y: 100, endPoint x: 44, endPoint y: 103, distance: 62.4
click at [44, 103] on input "12.1" at bounding box center [86, 102] width 100 height 14
type input "1"
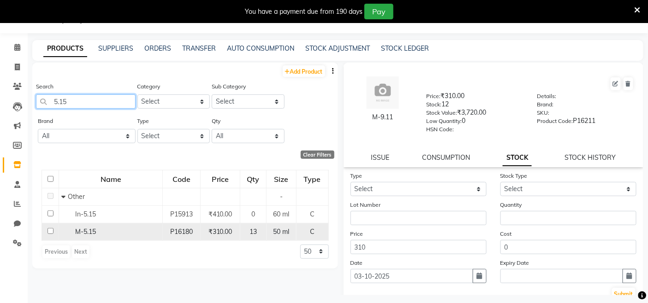
type input "5.15"
click at [77, 231] on span "M-5.15" at bounding box center [85, 232] width 21 height 8
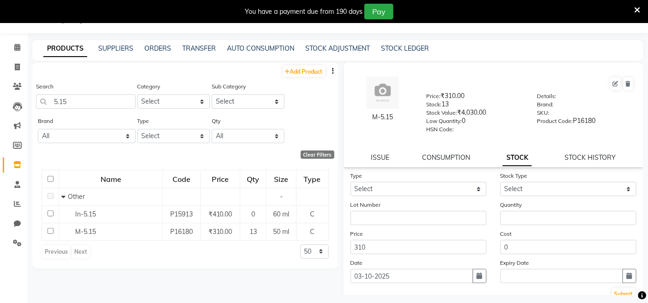
click at [392, 162] on div "ISSUE CONSUMPTION STOCK STOCK HISTORY" at bounding box center [494, 158] width 278 height 10
click at [382, 159] on link "ISSUE" at bounding box center [380, 158] width 18 height 8
select select
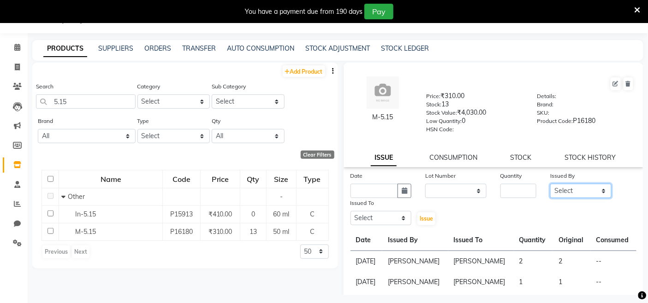
click at [558, 186] on select "Select Admin Admin AKHIL ANKUSH ANSH Baljinder Colour Lounge, Kabir Park Colour…" at bounding box center [580, 191] width 61 height 14
select select "76897"
click at [550, 184] on select "Select Admin Admin AKHIL ANKUSH ANSH Baljinder Colour Lounge, Kabir Park Colour…" at bounding box center [580, 191] width 61 height 14
click at [394, 219] on select "Select Admin Admin AKHIL ANKUSH ANSH Baljinder Colour Lounge, Kabir Park Colour…" at bounding box center [380, 218] width 61 height 14
select select "70112"
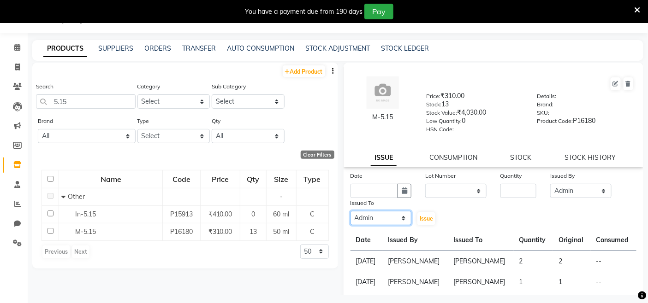
click at [350, 212] on select "Select Admin Admin AKHIL ANKUSH ANSH Baljinder Colour Lounge, Kabir Park Colour…" at bounding box center [380, 218] width 61 height 14
click at [367, 203] on label "Issued To" at bounding box center [362, 203] width 24 height 8
click at [372, 194] on input "text" at bounding box center [374, 191] width 48 height 14
select select "10"
select select "2025"
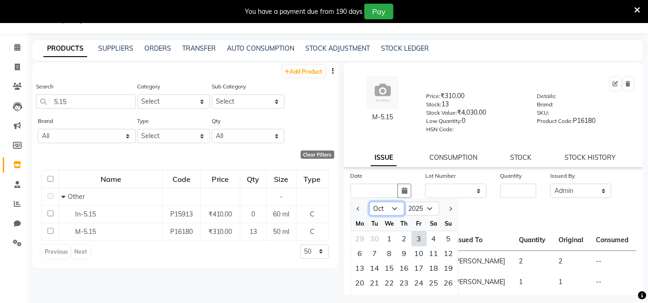
click at [391, 210] on select "Jan Feb Mar Apr May Jun Jul Aug Sep Oct Nov Dec" at bounding box center [386, 209] width 35 height 14
select select "9"
click at [369, 202] on select "Jan Feb Mar Apr May Jun Jul Aug Sep Oct Nov Dec" at bounding box center [386, 209] width 35 height 14
click at [432, 282] on div "27" at bounding box center [433, 283] width 15 height 15
type input "27-09-2025"
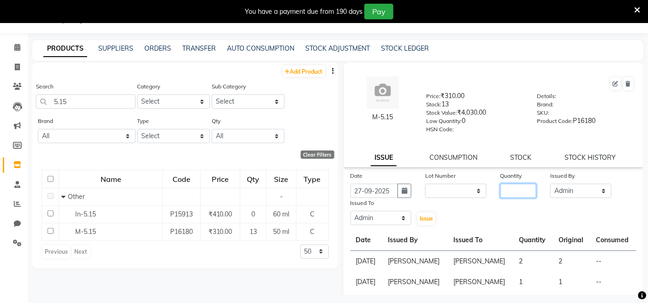
click at [522, 195] on input "number" at bounding box center [518, 191] width 36 height 14
type input "2"
click at [429, 222] on span "Issue" at bounding box center [426, 218] width 13 height 7
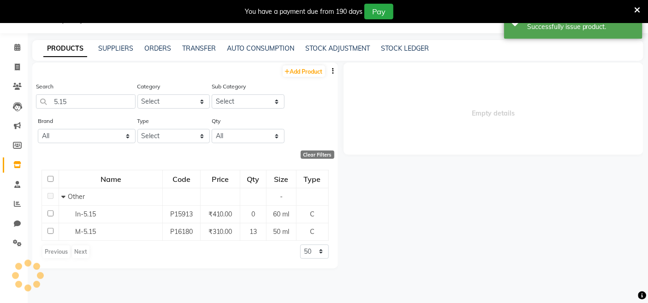
select select
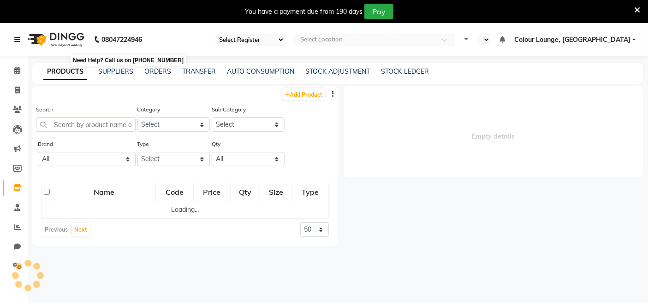
select select "75"
select select "en"
select select
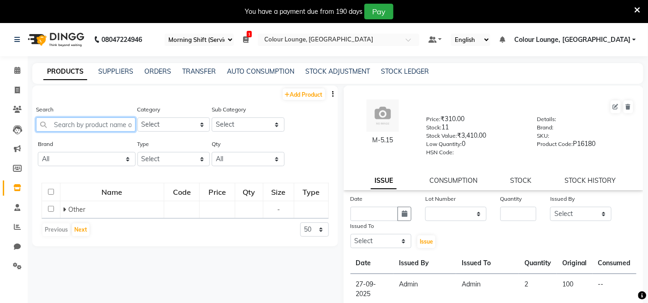
click at [117, 127] on input "text" at bounding box center [86, 125] width 100 height 14
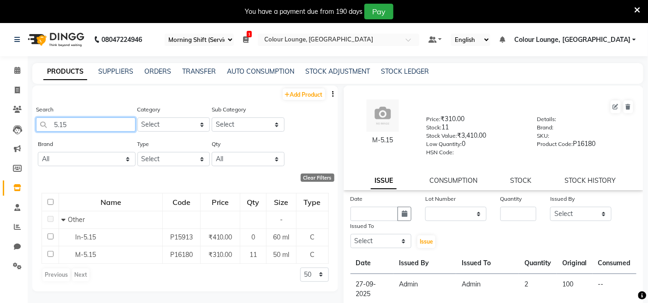
type input "5.15"
click at [17, 88] on icon at bounding box center [17, 90] width 5 height 7
select select "8015"
select select "service"
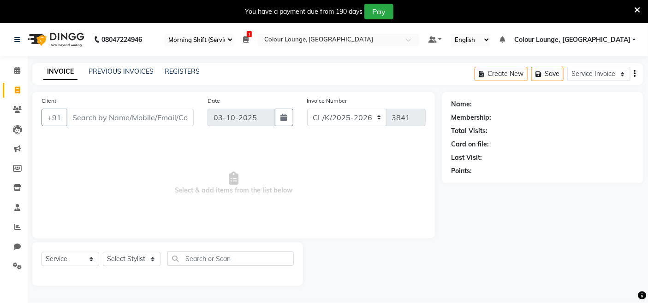
scroll to position [23, 0]
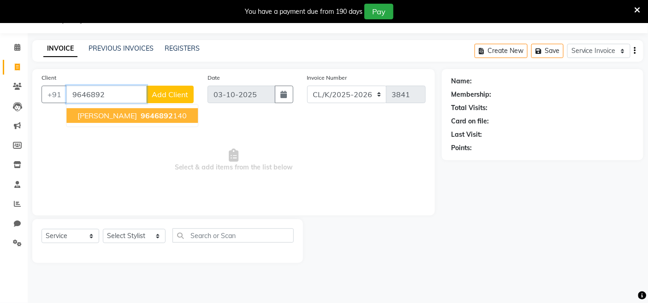
click at [145, 114] on span "9646892" at bounding box center [157, 115] width 32 height 9
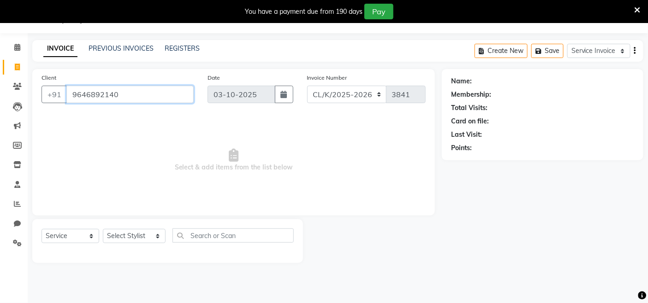
type input "9646892140"
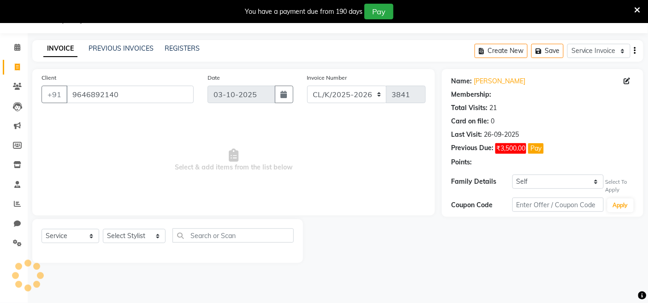
select select "1: Object"
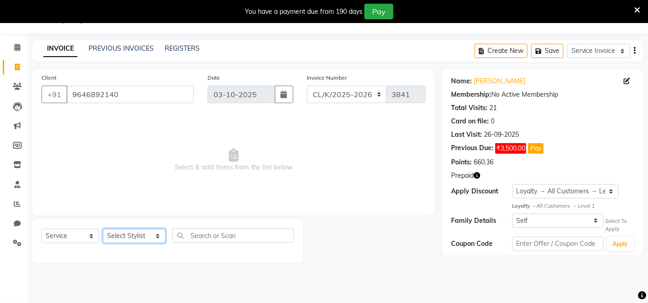
click at [142, 236] on select "Select Stylist Admin Admin [PERSON_NAME] [PERSON_NAME] [PERSON_NAME] Colour Lou…" at bounding box center [134, 236] width 63 height 14
select select "70114"
click at [103, 230] on select "Select Stylist Admin Admin [PERSON_NAME] [PERSON_NAME] [PERSON_NAME] Colour Lou…" at bounding box center [134, 236] width 63 height 14
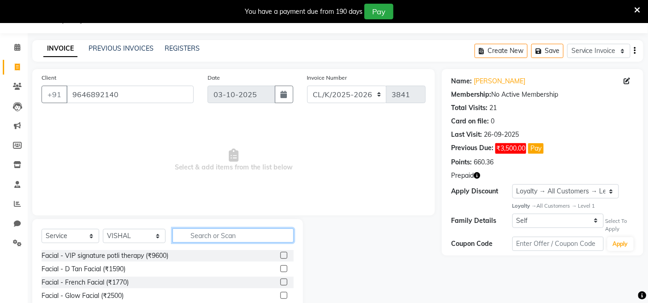
drag, startPoint x: 191, startPoint y: 231, endPoint x: 338, endPoint y: 176, distance: 156.3
click at [192, 231] on input "text" at bounding box center [232, 236] width 121 height 14
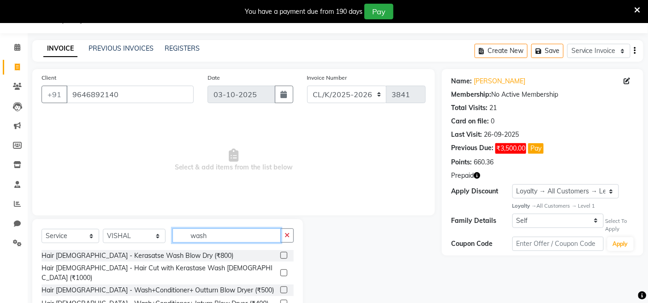
scroll to position [63, 0]
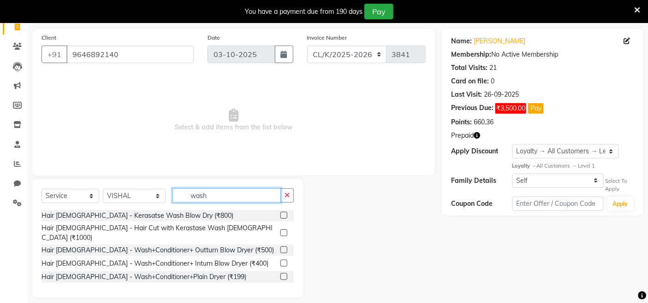
type input "wash"
click at [286, 273] on label at bounding box center [283, 276] width 7 height 7
click at [286, 274] on input "checkbox" at bounding box center [283, 277] width 6 height 6
checkbox input "true"
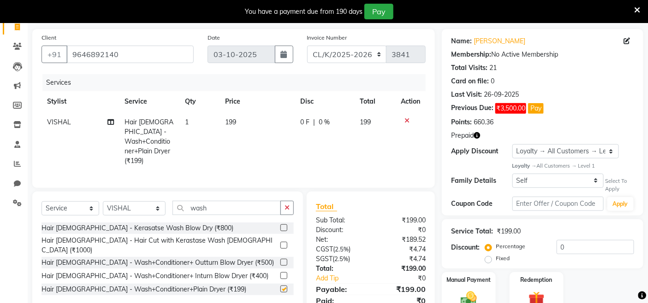
click at [305, 146] on td "0 F | 0 %" at bounding box center [324, 141] width 59 height 59
select select "70114"
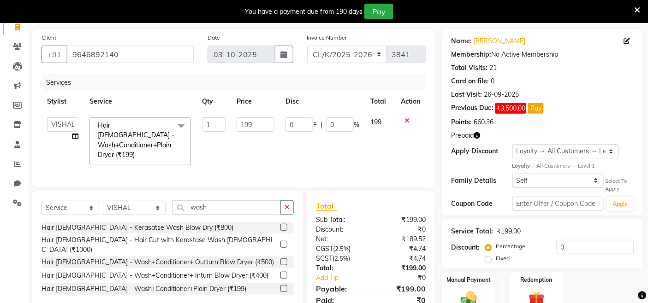
checkbox input "false"
drag, startPoint x: 260, startPoint y: 122, endPoint x: 136, endPoint y: 122, distance: 123.6
click at [136, 122] on tr "Admin Admin [PERSON_NAME] [PERSON_NAME] [PERSON_NAME] Colour Lounge, [GEOGRAPHI…" at bounding box center [233, 141] width 384 height 59
type input "200"
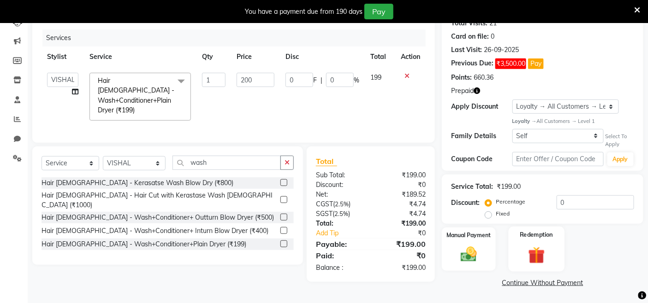
click at [520, 247] on div "Redemption" at bounding box center [537, 249] width 56 height 45
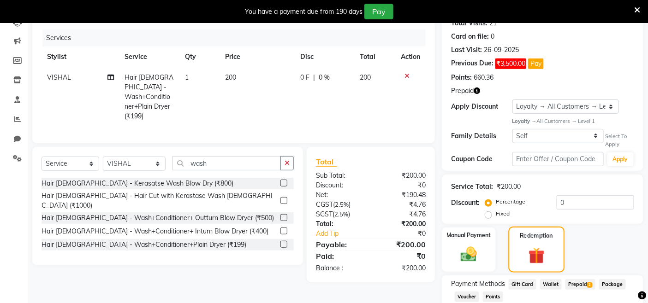
scroll to position [159, 0]
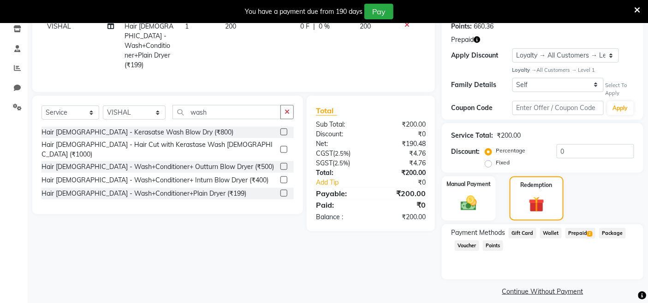
click at [586, 232] on span "Prepaid 2" at bounding box center [580, 233] width 30 height 11
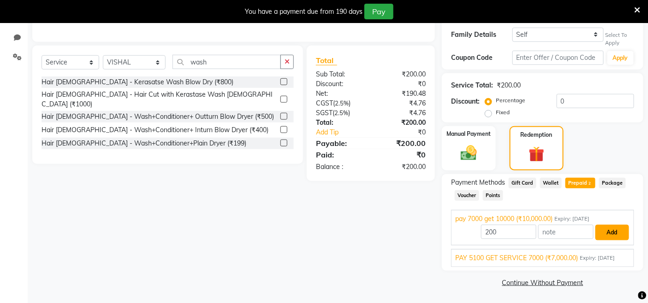
click at [610, 234] on button "Add" at bounding box center [612, 233] width 34 height 16
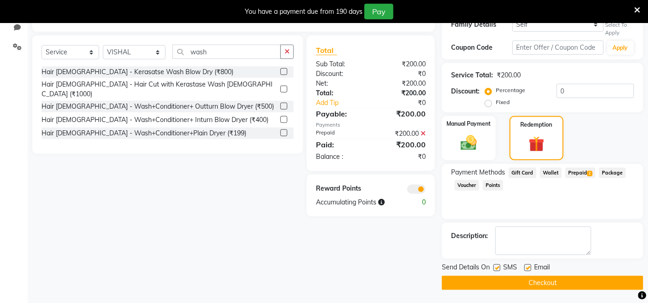
click at [583, 283] on button "Checkout" at bounding box center [542, 283] width 201 height 14
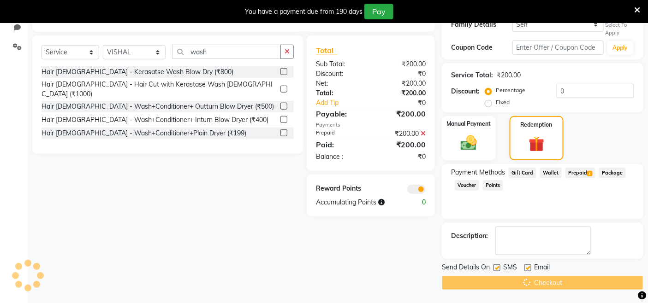
scroll to position [66, 0]
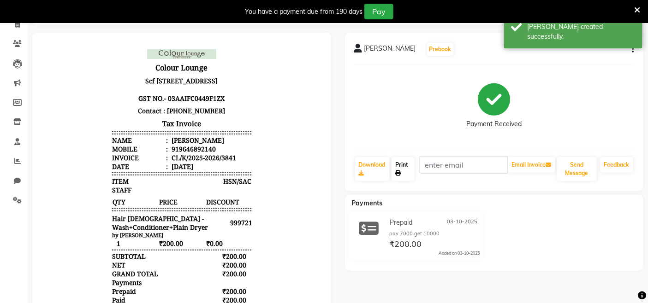
click at [403, 174] on link "Print" at bounding box center [402, 169] width 23 height 24
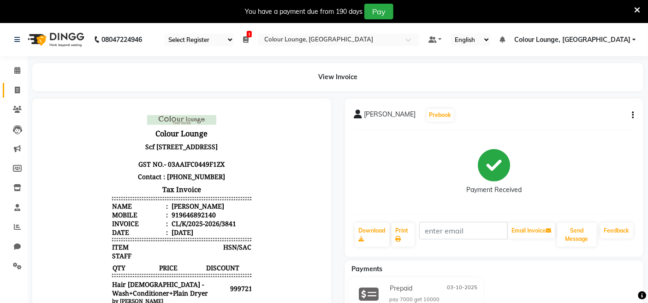
click at [8, 89] on link "Invoice" at bounding box center [14, 90] width 22 height 15
select select "service"
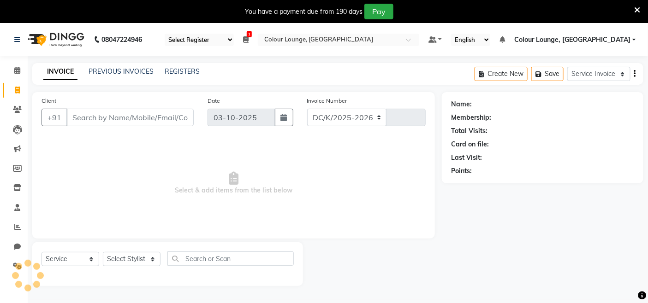
select select "8015"
type input "3842"
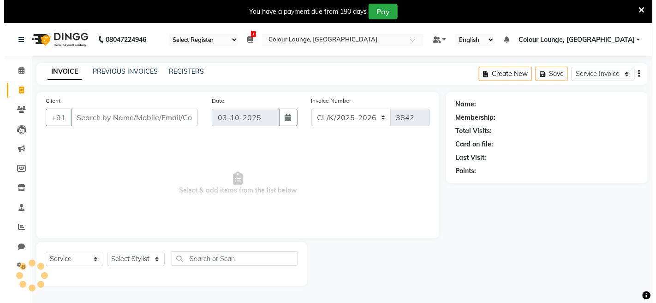
scroll to position [23, 0]
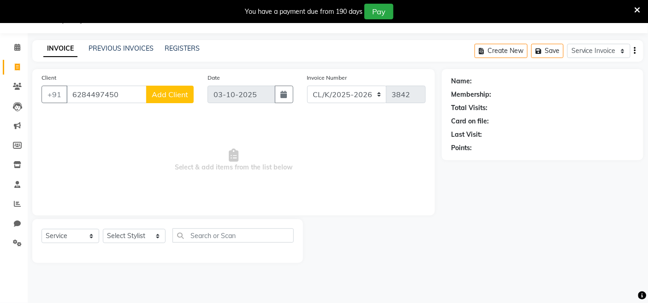
type input "6284497450"
click at [171, 95] on span "Add Client" at bounding box center [170, 94] width 36 height 9
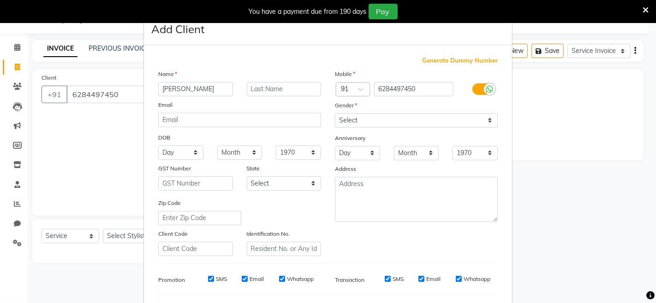
type input "[PERSON_NAME]"
click at [289, 93] on input "text" at bounding box center [284, 89] width 75 height 14
type input "kaur"
click at [399, 146] on select "Month January February March April May June July August September October Novem…" at bounding box center [416, 153] width 45 height 14
click at [353, 120] on select "Select [DEMOGRAPHIC_DATA] [DEMOGRAPHIC_DATA] Other Prefer Not To Say" at bounding box center [416, 120] width 163 height 14
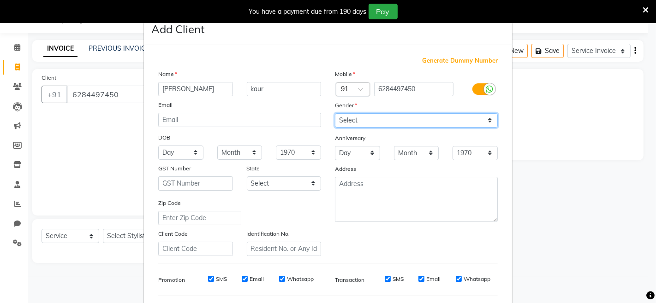
select select "[DEMOGRAPHIC_DATA]"
click at [335, 113] on select "Select [DEMOGRAPHIC_DATA] [DEMOGRAPHIC_DATA] Other Prefer Not To Say" at bounding box center [416, 120] width 163 height 14
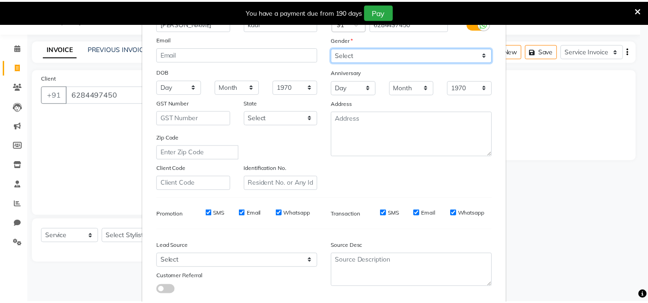
scroll to position [122, 0]
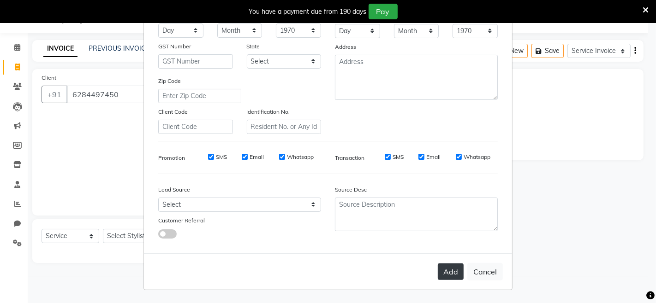
click at [439, 267] on button "Add" at bounding box center [451, 272] width 26 height 17
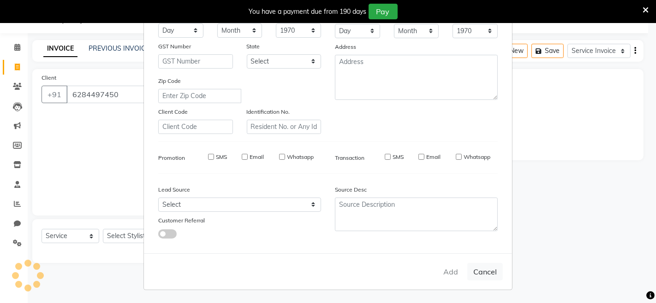
select select
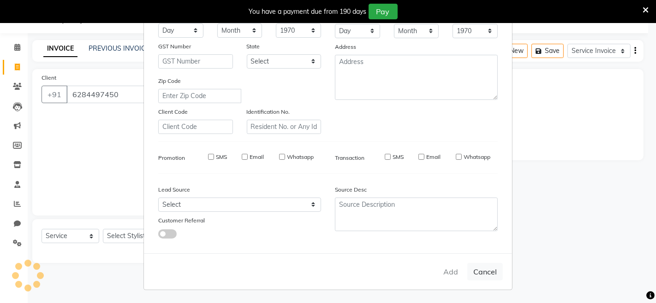
select select
checkbox input "false"
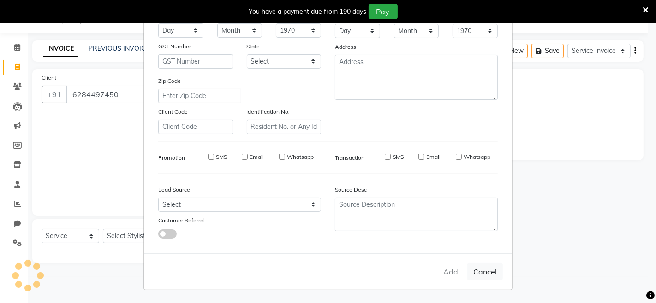
checkbox input "false"
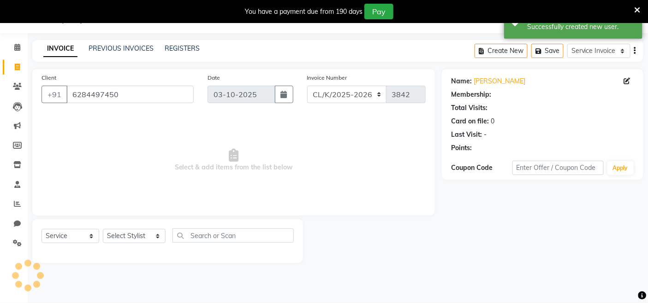
select select "1: Object"
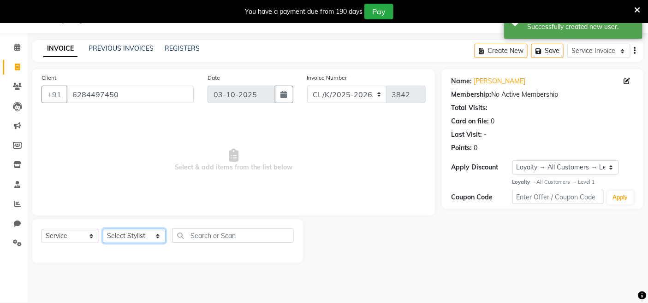
click at [134, 235] on select "Select Stylist Admin Admin [PERSON_NAME] [PERSON_NAME] [PERSON_NAME] Colour Lou…" at bounding box center [134, 236] width 63 height 14
select select "91024"
click at [103, 230] on select "Select Stylist Admin Admin [PERSON_NAME] [PERSON_NAME] [PERSON_NAME] Colour Lou…" at bounding box center [134, 236] width 63 height 14
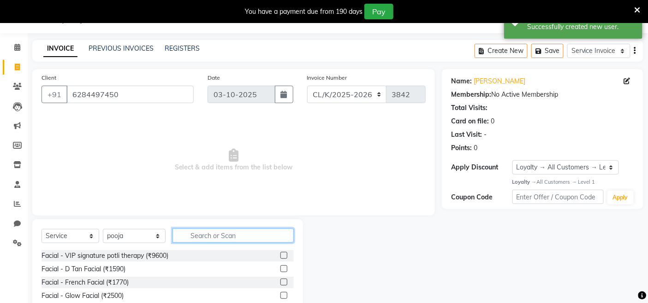
click at [218, 241] on input "text" at bounding box center [232, 236] width 121 height 14
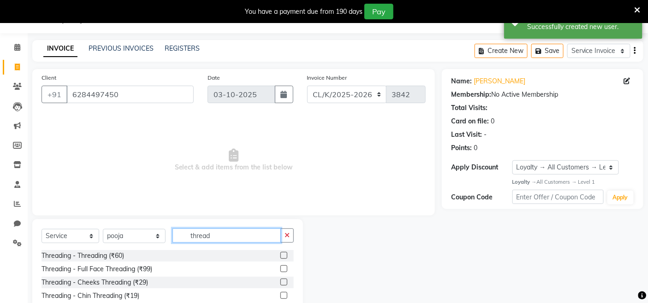
type input "thread"
click at [280, 256] on label at bounding box center [283, 255] width 7 height 7
click at [280, 256] on input "checkbox" at bounding box center [283, 256] width 6 height 6
checkbox input "true"
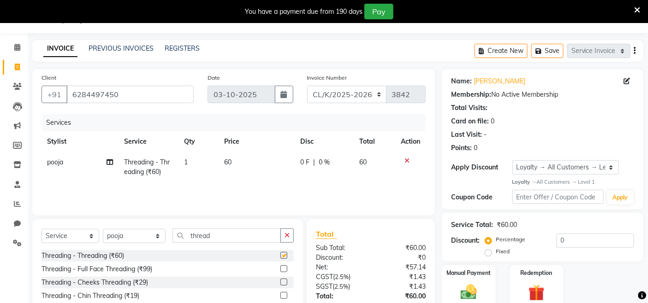
click at [261, 182] on td "60" at bounding box center [257, 167] width 76 height 30
select select "91024"
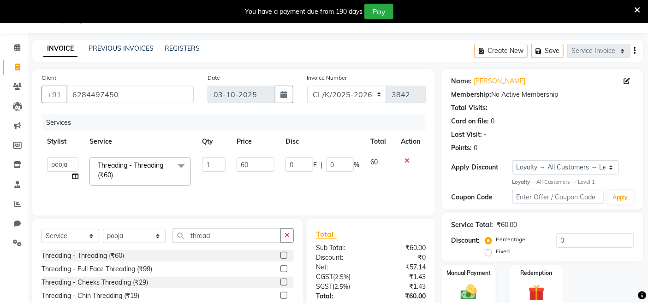
checkbox input "false"
drag, startPoint x: 260, startPoint y: 166, endPoint x: 210, endPoint y: 166, distance: 49.8
click at [213, 165] on tr "Admin Admin AKHIL ANKUSH ANSH Baljinder Colour Lounge, Kabir Park Colour Lounge…" at bounding box center [233, 171] width 384 height 39
type input "80"
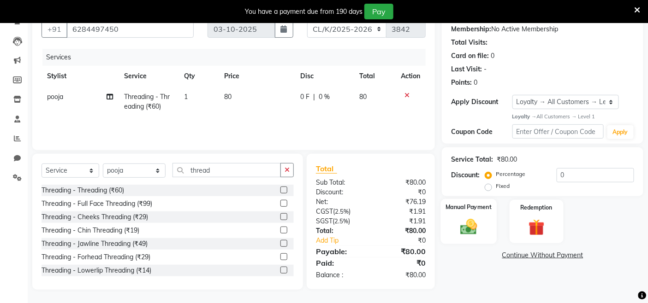
click at [474, 227] on img at bounding box center [469, 227] width 28 height 19
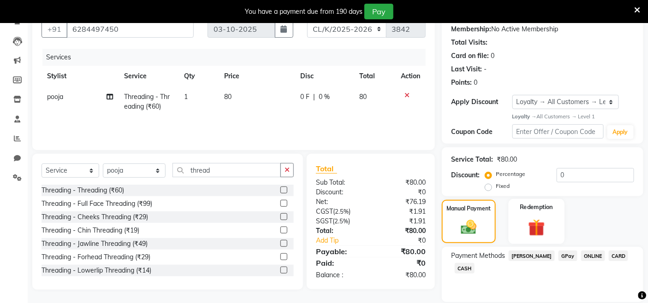
scroll to position [120, 0]
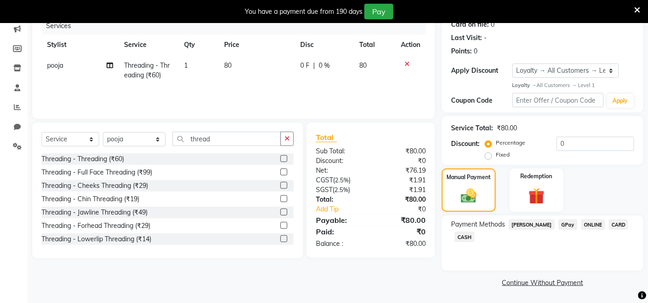
click at [560, 224] on span "GPay" at bounding box center [567, 224] width 19 height 11
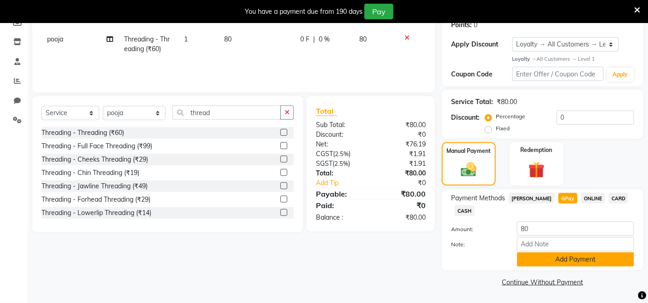
click at [568, 264] on button "Add Payment" at bounding box center [575, 260] width 117 height 14
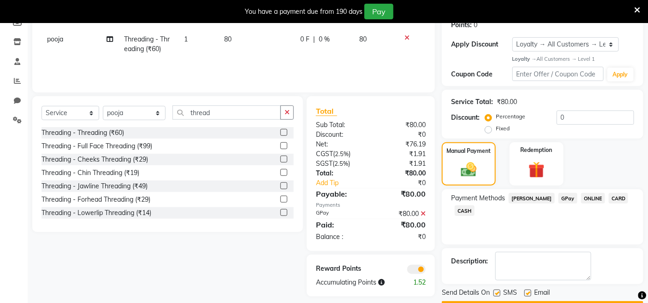
scroll to position [172, 0]
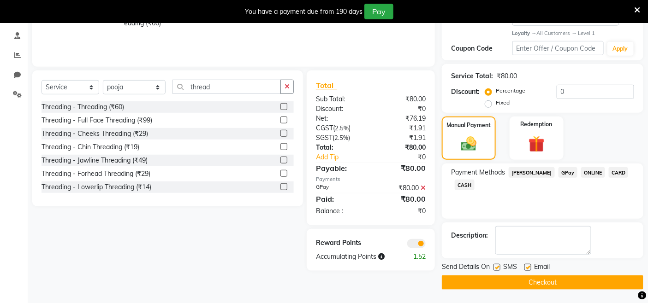
click at [574, 282] on button "Checkout" at bounding box center [542, 283] width 201 height 14
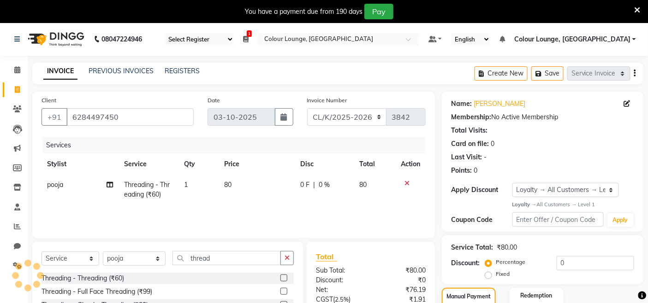
scroll to position [0, 0]
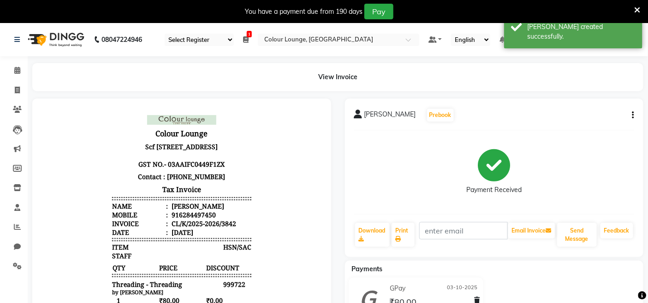
click at [401, 218] on div "amandeep kaur Prebook Payment Received Download Print Email Invoice Send Messag…" at bounding box center [494, 178] width 299 height 159
click at [401, 226] on link "Print" at bounding box center [402, 235] width 23 height 24
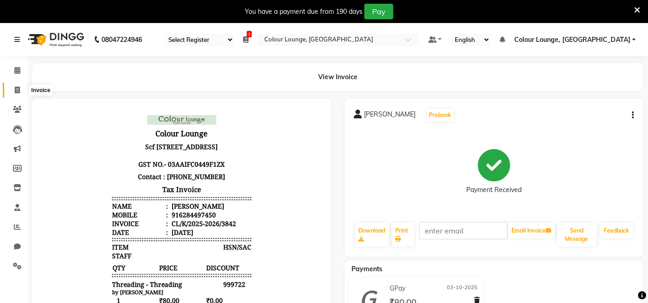
click at [15, 88] on icon at bounding box center [17, 90] width 5 height 7
select select "service"
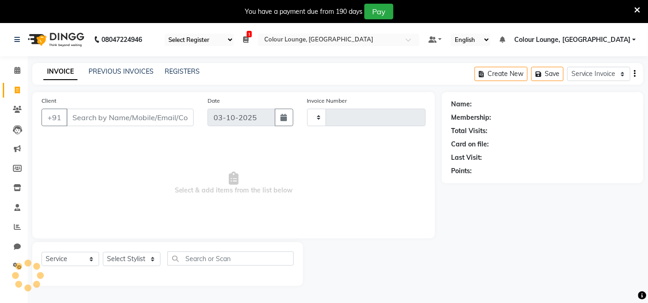
scroll to position [23, 0]
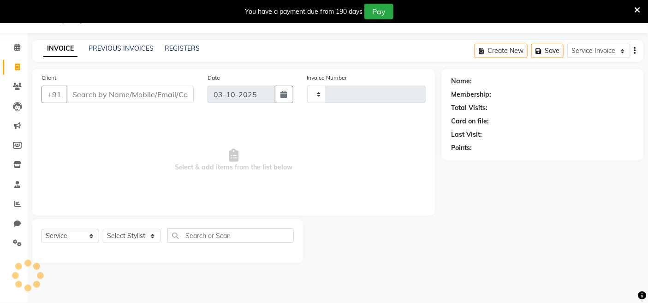
type input "3843"
select select "8015"
click at [152, 231] on select "Select Stylist" at bounding box center [132, 236] width 58 height 14
click at [154, 235] on select "Select Stylist Admin Admin AKHIL ANKUSH ANSH Baljinder Colour Lounge, Kabir Par…" at bounding box center [134, 236] width 63 height 14
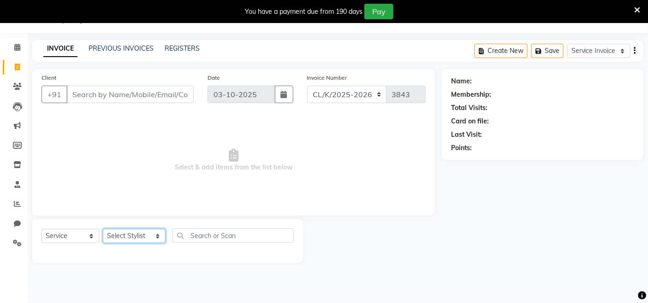
select select "70122"
click at [103, 230] on select "Select Stylist Admin Admin AKHIL ANKUSH ANSH Baljinder Colour Lounge, Kabir Par…" at bounding box center [134, 236] width 63 height 14
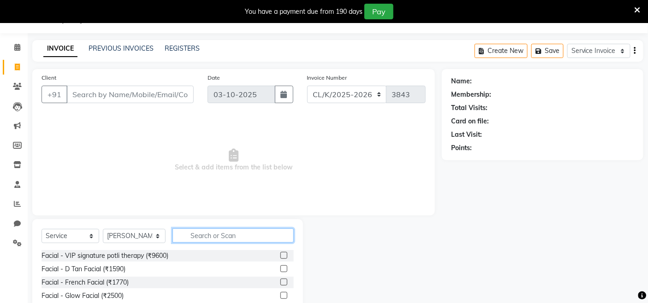
click at [232, 237] on input "text" at bounding box center [232, 236] width 121 height 14
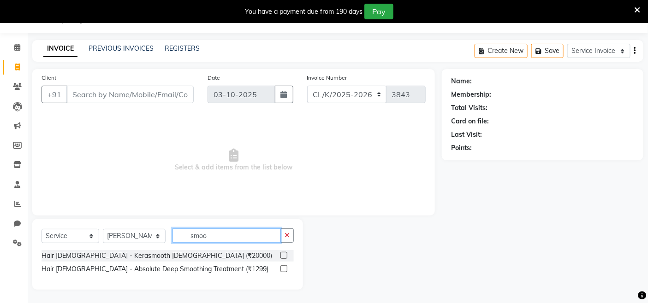
type input "smoo"
click at [284, 254] on label at bounding box center [283, 255] width 7 height 7
click at [284, 254] on input "checkbox" at bounding box center [283, 256] width 6 height 6
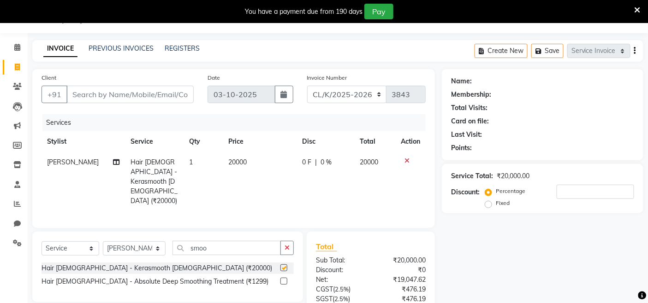
checkbox input "false"
click at [265, 160] on td "20000" at bounding box center [260, 181] width 74 height 59
select select "70122"
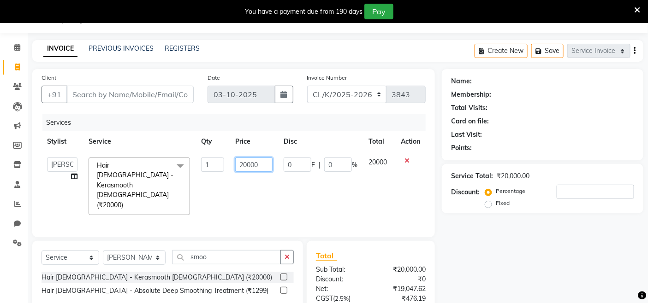
drag, startPoint x: 272, startPoint y: 167, endPoint x: 278, endPoint y: 166, distance: 5.6
click at [276, 167] on td "20000" at bounding box center [254, 186] width 48 height 69
type input "2"
type input "7000"
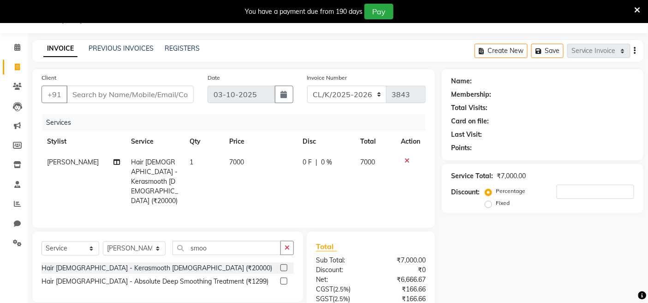
click at [248, 191] on td "7000" at bounding box center [260, 181] width 73 height 59
select select "70122"
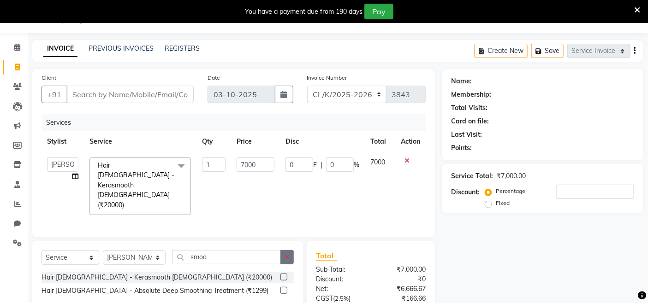
drag, startPoint x: 284, startPoint y: 242, endPoint x: 277, endPoint y: 243, distance: 7.4
click at [284, 250] on button "button" at bounding box center [286, 257] width 13 height 14
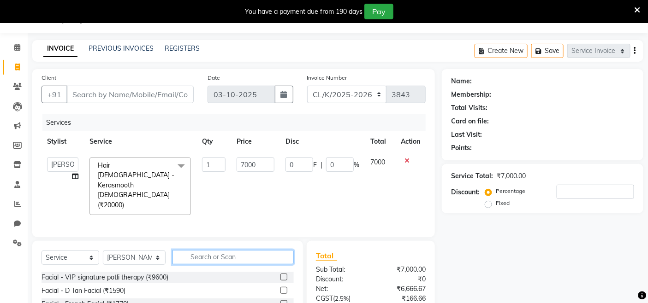
click at [242, 250] on input "text" at bounding box center [232, 257] width 121 height 14
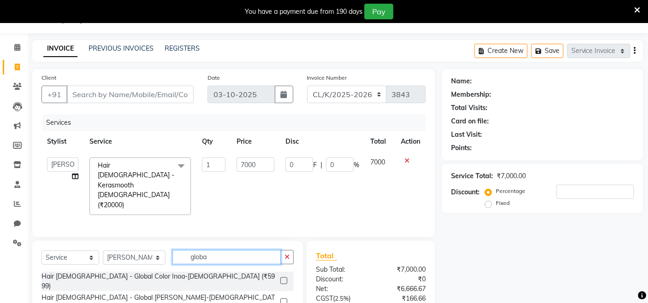
type input "globa"
click at [284, 299] on label at bounding box center [283, 302] width 7 height 7
click at [284, 300] on input "checkbox" at bounding box center [283, 303] width 6 height 6
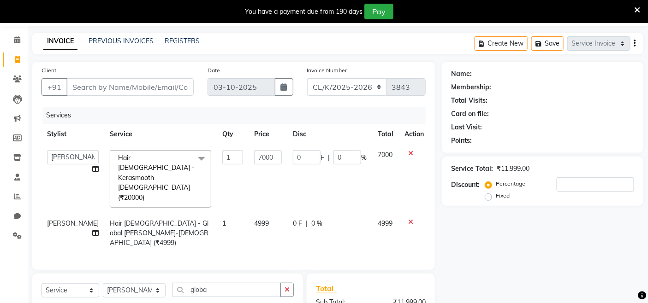
checkbox input "false"
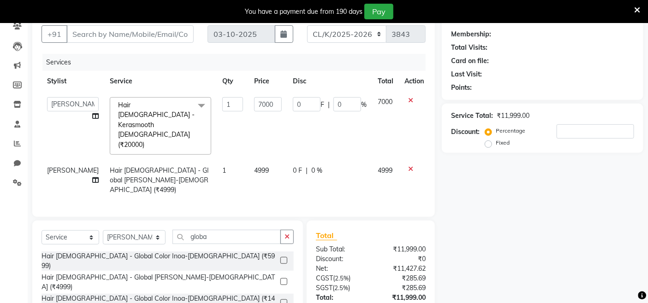
scroll to position [26, 0]
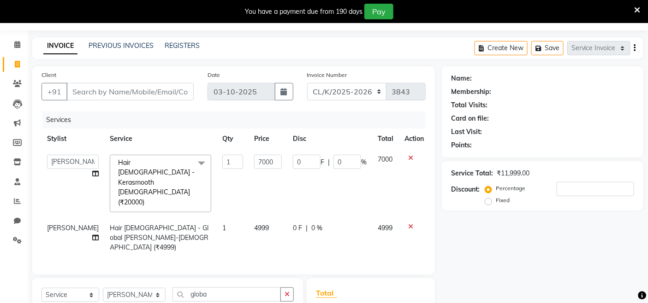
click at [261, 218] on td "4999" at bounding box center [268, 238] width 39 height 40
select select "70122"
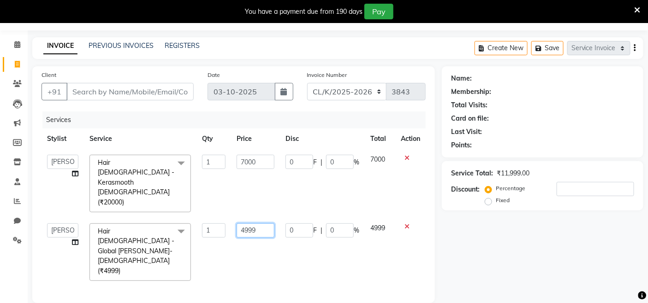
click at [269, 224] on input "4999" at bounding box center [256, 231] width 38 height 14
type input "4"
type input "6000"
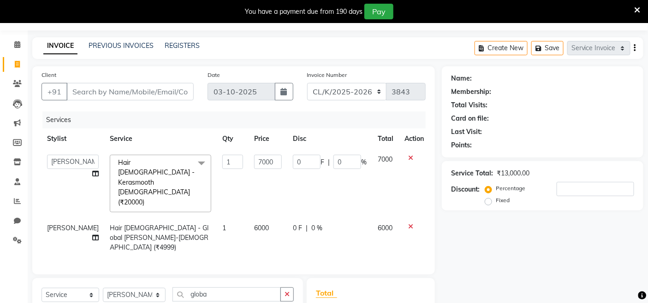
click at [226, 232] on div "Services Stylist Service Qty Price Disc Total Action Admin Admin AKHIL ANKUSH A…" at bounding box center [233, 189] width 384 height 154
click at [66, 163] on select "Admin Admin AKHIL ANKUSH ANSH Baljinder Colour Lounge, Kabir Park Colour Lounge…" at bounding box center [73, 162] width 52 height 14
click at [75, 176] on td "Admin Admin AKHIL ANKUSH ANSH Baljinder Colour Lounge, Kabir Park Colour Lounge…" at bounding box center [72, 183] width 63 height 69
select select "70122"
click at [92, 172] on icon at bounding box center [95, 174] width 6 height 6
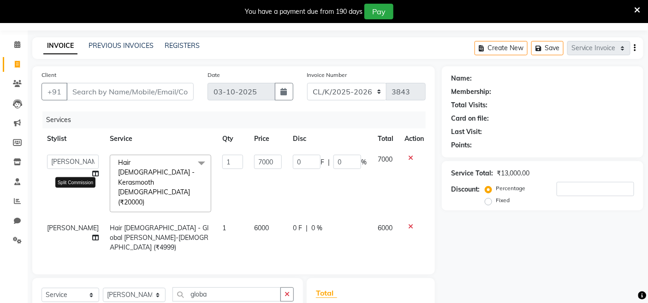
select select "70122"
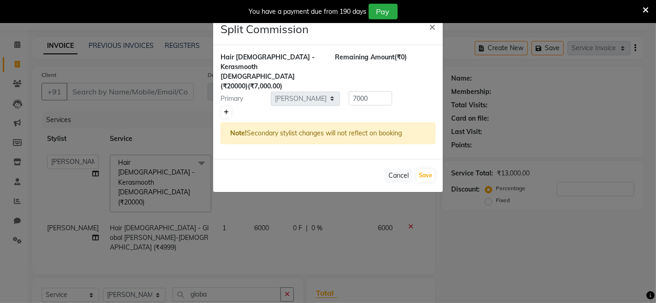
click at [225, 110] on icon at bounding box center [226, 113] width 5 height 6
type input "3500"
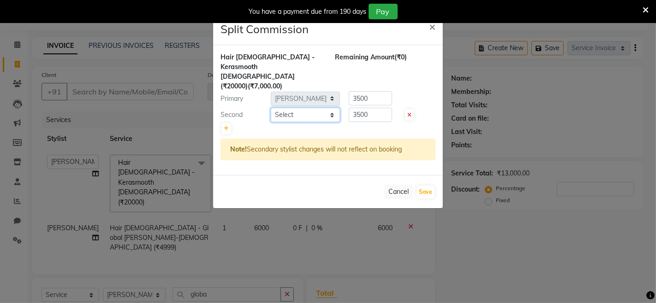
click at [291, 108] on select "Select Admin Admin AKHIL ANKUSH ANSH Baljinder Colour Lounge, Kabir Park Colour…" at bounding box center [305, 115] width 69 height 14
select select "91679"
click at [271, 108] on select "Select Admin Admin AKHIL ANKUSH ANSH Baljinder Colour Lounge, Kabir Park Colour…" at bounding box center [305, 115] width 69 height 14
click at [372, 108] on input "3500" at bounding box center [370, 115] width 43 height 14
type input "3"
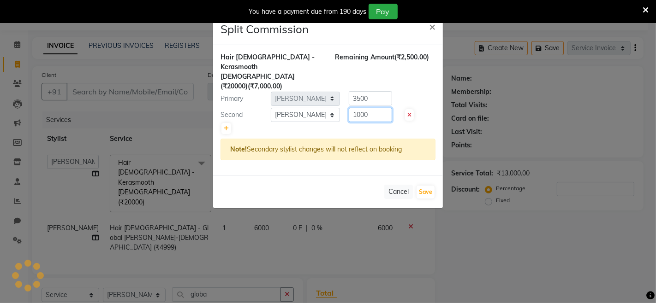
type input "1000"
click at [373, 91] on input "3500" at bounding box center [370, 98] width 43 height 14
type input "3"
type input "6000"
click at [424, 186] on button "Save" at bounding box center [425, 192] width 18 height 13
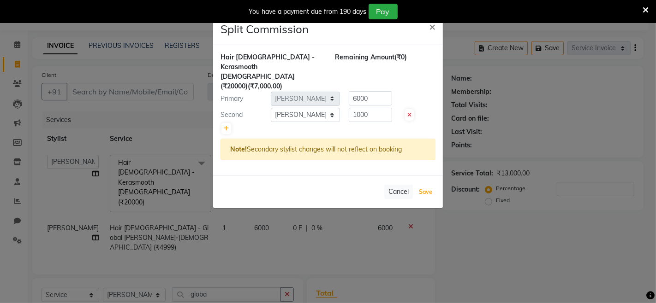
select select "Select"
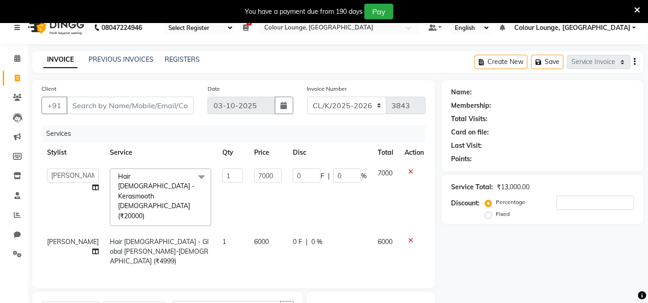
scroll to position [0, 0]
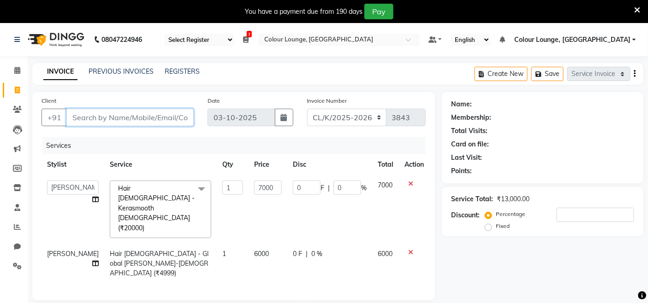
click at [146, 122] on input "Client" at bounding box center [129, 118] width 127 height 18
type input "7"
type input "0"
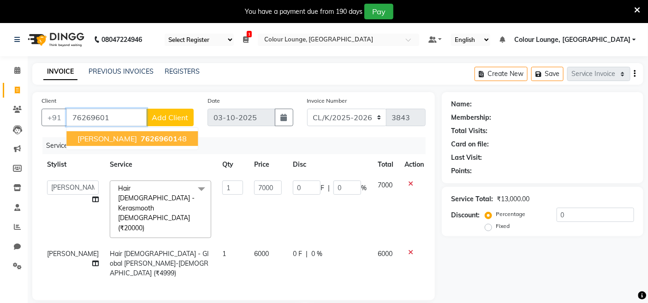
click at [141, 135] on span "76269601" at bounding box center [159, 138] width 37 height 9
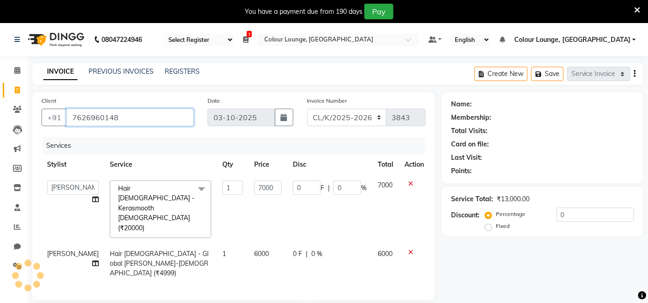
type input "7626960148"
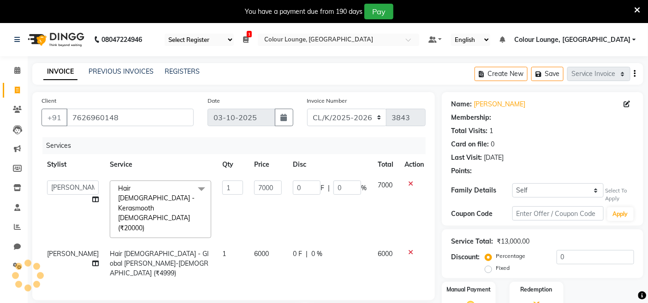
select select "1: Object"
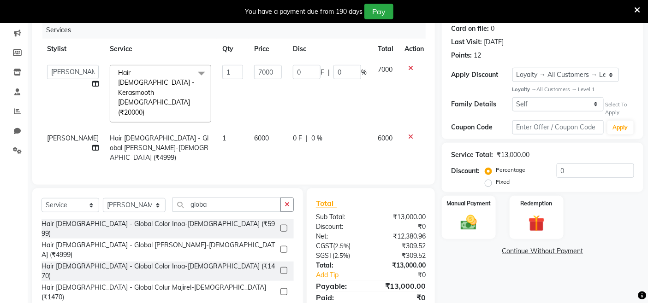
scroll to position [128, 0]
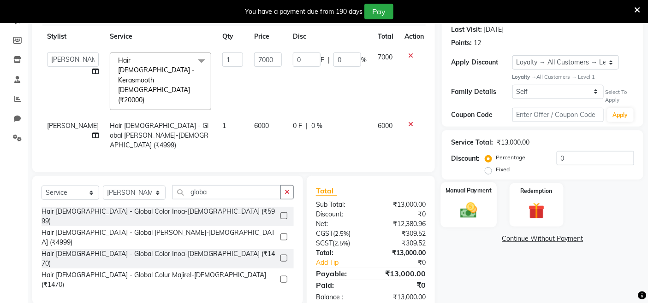
click at [468, 212] on img at bounding box center [469, 210] width 28 height 19
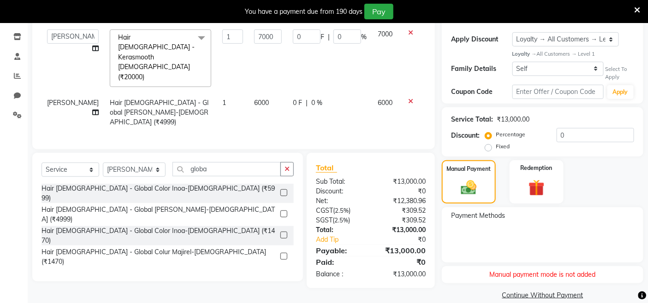
scroll to position [164, 0]
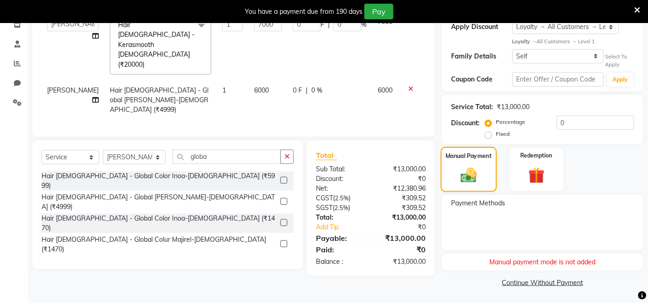
click at [461, 173] on img at bounding box center [469, 175] width 26 height 18
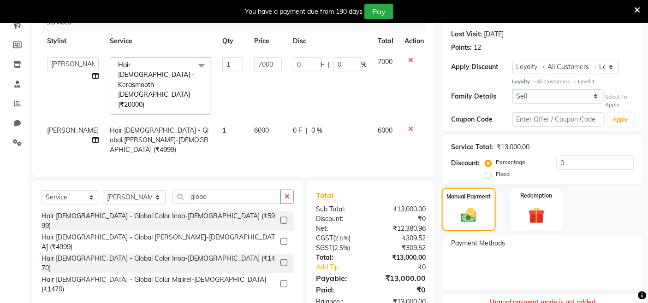
scroll to position [61, 0]
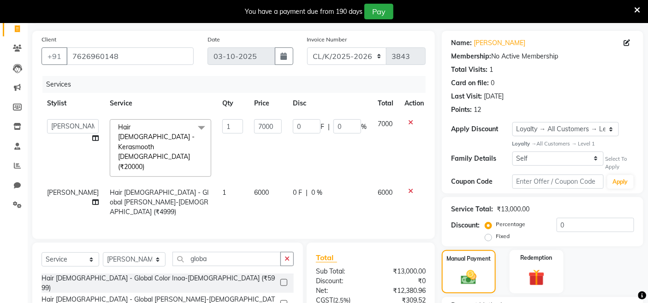
click at [335, 146] on td "0 F | 0 %" at bounding box center [329, 148] width 85 height 69
click at [342, 148] on td "0 F | 0 %" at bounding box center [329, 148] width 85 height 69
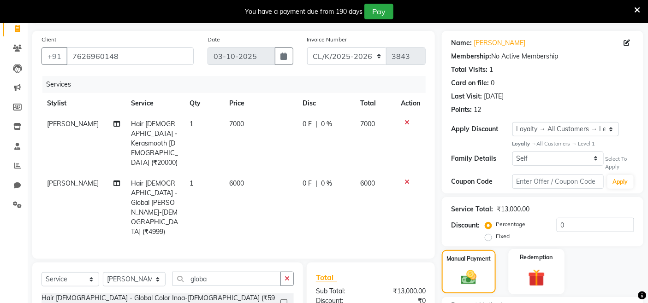
click at [533, 274] on img at bounding box center [536, 278] width 28 height 21
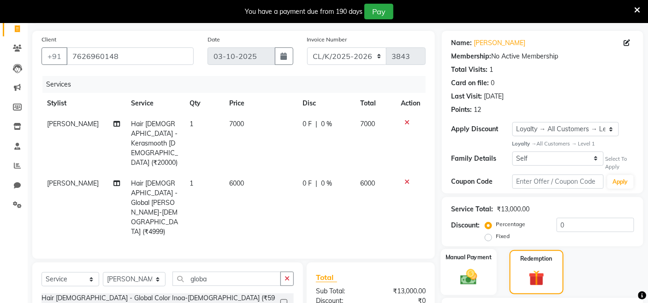
click at [468, 283] on img at bounding box center [469, 276] width 28 height 19
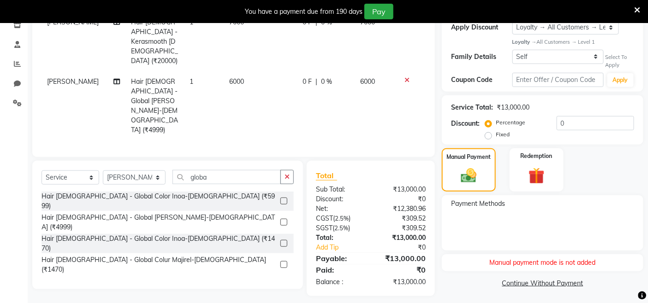
scroll to position [164, 0]
click at [535, 263] on div "Manual payment mode is not added" at bounding box center [542, 262] width 201 height 17
click at [480, 208] on div "Payment Methods" at bounding box center [542, 205] width 183 height 12
click at [480, 201] on span "Payment Methods" at bounding box center [478, 204] width 54 height 10
click at [480, 200] on span "Payment Methods" at bounding box center [478, 204] width 54 height 10
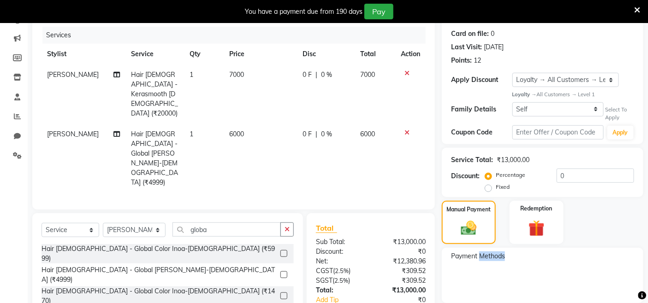
scroll to position [61, 0]
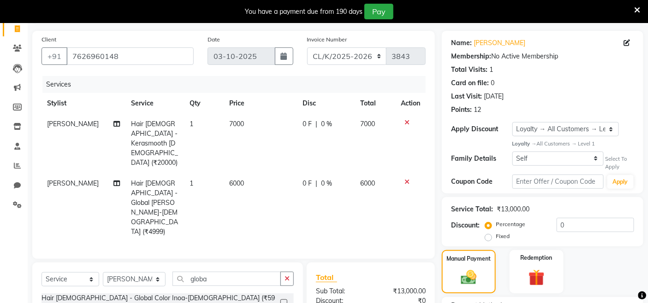
click at [334, 186] on td "0 F | 0 %" at bounding box center [326, 207] width 58 height 69
select select "70122"
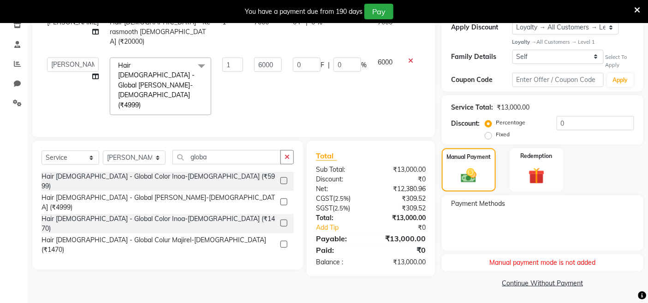
scroll to position [164, 0]
click at [450, 190] on div "Manual Payment" at bounding box center [469, 169] width 56 height 45
click at [467, 172] on img at bounding box center [469, 175] width 26 height 18
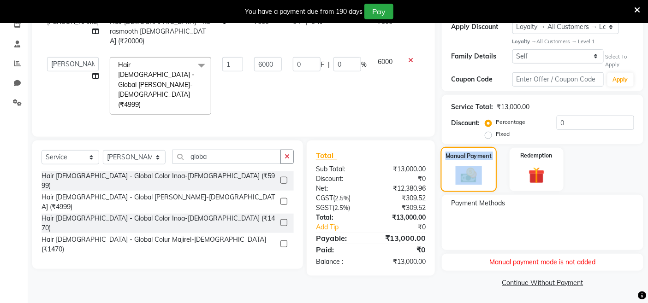
click at [467, 172] on img at bounding box center [469, 175] width 26 height 18
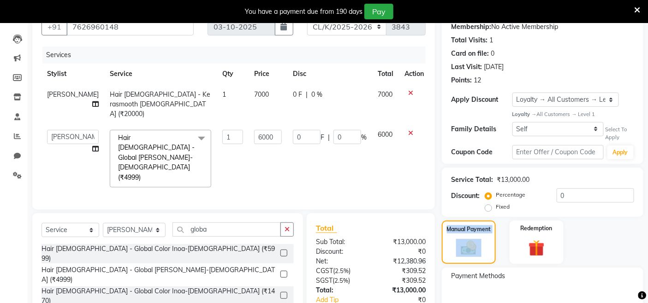
scroll to position [113, 0]
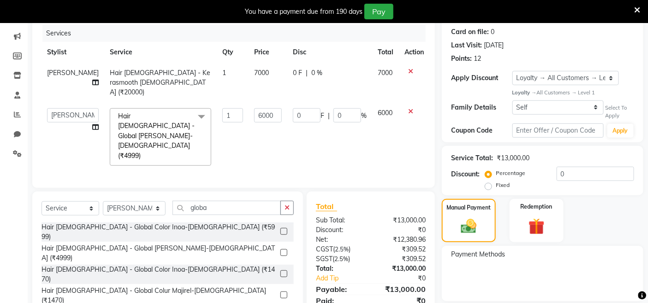
drag, startPoint x: 257, startPoint y: 139, endPoint x: 263, endPoint y: 141, distance: 6.7
drag, startPoint x: 263, startPoint y: 141, endPoint x: 213, endPoint y: 118, distance: 55.1
click at [217, 118] on td "1" at bounding box center [233, 137] width 32 height 69
click at [264, 75] on td "7000" at bounding box center [268, 83] width 39 height 40
select select "70122"
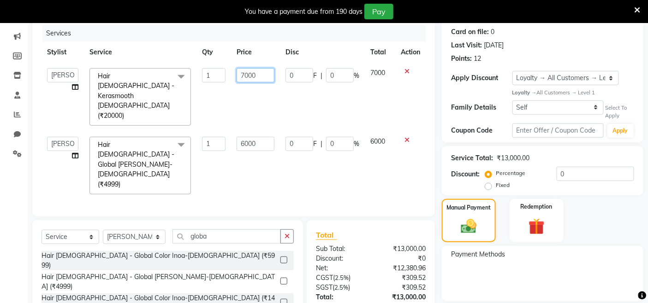
click at [264, 75] on input "7000" at bounding box center [256, 75] width 38 height 14
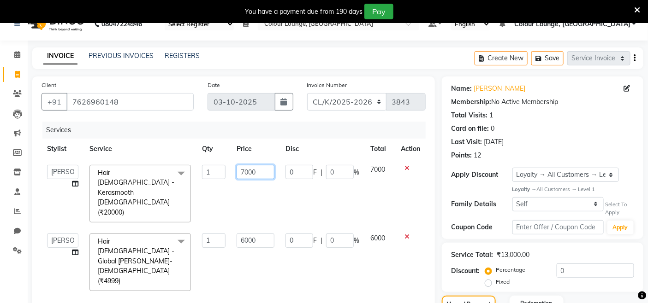
scroll to position [10, 0]
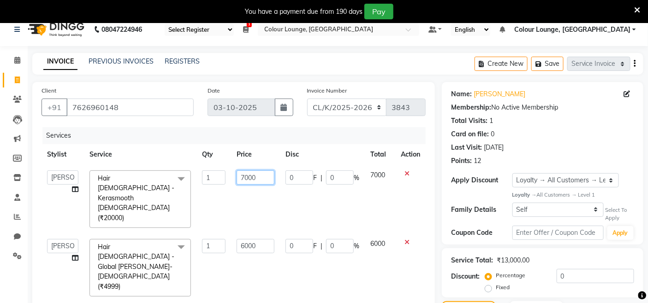
click at [243, 178] on input "7000" at bounding box center [256, 178] width 38 height 14
click at [243, 174] on input "7000" at bounding box center [256, 178] width 38 height 14
type input "9000"
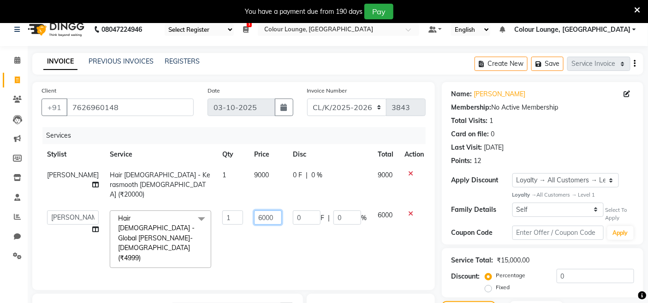
click at [249, 225] on td "6000" at bounding box center [268, 239] width 39 height 69
click at [254, 213] on input "6000" at bounding box center [268, 218] width 28 height 14
type input "4000"
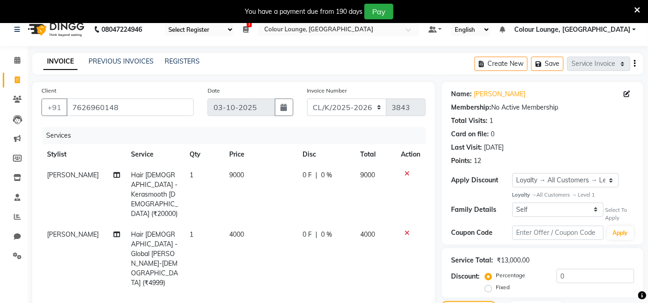
click at [257, 225] on td "4000" at bounding box center [260, 259] width 73 height 69
select select "70122"
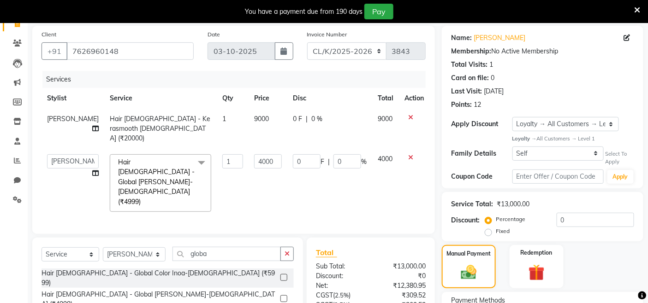
scroll to position [164, 0]
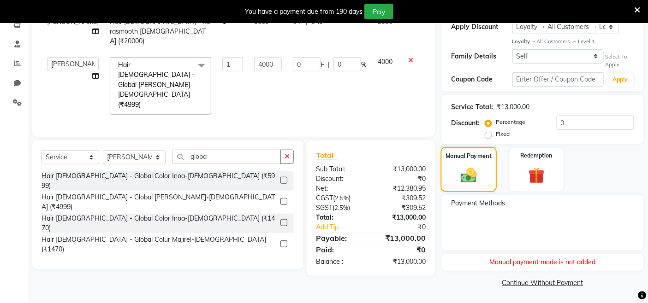
click at [485, 173] on div "Manual Payment" at bounding box center [469, 169] width 56 height 45
click at [486, 172] on div "Manual Payment" at bounding box center [469, 169] width 56 height 45
click at [482, 205] on span "Payment Methods" at bounding box center [478, 204] width 54 height 10
click at [478, 204] on span "Payment Methods" at bounding box center [478, 204] width 54 height 10
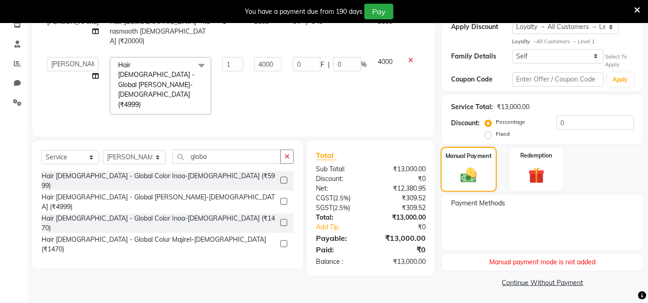
click at [474, 180] on img at bounding box center [469, 175] width 26 height 18
click at [526, 284] on link "Continue Without Payment" at bounding box center [543, 283] width 198 height 10
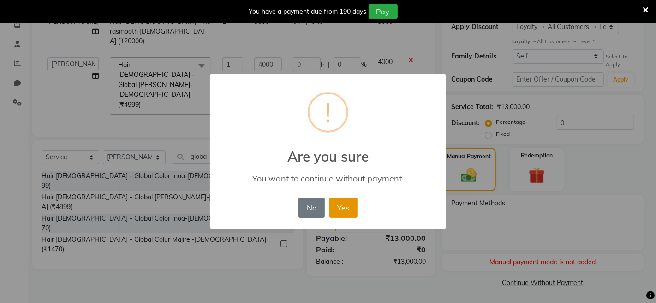
click at [349, 201] on button "Yes" at bounding box center [343, 208] width 28 height 20
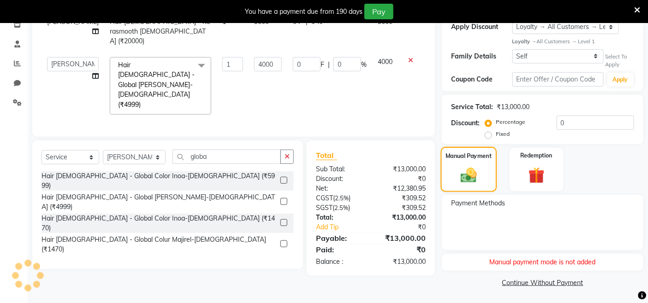
click at [457, 171] on img at bounding box center [469, 175] width 26 height 18
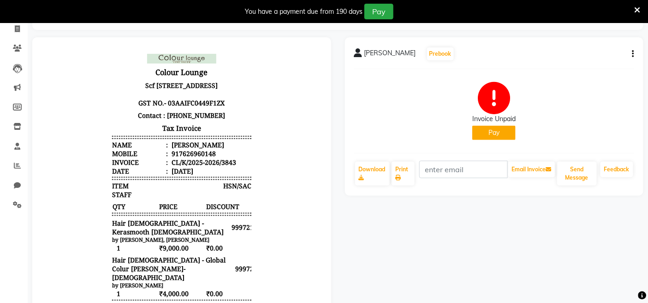
click at [503, 131] on button "Pay" at bounding box center [493, 133] width 43 height 14
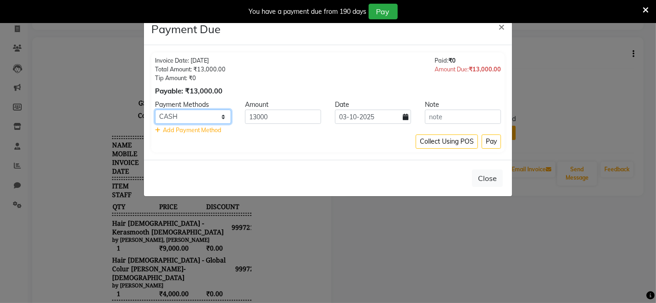
click at [209, 113] on select "Bajaj Finserv GPay ONLINE CARD CASH" at bounding box center [193, 117] width 76 height 14
select select "5"
click at [155, 110] on select "Bajaj Finserv GPay ONLINE CARD CASH" at bounding box center [193, 117] width 76 height 14
click at [492, 143] on button "Pay" at bounding box center [490, 142] width 19 height 14
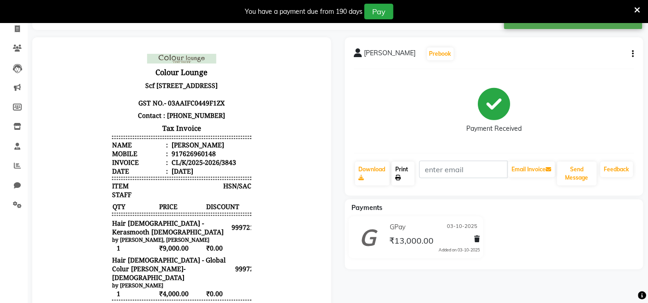
click at [403, 173] on link "Print" at bounding box center [402, 174] width 23 height 24
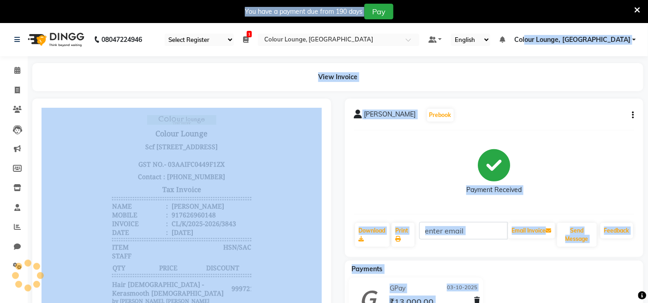
drag, startPoint x: 578, startPoint y: 6, endPoint x: 556, endPoint y: -6, distance: 25.0
click at [556, 0] on html "08047224946 Select Register Evening Shift (Service) Morning Shift (Service) 1 D…" at bounding box center [324, 151] width 648 height 303
click at [438, 172] on div "Payment Received" at bounding box center [494, 172] width 280 height 69
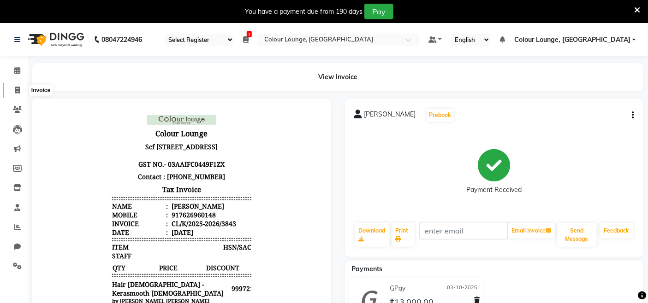
click at [15, 89] on icon at bounding box center [17, 90] width 5 height 7
select select "service"
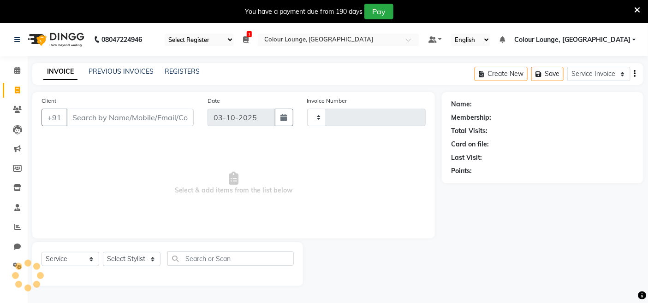
scroll to position [23, 0]
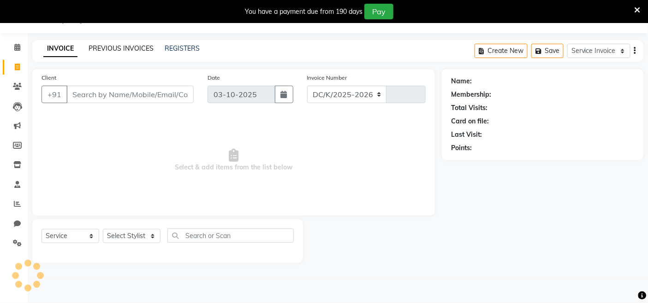
select select "8015"
type input "3845"
click at [116, 95] on input "Client" at bounding box center [129, 95] width 127 height 18
click at [148, 234] on select "Select Stylist Admin Admin AKHIL ANKUSH ANSH Baljinder Colour Lounge, Kabir Par…" at bounding box center [134, 236] width 63 height 14
select select "70122"
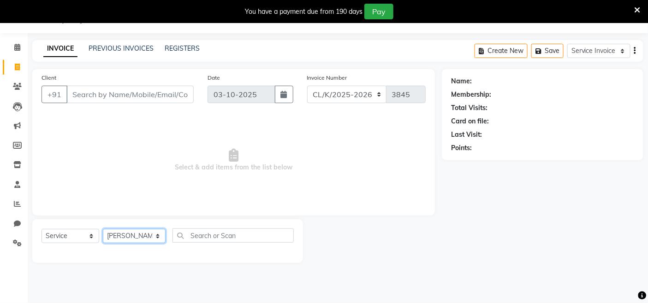
click at [103, 230] on select "Select Stylist Admin Admin AKHIL ANKUSH ANSH Baljinder Colour Lounge, Kabir Par…" at bounding box center [134, 236] width 63 height 14
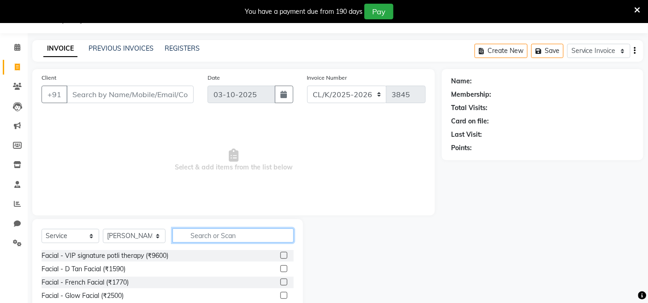
click at [243, 232] on input "text" at bounding box center [232, 236] width 121 height 14
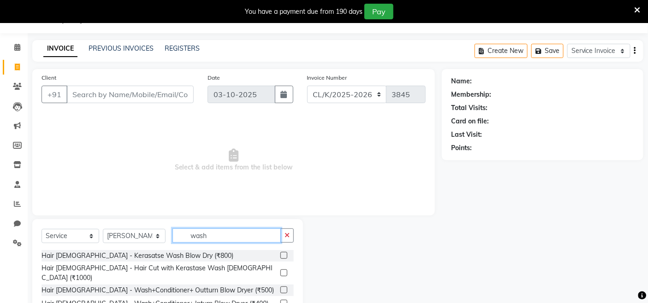
type input "wash"
click at [287, 287] on label at bounding box center [283, 290] width 7 height 7
click at [286, 288] on input "checkbox" at bounding box center [283, 291] width 6 height 6
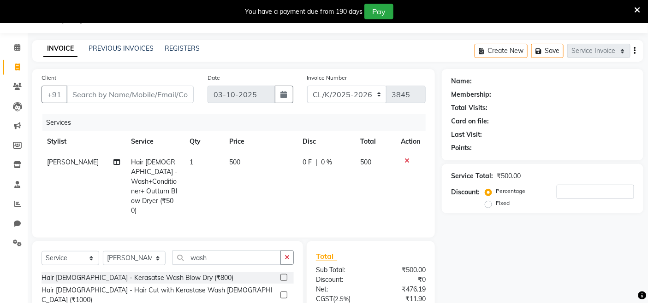
checkbox input "false"
click at [153, 251] on select "Select Stylist Admin Admin AKHIL ANKUSH ANSH Baljinder Colour Lounge, Kabir Par…" at bounding box center [134, 258] width 63 height 14
select select "70120"
click at [103, 251] on select "Select Stylist Admin Admin AKHIL ANKUSH ANSH Baljinder Colour Lounge, Kabir Par…" at bounding box center [134, 258] width 63 height 14
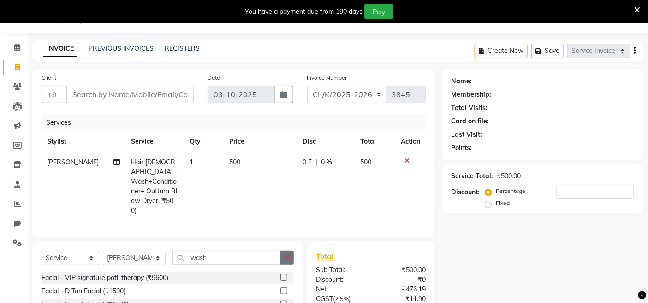
drag, startPoint x: 286, startPoint y: 249, endPoint x: 233, endPoint y: 248, distance: 53.5
click at [286, 255] on icon "button" at bounding box center [286, 258] width 5 height 6
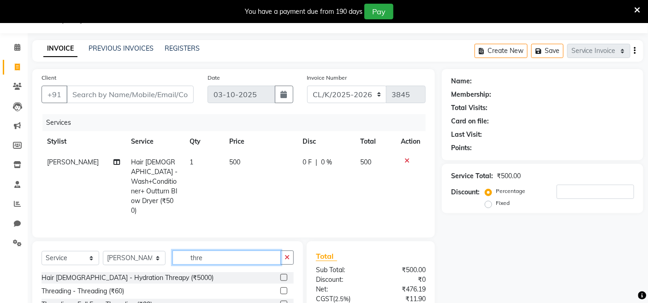
type input "thre"
click at [280, 288] on label at bounding box center [283, 291] width 7 height 7
click at [280, 289] on input "checkbox" at bounding box center [283, 292] width 6 height 6
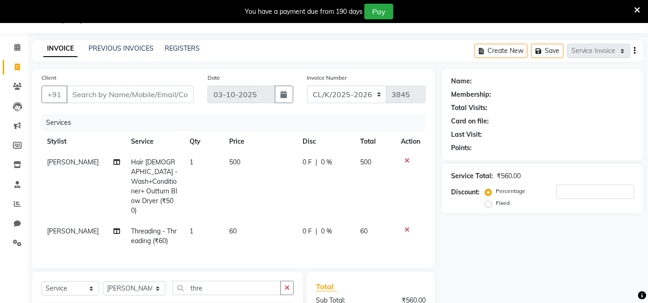
checkbox input "false"
click at [325, 162] on span "0 %" at bounding box center [326, 163] width 11 height 10
select select "70122"
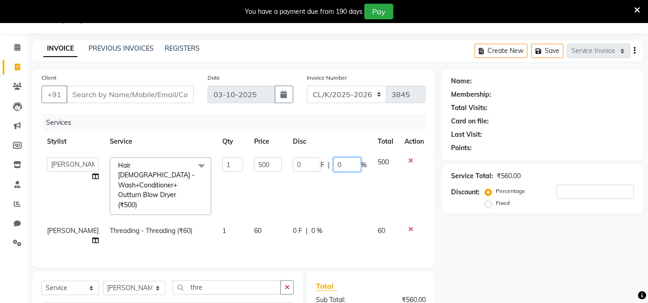
drag, startPoint x: 346, startPoint y: 163, endPoint x: 354, endPoint y: 169, distance: 9.9
click at [352, 167] on input "0" at bounding box center [347, 165] width 28 height 14
type input "10"
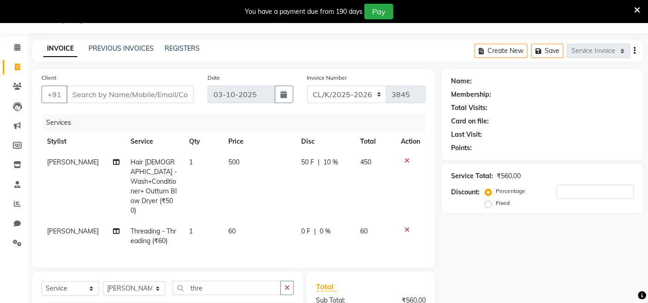
click at [344, 191] on td "50 F | 10 %" at bounding box center [325, 186] width 59 height 69
select select "70122"
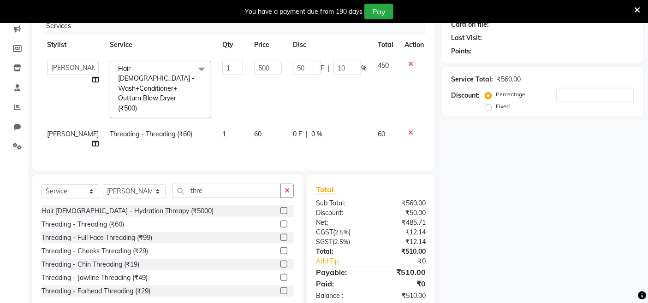
scroll to position [129, 0]
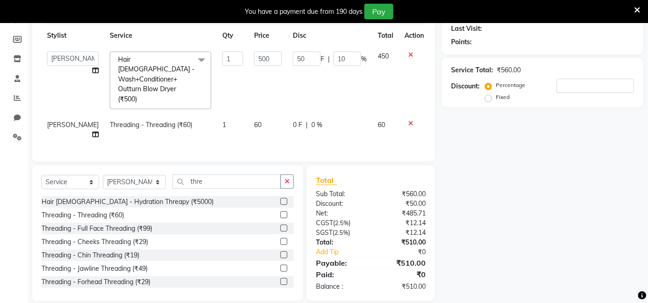
click at [249, 115] on td "60" at bounding box center [268, 130] width 39 height 30
select select "70120"
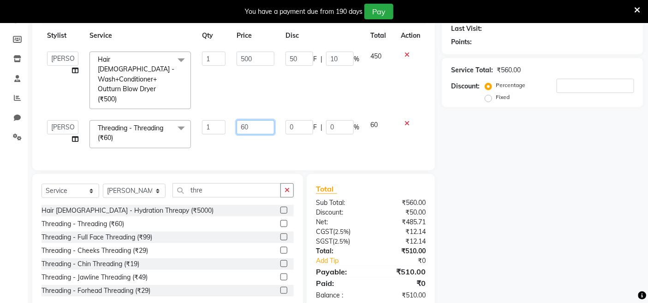
click at [261, 120] on input "60" at bounding box center [256, 127] width 38 height 14
type input "6"
type input "50"
click at [267, 130] on div "Services Stylist Service Qty Price Disc Total Action Admin Admin AKHIL ANKUSH A…" at bounding box center [233, 84] width 384 height 153
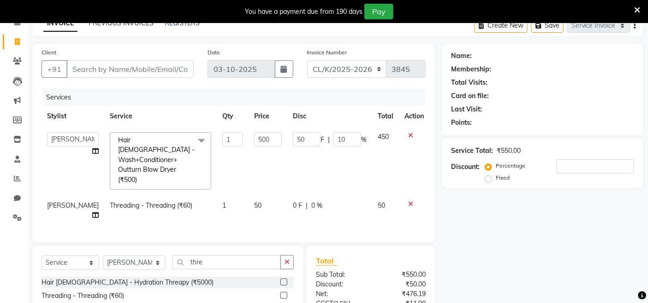
scroll to position [0, 0]
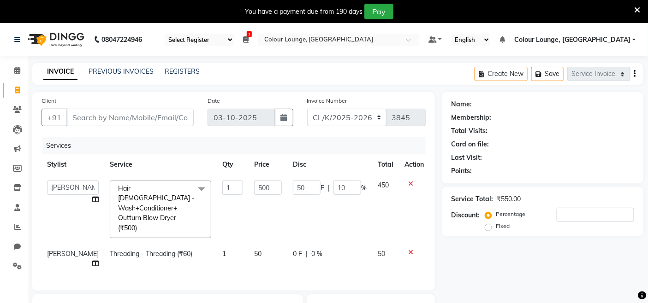
click at [130, 128] on div "Client +91" at bounding box center [118, 115] width 166 height 38
click at [136, 117] on input "Client" at bounding box center [129, 118] width 127 height 18
type input "9"
type input "0"
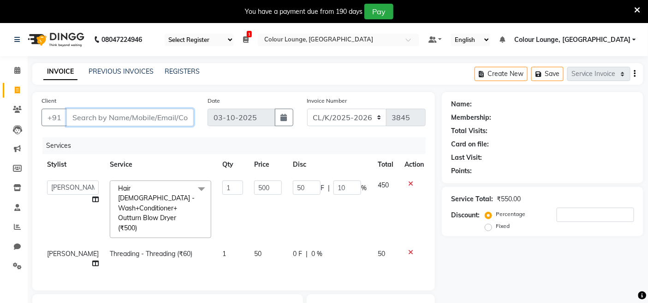
type input "0"
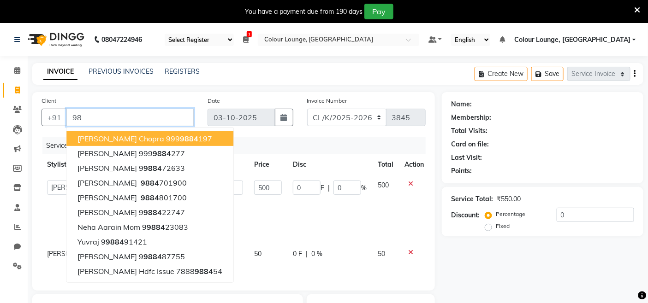
type input "9"
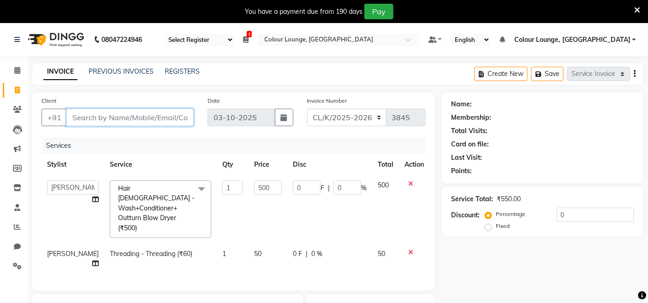
click at [125, 110] on input "Client" at bounding box center [129, 118] width 127 height 18
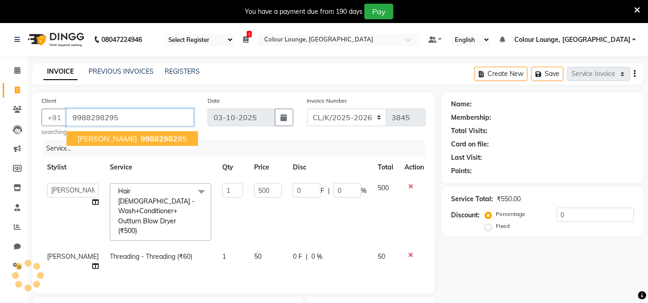
type input "9988298295"
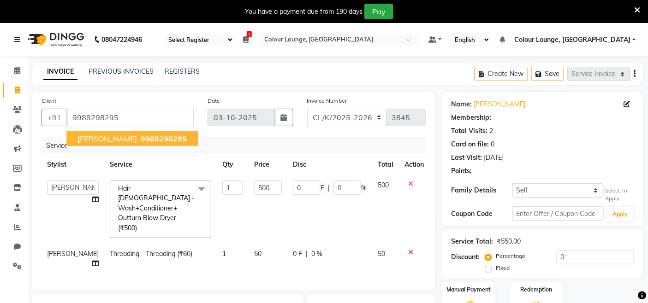
select select "1: Object"
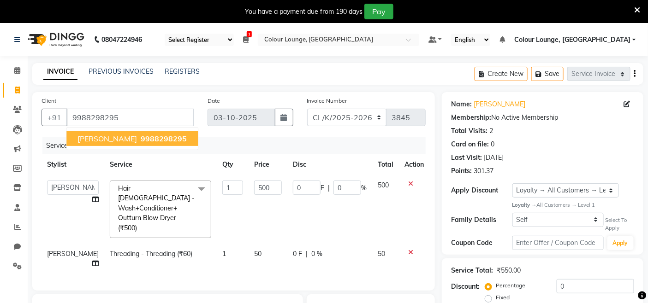
click at [157, 139] on span "9988298295" at bounding box center [164, 138] width 46 height 9
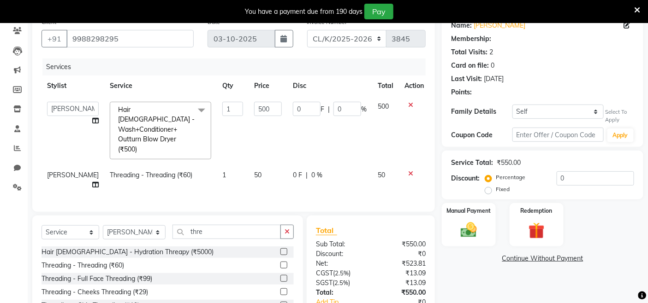
select select "1: Object"
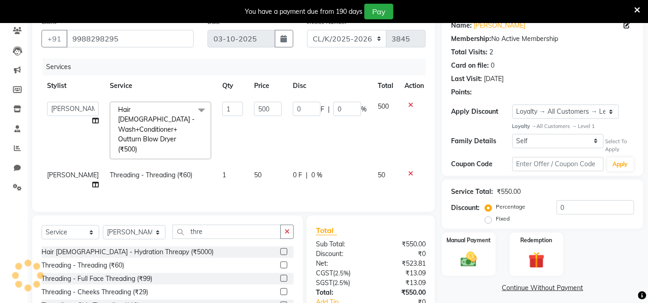
scroll to position [129, 0]
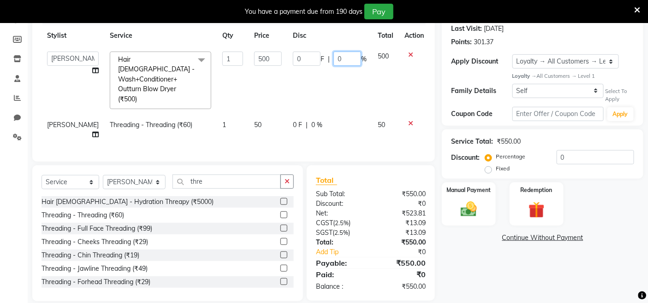
click at [349, 59] on input "0" at bounding box center [347, 59] width 28 height 14
type input "10"
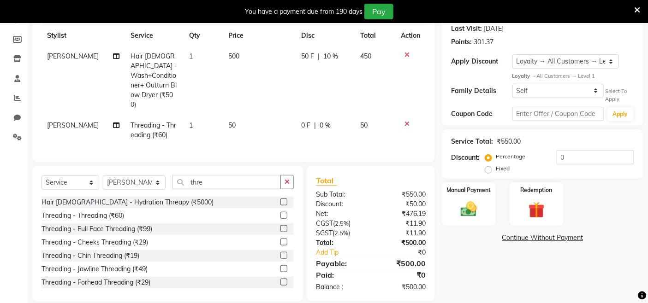
drag, startPoint x: 370, startPoint y: 86, endPoint x: 422, endPoint y: 94, distance: 53.1
click at [371, 86] on td "450" at bounding box center [375, 80] width 41 height 69
select select "70122"
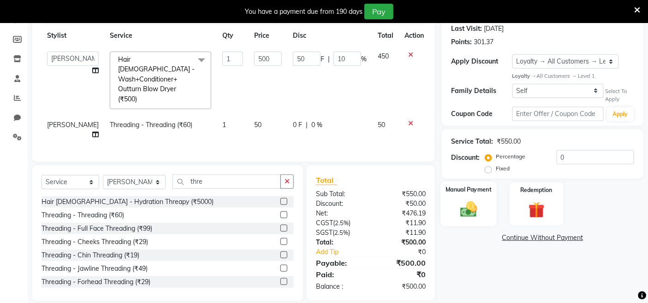
click at [471, 204] on img at bounding box center [469, 209] width 28 height 19
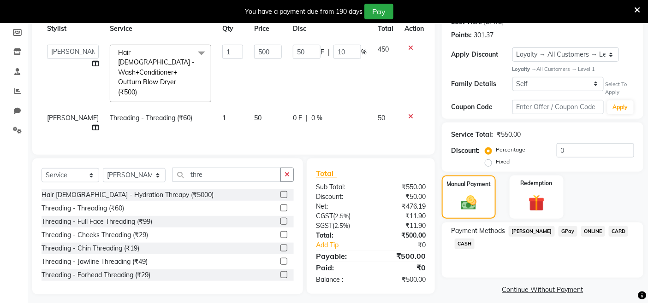
scroll to position [143, 0]
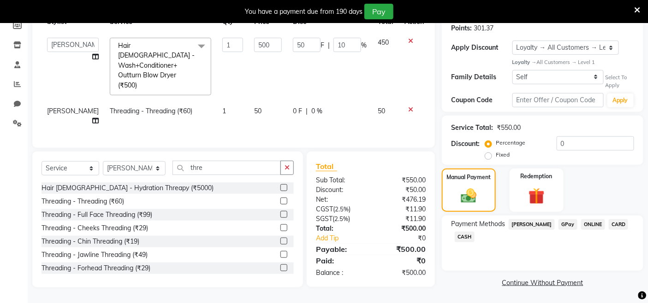
click at [558, 223] on span "GPay" at bounding box center [567, 224] width 19 height 11
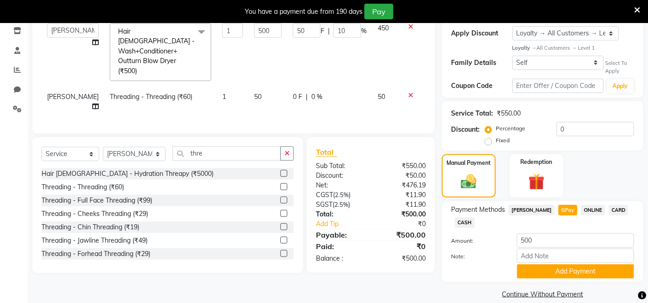
scroll to position [169, 0]
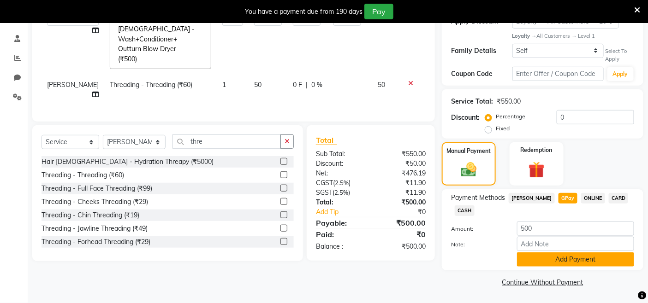
click at [566, 259] on button "Add Payment" at bounding box center [575, 260] width 117 height 14
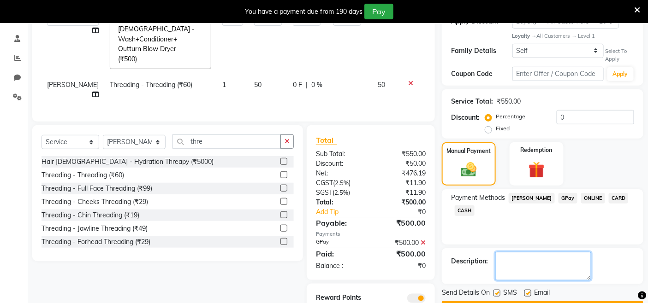
click at [558, 262] on textarea at bounding box center [543, 266] width 96 height 29
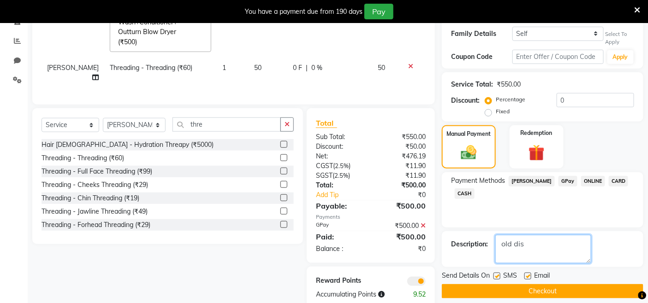
scroll to position [195, 0]
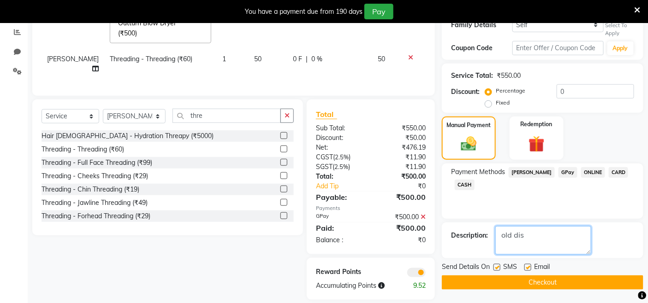
type textarea "old dis"
click at [520, 289] on button "Checkout" at bounding box center [542, 283] width 201 height 14
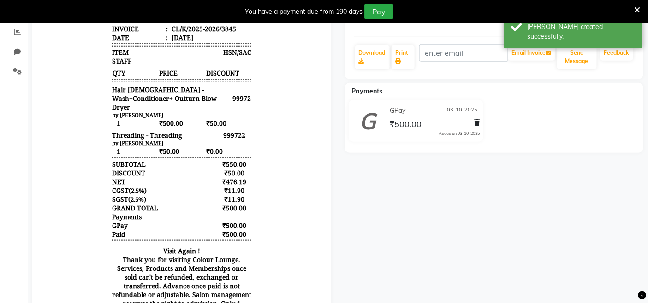
scroll to position [93, 0]
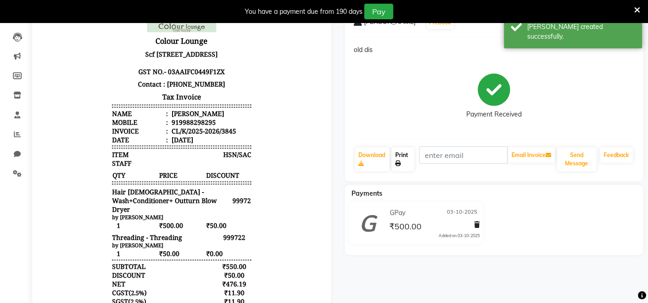
click at [410, 168] on link "Print" at bounding box center [402, 160] width 23 height 24
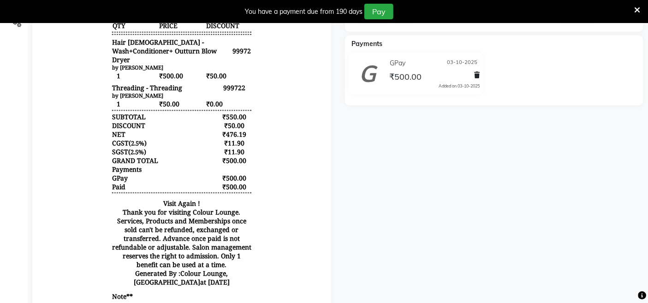
scroll to position [284, 0]
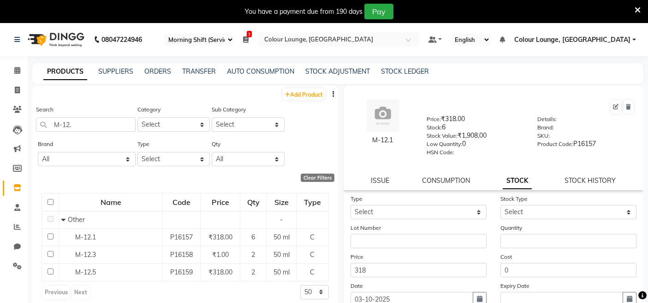
select select "75"
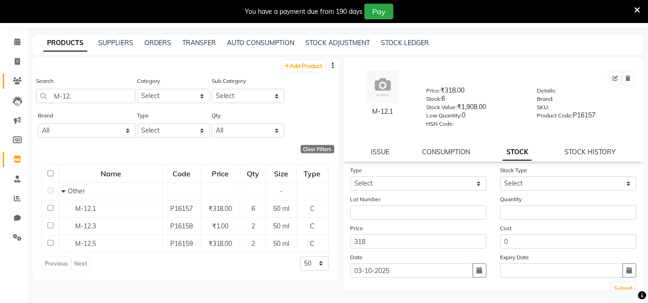
scroll to position [29, 0]
click at [15, 58] on icon at bounding box center [17, 61] width 5 height 7
select select "service"
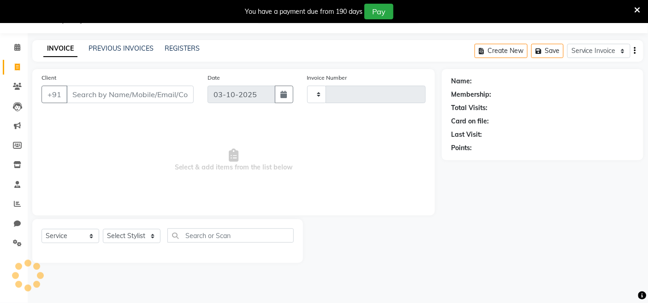
scroll to position [23, 0]
select select "8015"
type input "3840"
click at [134, 236] on select "Select Stylist" at bounding box center [132, 236] width 58 height 14
click at [130, 237] on select "Select Stylist Admin Admin AKHIL ANKUSH ANSH Baljinder Colour Lounge, Kabir Par…" at bounding box center [134, 236] width 63 height 14
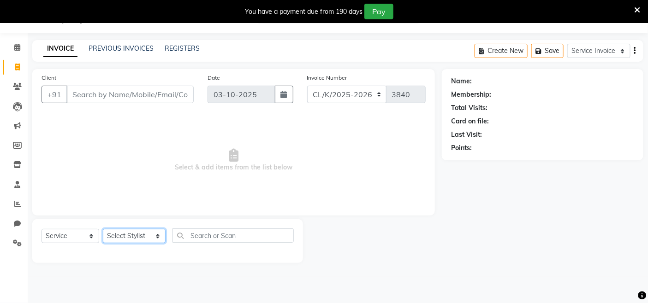
click at [130, 237] on select "Select Stylist Admin Admin AKHIL ANKUSH ANSH Baljinder Colour Lounge, Kabir Par…" at bounding box center [134, 236] width 63 height 14
select select "76896"
click at [103, 230] on select "Select Stylist Admin Admin AKHIL ANKUSH ANSH Baljinder Colour Lounge, Kabir Par…" at bounding box center [134, 236] width 63 height 14
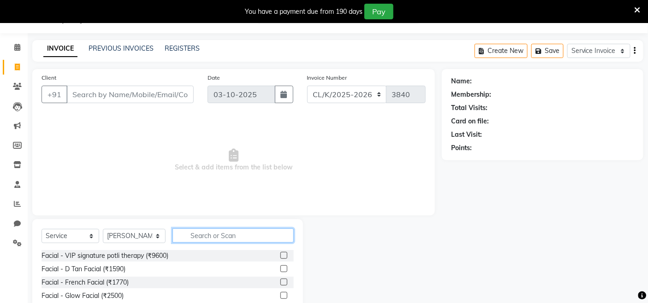
click at [216, 232] on input "text" at bounding box center [232, 236] width 121 height 14
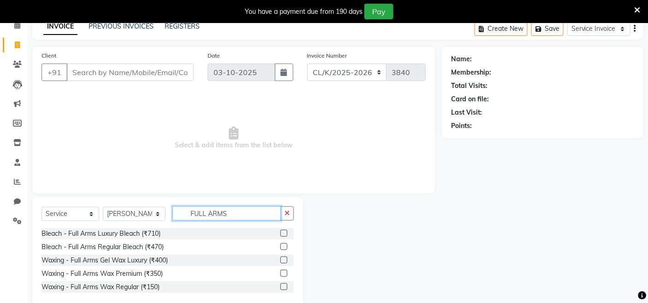
scroll to position [63, 0]
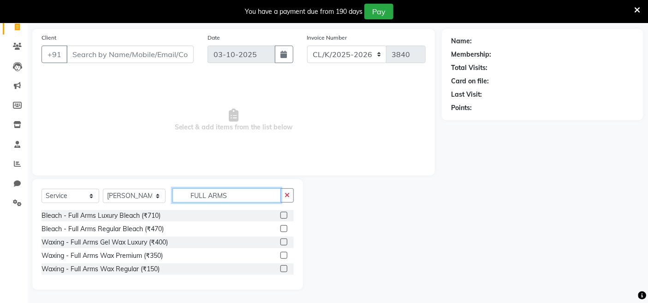
click at [237, 199] on input "FULL ARMS" at bounding box center [226, 196] width 108 height 14
type input "FULL ARMS"
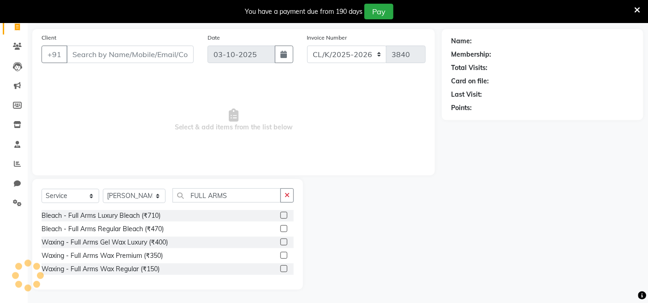
click at [284, 269] on label at bounding box center [283, 269] width 7 height 7
click at [284, 269] on input "checkbox" at bounding box center [283, 270] width 6 height 6
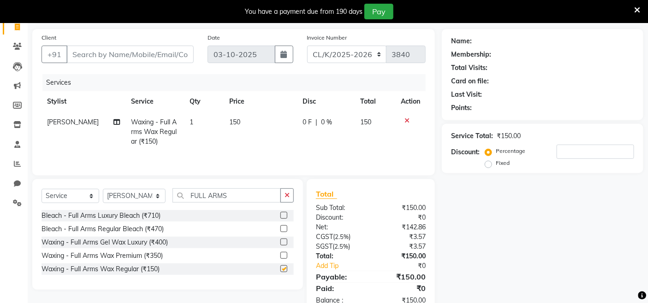
checkbox input "false"
click at [251, 203] on input "FULL ARMS" at bounding box center [226, 196] width 108 height 14
type input "F"
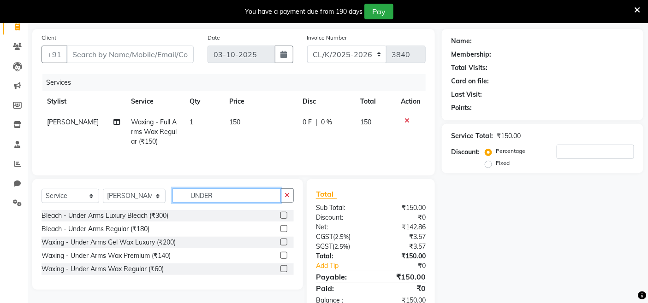
type input "UNDER"
click at [284, 267] on label at bounding box center [283, 269] width 7 height 7
click at [284, 267] on input "checkbox" at bounding box center [283, 270] width 6 height 6
checkbox input "true"
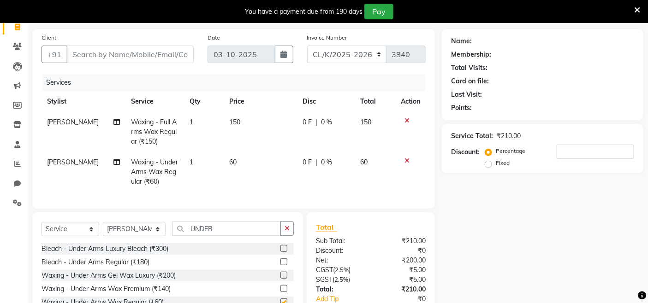
click at [283, 266] on label at bounding box center [283, 262] width 7 height 7
click at [283, 266] on input "checkbox" at bounding box center [283, 263] width 6 height 6
checkbox input "true"
checkbox input "false"
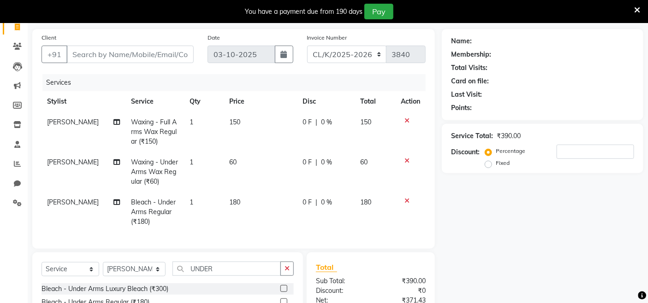
checkbox input "false"
click at [403, 198] on div at bounding box center [410, 201] width 19 height 6
click at [404, 199] on icon at bounding box center [406, 201] width 5 height 6
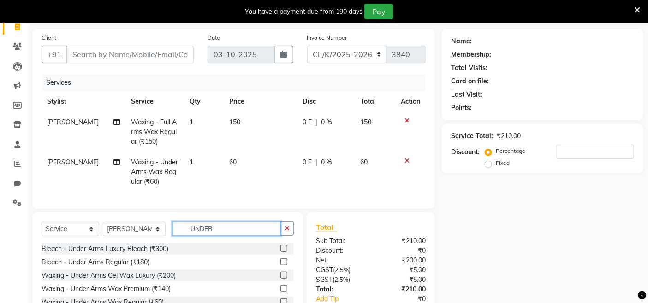
click at [226, 236] on input "UNDER" at bounding box center [226, 229] width 108 height 14
type input "U"
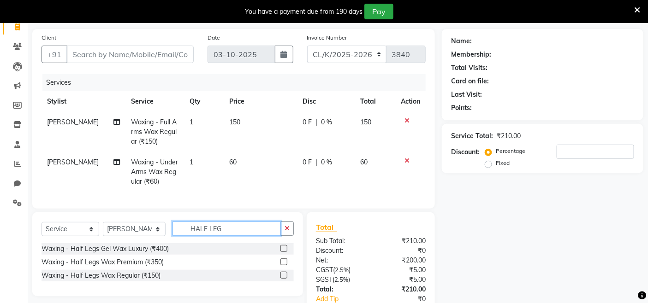
type input "HALF LEG"
click at [286, 279] on label at bounding box center [283, 275] width 7 height 7
click at [286, 279] on input "checkbox" at bounding box center [283, 276] width 6 height 6
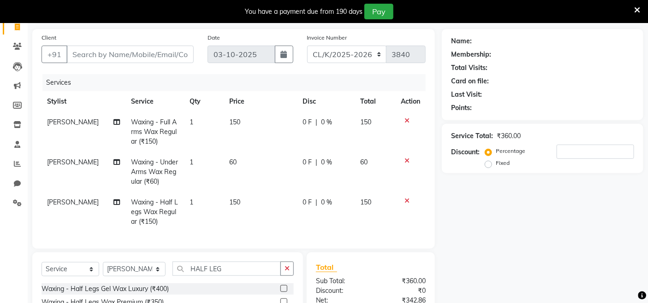
checkbox input "false"
click at [230, 276] on input "HALF LEG" at bounding box center [226, 269] width 108 height 14
type input "H"
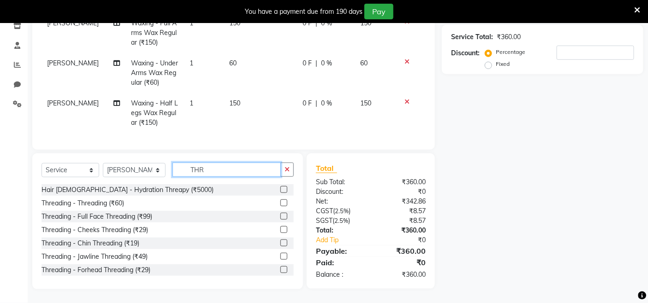
scroll to position [169, 0]
type input "THR"
click at [280, 203] on label at bounding box center [283, 203] width 7 height 7
click at [280, 203] on input "checkbox" at bounding box center [283, 204] width 6 height 6
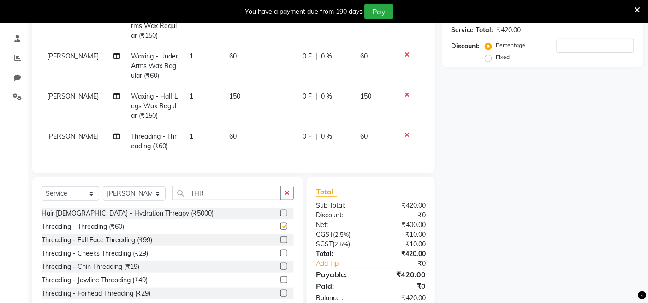
checkbox input "false"
click at [243, 136] on td "60" at bounding box center [260, 141] width 73 height 30
select select "76896"
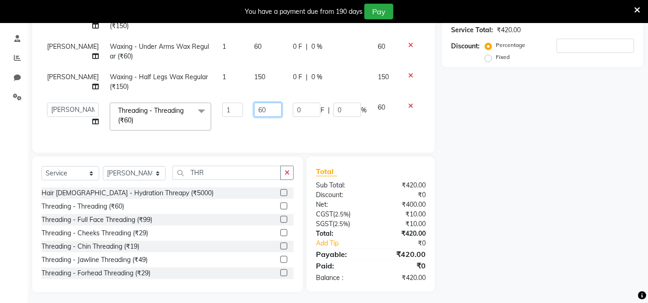
click at [259, 106] on input "60" at bounding box center [268, 110] width 28 height 14
type input "6"
type input "50"
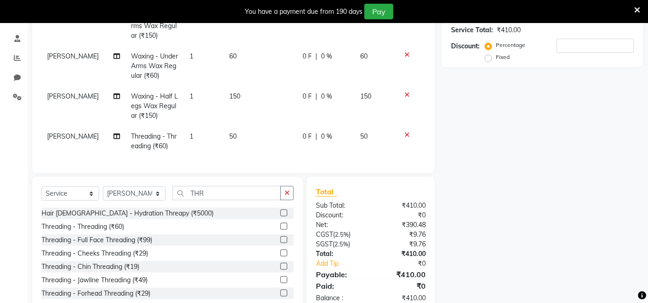
click at [140, 135] on td "Threading - Threading (₹60)" at bounding box center [154, 141] width 59 height 30
select select "76896"
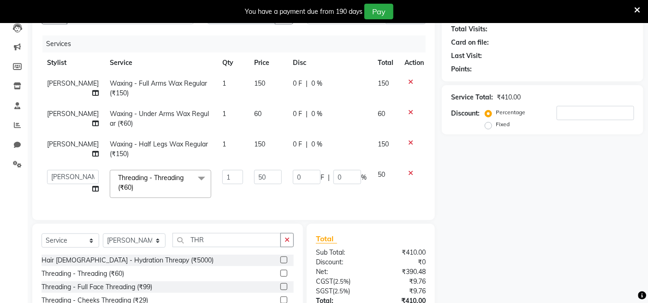
scroll to position [0, 0]
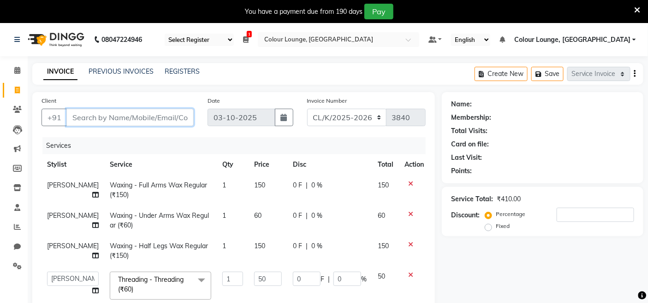
click at [114, 118] on input "Client" at bounding box center [129, 118] width 127 height 18
type input "7"
type input "0"
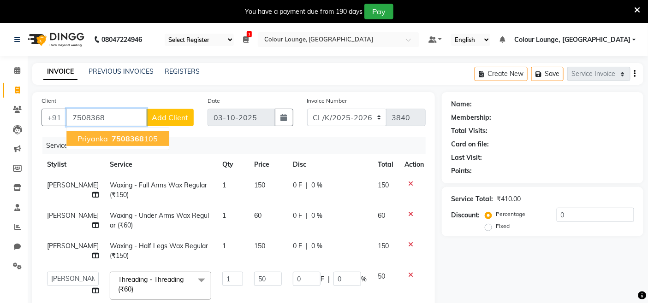
click at [76, 137] on button "Priyanka 7508368 105" at bounding box center [117, 138] width 102 height 15
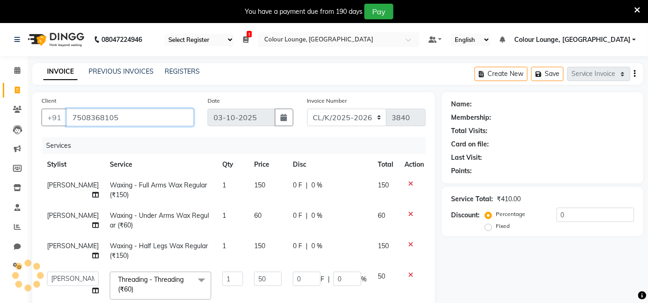
type input "7508368105"
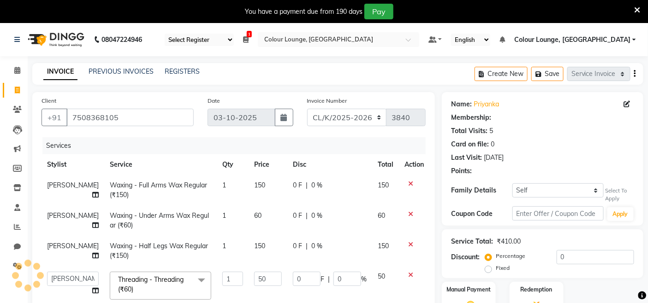
select select "1: Object"
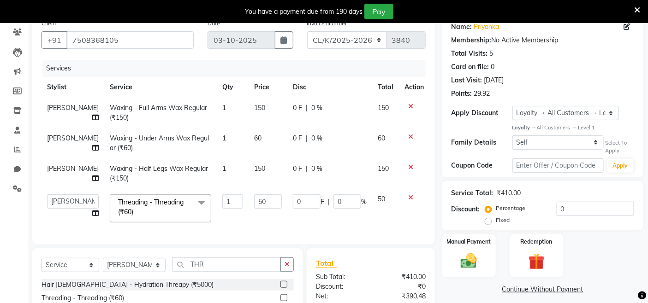
scroll to position [180, 0]
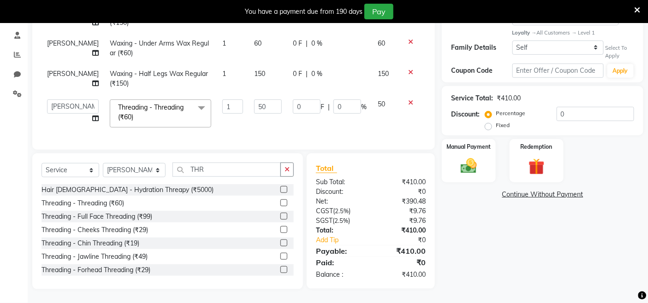
click at [249, 113] on td "50" at bounding box center [268, 113] width 39 height 39
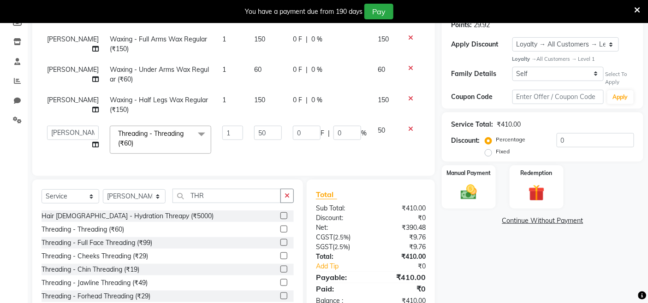
scroll to position [128, 0]
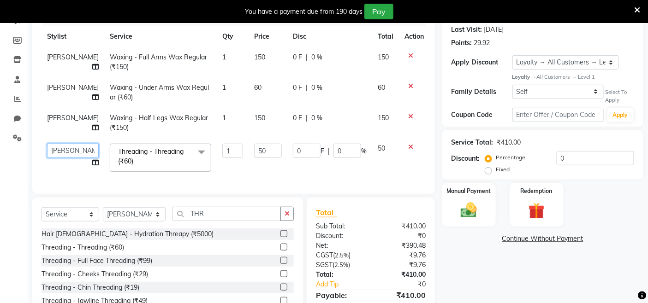
click at [58, 157] on select "Admin Admin AKHIL ANKUSH ANSH Baljinder Colour Lounge, Kabir Park Colour Lounge…" at bounding box center [73, 151] width 52 height 14
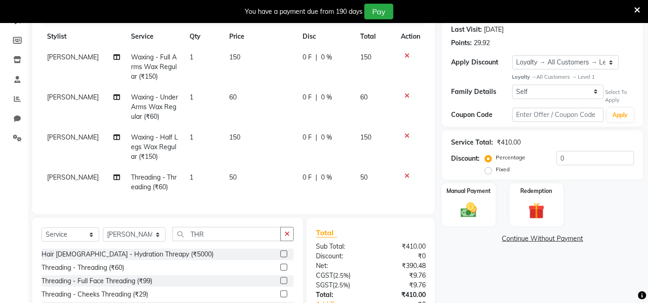
click at [408, 145] on tbody "sapna Waxing - Full Arms Wax Regular (₹150) 1 150 0 F | 0 % 150 sapna Waxing - …" at bounding box center [233, 122] width 384 height 151
click at [408, 173] on icon at bounding box center [406, 176] width 5 height 6
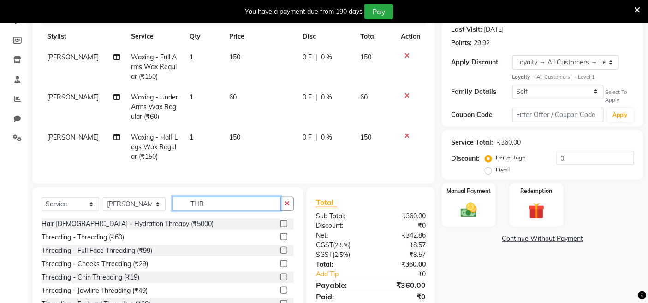
click at [205, 206] on input "THR" at bounding box center [226, 204] width 108 height 14
type input "T"
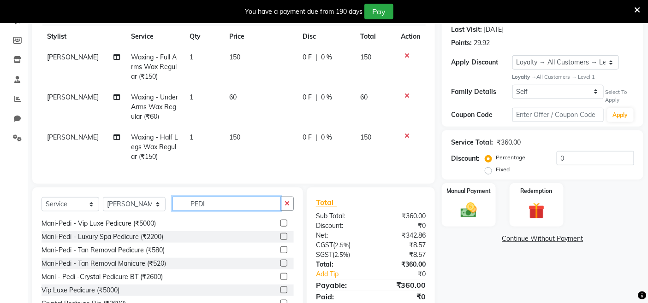
scroll to position [95, 0]
type input "PEDI"
click at [280, 267] on label at bounding box center [283, 263] width 7 height 7
click at [280, 267] on input "checkbox" at bounding box center [283, 264] width 6 height 6
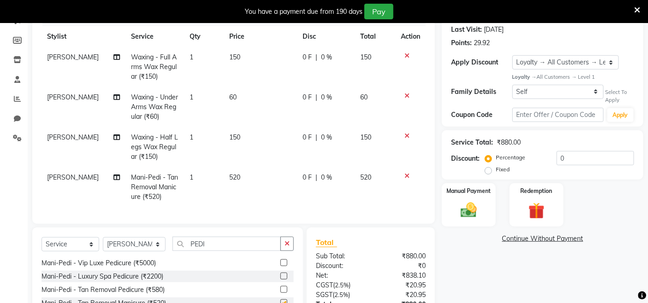
checkbox input "false"
click at [238, 192] on td "520" at bounding box center [260, 187] width 73 height 40
select select "76896"
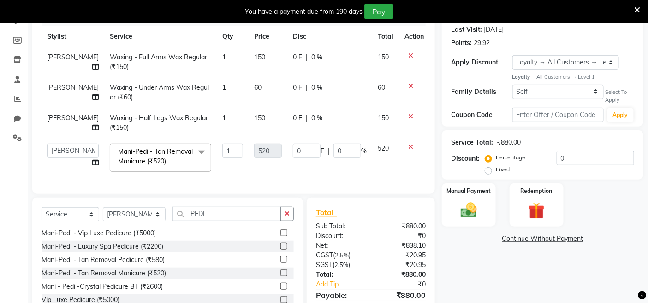
drag, startPoint x: 247, startPoint y: 169, endPoint x: 256, endPoint y: 154, distance: 17.0
click at [255, 159] on td "520" at bounding box center [268, 157] width 39 height 39
click at [343, 147] on input "0" at bounding box center [347, 151] width 28 height 14
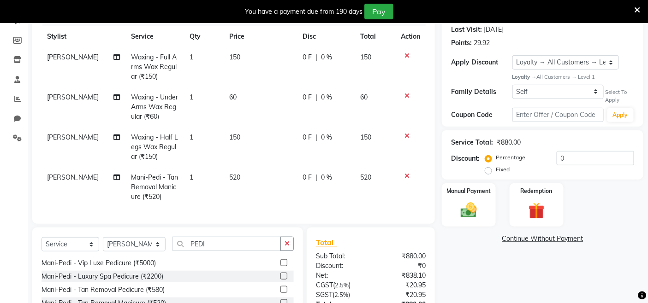
click at [407, 145] on tbody "sapna Waxing - Full Arms Wax Regular (₹150) 1 150 0 F | 0 % 150 sapna Waxing - …" at bounding box center [233, 127] width 384 height 160
click at [408, 173] on icon at bounding box center [406, 176] width 5 height 6
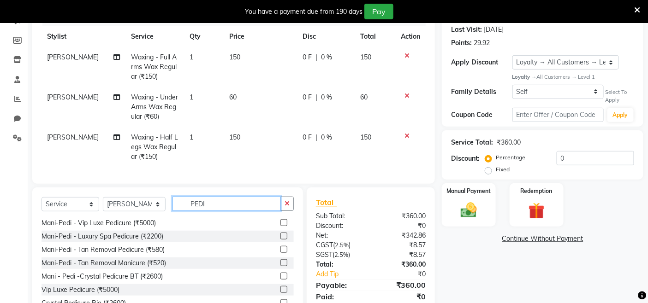
click at [231, 205] on input "PEDI" at bounding box center [226, 204] width 108 height 14
type input "P"
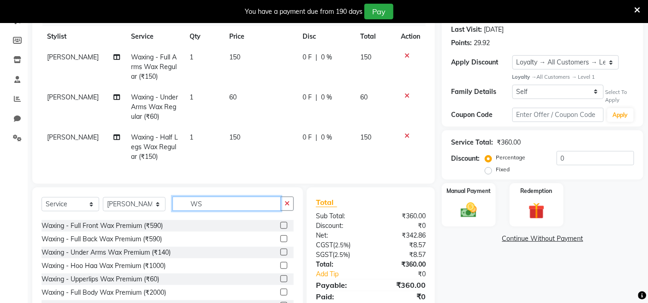
scroll to position [0, 0]
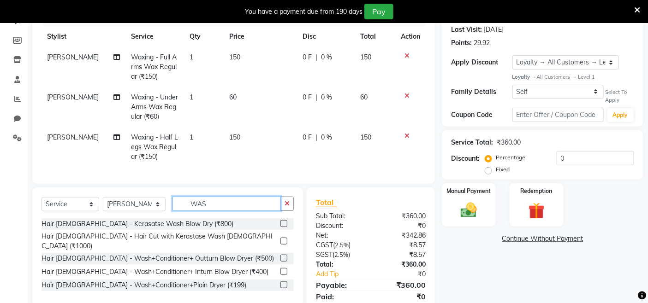
type input "WAS"
click at [284, 282] on label at bounding box center [283, 285] width 7 height 7
click at [284, 283] on input "checkbox" at bounding box center [283, 286] width 6 height 6
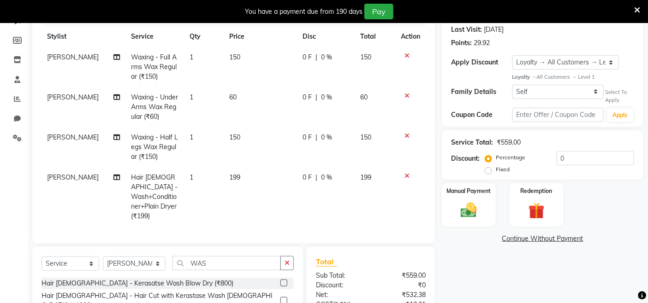
checkbox input "false"
click at [247, 180] on td "199" at bounding box center [260, 196] width 73 height 59
select select "76896"
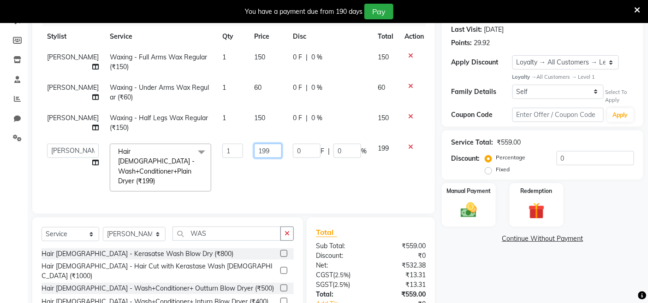
click at [255, 151] on input "199" at bounding box center [268, 151] width 28 height 14
type input "1"
type input "200"
click at [249, 179] on td "200" at bounding box center [268, 167] width 39 height 59
select select "76896"
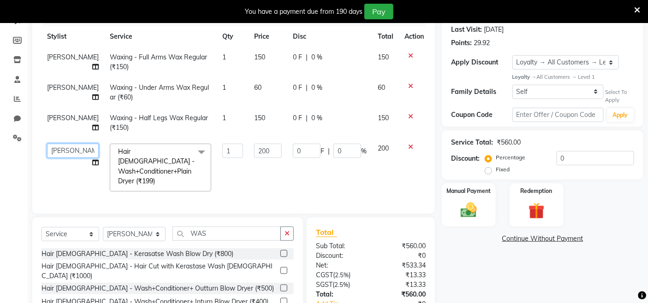
click at [65, 153] on select "Admin Admin AKHIL ANKUSH ANSH Baljinder Colour Lounge, Kabir Park Colour Lounge…" at bounding box center [73, 151] width 52 height 14
click at [96, 24] on div "Services" at bounding box center [237, 17] width 390 height 17
select select "89289"
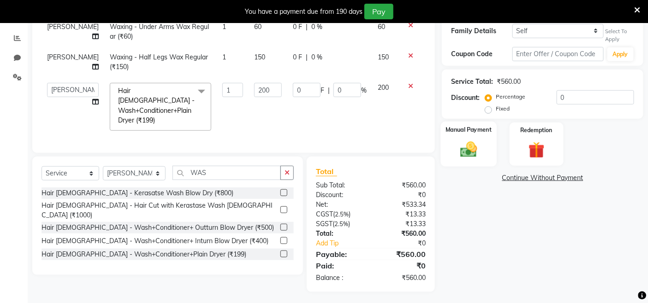
click at [488, 133] on label "Manual Payment" at bounding box center [469, 129] width 46 height 9
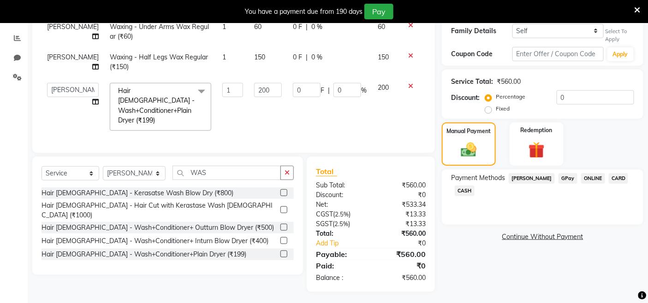
click at [581, 178] on span "ONLINE" at bounding box center [593, 178] width 24 height 11
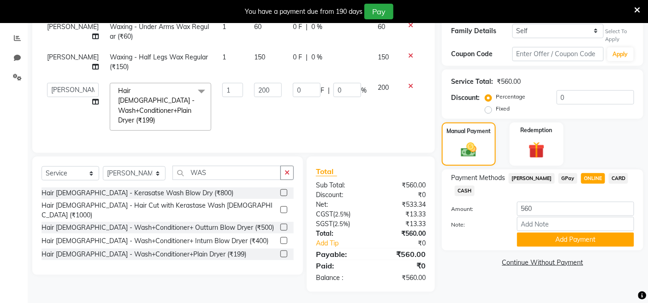
click at [559, 192] on div "Payment Methods Bajaj Finserv GPay ONLINE CARD CASH" at bounding box center [542, 185] width 183 height 25
click at [558, 178] on span "GPay" at bounding box center [567, 178] width 19 height 11
click at [254, 89] on input "200" at bounding box center [268, 90] width 28 height 14
click at [255, 85] on input "200" at bounding box center [268, 90] width 28 height 14
type input "2"
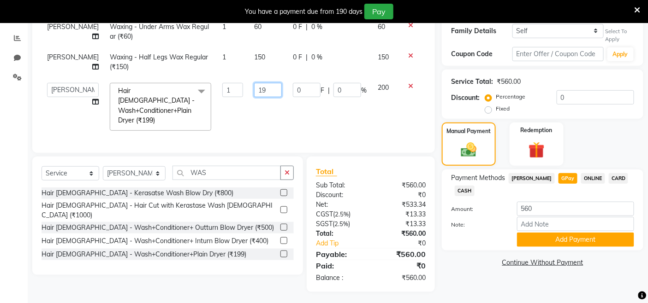
type input "190"
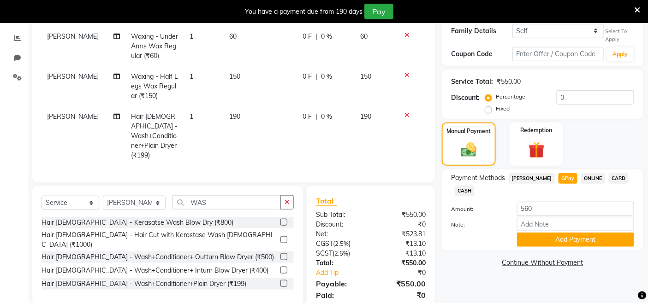
click at [264, 116] on td "190" at bounding box center [260, 136] width 73 height 59
select select "89289"
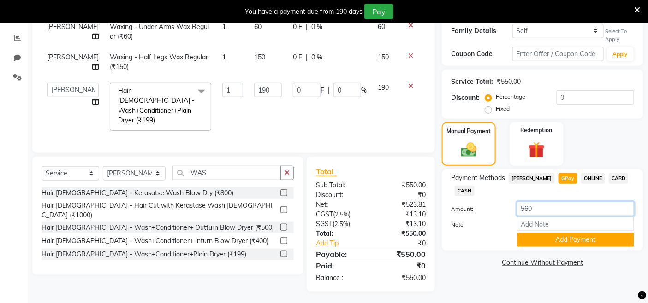
click at [535, 209] on input "560" at bounding box center [575, 209] width 117 height 14
type input "550"
click at [554, 242] on button "Add Payment" at bounding box center [575, 240] width 117 height 14
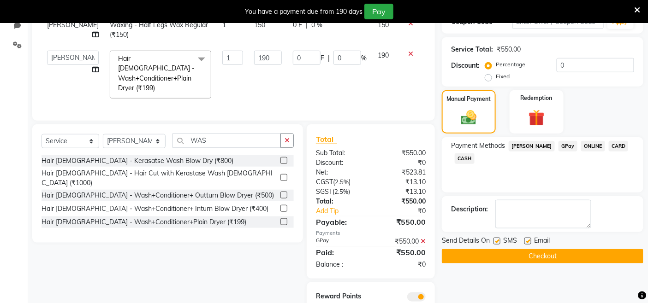
scroll to position [254, 0]
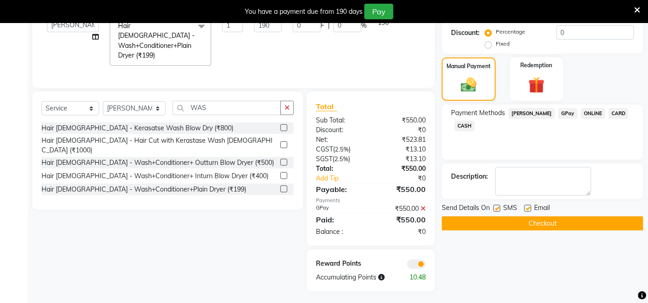
click at [556, 228] on button "Checkout" at bounding box center [542, 224] width 201 height 14
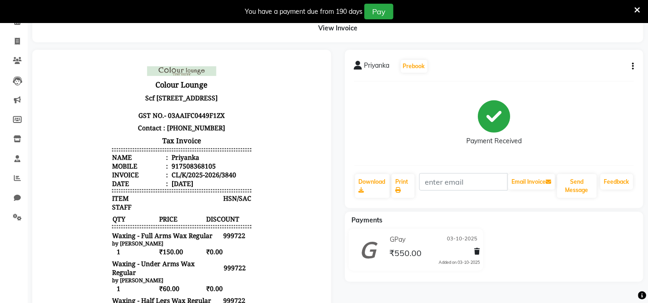
scroll to position [7, 0]
click at [12, 36] on span at bounding box center [17, 41] width 16 height 11
select select "service"
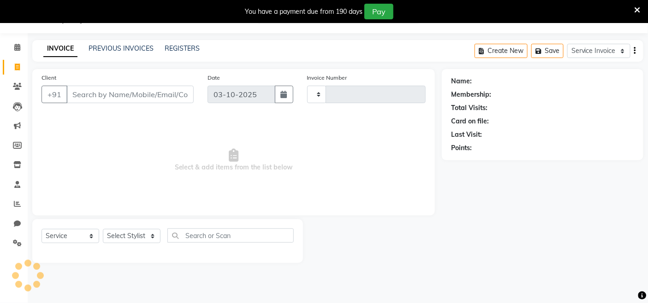
scroll to position [23, 0]
type input "3841"
select select "8015"
click at [113, 45] on link "PREVIOUS INVOICES" at bounding box center [121, 48] width 65 height 8
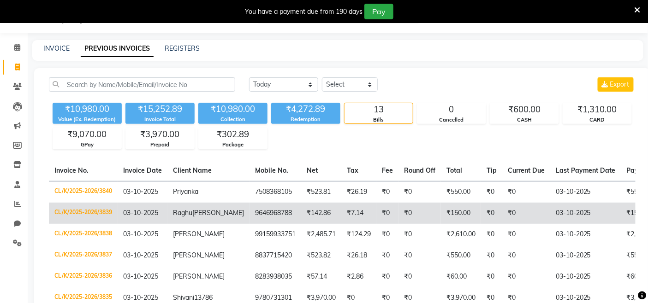
click at [516, 213] on td "₹0" at bounding box center [526, 213] width 48 height 21
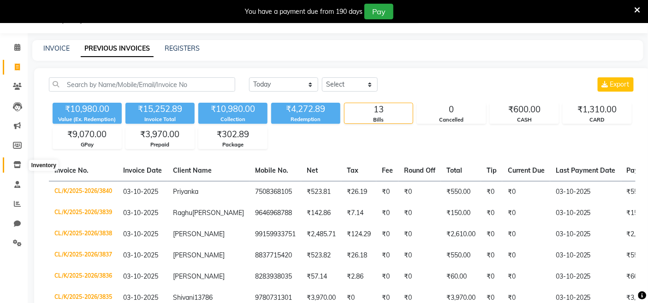
click at [15, 167] on icon at bounding box center [17, 164] width 8 height 7
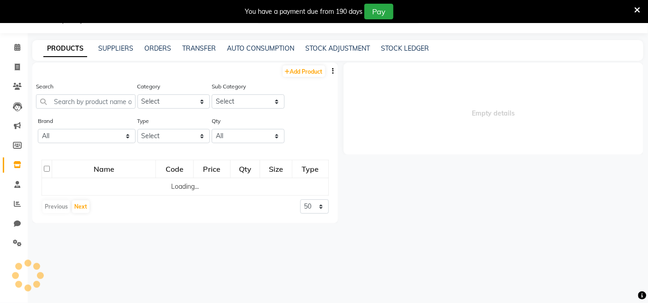
select select
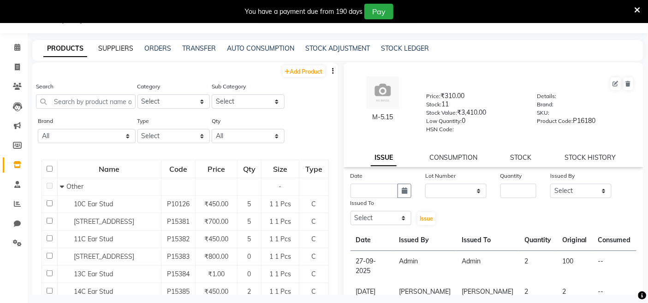
click at [125, 52] on link "SUPPLIERS" at bounding box center [115, 48] width 35 height 8
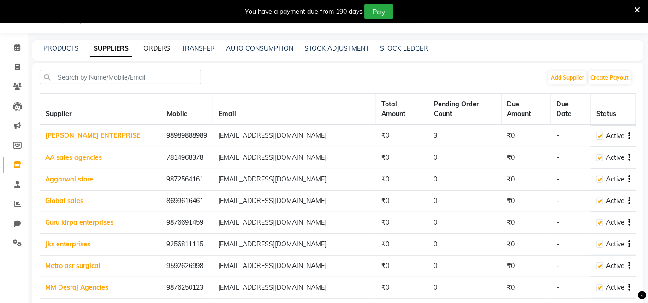
click at [159, 45] on link "ORDERS" at bounding box center [156, 48] width 27 height 8
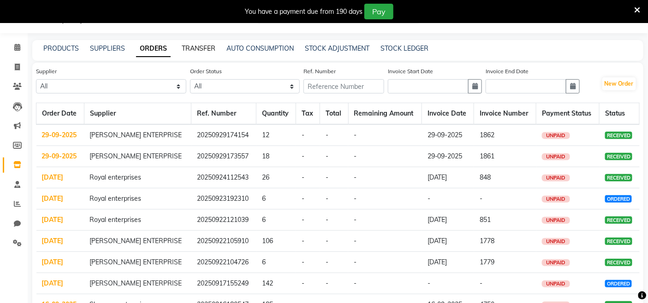
click at [210, 48] on link "TRANSFER" at bounding box center [199, 48] width 34 height 8
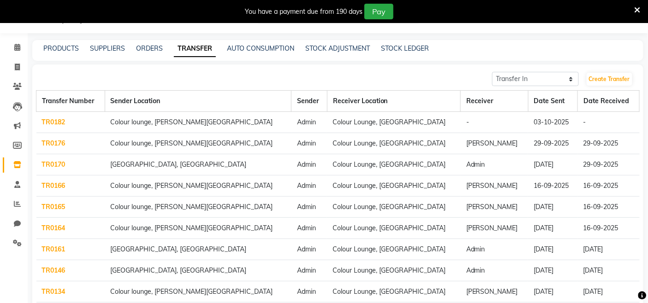
click at [22, 172] on link "Inventory" at bounding box center [14, 165] width 22 height 15
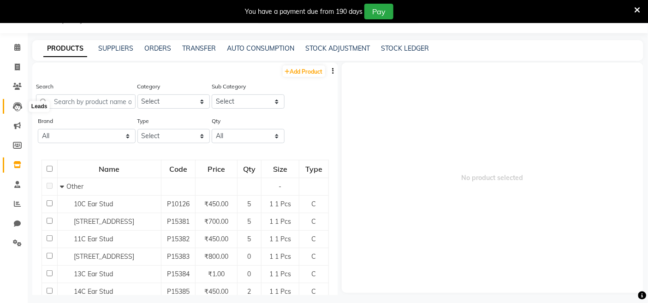
click at [22, 105] on span at bounding box center [17, 106] width 16 height 11
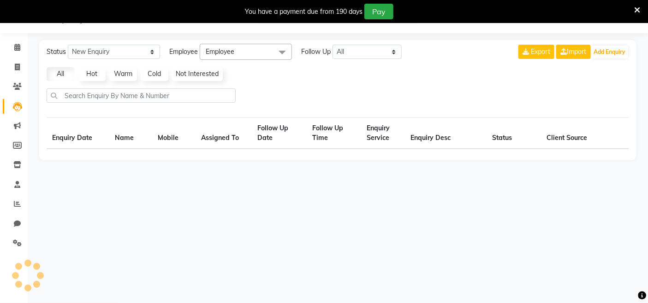
select select "10"
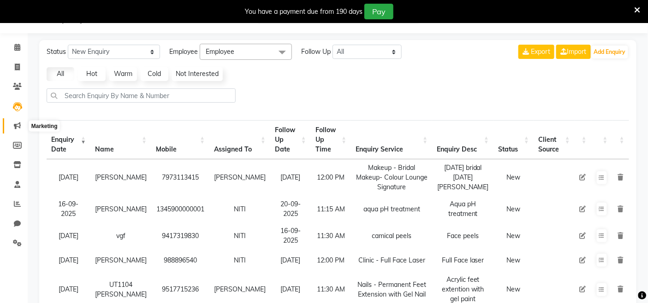
click at [15, 130] on span at bounding box center [17, 126] width 16 height 11
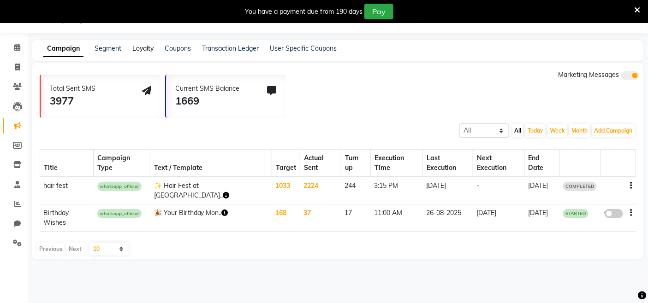
click at [148, 48] on link "Loyalty" at bounding box center [142, 48] width 21 height 8
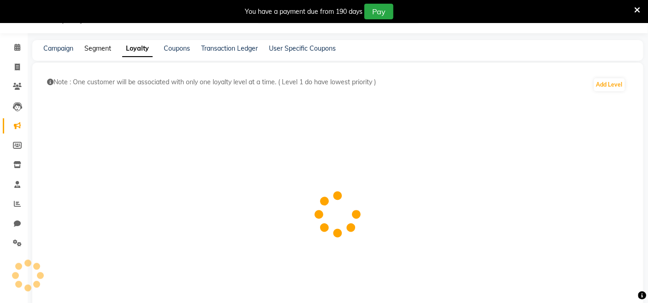
click at [111, 48] on link "Segment" at bounding box center [97, 48] width 27 height 8
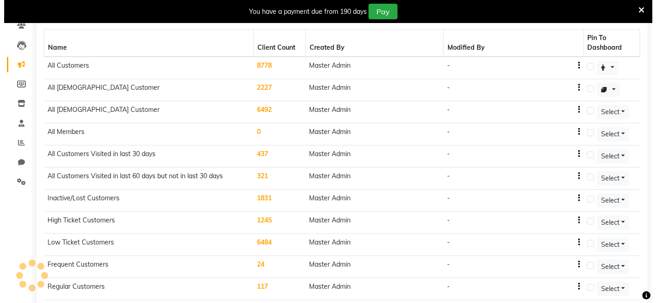
scroll to position [177, 0]
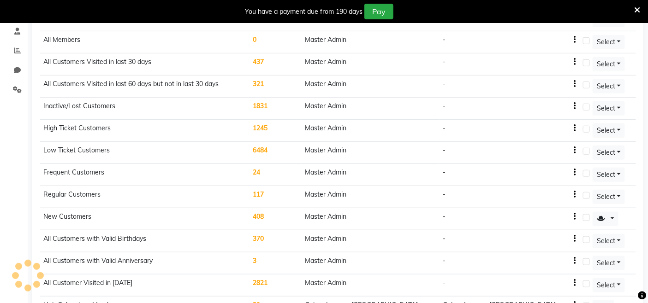
click at [297, 208] on td "408" at bounding box center [275, 219] width 52 height 22
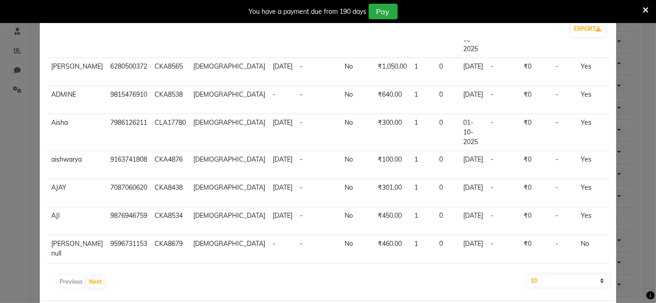
scroll to position [82, 0]
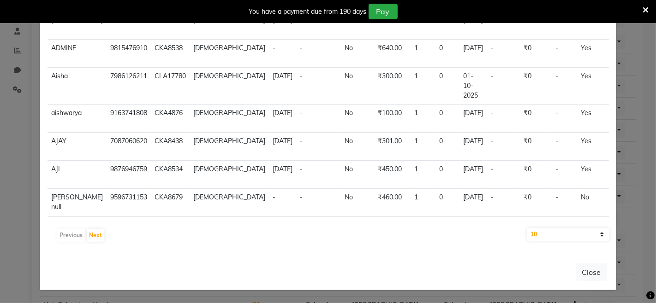
click at [592, 234] on select "10 50 100" at bounding box center [568, 234] width 82 height 13
select select "100"
click at [527, 228] on select "10 50 100" at bounding box center [568, 234] width 82 height 13
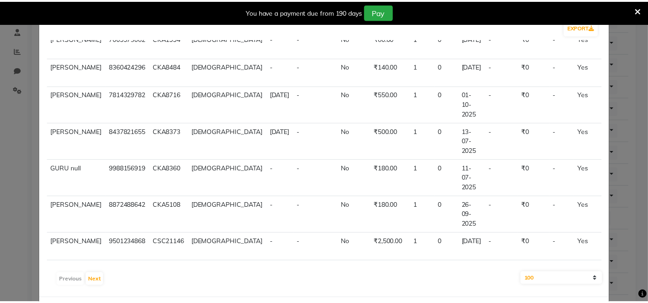
scroll to position [0, 0]
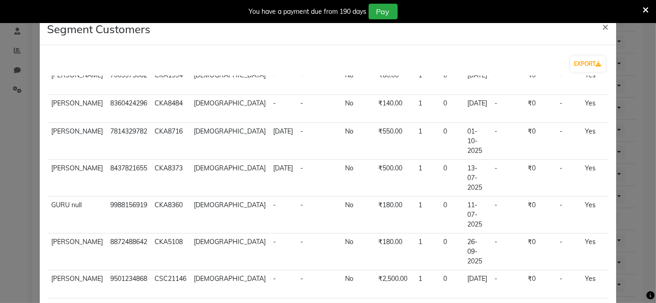
click at [34, 30] on ngb-modal-window "Segment Customers × EXPORT Name Mobile Code Gender DOB Anniversary Member Amoun…" at bounding box center [328, 151] width 656 height 303
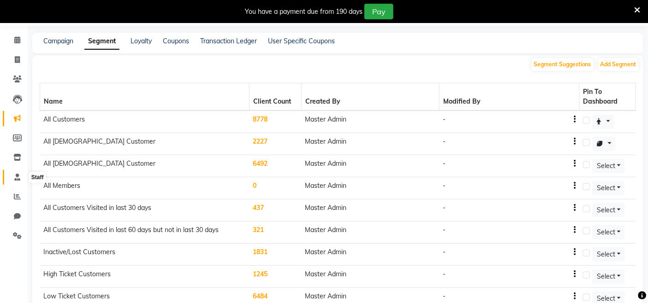
scroll to position [23, 0]
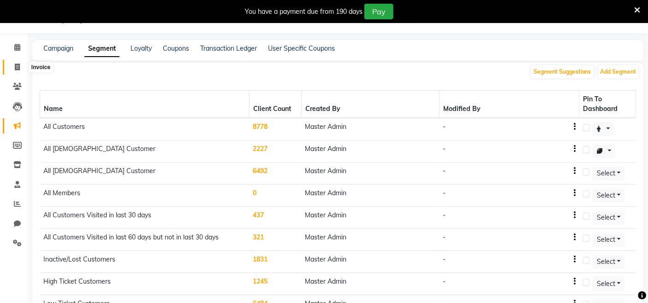
drag, startPoint x: 17, startPoint y: 66, endPoint x: 245, endPoint y: 2, distance: 237.1
click at [17, 66] on icon at bounding box center [17, 67] width 5 height 7
select select "service"
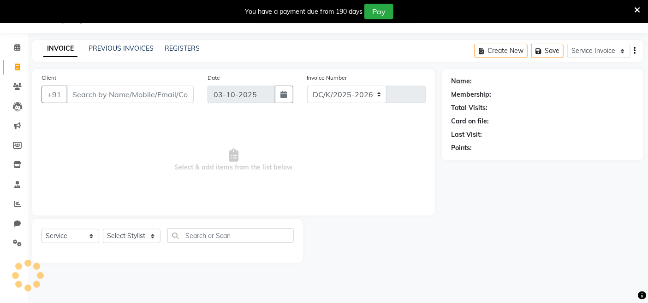
select select "8015"
type input "3841"
click at [144, 49] on link "PREVIOUS INVOICES" at bounding box center [121, 48] width 65 height 8
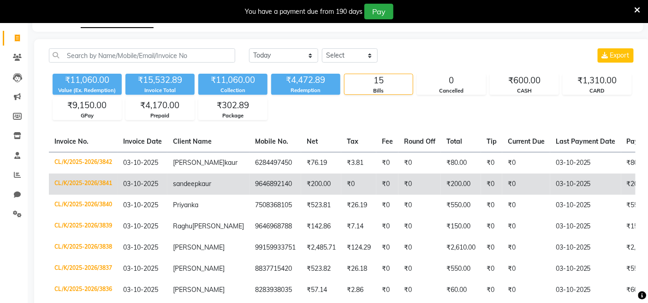
scroll to position [74, 0]
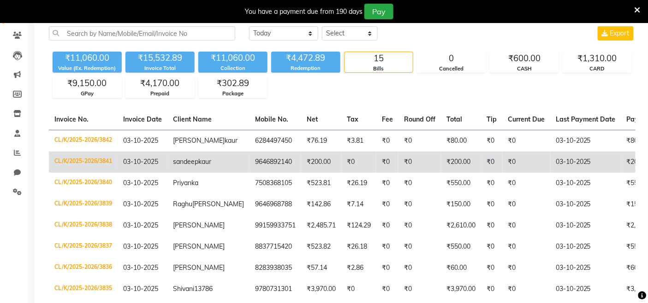
click at [128, 166] on span "03-10-2025" at bounding box center [140, 162] width 35 height 8
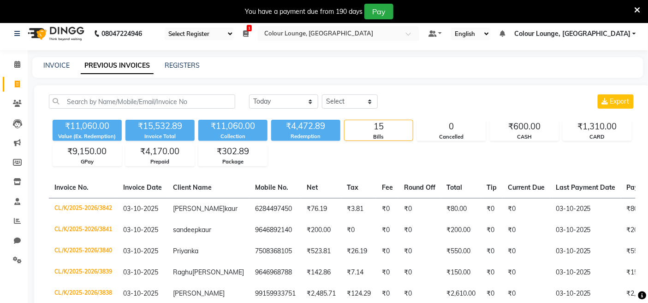
scroll to position [0, 0]
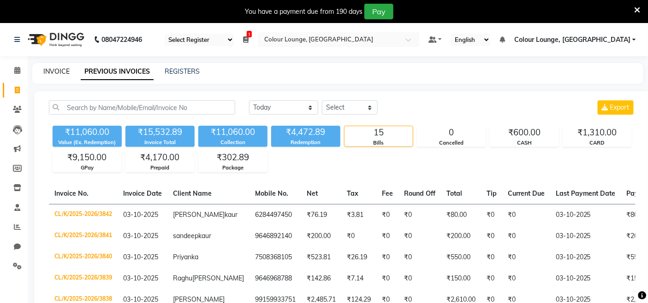
click at [52, 68] on link "INVOICE" at bounding box center [56, 71] width 26 height 8
select select "service"
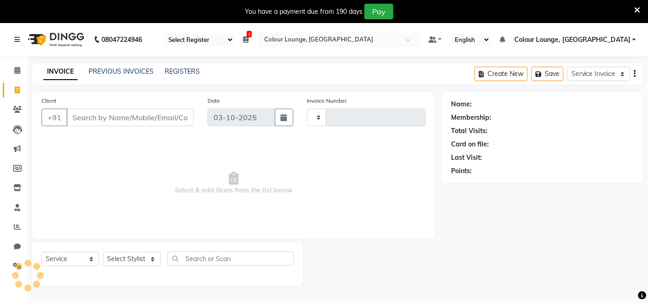
type input "3844"
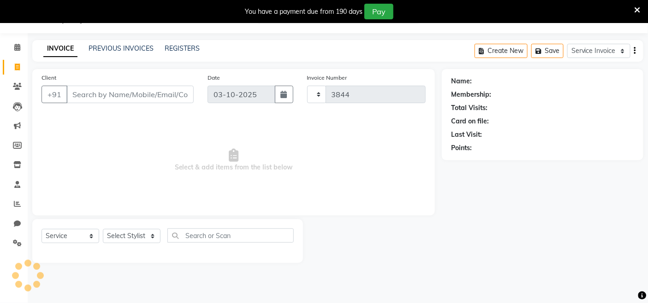
select select "8015"
click at [119, 235] on select "Select Stylist" at bounding box center [132, 236] width 58 height 14
select select "91024"
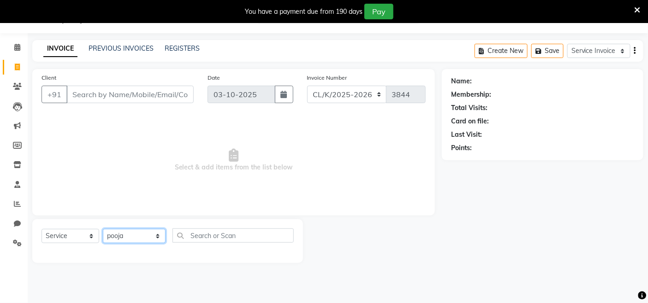
click at [103, 230] on select "Select Stylist Admin Admin AKHIL ANKUSH ANSH Baljinder Colour Lounge, Kabir Par…" at bounding box center [134, 236] width 63 height 14
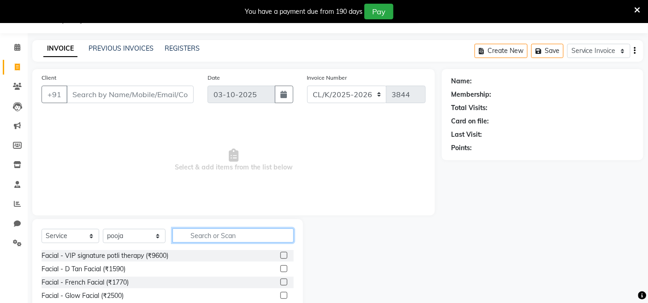
click at [208, 237] on input "text" at bounding box center [232, 236] width 121 height 14
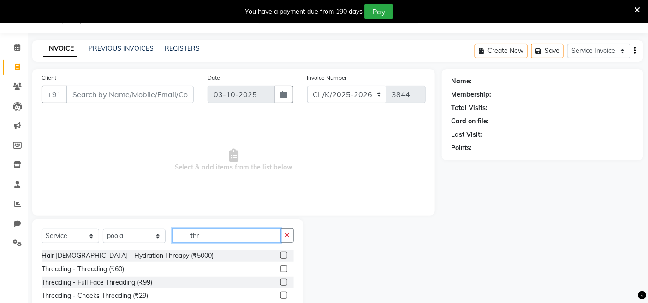
type input "thr"
click at [280, 282] on label at bounding box center [283, 282] width 7 height 7
click at [280, 282] on input "checkbox" at bounding box center [283, 283] width 6 height 6
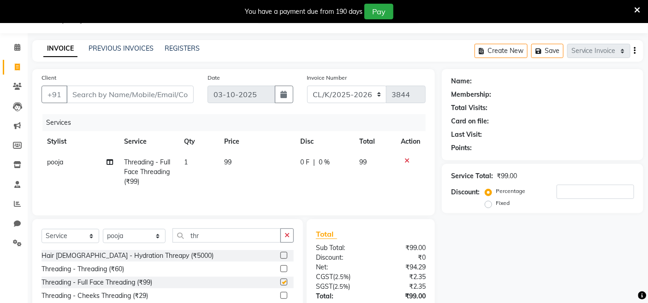
checkbox input "false"
click at [242, 161] on td "99" at bounding box center [257, 172] width 76 height 40
select select "91024"
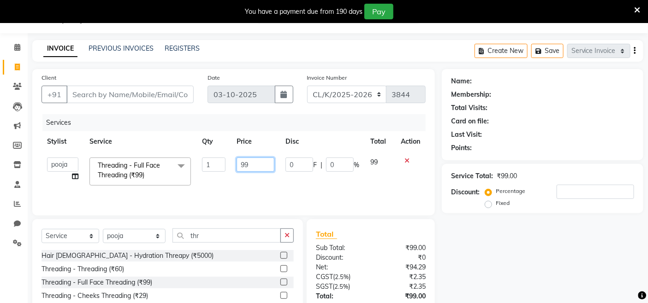
click at [265, 167] on input "99" at bounding box center [256, 165] width 38 height 14
type input "9"
type input "100"
drag, startPoint x: 129, startPoint y: 126, endPoint x: 119, endPoint y: 118, distance: 13.1
click at [126, 124] on div "Services" at bounding box center [237, 122] width 390 height 17
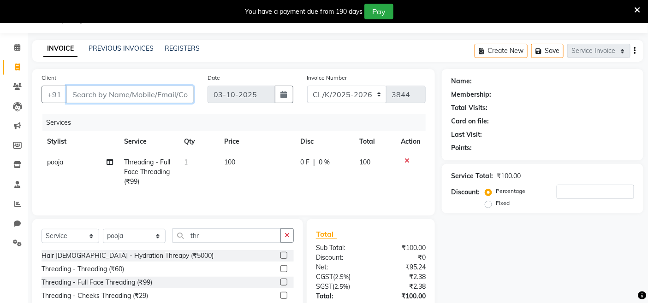
drag, startPoint x: 104, startPoint y: 95, endPoint x: 97, endPoint y: 95, distance: 7.0
click at [103, 95] on input "Client" at bounding box center [129, 95] width 127 height 18
type input "8"
type input "0"
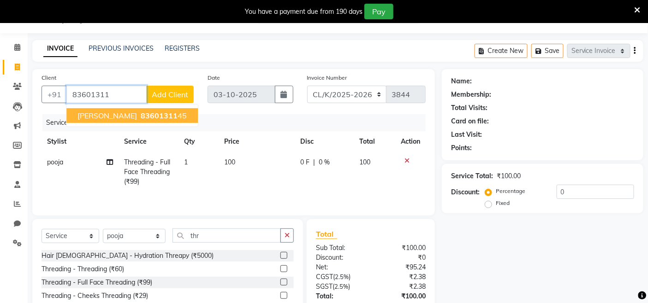
click at [100, 118] on span "[PERSON_NAME]" at bounding box center [106, 115] width 59 height 9
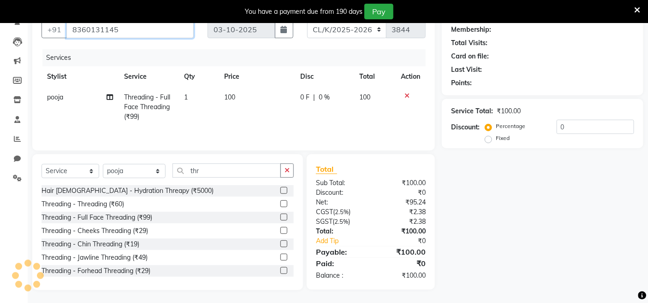
scroll to position [89, 0]
type input "8360131145"
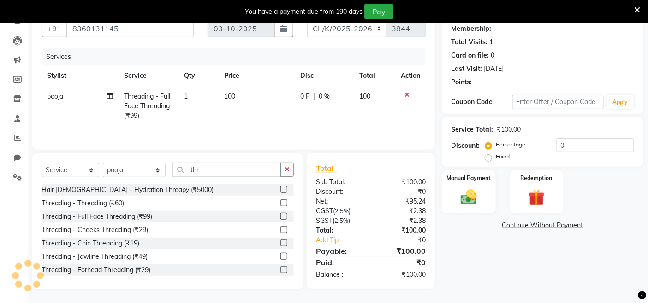
select select "1: Object"
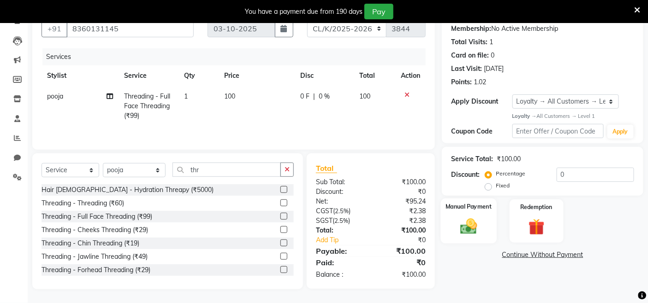
click at [461, 230] on img at bounding box center [469, 226] width 28 height 19
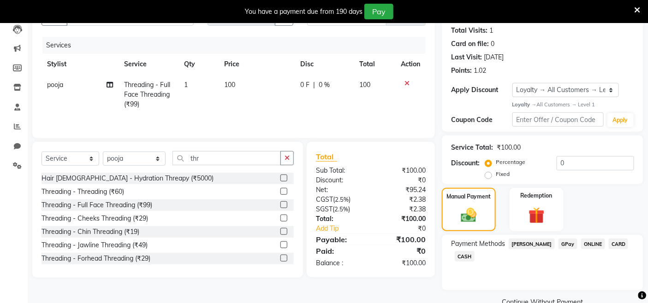
scroll to position [120, 0]
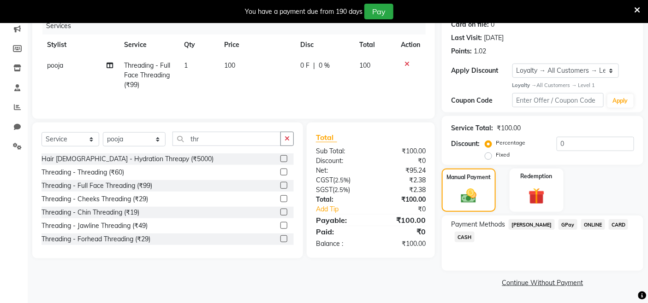
click at [559, 227] on span "GPay" at bounding box center [567, 224] width 19 height 11
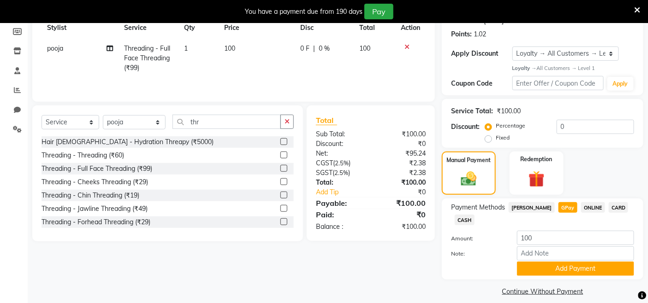
scroll to position [146, 0]
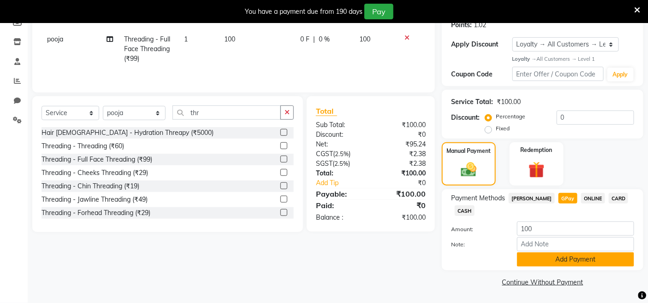
click at [575, 262] on button "Add Payment" at bounding box center [575, 260] width 117 height 14
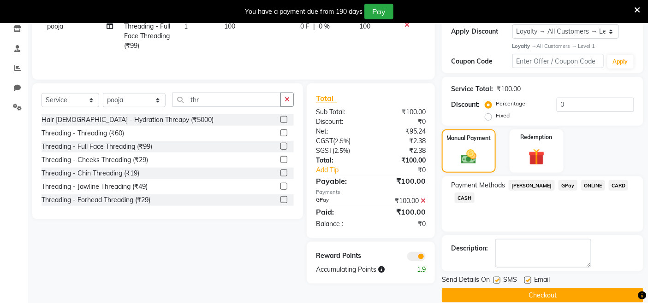
scroll to position [172, 0]
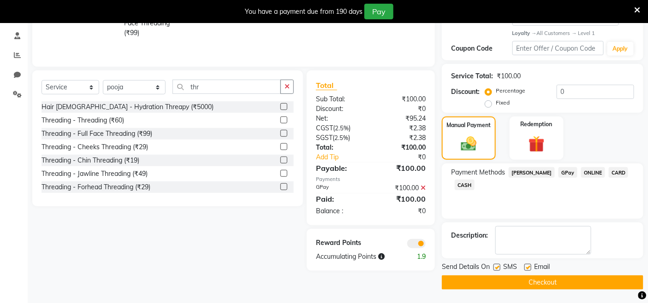
click at [559, 286] on button "Checkout" at bounding box center [542, 283] width 201 height 14
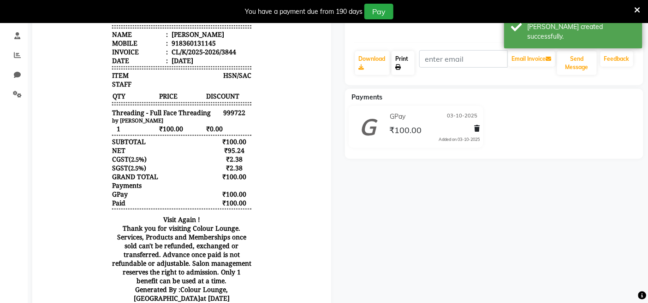
click at [397, 65] on icon at bounding box center [398, 68] width 6 height 6
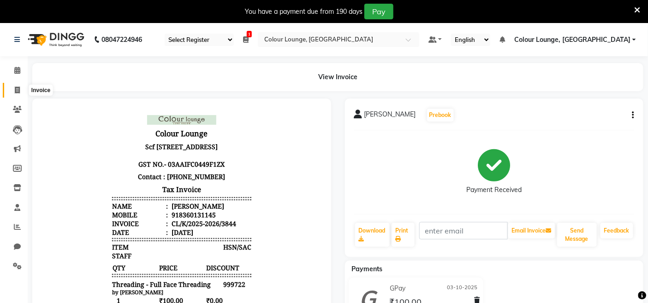
click at [12, 88] on span at bounding box center [17, 90] width 16 height 11
select select "service"
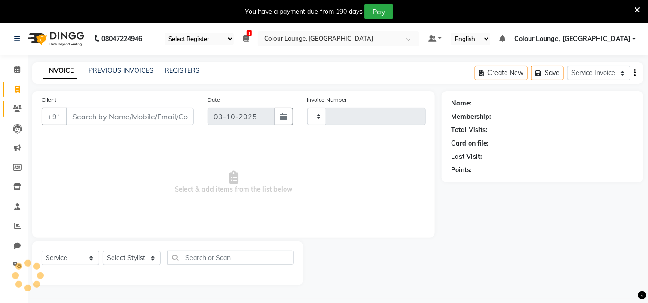
type input "3845"
select select "8015"
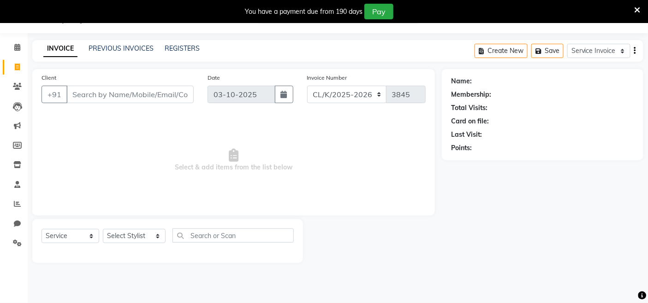
click at [107, 98] on input "Client" at bounding box center [129, 95] width 127 height 18
click at [12, 88] on span at bounding box center [17, 87] width 16 height 11
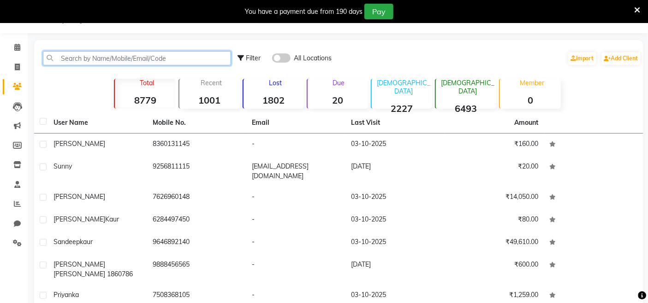
click at [91, 59] on input "text" at bounding box center [137, 58] width 188 height 14
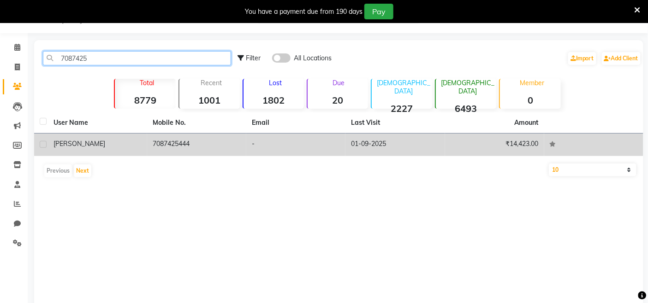
type input "7087425"
click at [155, 145] on td "7087425444" at bounding box center [196, 145] width 99 height 23
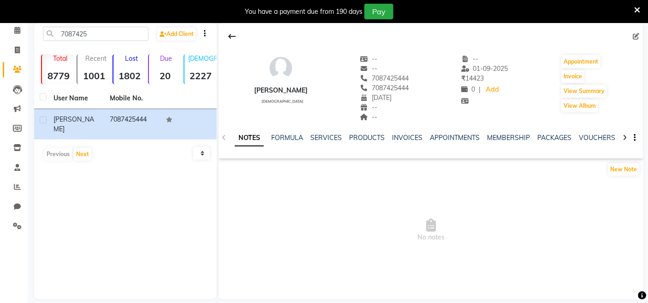
scroll to position [49, 0]
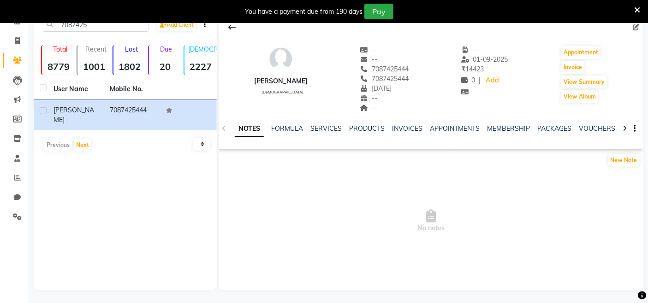
click at [340, 130] on ul "NOTES FORMULA SERVICES PRODUCTS INVOICES APPOINTMENTS MEMBERSHIP PACKAGES VOUCH…" at bounding box center [528, 129] width 586 height 10
click at [331, 131] on link "SERVICES" at bounding box center [325, 128] width 31 height 8
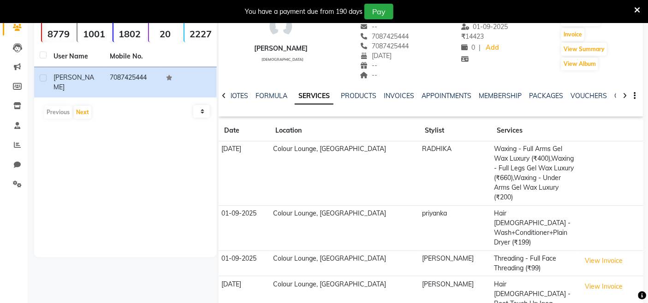
scroll to position [24, 0]
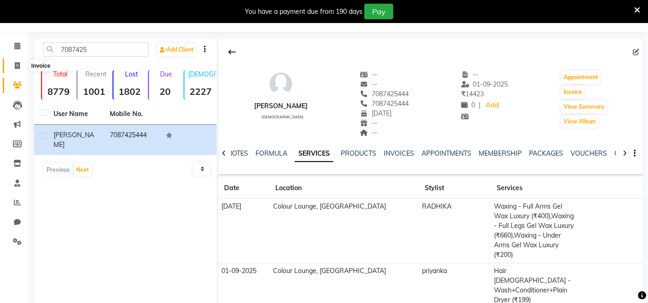
click at [15, 65] on icon at bounding box center [17, 65] width 5 height 7
select select "service"
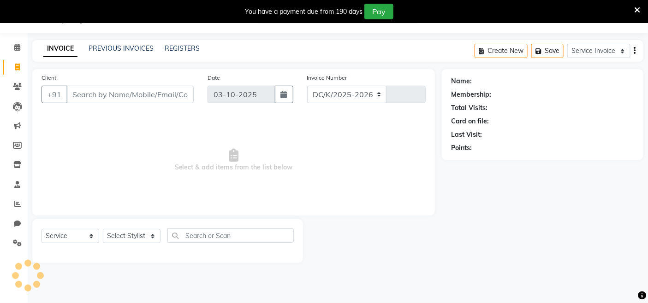
scroll to position [23, 0]
select select "8015"
type input "3845"
click at [18, 85] on icon at bounding box center [17, 86] width 9 height 7
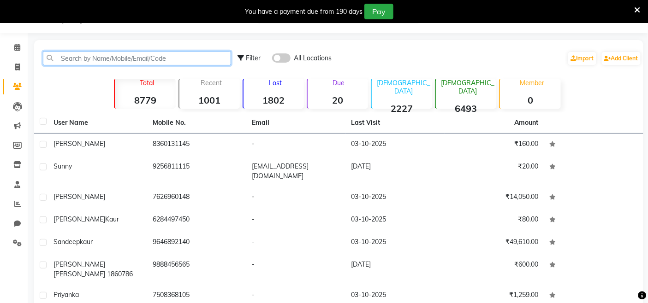
click at [107, 55] on input "text" at bounding box center [137, 58] width 188 height 14
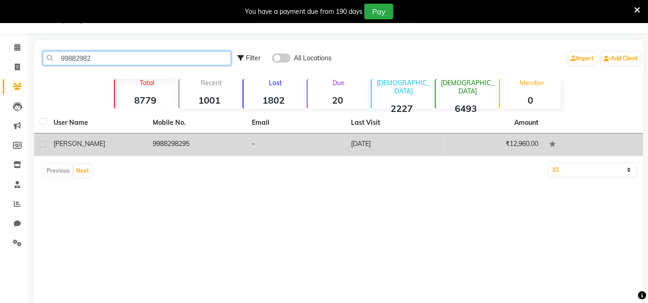
type input "99882982"
click at [198, 147] on td "9988298295" at bounding box center [196, 145] width 99 height 23
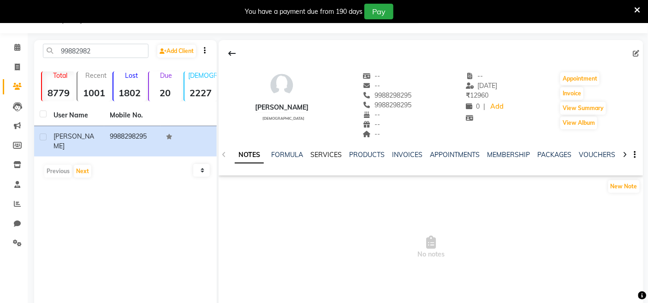
click at [316, 157] on link "SERVICES" at bounding box center [325, 155] width 31 height 8
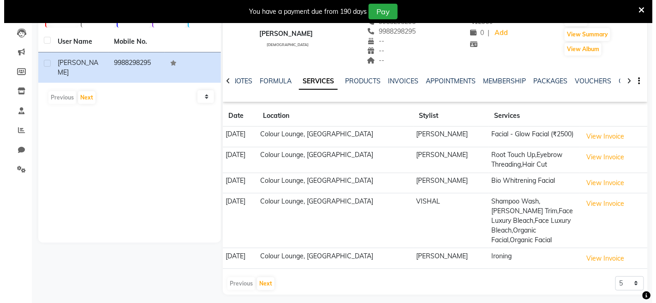
scroll to position [102, 0]
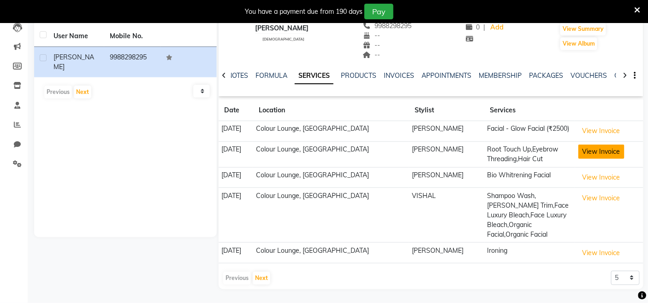
click at [585, 155] on button "View Invoice" at bounding box center [601, 152] width 46 height 14
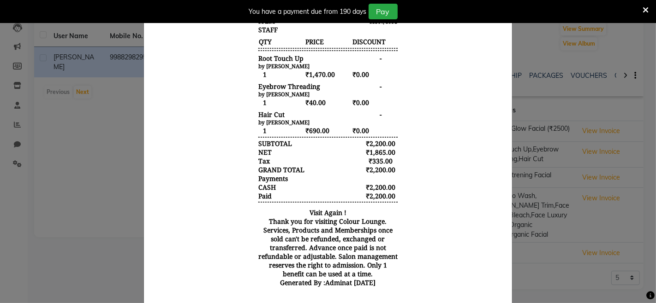
scroll to position [151, 0]
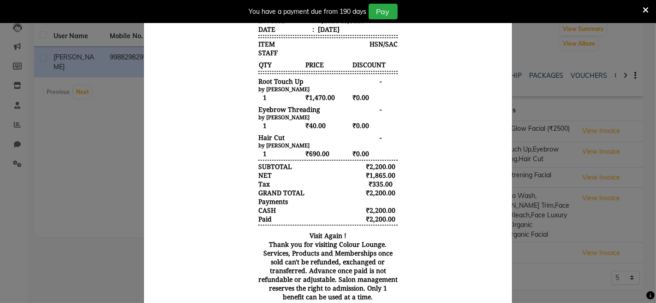
click at [58, 132] on ngb-modal-window "INVOICE View Invoice Close" at bounding box center [328, 151] width 656 height 303
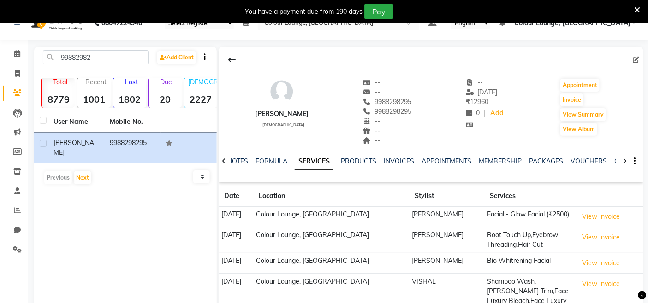
scroll to position [0, 0]
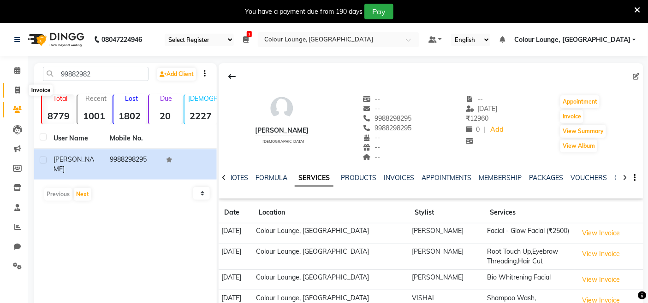
click at [17, 88] on icon at bounding box center [17, 90] width 5 height 7
select select "service"
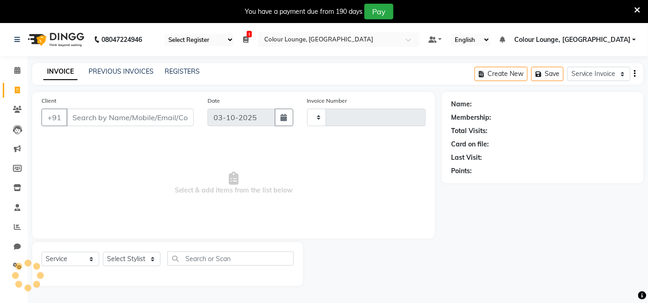
type input "3846"
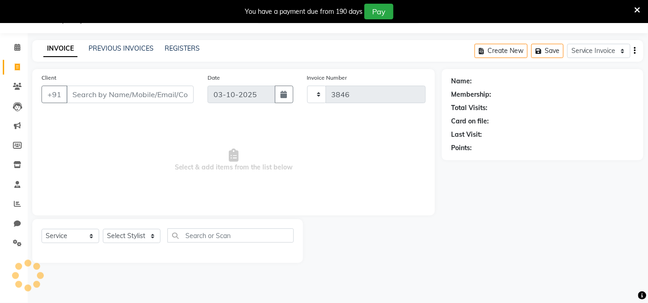
select select "8015"
click at [108, 92] on input "Client" at bounding box center [129, 95] width 127 height 18
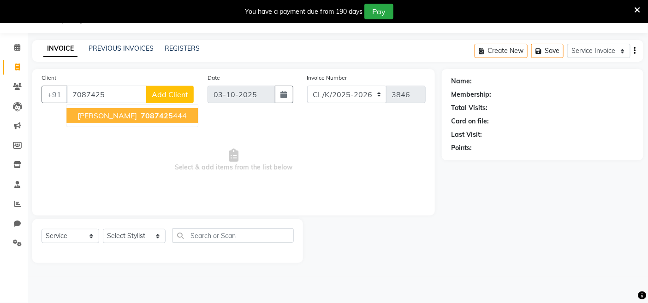
click at [141, 119] on span "7087425" at bounding box center [157, 115] width 32 height 9
type input "7087425444"
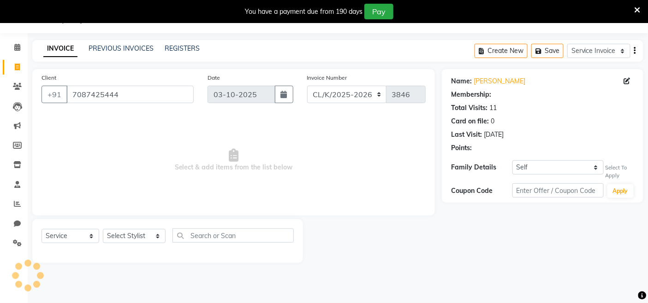
select select "1: Object"
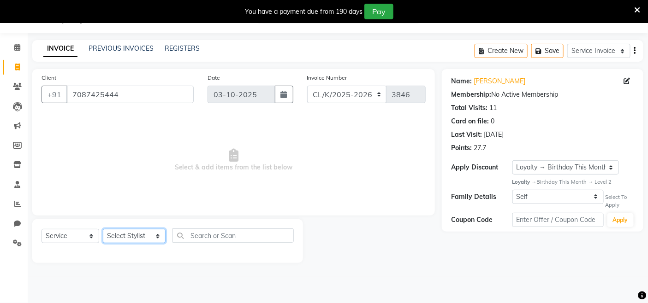
click at [143, 234] on select "Select Stylist Admin Admin AKHIL ANKUSH ANSH Baljinder Colour Lounge, Kabir Par…" at bounding box center [134, 236] width 63 height 14
select select "91024"
click at [103, 230] on select "Select Stylist Admin Admin AKHIL ANKUSH ANSH Baljinder Colour Lounge, Kabir Par…" at bounding box center [134, 236] width 63 height 14
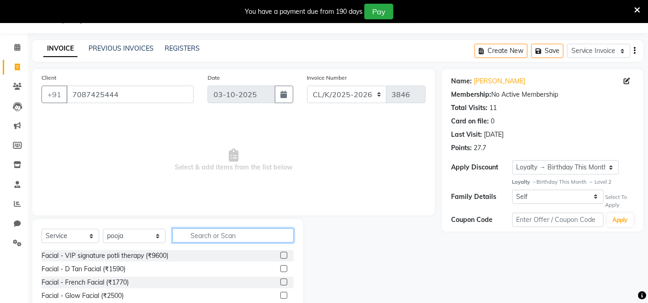
drag, startPoint x: 210, startPoint y: 235, endPoint x: 215, endPoint y: 236, distance: 5.6
click at [215, 236] on input "text" at bounding box center [232, 236] width 121 height 14
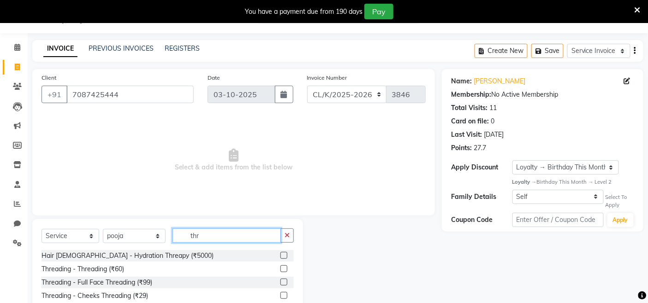
type input "thr"
click at [280, 281] on label at bounding box center [283, 282] width 7 height 7
click at [280, 281] on input "checkbox" at bounding box center [283, 283] width 6 height 6
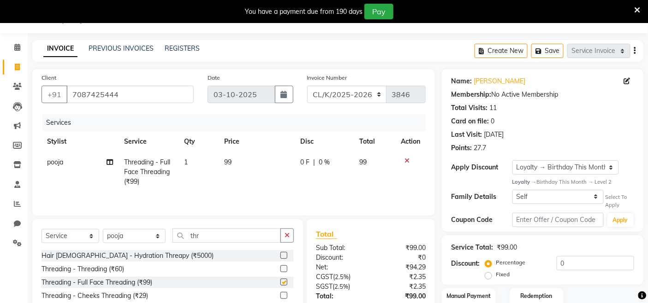
checkbox input "false"
click at [239, 160] on td "99" at bounding box center [257, 172] width 76 height 40
select select "91024"
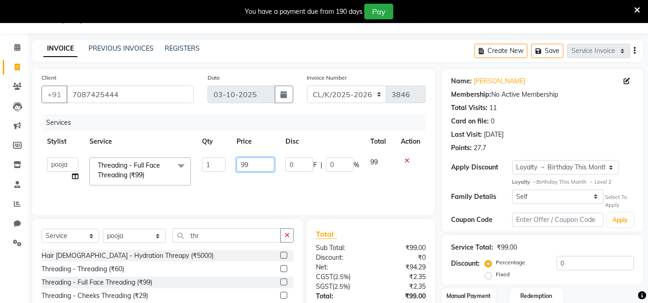
click at [251, 165] on input "99" at bounding box center [256, 165] width 38 height 14
type input "9"
type input "100"
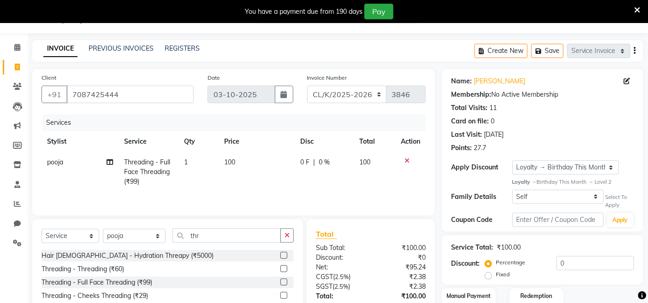
click at [260, 183] on td "100" at bounding box center [257, 172] width 76 height 40
select select "91024"
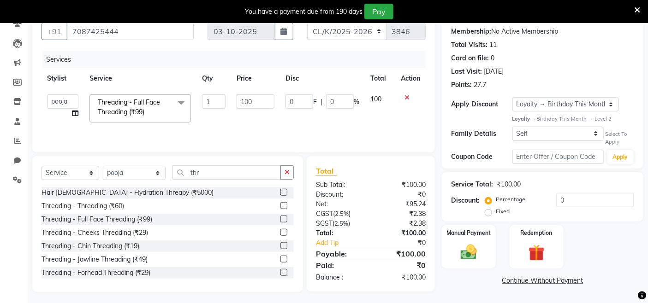
scroll to position [89, 0]
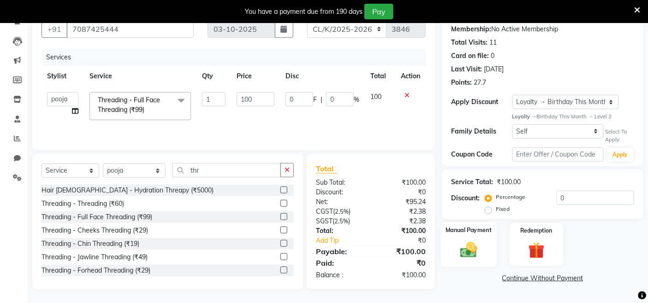
click at [471, 241] on img at bounding box center [469, 250] width 28 height 19
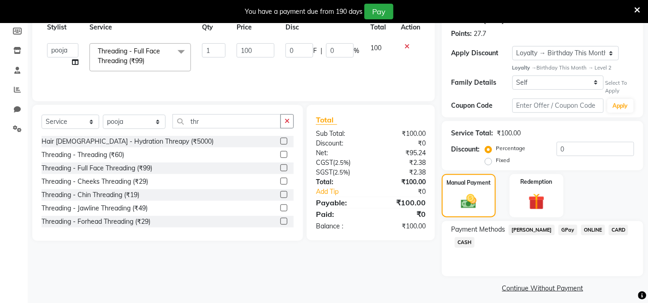
scroll to position [140, 0]
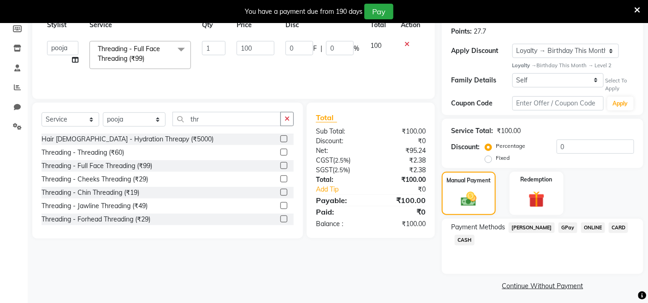
click at [467, 241] on span "CASH" at bounding box center [465, 240] width 20 height 11
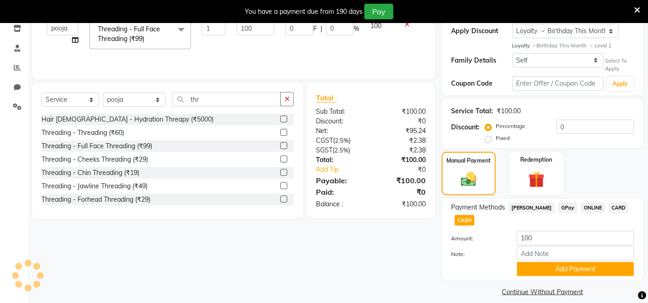
scroll to position [169, 0]
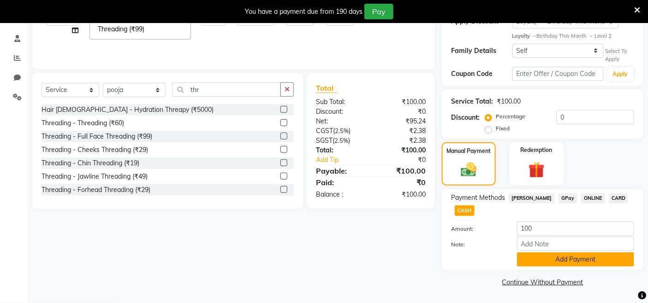
click at [527, 262] on button "Add Payment" at bounding box center [575, 260] width 117 height 14
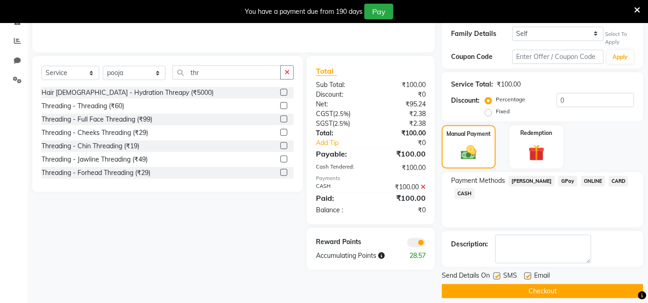
scroll to position [195, 0]
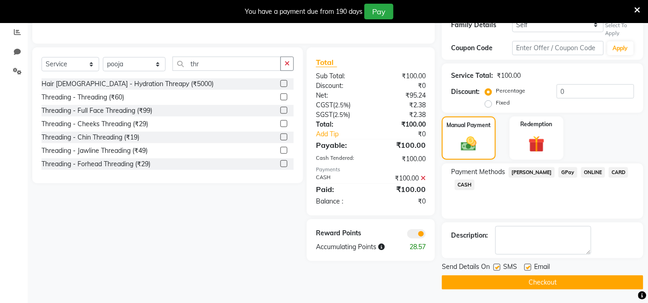
click at [513, 281] on button "Checkout" at bounding box center [542, 283] width 201 height 14
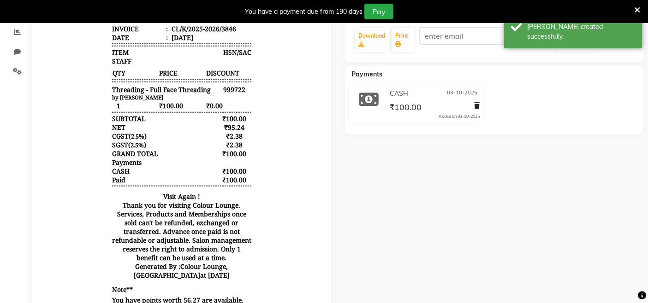
scroll to position [93, 0]
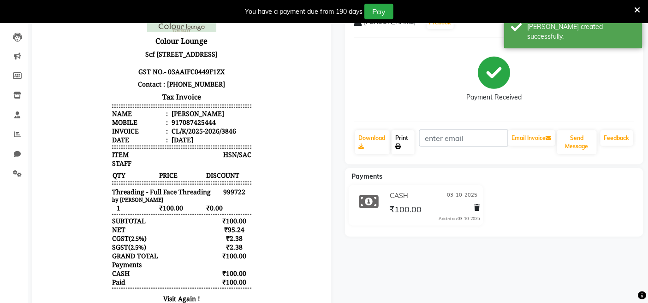
click at [400, 145] on icon at bounding box center [398, 147] width 6 height 6
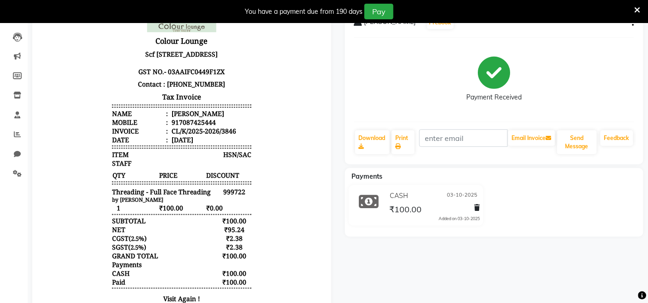
click at [172, 225] on div "SUBTOTAL ₹100.00" at bounding box center [181, 220] width 139 height 9
click at [28, 164] on div at bounding box center [181, 217] width 313 height 423
click at [21, 172] on icon at bounding box center [17, 173] width 9 height 7
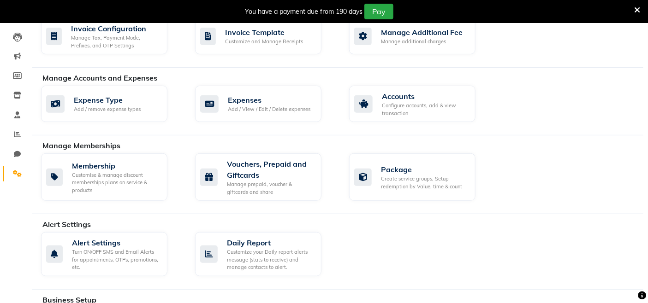
click at [375, 127] on div "Manage Accounts and Expenses Expense Type Add / remove expense types Expenses A…" at bounding box center [337, 103] width 611 height 63
click at [385, 99] on div "Accounts" at bounding box center [425, 96] width 86 height 11
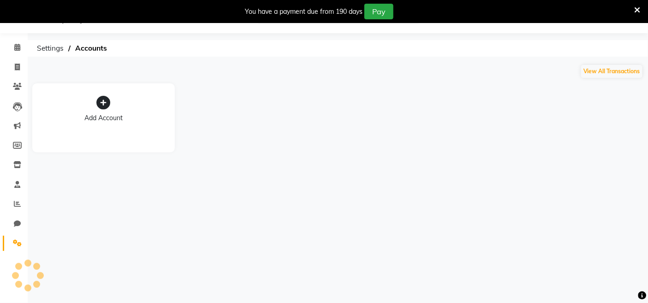
scroll to position [23, 0]
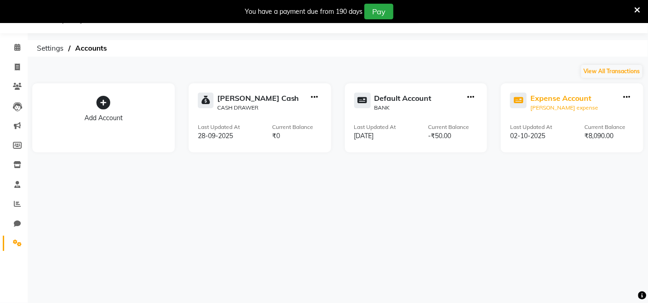
click at [584, 107] on div "Petty expense" at bounding box center [564, 108] width 68 height 8
select select "7254"
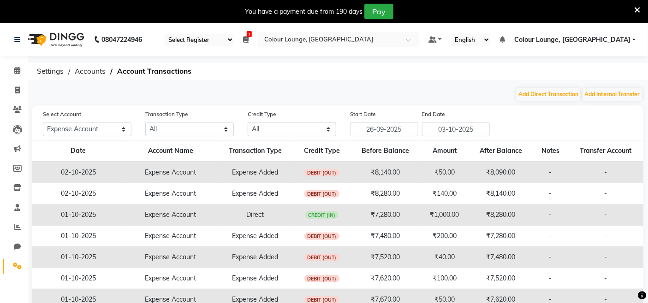
click at [514, 101] on div "Add Direct Transaction Add Internal Transfer" at bounding box center [337, 94] width 611 height 15
click at [19, 261] on span at bounding box center [17, 266] width 16 height 11
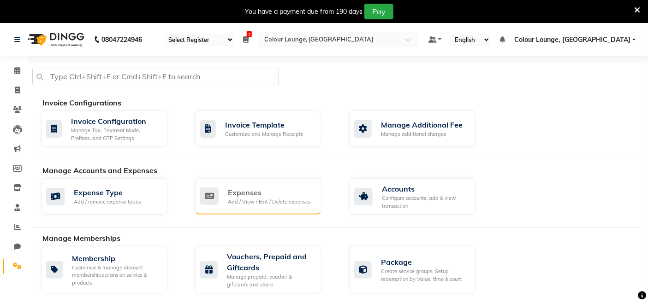
click at [237, 190] on div "Expenses" at bounding box center [269, 192] width 83 height 11
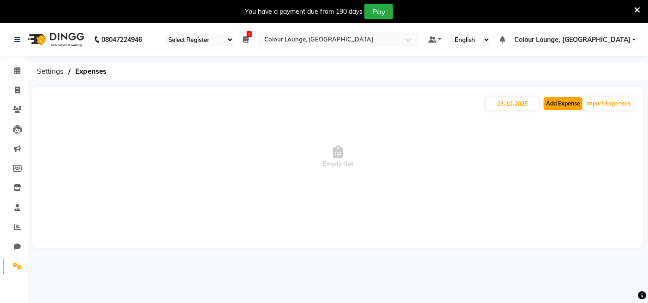
click at [571, 100] on button "Add Expense" at bounding box center [563, 103] width 39 height 13
select select "1"
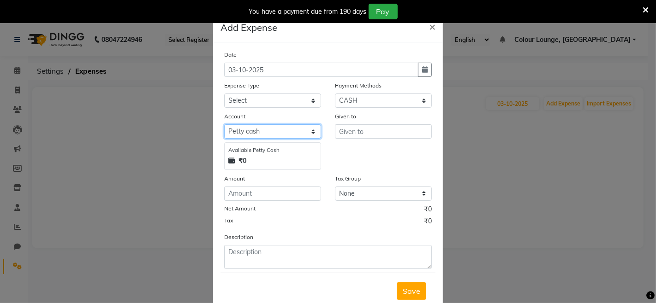
click at [275, 136] on select "Select Petty cash Default account Expense Account" at bounding box center [272, 131] width 97 height 14
select select "7254"
click at [224, 124] on select "Select Petty cash Default account Expense Account" at bounding box center [272, 131] width 97 height 14
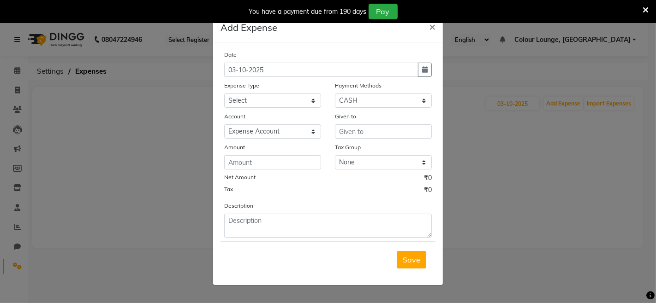
click at [270, 91] on div "Expense Type" at bounding box center [272, 87] width 97 height 13
click at [270, 98] on select "Select Advance Salary Bank charges Car maintenance Cash transfer to bank Cash t…" at bounding box center [272, 101] width 97 height 14
select select "18"
click at [224, 94] on select "Select Advance Salary Bank charges Car maintenance Cash transfer to bank Cash t…" at bounding box center [272, 101] width 97 height 14
click at [375, 140] on div "Date 03-10-2025 Expense Type Select Advance Salary Bank charges Car maintenance…" at bounding box center [327, 144] width 207 height 188
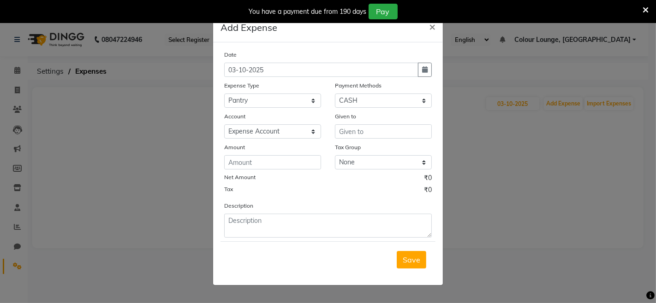
click at [375, 140] on div "Date 03-10-2025 Expense Type Select Advance Salary Bank charges Car maintenance…" at bounding box center [327, 144] width 207 height 188
click at [371, 135] on input "text" at bounding box center [383, 131] width 97 height 14
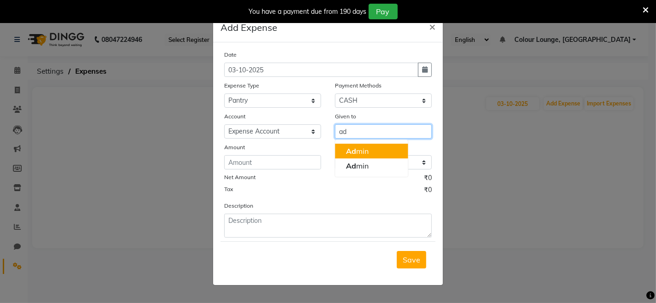
click at [376, 150] on button "Ad min" at bounding box center [371, 151] width 73 height 15
type input "Admin"
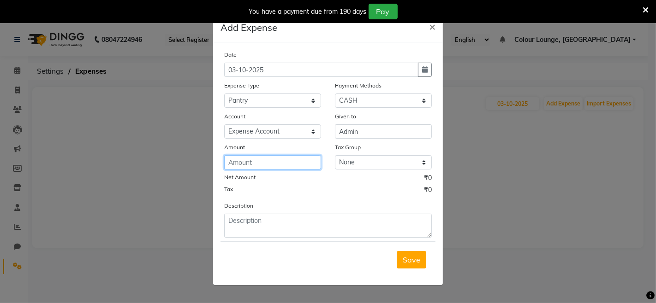
click at [303, 168] on input "number" at bounding box center [272, 162] width 97 height 14
type input "130"
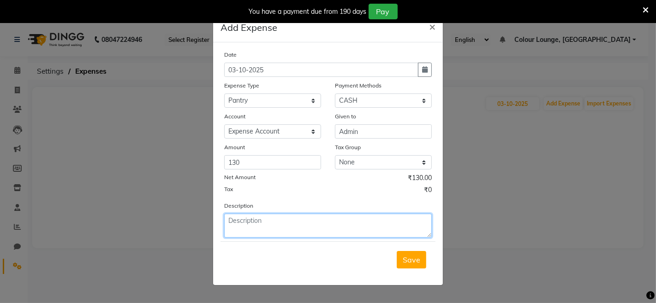
click at [344, 221] on textarea at bounding box center [327, 226] width 207 height 24
type textarea "4 pkt milk"
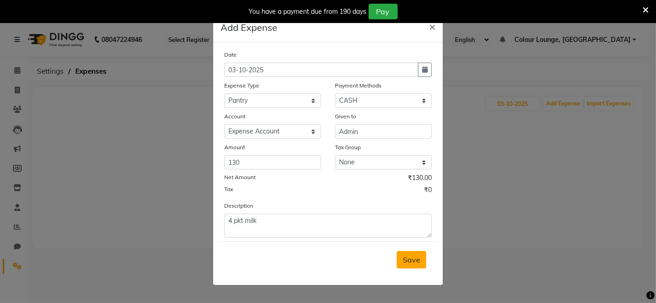
click at [413, 267] on button "Save" at bounding box center [412, 260] width 30 height 18
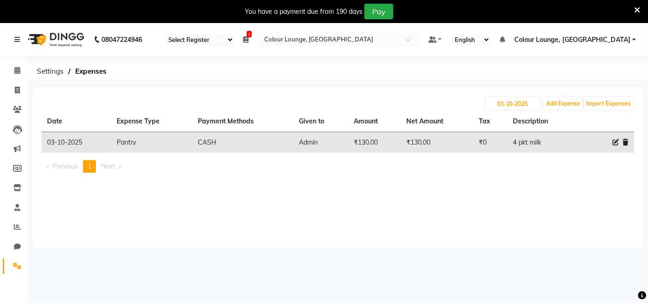
click at [558, 94] on div "03-10-2025 Add Expense Import Expenses Date Expense Type Payment Methods Given …" at bounding box center [337, 167] width 611 height 161
click at [563, 101] on button "Add Expense" at bounding box center [563, 103] width 39 height 13
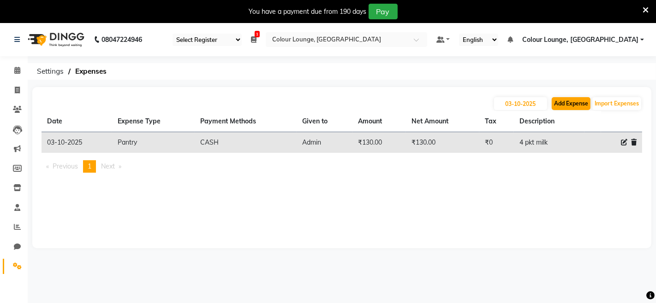
select select "1"
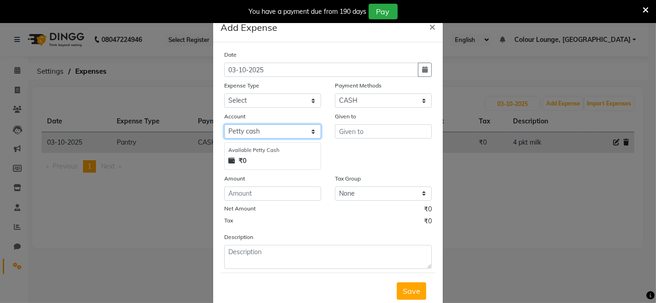
click at [275, 136] on select "Select Petty cash Default account Expense Account" at bounding box center [272, 131] width 97 height 14
click at [224, 124] on select "Select Petty cash Default account Expense Account" at bounding box center [272, 131] width 97 height 14
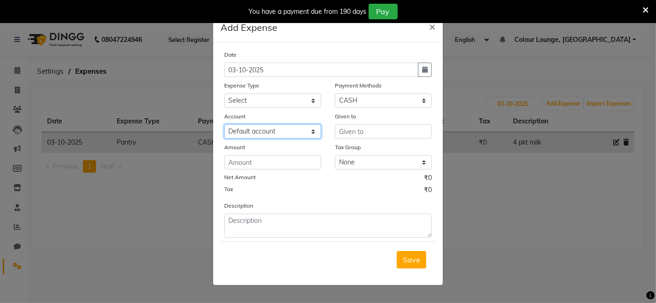
drag, startPoint x: 279, startPoint y: 128, endPoint x: 284, endPoint y: 135, distance: 8.6
click at [279, 128] on select "Select Petty cash Default account Expense Account" at bounding box center [272, 131] width 97 height 14
select select "7254"
click at [224, 124] on select "Select Petty cash Default account Expense Account" at bounding box center [272, 131] width 97 height 14
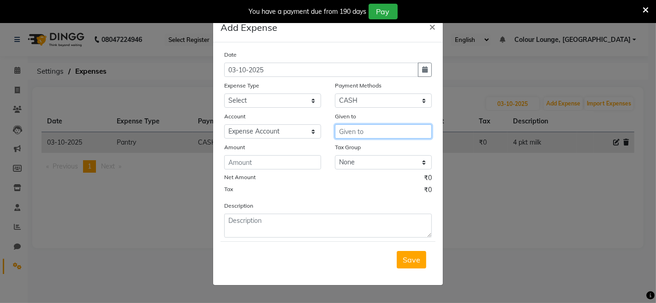
click at [370, 132] on input "text" at bounding box center [383, 131] width 97 height 14
type input "Admin"
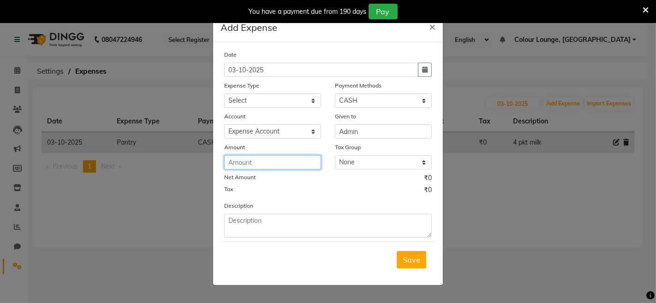
click at [292, 159] on input "number" at bounding box center [272, 162] width 97 height 14
type input "50"
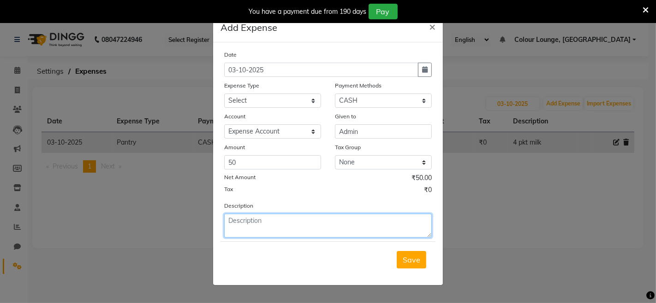
click at [314, 218] on textarea at bounding box center [327, 226] width 207 height 24
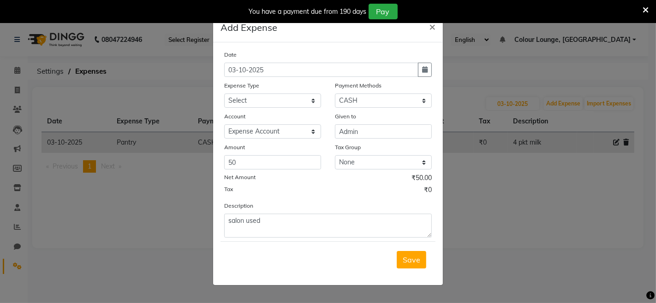
drag, startPoint x: 315, startPoint y: 219, endPoint x: 406, endPoint y: 199, distance: 92.5
click at [408, 197] on div "Tax ₹0" at bounding box center [327, 191] width 207 height 12
click at [330, 241] on form "Date 03-10-2025 Expense Type Select Advance Salary Bank charges Car maintenance…" at bounding box center [327, 164] width 215 height 228
click at [329, 241] on form "Date 03-10-2025 Expense Type Select Advance Salary Bank charges Car maintenance…" at bounding box center [327, 164] width 215 height 228
click at [327, 231] on textarea "salon used" at bounding box center [327, 226] width 207 height 24
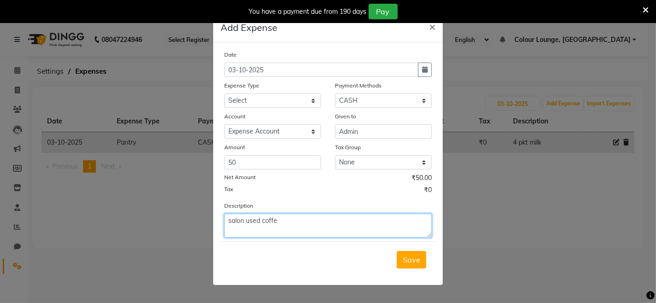
type textarea "salon used coffe"
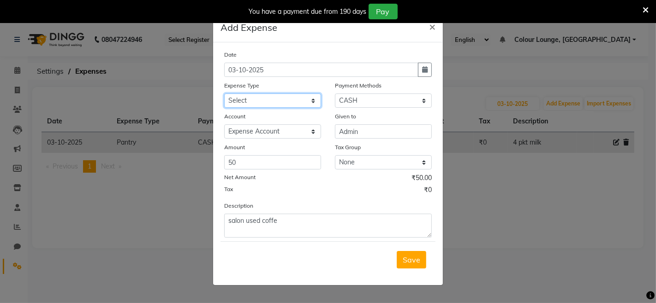
click at [259, 94] on select "Select Advance Salary Bank charges Car maintenance Cash transfer to bank Cash t…" at bounding box center [272, 101] width 97 height 14
select select "10"
click at [224, 94] on select "Select Advance Salary Bank charges Car maintenance Cash transfer to bank Cash t…" at bounding box center [272, 101] width 97 height 14
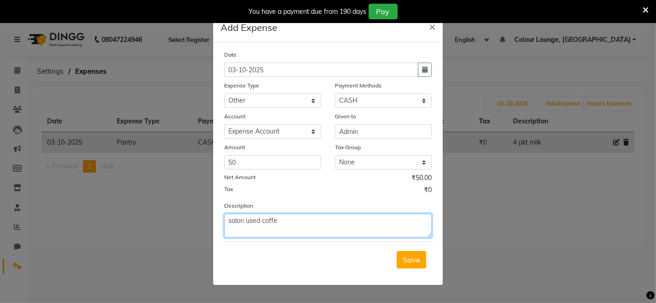
click at [368, 229] on textarea "salon used coffe" at bounding box center [327, 226] width 207 height 24
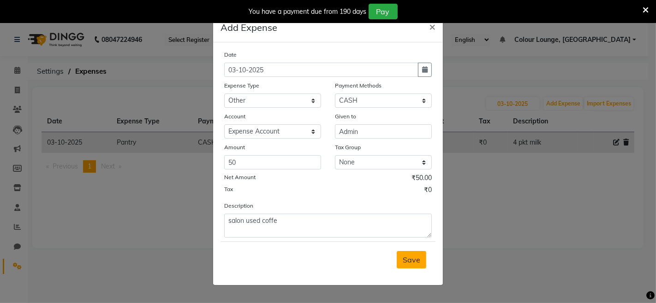
click at [406, 254] on button "Save" at bounding box center [412, 260] width 30 height 18
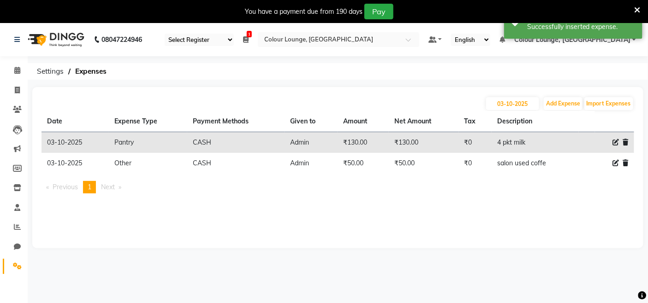
click at [565, 85] on div "08047224946 Select Register Evening Shift (Service) Morning Shift (Service) 1 D…" at bounding box center [324, 174] width 648 height 303
click at [563, 108] on button "Add Expense" at bounding box center [563, 103] width 39 height 13
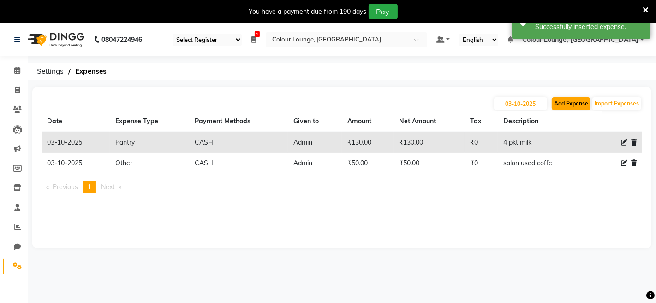
select select "1"
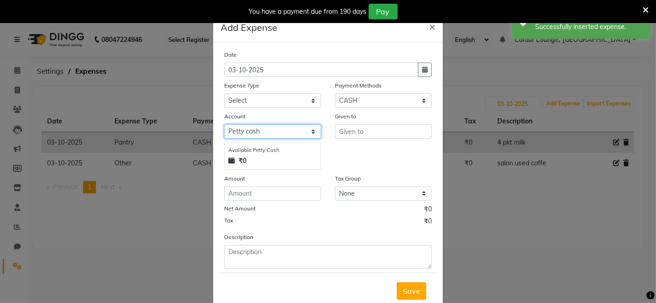
click at [247, 134] on select "Select Petty cash Default account Expense Account" at bounding box center [272, 131] width 97 height 14
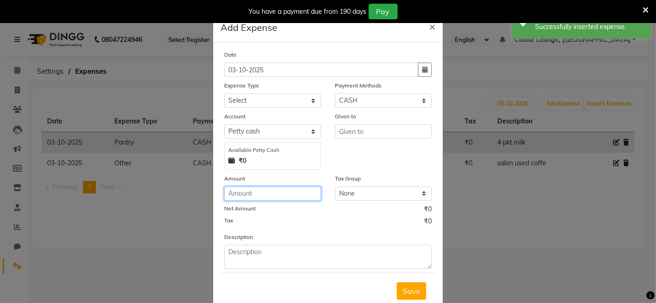
click at [251, 191] on input "number" at bounding box center [272, 194] width 97 height 14
click at [252, 117] on div "Account" at bounding box center [272, 118] width 97 height 13
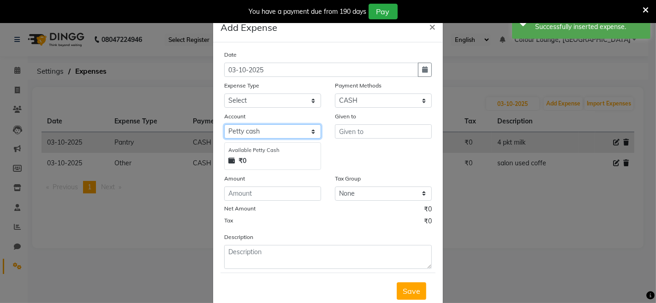
click at [251, 134] on select "Select Petty cash Default account Expense Account" at bounding box center [272, 131] width 97 height 14
select select "7254"
click at [224, 124] on select "Select Petty cash Default account Expense Account" at bounding box center [272, 131] width 97 height 14
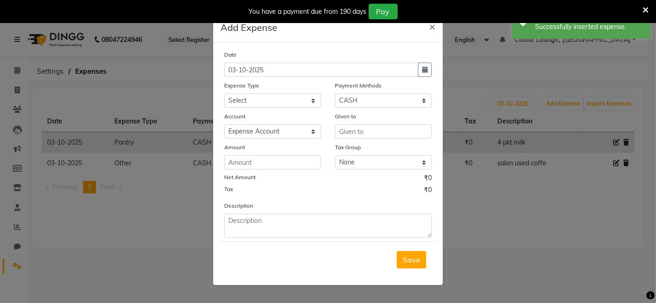
drag, startPoint x: 251, startPoint y: 155, endPoint x: 260, endPoint y: 163, distance: 12.4
click at [254, 158] on div "Amount" at bounding box center [272, 155] width 111 height 27
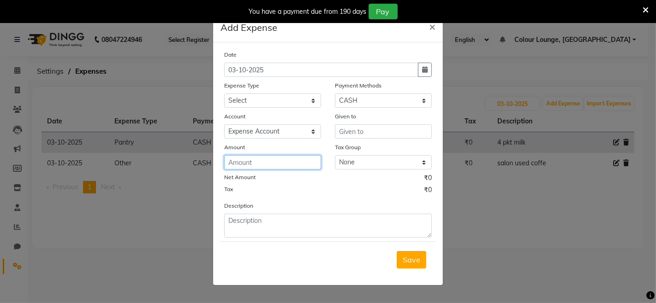
click at [319, 167] on input "number" at bounding box center [272, 162] width 97 height 14
type input "50"
click at [66, 214] on ngb-modal-window "Add Expense × Date 03-10-2025 Expense Type Select Advance Salary Bank charges C…" at bounding box center [328, 151] width 656 height 303
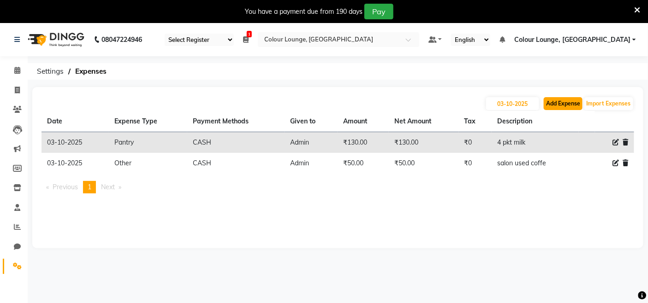
click at [558, 106] on button "Add Expense" at bounding box center [563, 103] width 39 height 13
select select "1"
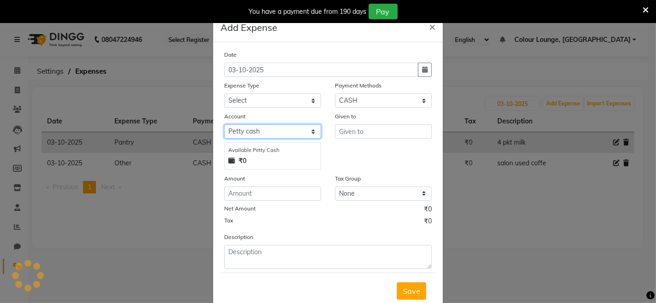
click at [293, 133] on select "Select Petty cash Default account Expense Account" at bounding box center [272, 131] width 97 height 14
select select "7254"
click at [224, 124] on select "Select Petty cash Default account Expense Account" at bounding box center [272, 131] width 97 height 14
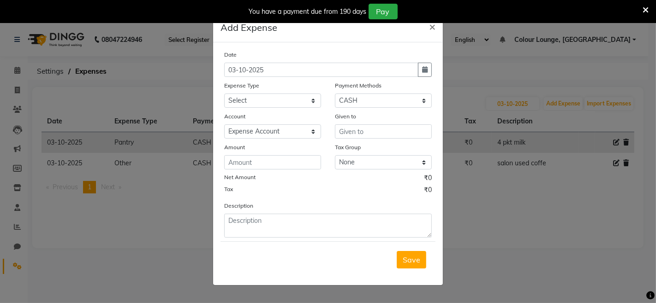
click at [349, 148] on label "Tax Group" at bounding box center [348, 147] width 26 height 8
click at [358, 135] on input "text" at bounding box center [383, 131] width 97 height 14
type input "Admin"
click at [236, 166] on input "number" at bounding box center [272, 162] width 97 height 14
type input "50"
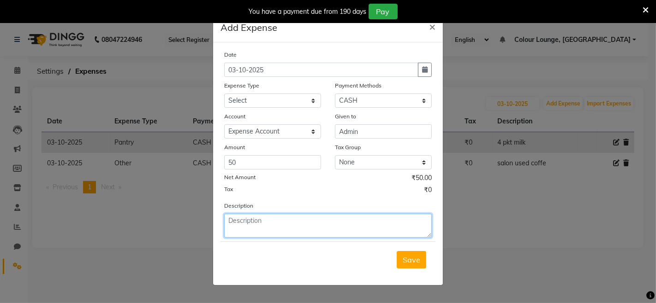
click at [297, 224] on textarea at bounding box center [327, 226] width 207 height 24
type textarea "charity"
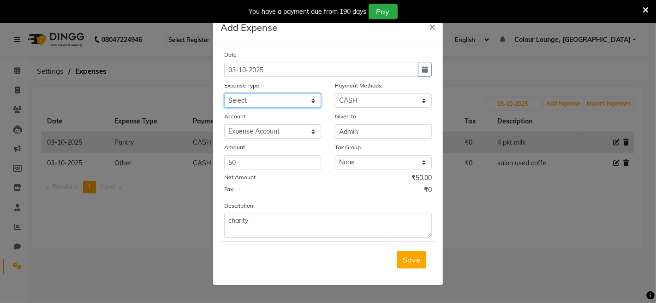
click at [254, 107] on select "Select Advance Salary Bank charges Car maintenance Cash transfer to bank Cash t…" at bounding box center [272, 101] width 97 height 14
select select "10"
click at [224, 94] on select "Select Advance Salary Bank charges Car maintenance Cash transfer to bank Cash t…" at bounding box center [272, 101] width 97 height 14
click at [422, 260] on button "Save" at bounding box center [412, 260] width 30 height 18
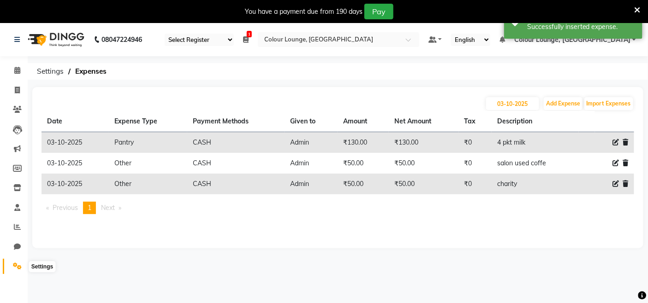
click at [18, 261] on span at bounding box center [17, 266] width 16 height 11
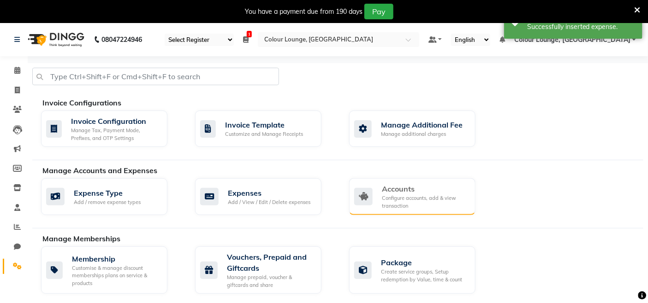
click at [422, 200] on div "Configure accounts, add & view transaction" at bounding box center [425, 202] width 86 height 15
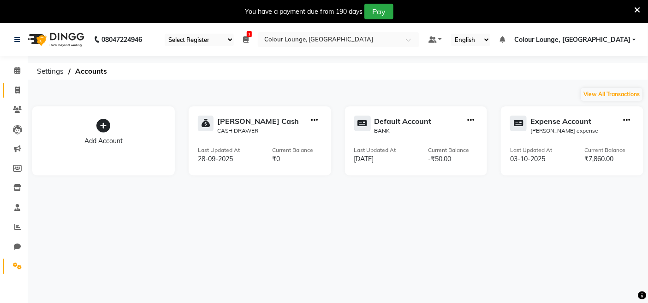
click at [17, 83] on link "Invoice" at bounding box center [14, 90] width 22 height 15
select select "service"
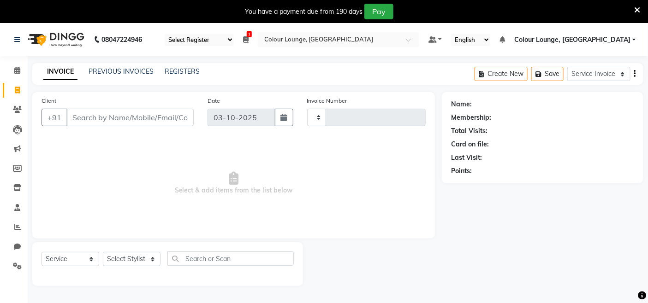
click at [153, 68] on div "INVOICE PREVIOUS INVOICES REGISTERS" at bounding box center [115, 72] width 167 height 10
click at [153, 72] on div "INVOICE PREVIOUS INVOICES REGISTERS" at bounding box center [115, 72] width 167 height 10
click at [97, 75] on link "PREVIOUS INVOICES" at bounding box center [121, 71] width 65 height 8
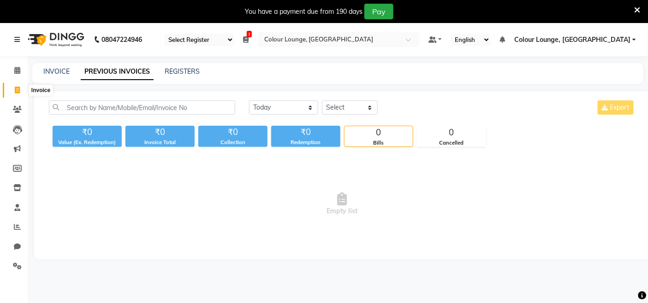
click at [15, 93] on icon at bounding box center [17, 90] width 5 height 7
select select "service"
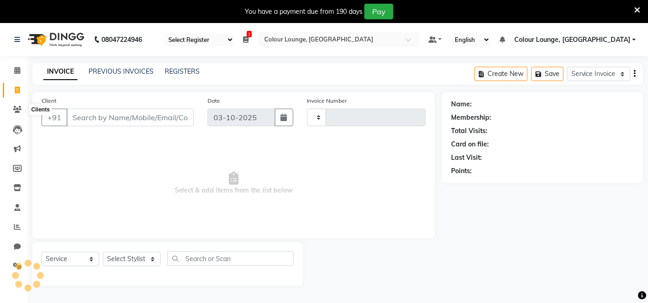
scroll to position [23, 0]
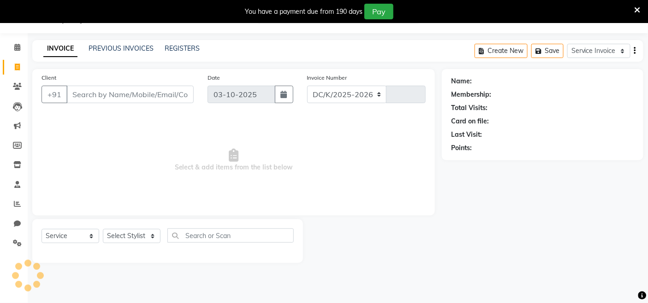
select select "8015"
type input "3847"
click at [108, 51] on link "PREVIOUS INVOICES" at bounding box center [121, 48] width 65 height 8
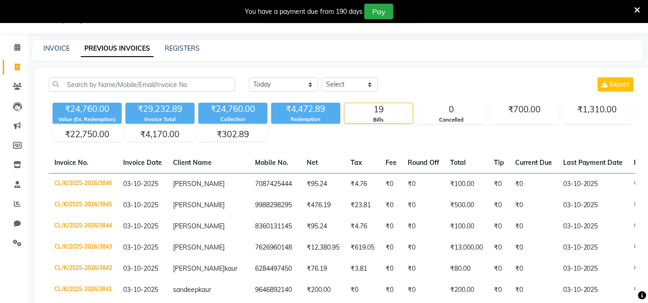
click at [0, 83] on li "Clients" at bounding box center [14, 87] width 28 height 20
click at [5, 28] on nav "08047224946 Select Register Evening Shift (Service) Morning Shift (Service) 1 D…" at bounding box center [324, 16] width 648 height 33
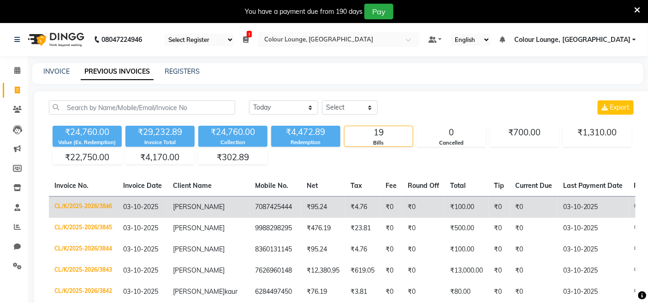
click at [103, 201] on td "CL/K/2025-2026/3846" at bounding box center [83, 208] width 69 height 22
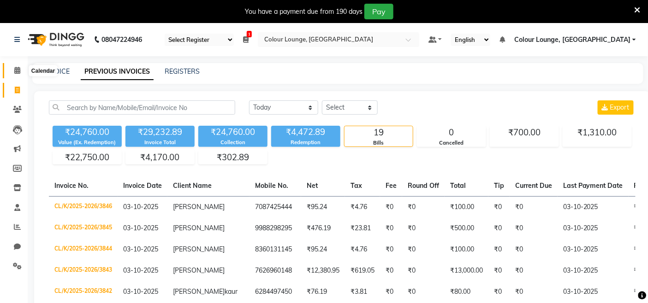
click at [20, 71] on span at bounding box center [17, 70] width 16 height 11
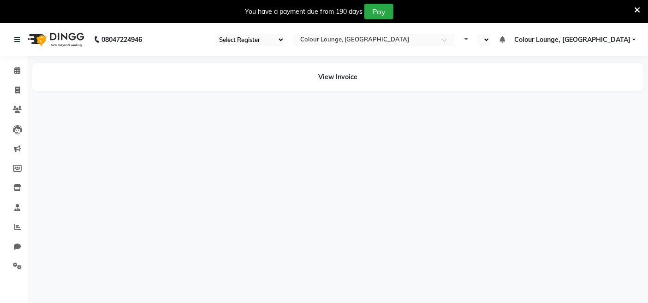
select select "75"
select select "en"
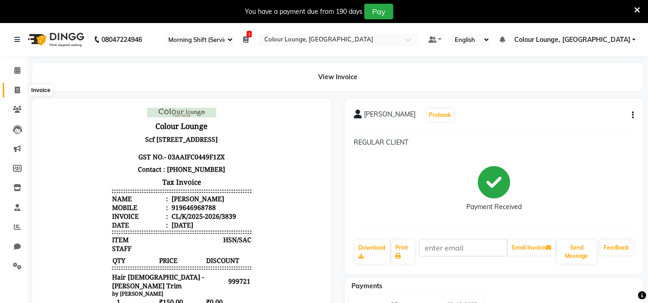
click at [17, 89] on icon at bounding box center [17, 90] width 5 height 7
select select "service"
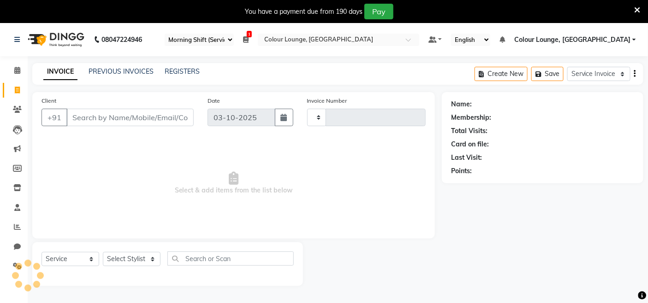
type input "3841"
select select "8015"
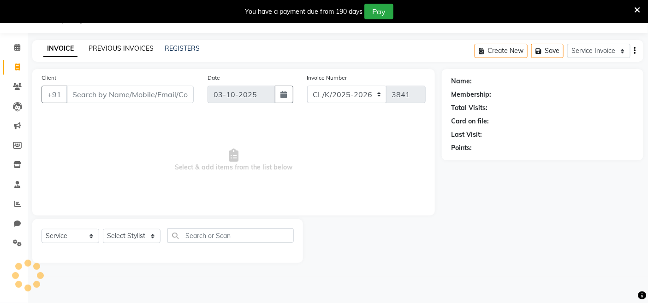
click at [134, 47] on link "PREVIOUS INVOICES" at bounding box center [121, 48] width 65 height 8
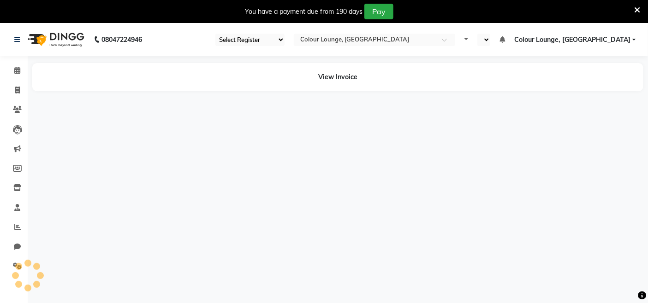
select select "75"
select select "en"
select select "75"
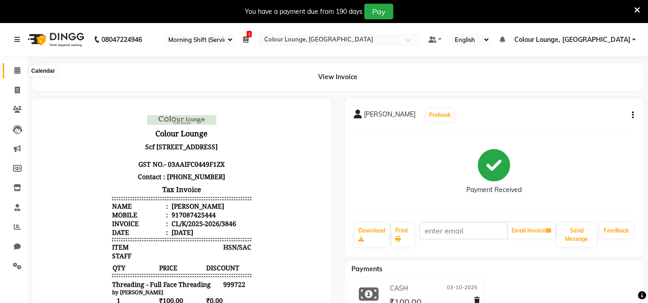
click at [20, 71] on span at bounding box center [17, 70] width 16 height 11
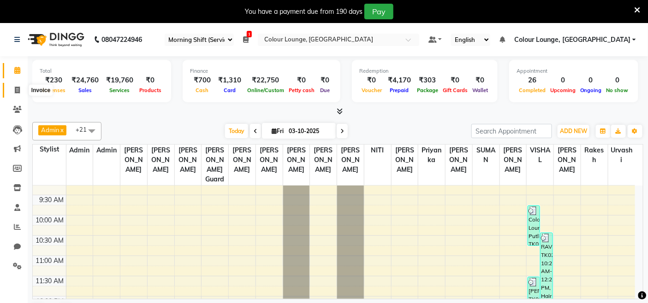
click at [24, 88] on span at bounding box center [17, 90] width 16 height 11
select select "service"
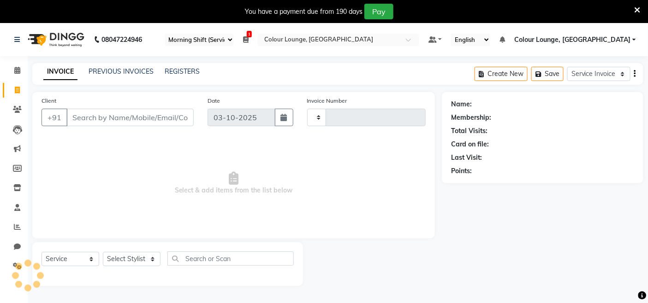
type input "3847"
select select "8015"
click at [129, 69] on link "PREVIOUS INVOICES" at bounding box center [121, 71] width 65 height 8
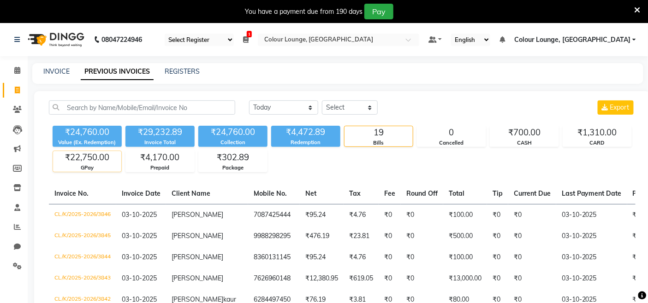
click at [84, 159] on div "₹22,750.00" at bounding box center [87, 157] width 68 height 13
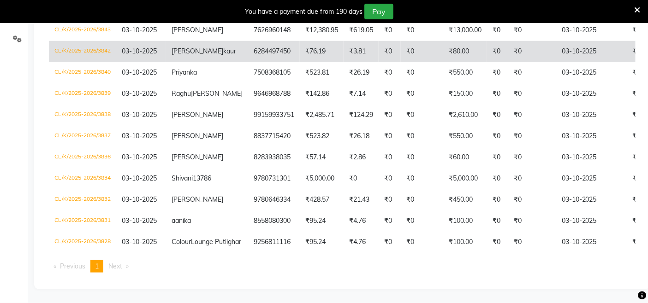
scroll to position [279, 0]
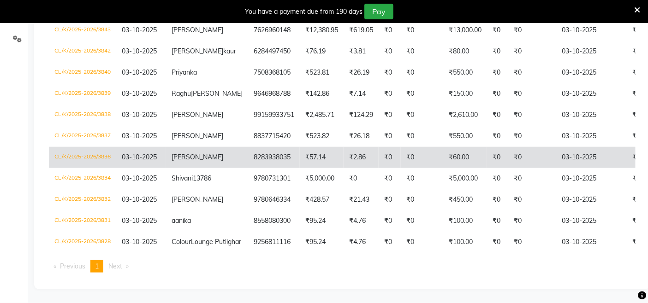
click at [445, 147] on td "₹60.00" at bounding box center [465, 157] width 44 height 21
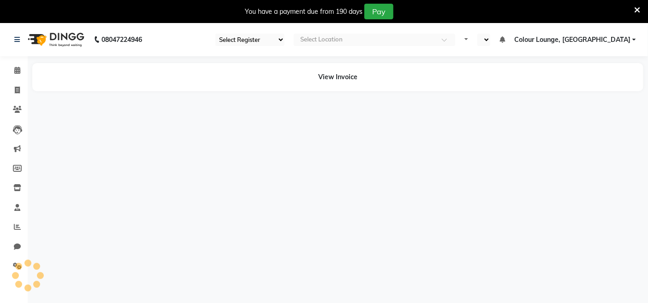
select select "75"
select select "en"
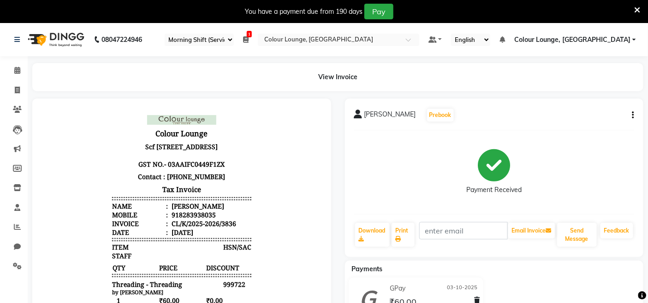
scroll to position [51, 0]
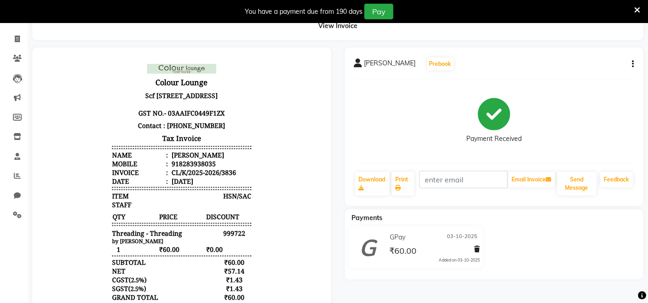
click at [555, 99] on div "Payment Received" at bounding box center [494, 121] width 280 height 69
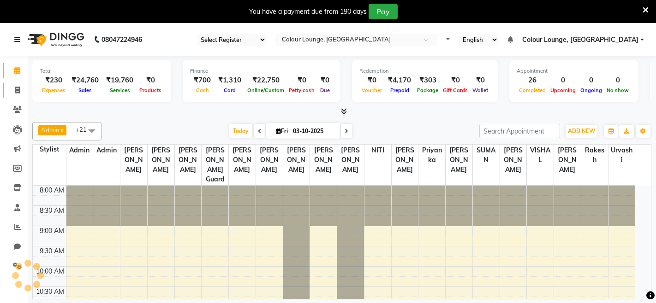
click at [15, 89] on icon at bounding box center [17, 90] width 5 height 7
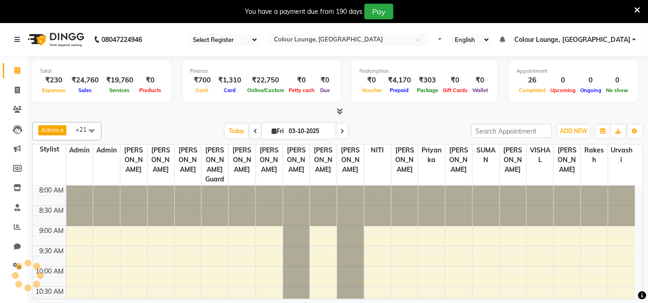
select select "8015"
select select "service"
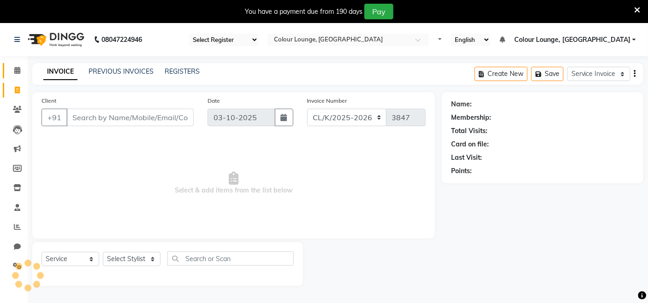
click at [17, 70] on icon at bounding box center [17, 70] width 6 height 7
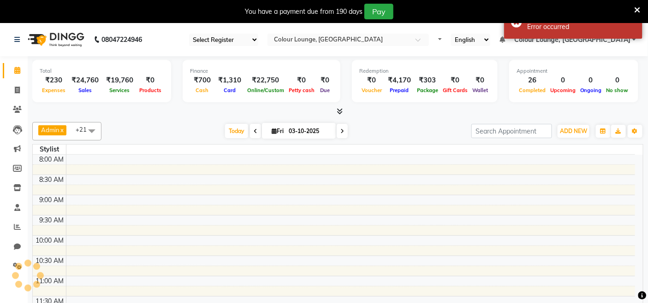
click at [640, 16] on div at bounding box center [637, 12] width 6 height 16
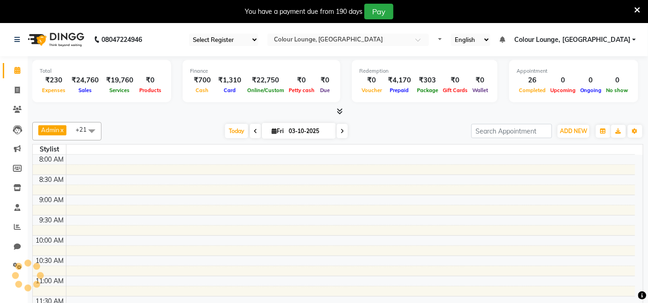
click at [639, 13] on icon at bounding box center [637, 10] width 6 height 8
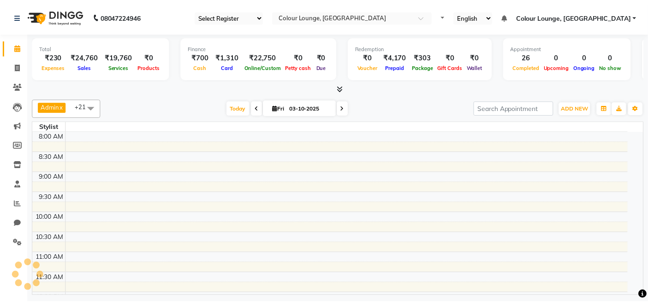
scroll to position [205, 0]
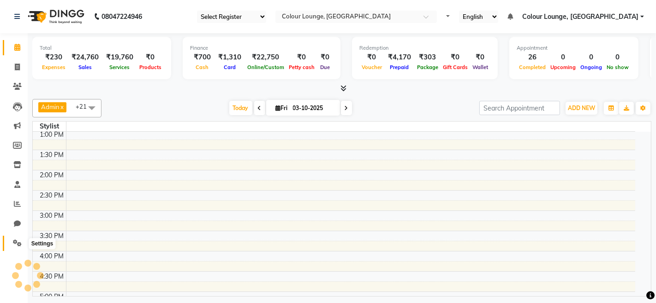
click at [18, 243] on icon at bounding box center [17, 243] width 9 height 7
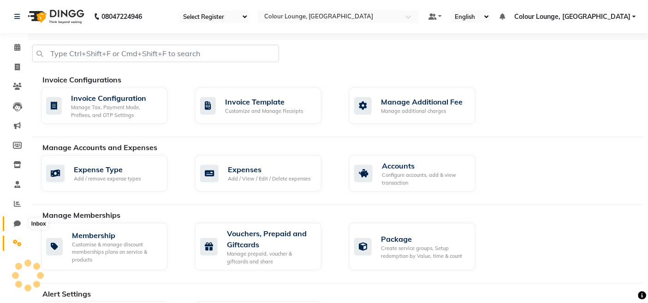
click at [17, 222] on icon at bounding box center [17, 223] width 7 height 7
select select "100"
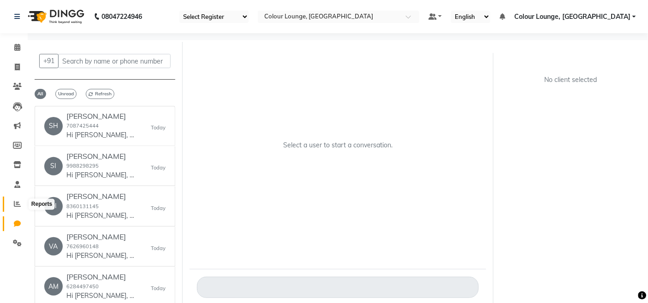
click at [17, 207] on icon at bounding box center [17, 204] width 7 height 7
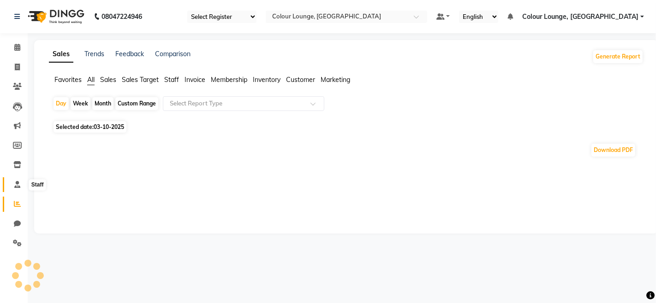
click at [19, 188] on icon at bounding box center [17, 184] width 6 height 7
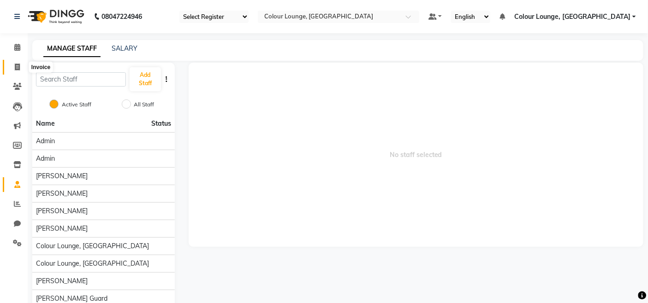
click at [17, 67] on icon at bounding box center [17, 67] width 5 height 7
select select "service"
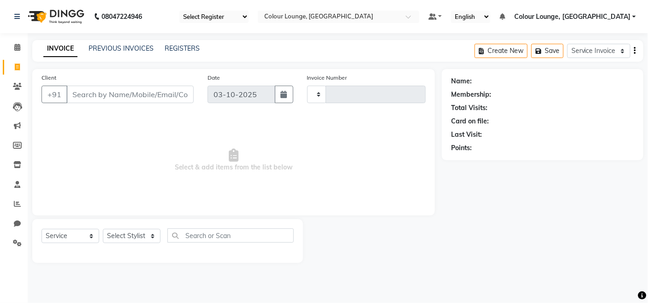
type input "3847"
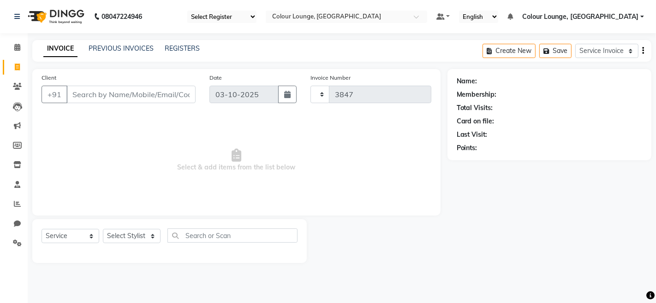
select select "8015"
click at [22, 237] on link "Settings" at bounding box center [14, 243] width 22 height 15
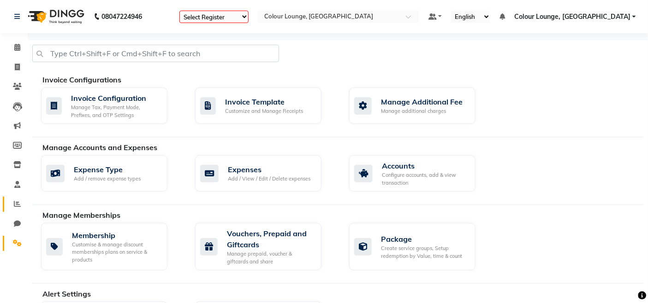
click at [15, 199] on link "Reports" at bounding box center [14, 204] width 22 height 15
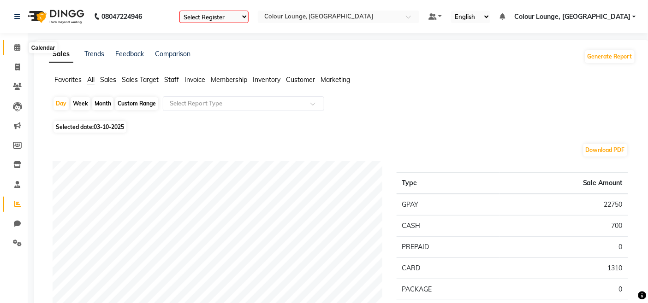
click at [19, 45] on icon at bounding box center [17, 47] width 6 height 7
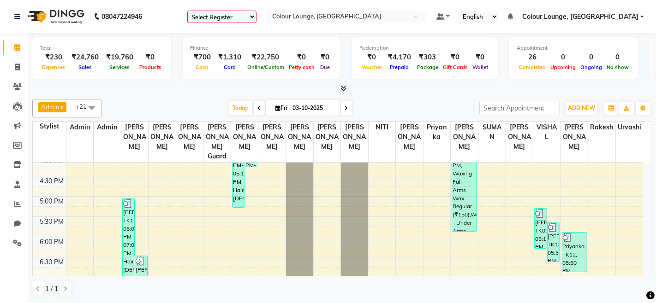
scroll to position [307, 0]
